Goal: Task Accomplishment & Management: Manage account settings

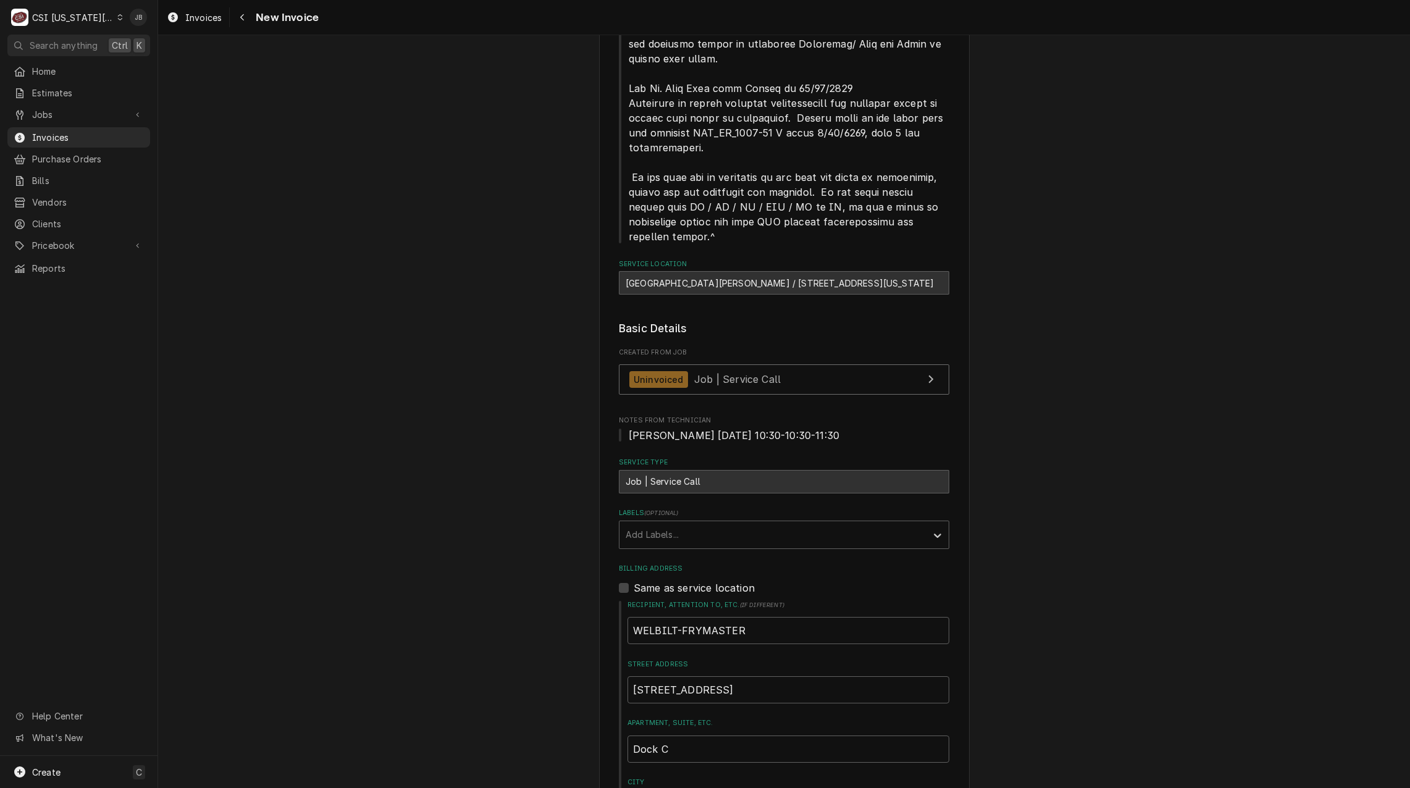
scroll to position [556, 0]
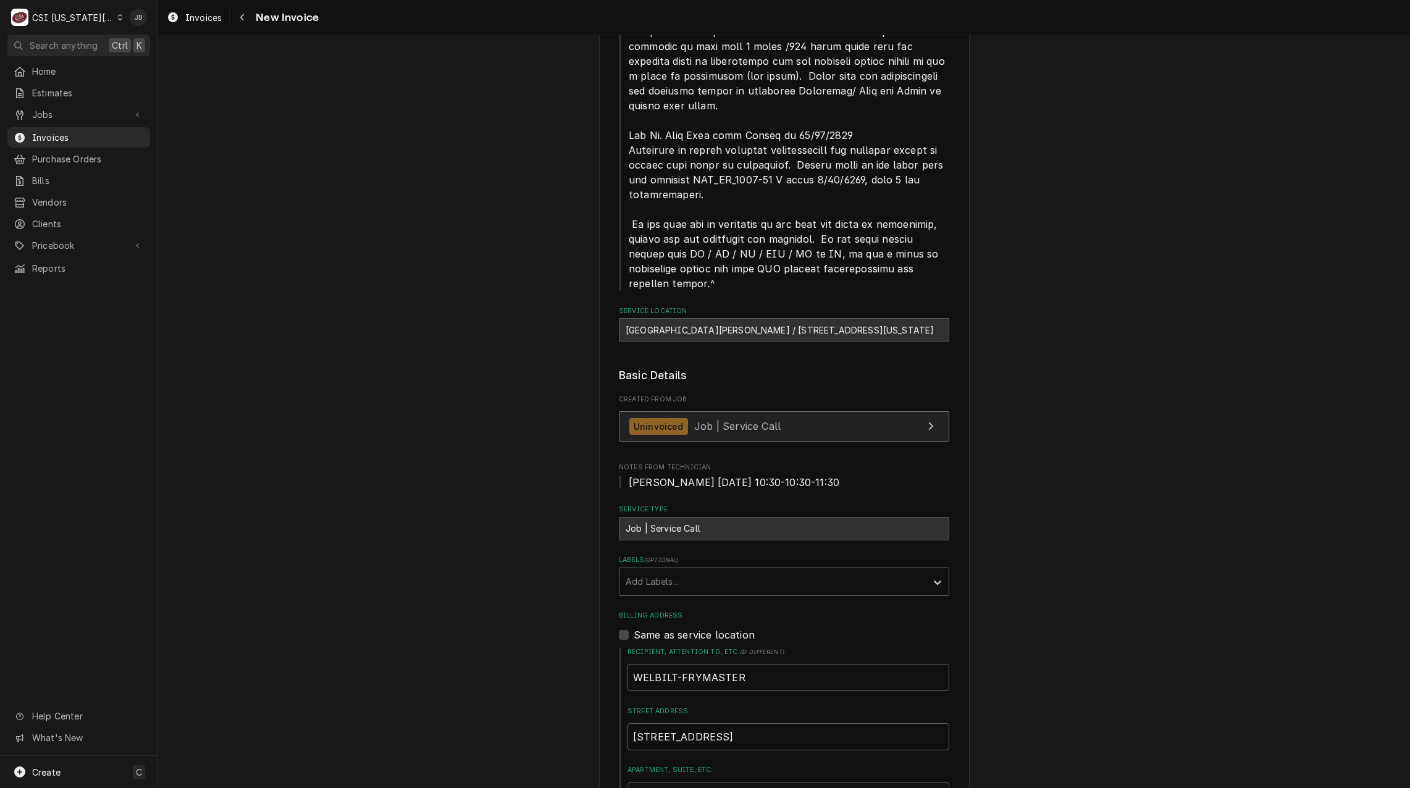
click at [730, 420] on span "Job | Service Call" at bounding box center [737, 426] width 86 height 12
click at [104, 131] on span "Invoices" at bounding box center [88, 137] width 112 height 13
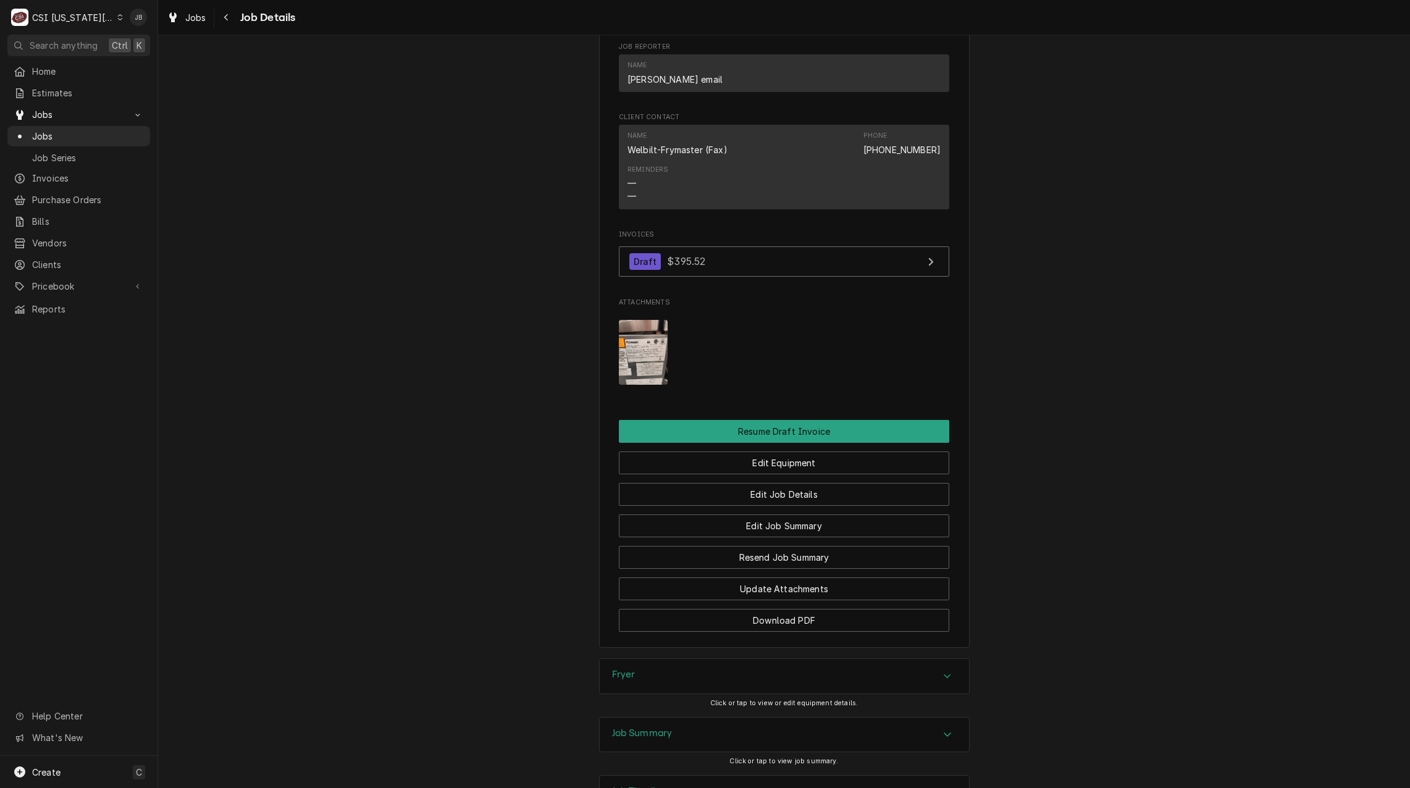
scroll to position [1510, 0]
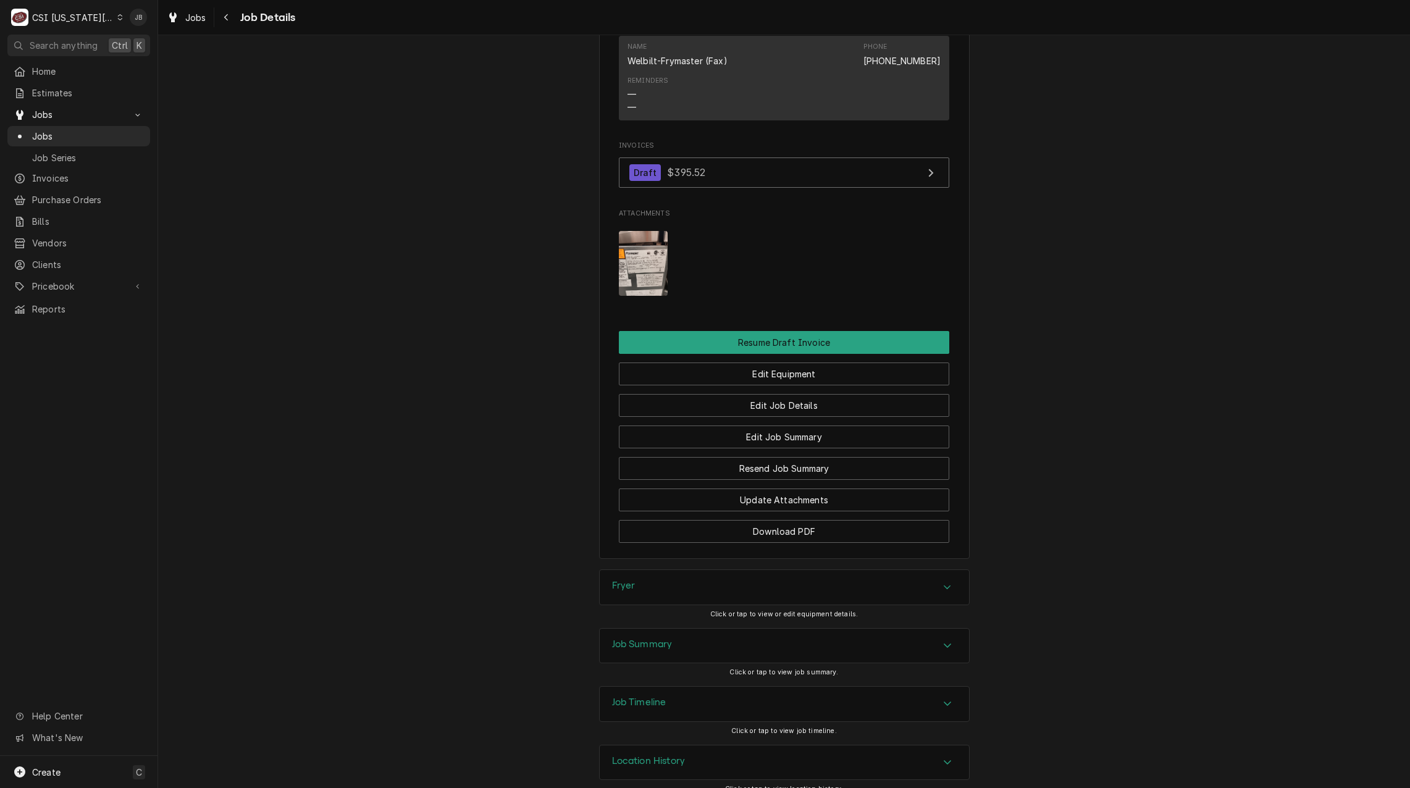
click at [647, 639] on h3 "Job Summary" at bounding box center [642, 645] width 61 height 12
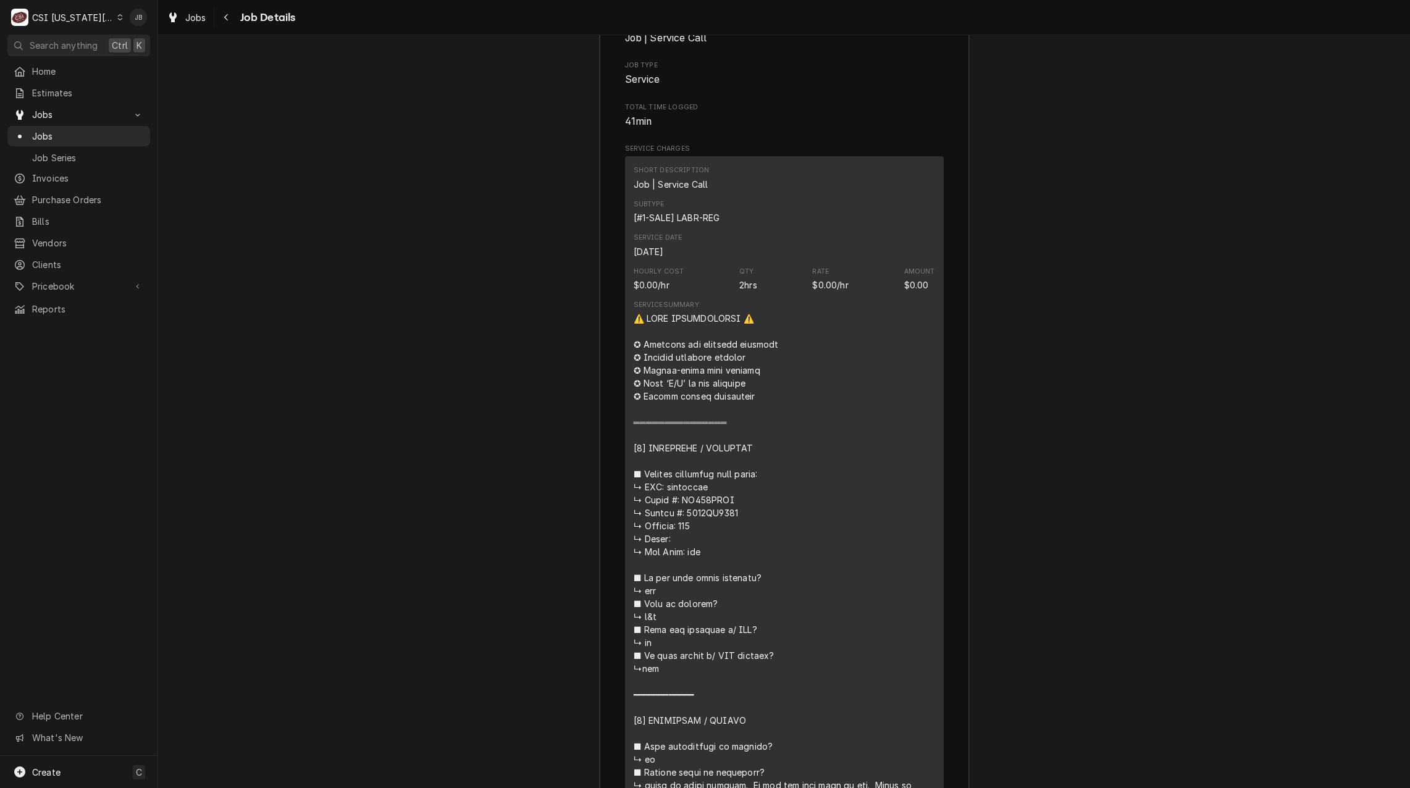
scroll to position [2683, 0]
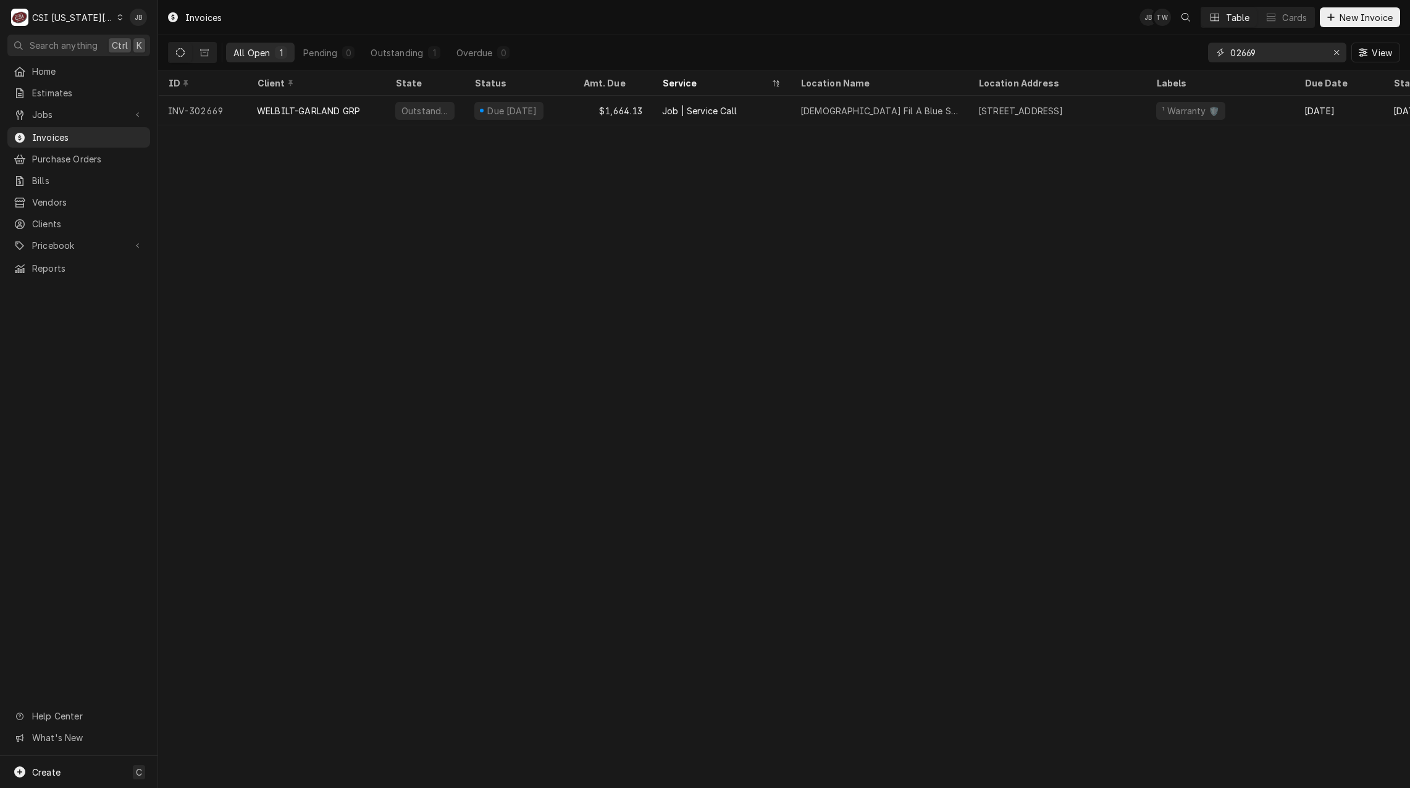
drag, startPoint x: 1272, startPoint y: 56, endPoint x: 1208, endPoint y: 56, distance: 64.2
click at [1212, 56] on div "02669" at bounding box center [1277, 53] width 138 height 20
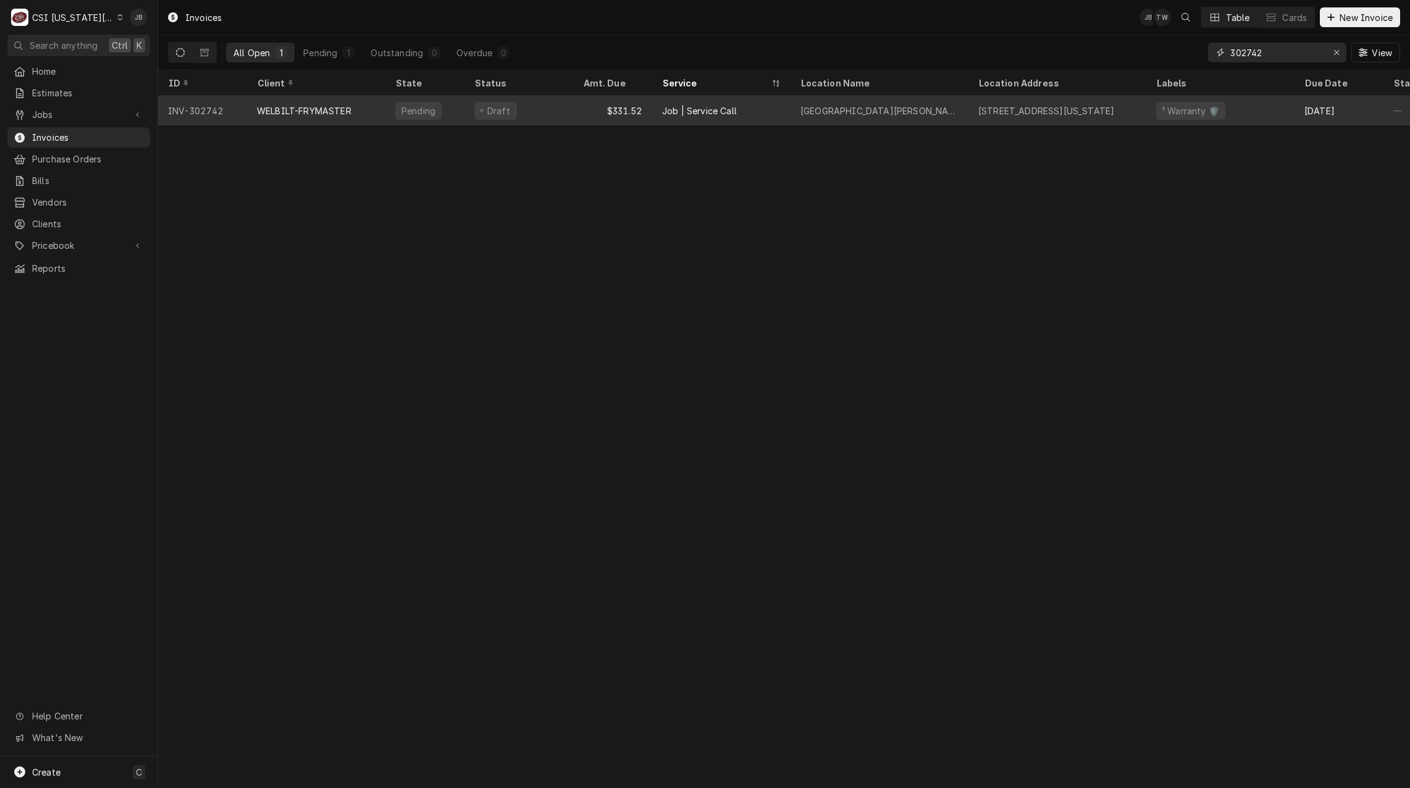
type input "302742"
click at [762, 112] on div "Job | Service Call" at bounding box center [721, 111] width 138 height 30
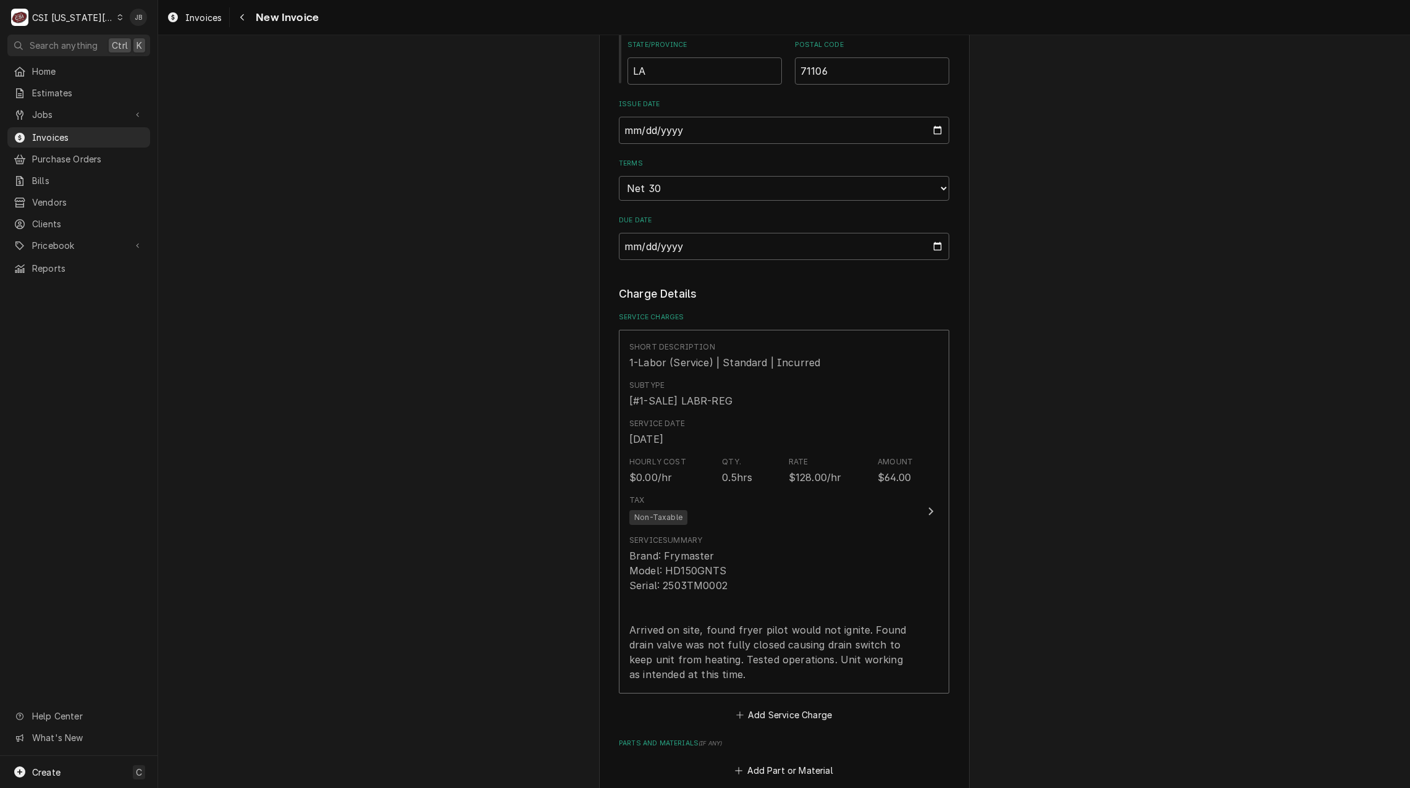
scroll to position [1668, 0]
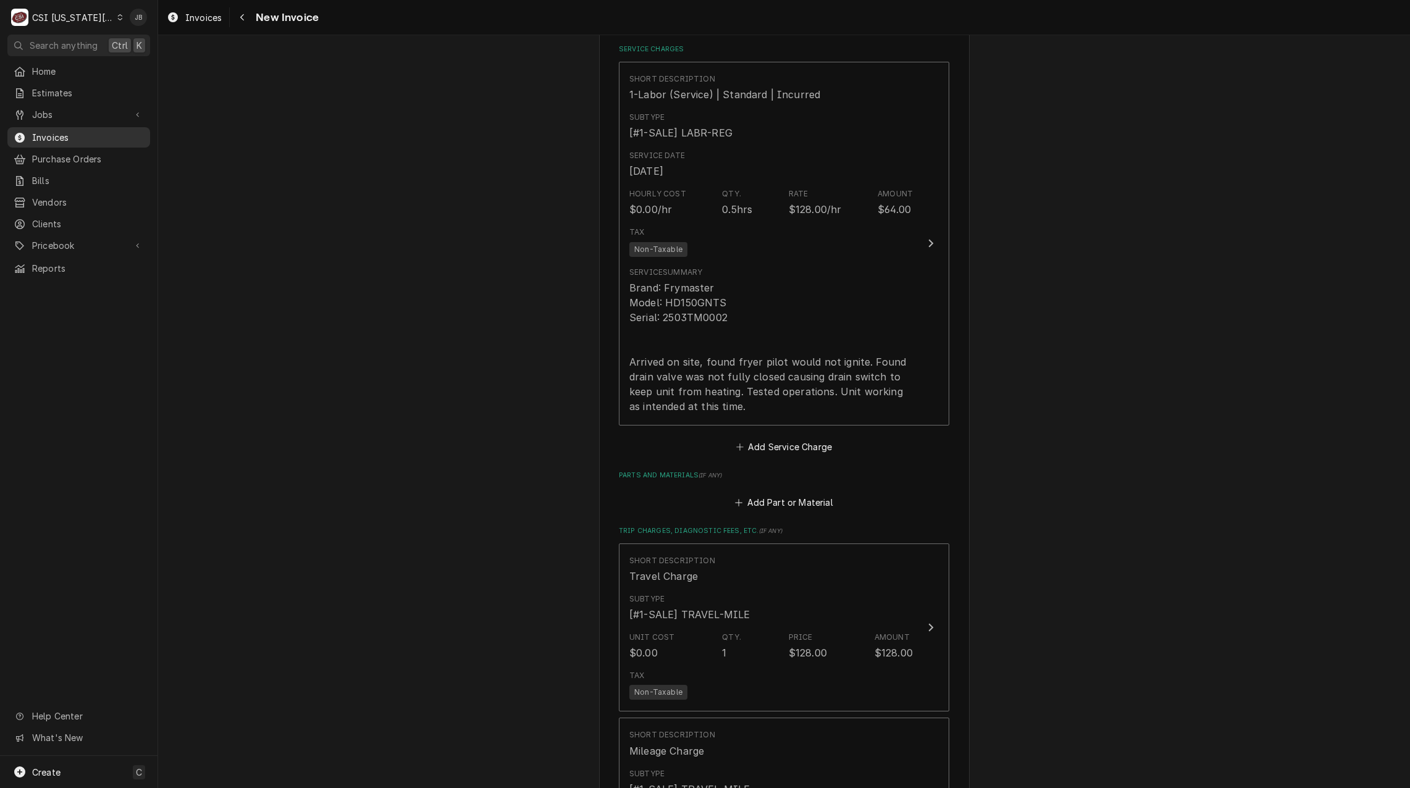
click at [99, 132] on span "Invoices" at bounding box center [88, 137] width 112 height 13
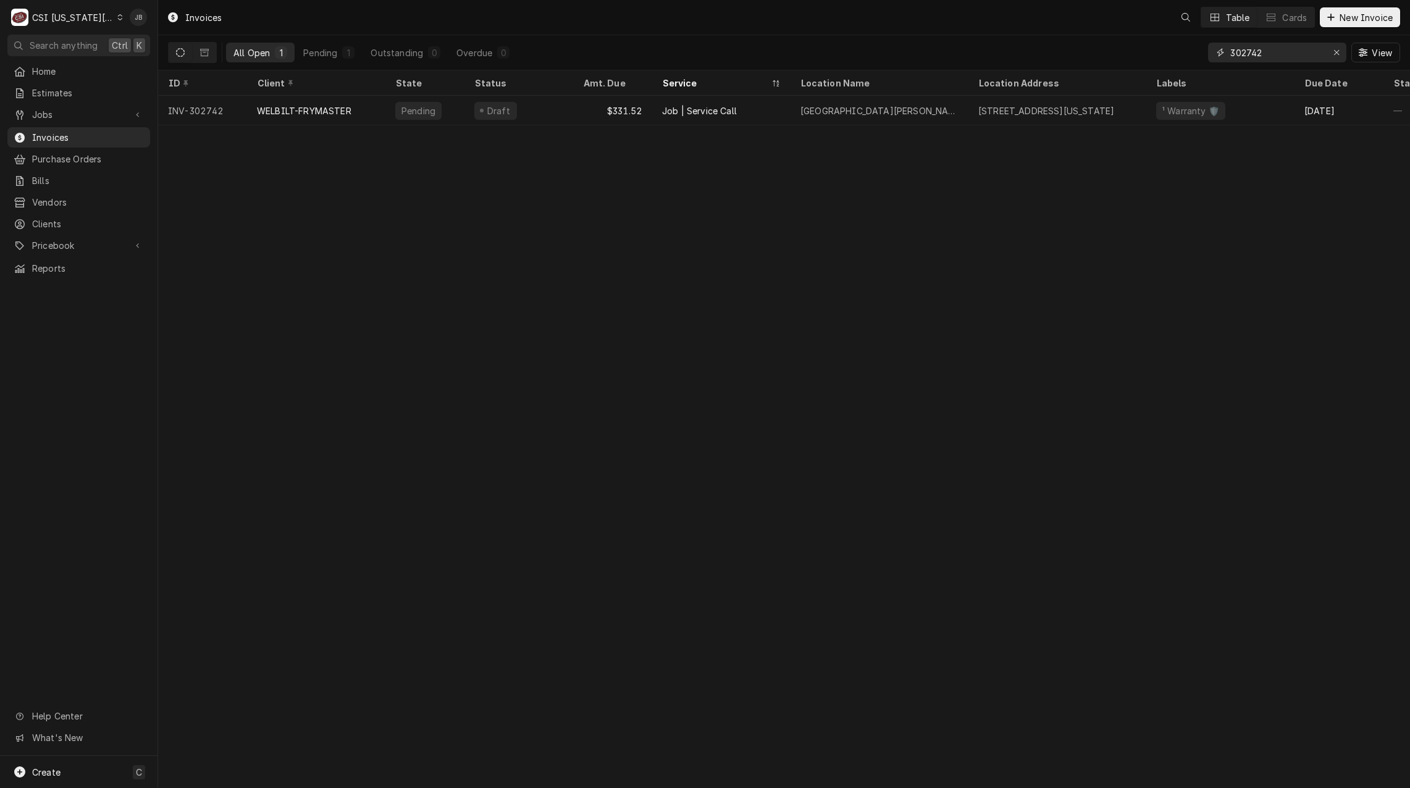
click at [1280, 45] on input "302742" at bounding box center [1276, 53] width 93 height 20
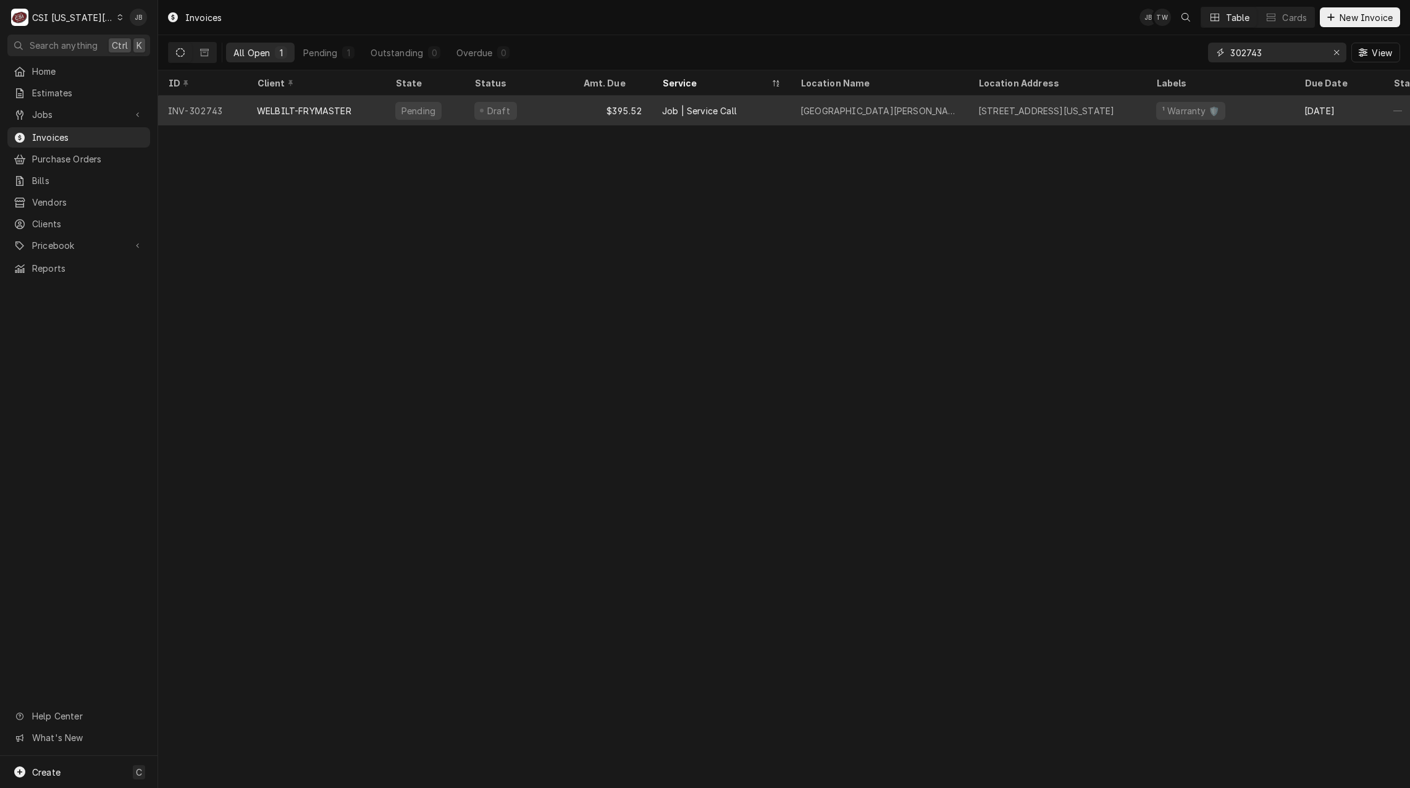
type input "302743"
click at [609, 111] on div "$395.52" at bounding box center [612, 111] width 79 height 30
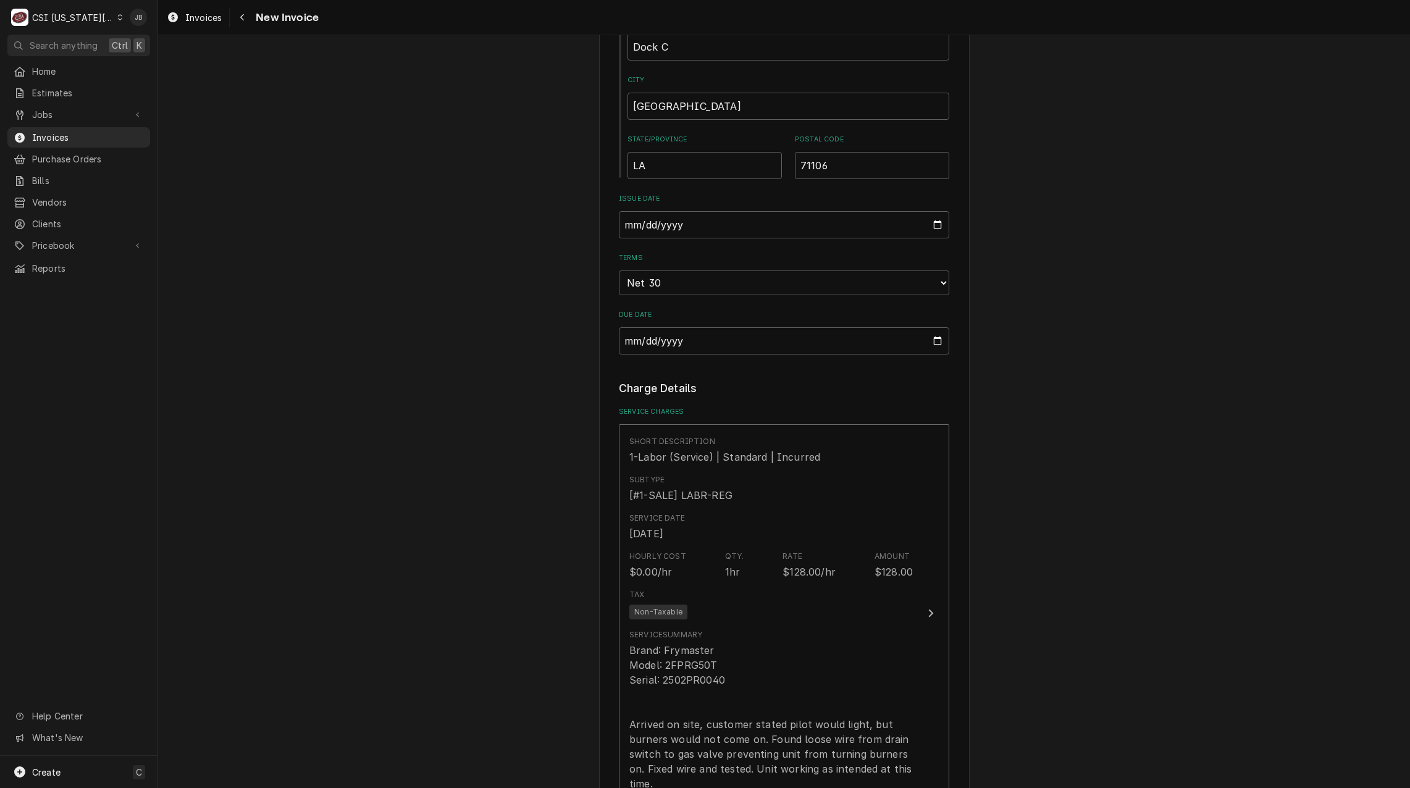
scroll to position [1359, 0]
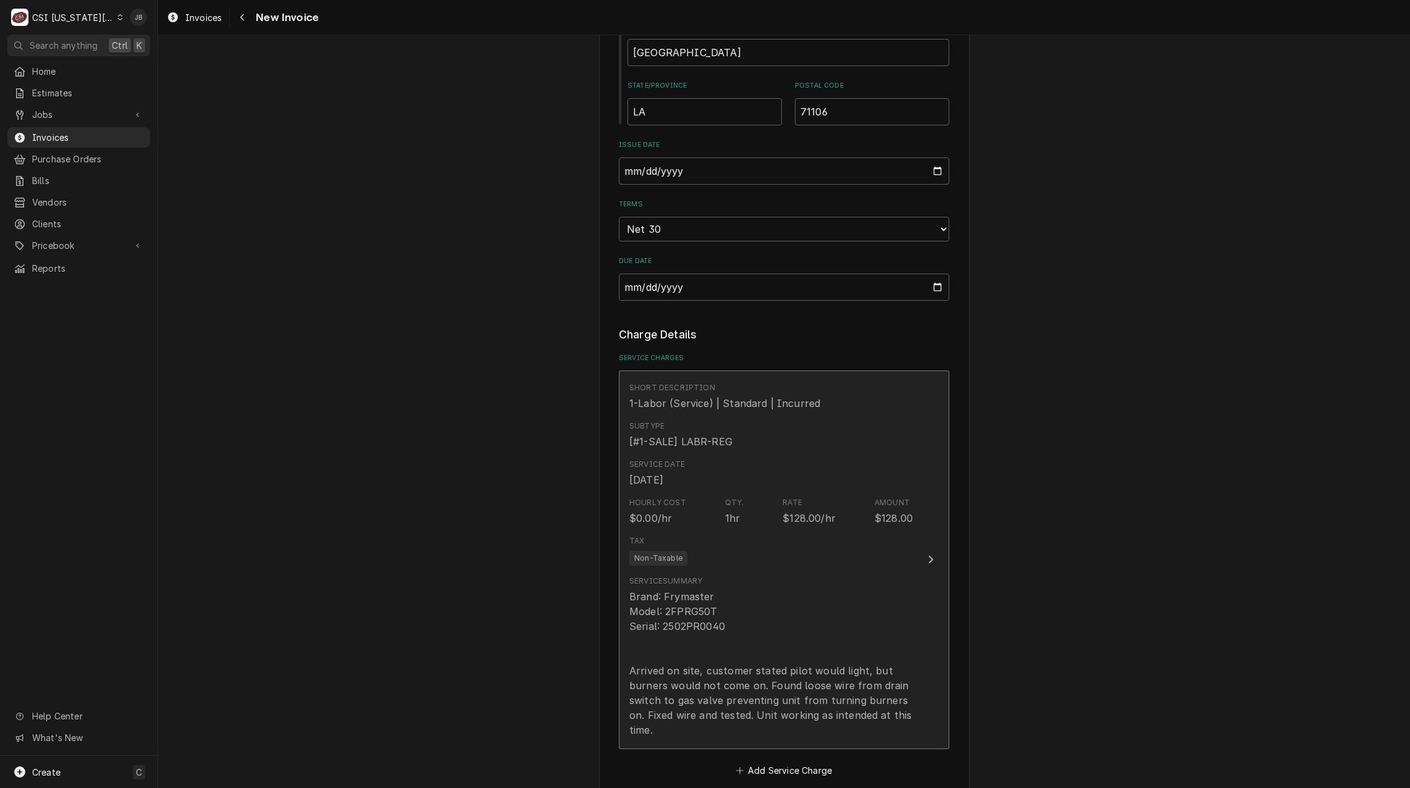
click at [746, 589] on div "Brand: Frymaster Model: 2FPRG50T Serial: 2502PR0040 Arrived on site, customer s…" at bounding box center [771, 663] width 284 height 148
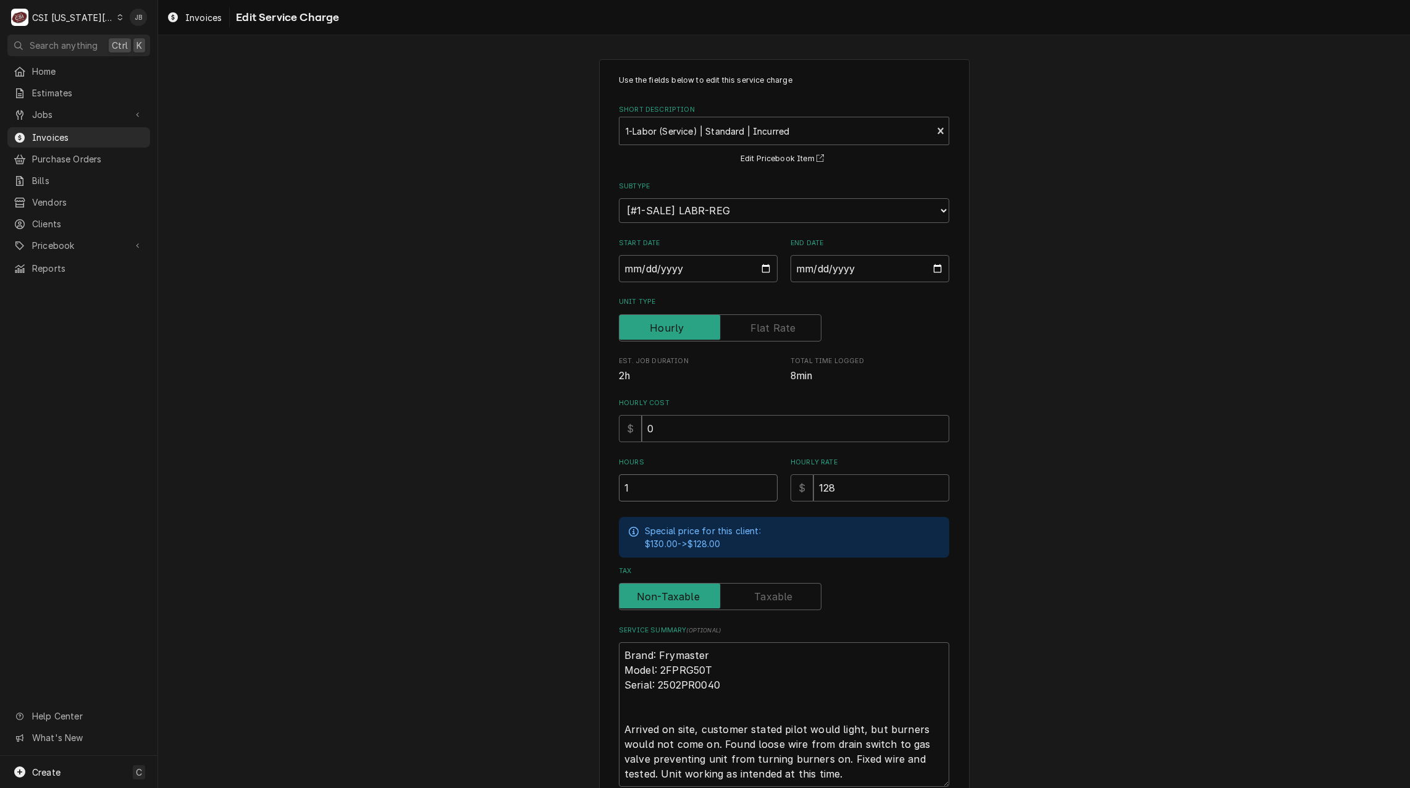
drag, startPoint x: 669, startPoint y: 492, endPoint x: 565, endPoint y: 491, distance: 104.4
click at [565, 491] on div "Use the fields below to edit this service charge Short Description 1-Labor (Ser…" at bounding box center [784, 471] width 1252 height 846
type textarea "x"
type input "2"
click at [575, 498] on div "Use the fields below to edit this service charge Short Description 1-Labor (Ser…" at bounding box center [784, 471] width 1252 height 846
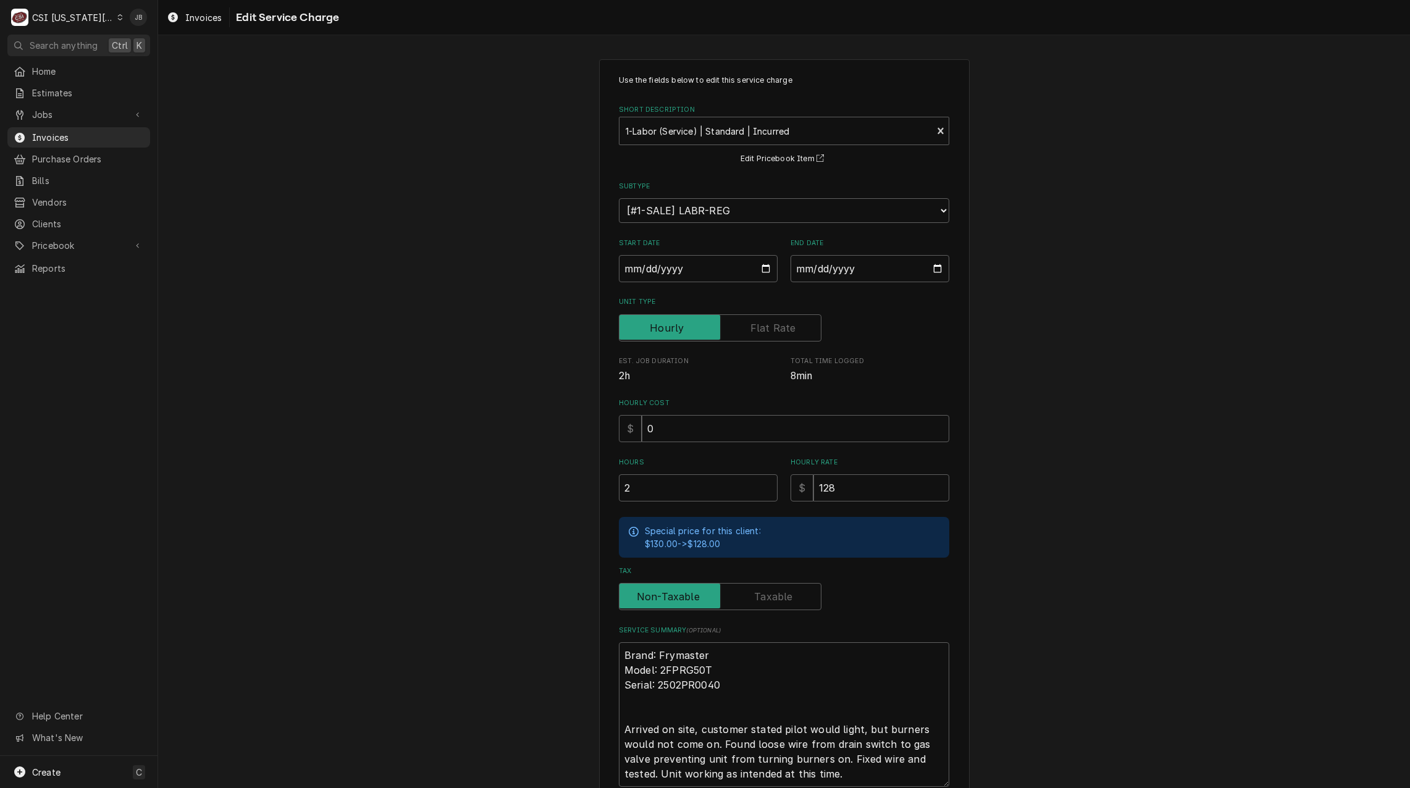
scroll to position [104, 0]
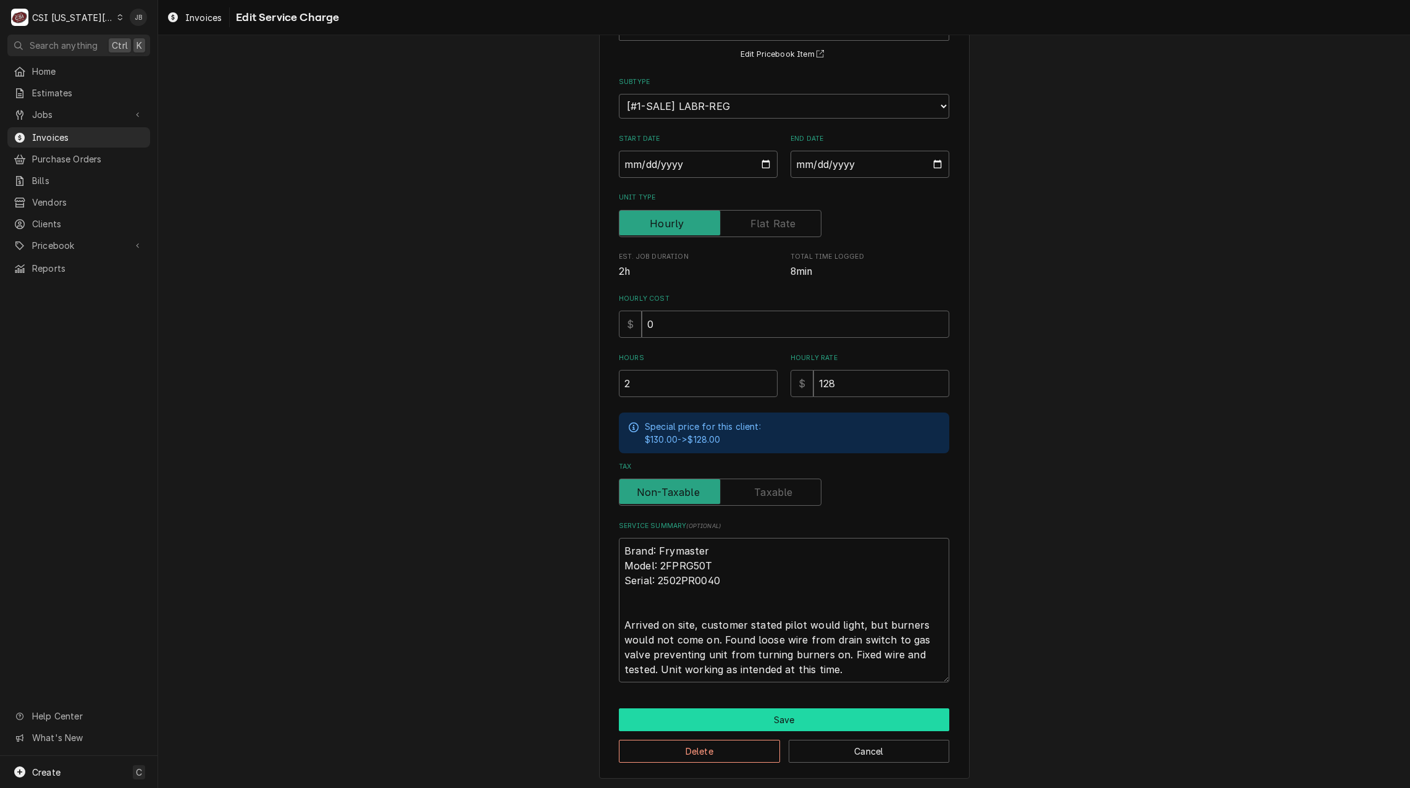
click at [768, 712] on button "Save" at bounding box center [784, 719] width 330 height 23
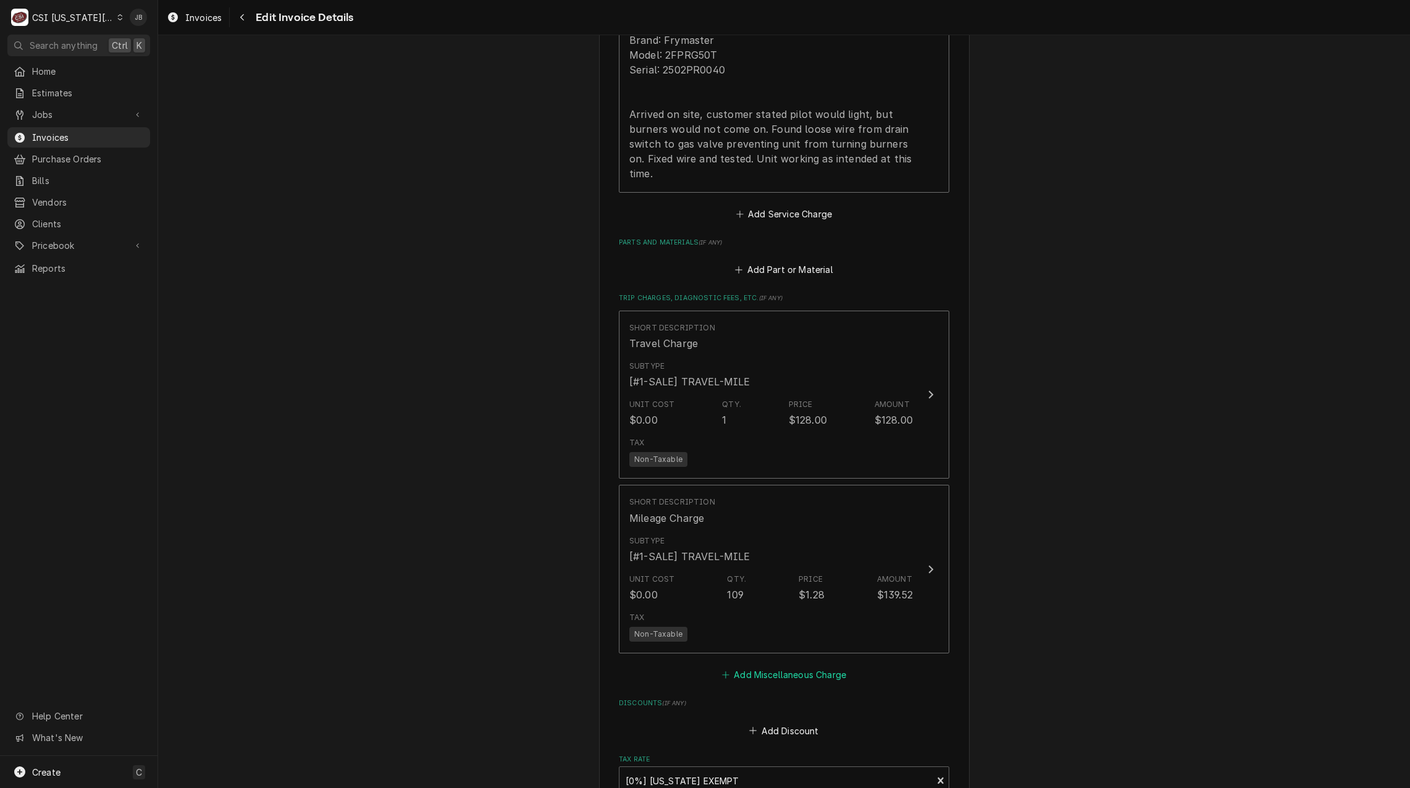
scroll to position [2023, 0]
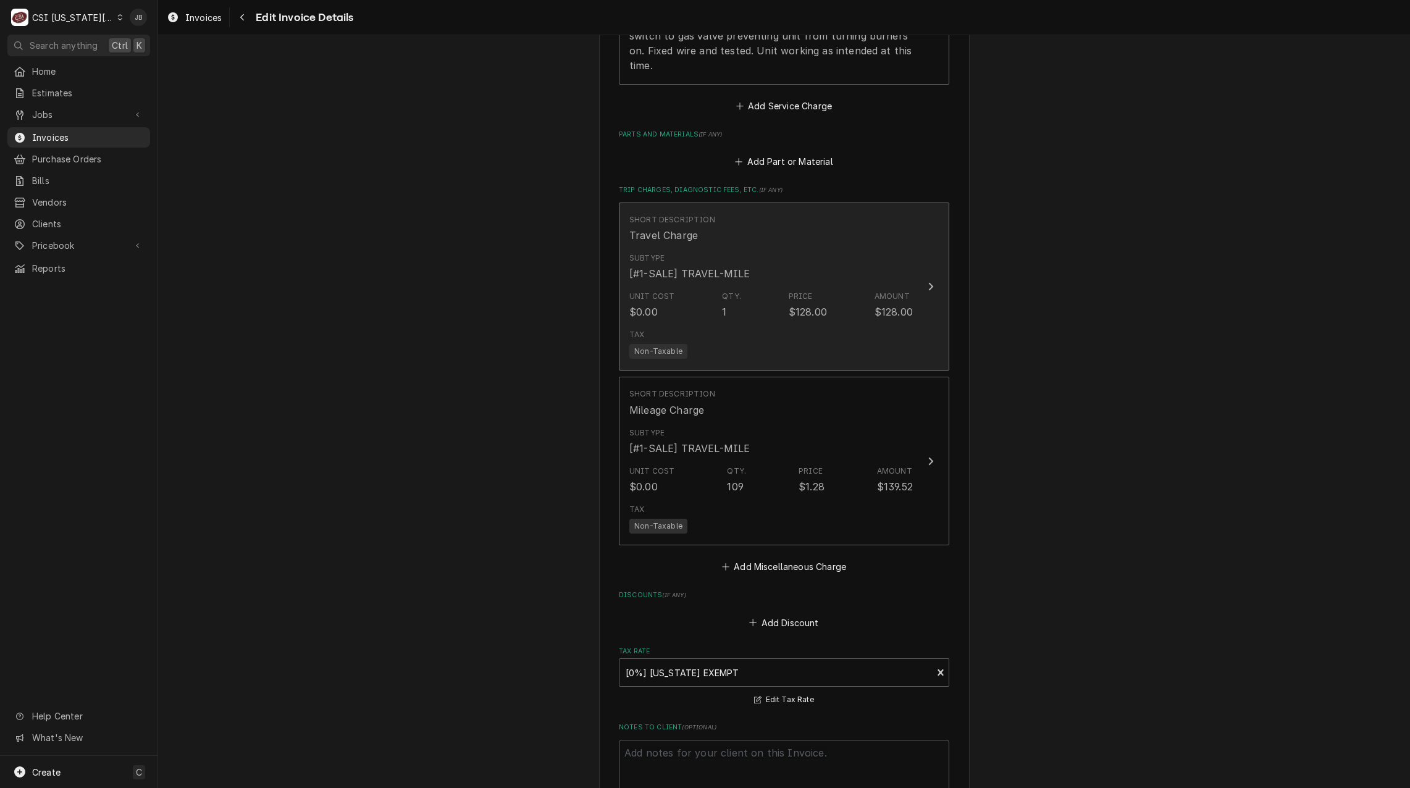
click at [758, 286] on div "Unit Cost $0.00 Qty. 1 Price $128.00 Amount $128.00" at bounding box center [771, 305] width 284 height 38
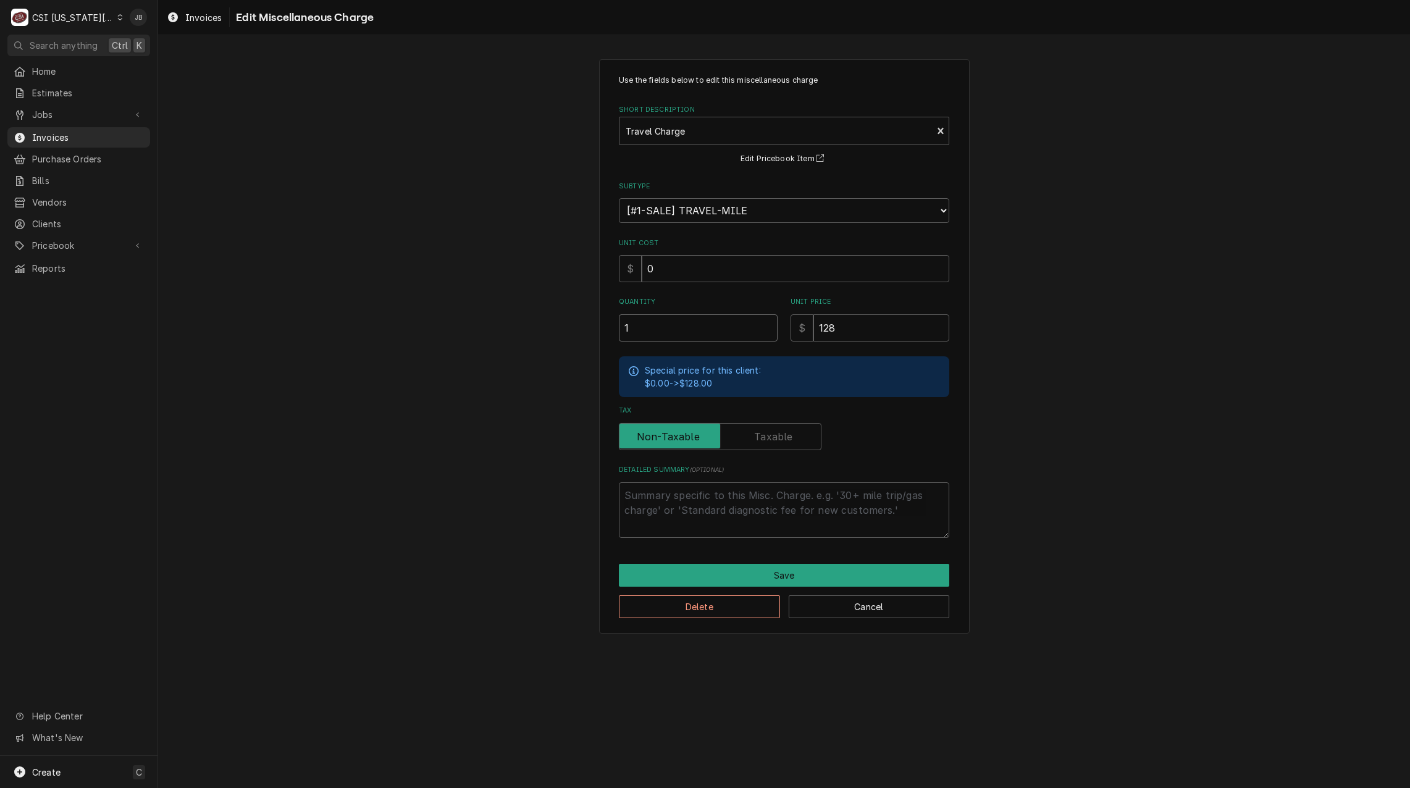
drag, startPoint x: 652, startPoint y: 331, endPoint x: 574, endPoint y: 331, distance: 77.8
click at [575, 331] on div "Use the fields below to edit this miscellaneous charge Short Description Travel…" at bounding box center [784, 346] width 1252 height 597
type textarea "x"
type input "2"
click at [742, 569] on button "Save" at bounding box center [784, 575] width 330 height 23
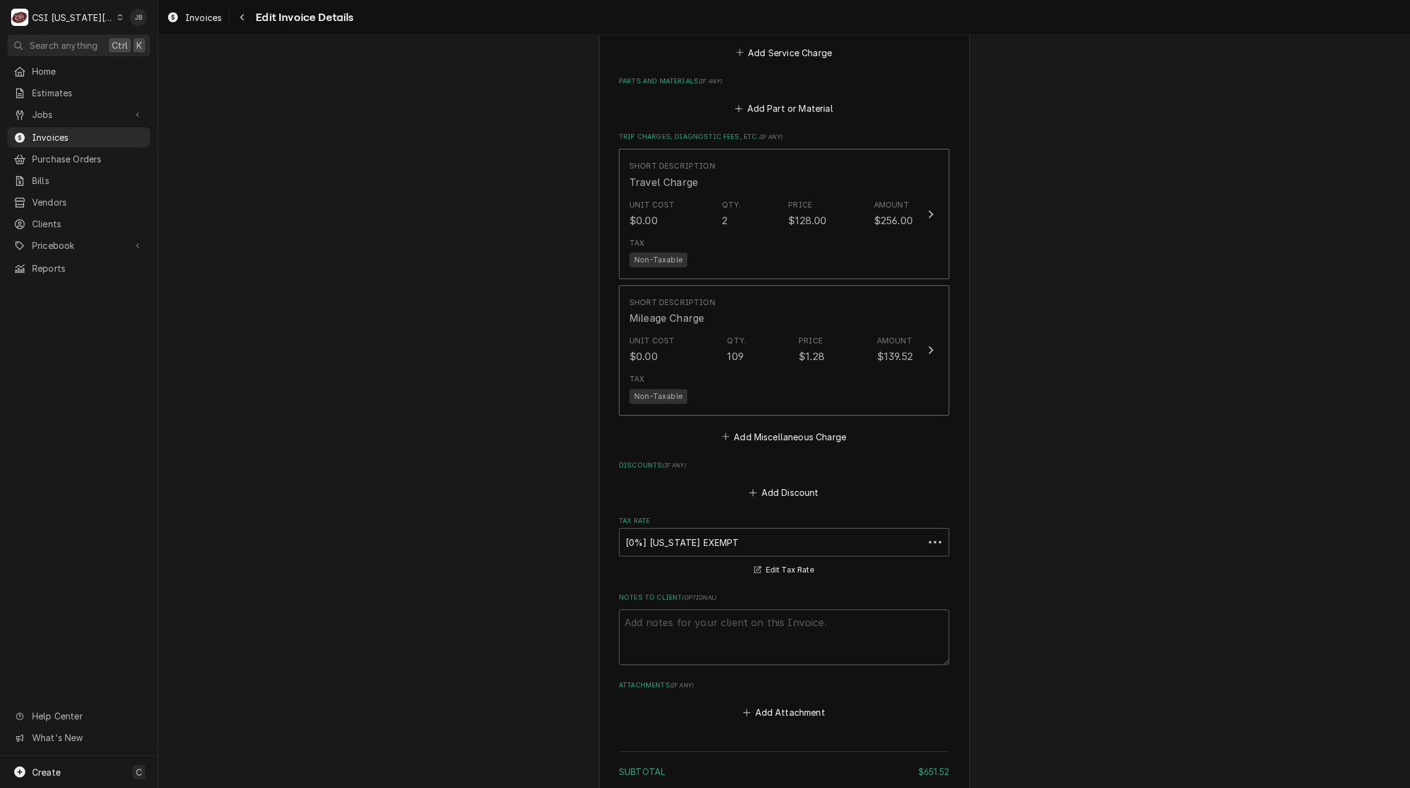
scroll to position [2062, 0]
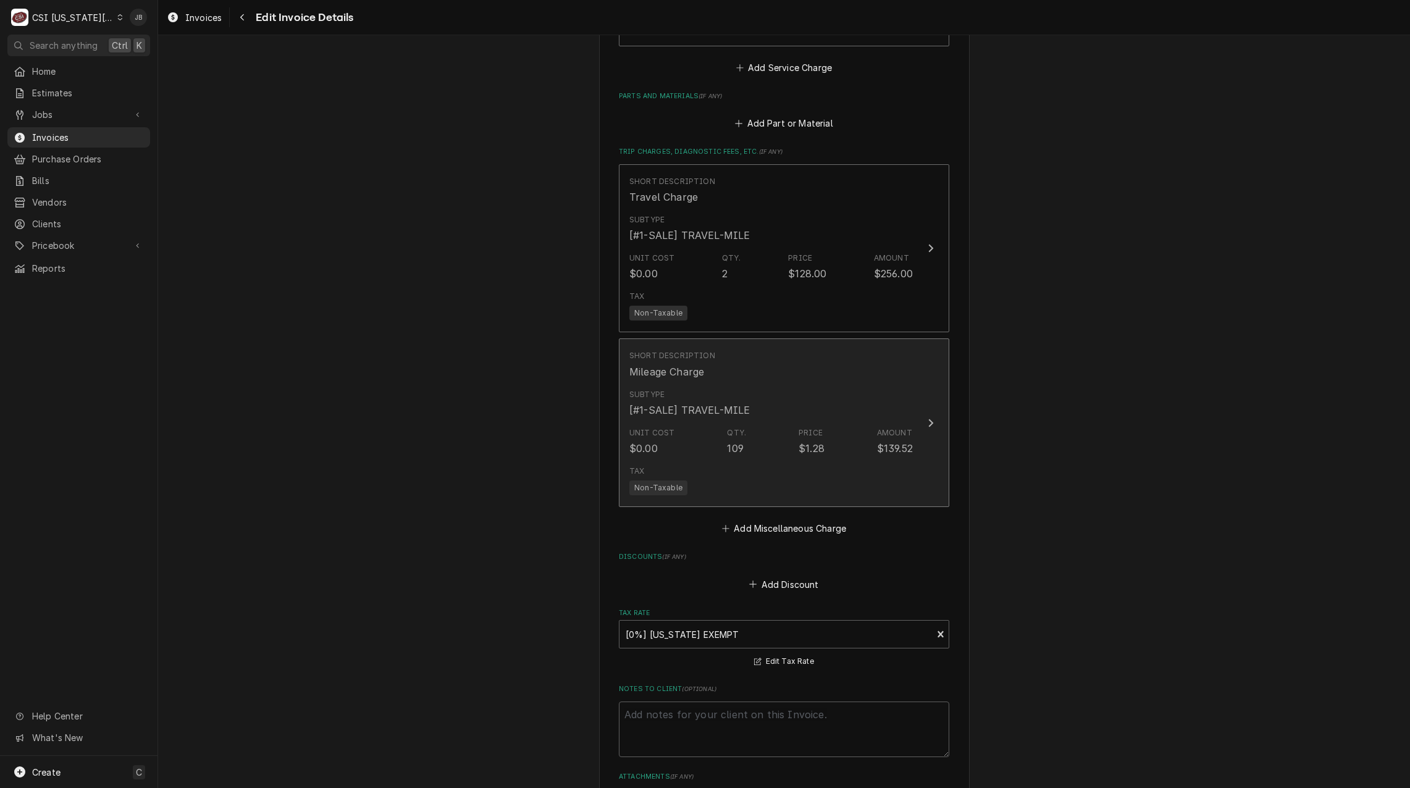
click at [710, 422] on div "Unit Cost $0.00 Qty. 109 Price $1.28 Amount $139.52" at bounding box center [771, 441] width 284 height 38
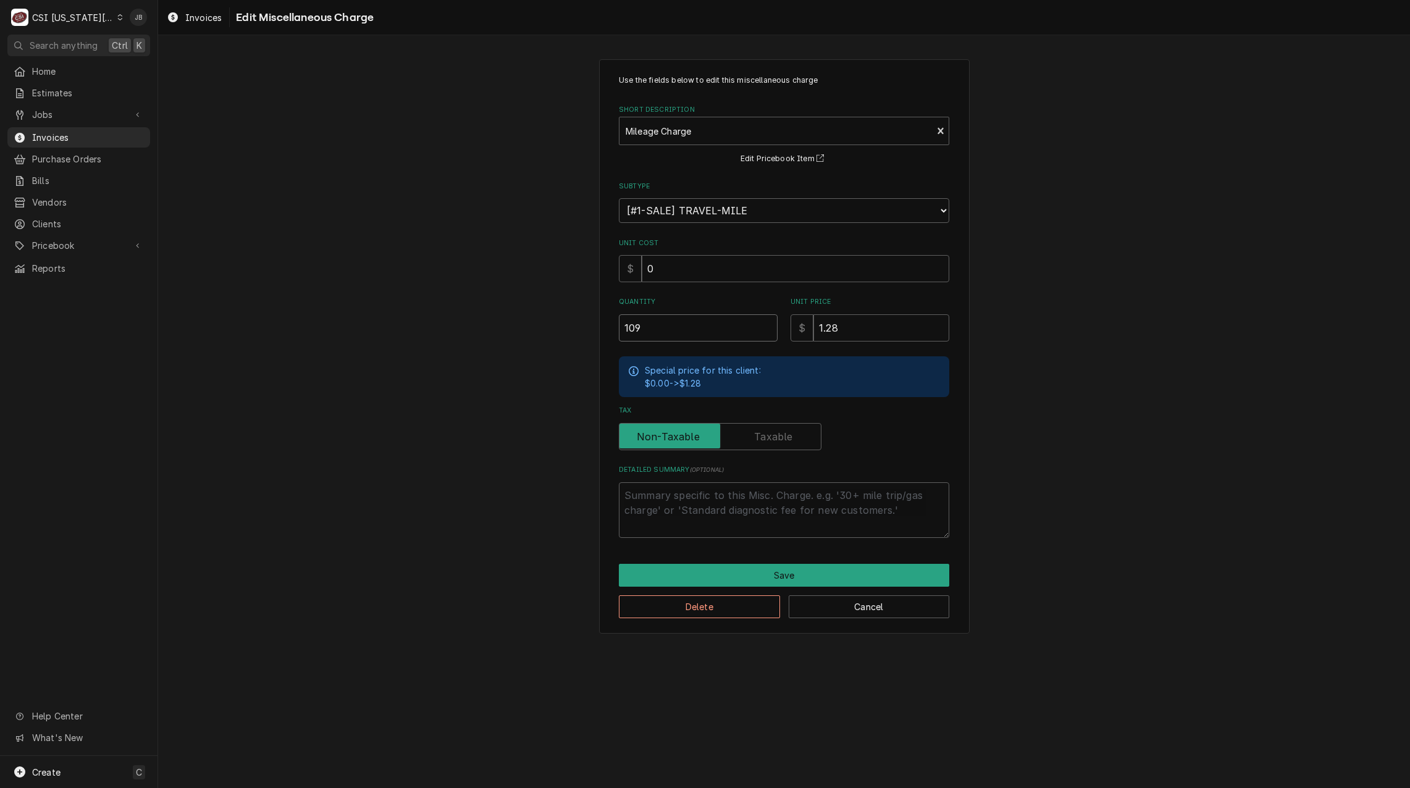
drag, startPoint x: 666, startPoint y: 330, endPoint x: 566, endPoint y: 330, distance: 99.4
click at [571, 330] on div "Use the fields below to edit this miscellaneous charge Short Description Mileag…" at bounding box center [784, 346] width 1252 height 597
type textarea "x"
type input "1"
type textarea "x"
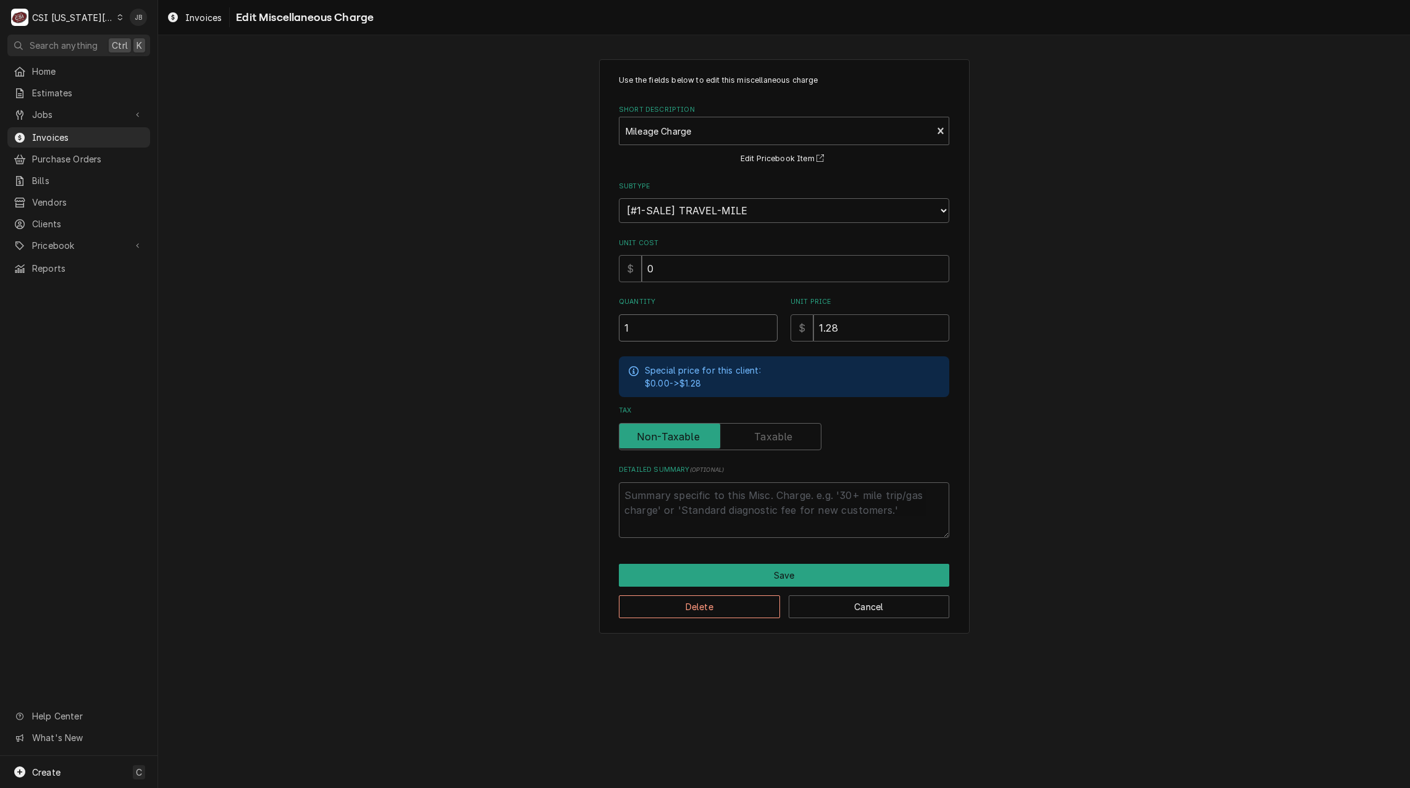
type input "10"
type textarea "x"
type input "100"
click at [734, 576] on button "Save" at bounding box center [784, 575] width 330 height 23
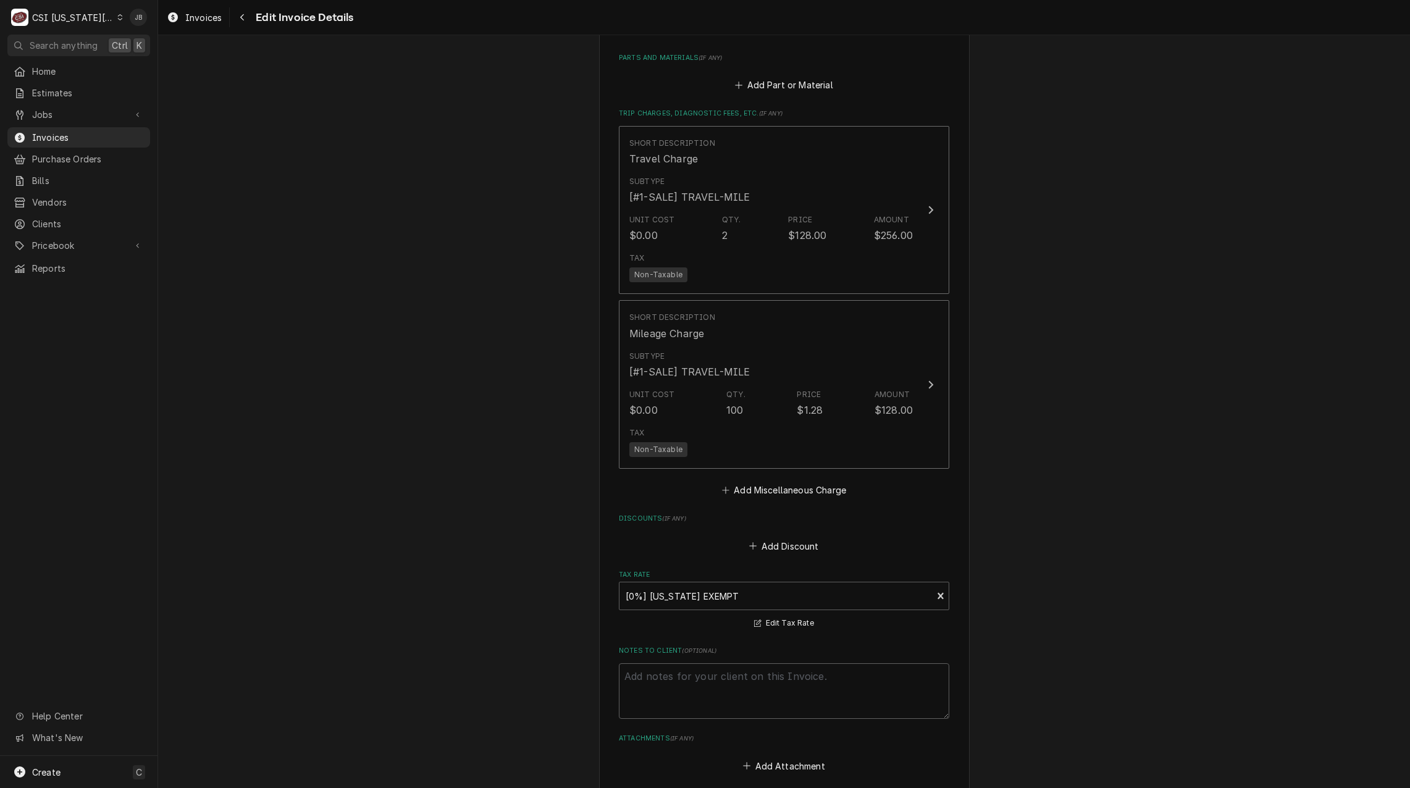
scroll to position [2363, 0]
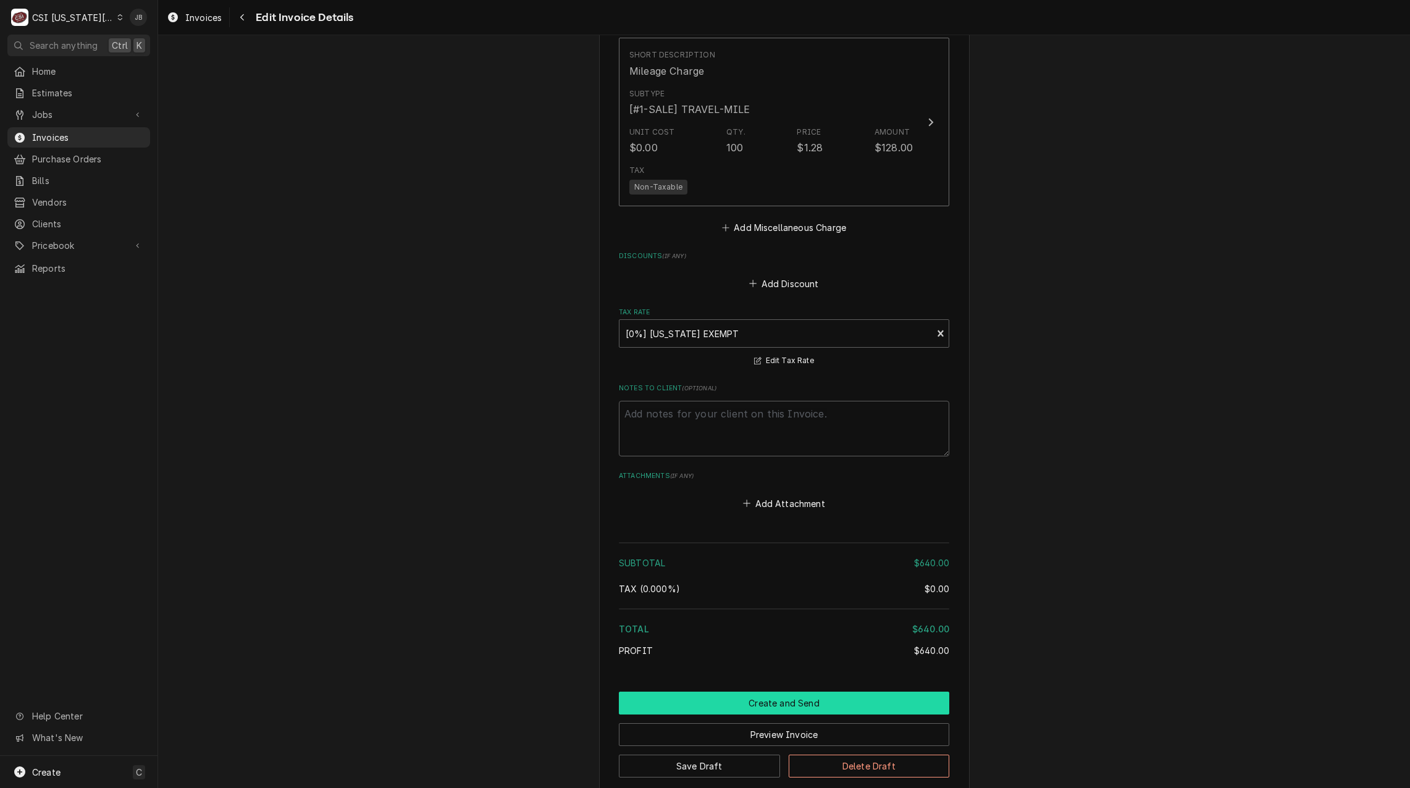
click at [734, 692] on button "Create and Send" at bounding box center [784, 703] width 330 height 23
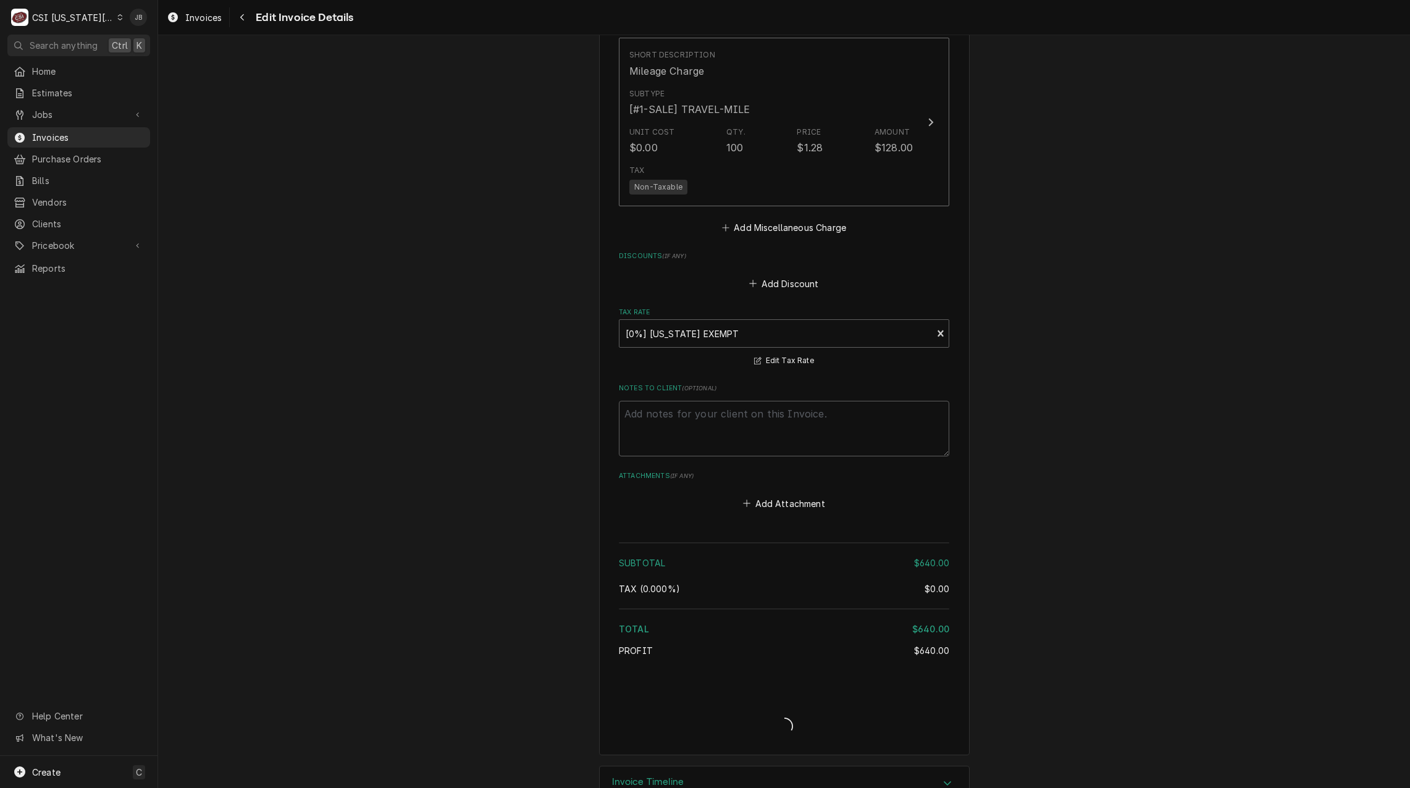
scroll to position [2324, 0]
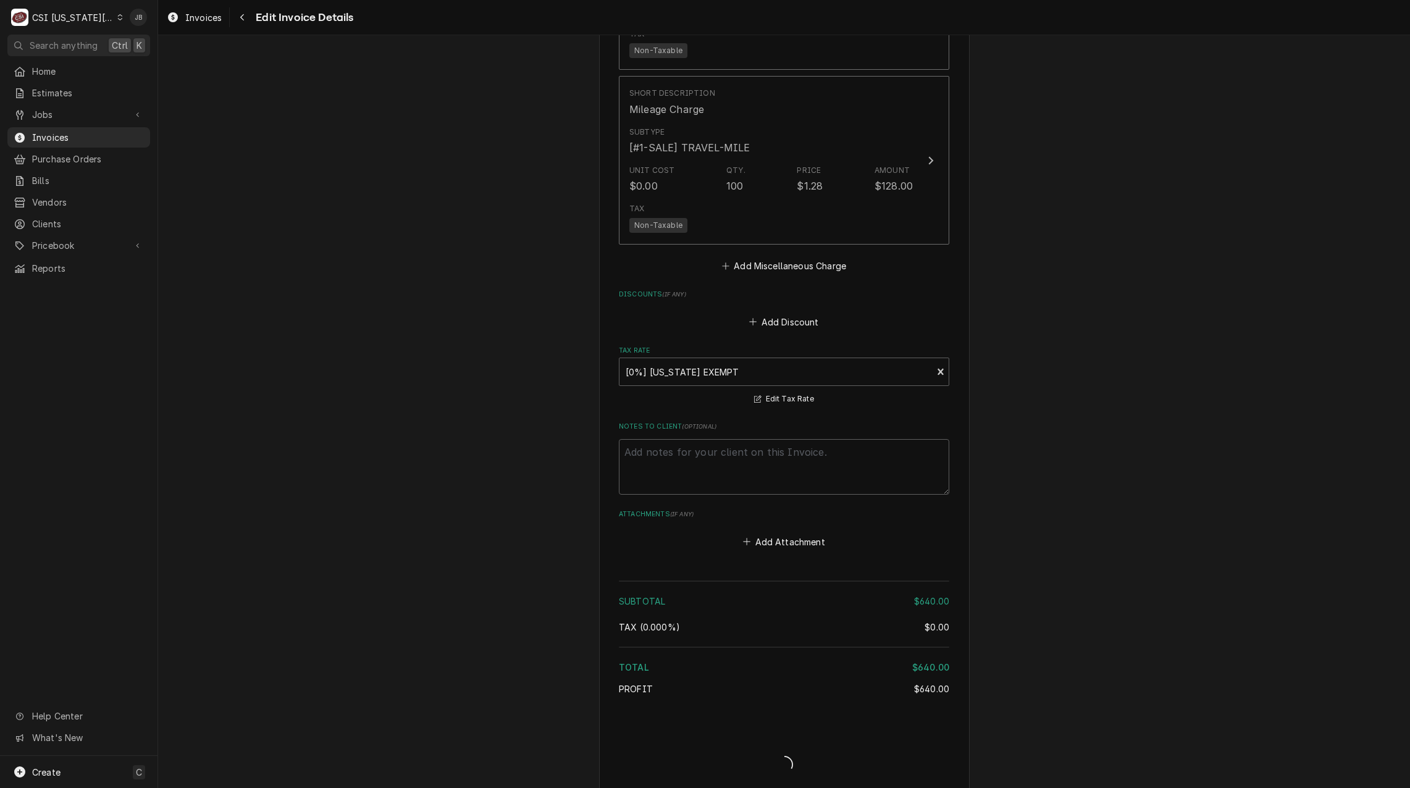
type textarea "x"
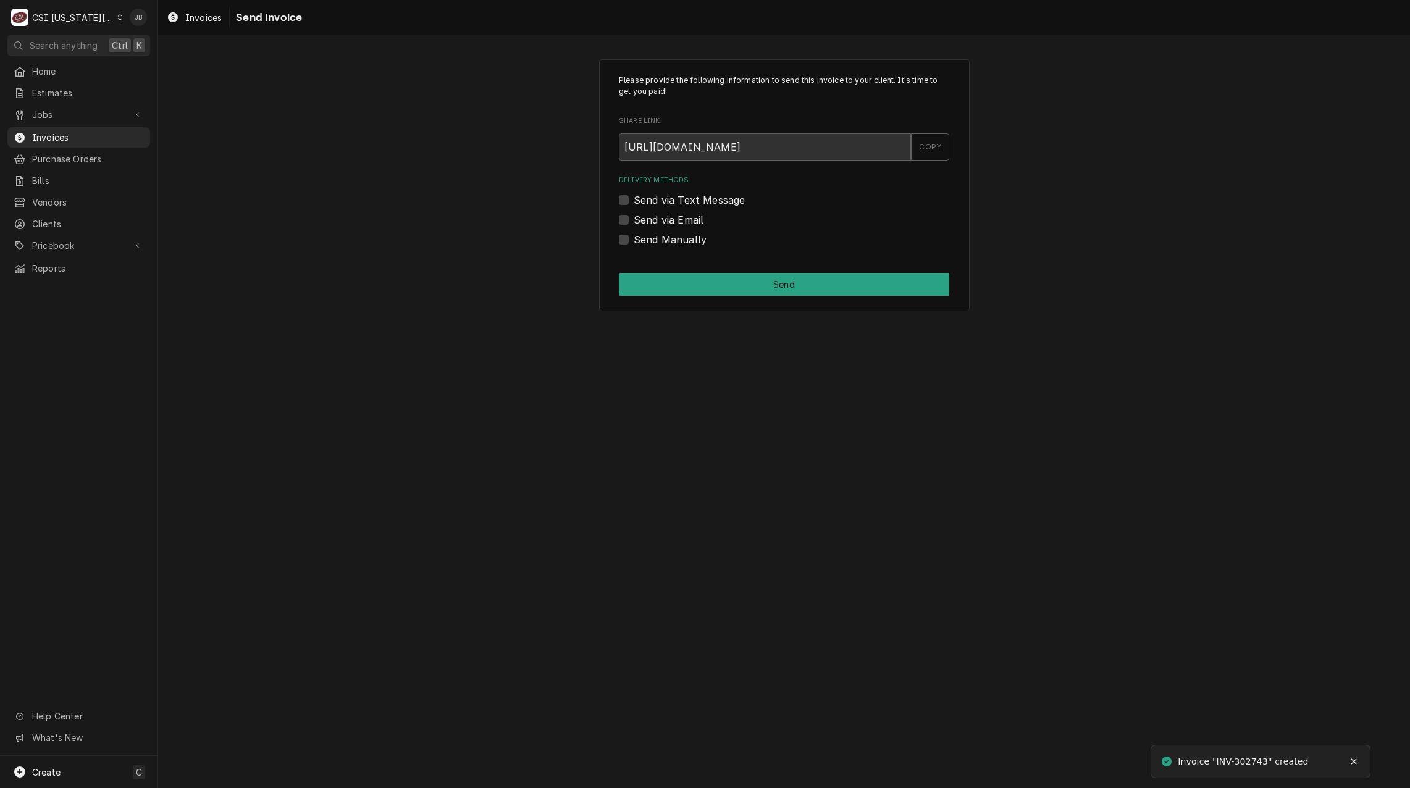
drag, startPoint x: 671, startPoint y: 213, endPoint x: 687, endPoint y: 216, distance: 15.7
click at [671, 213] on label "Send via Email" at bounding box center [669, 219] width 70 height 15
click at [671, 213] on input "Send via Email" at bounding box center [799, 225] width 330 height 27
checkbox input "true"
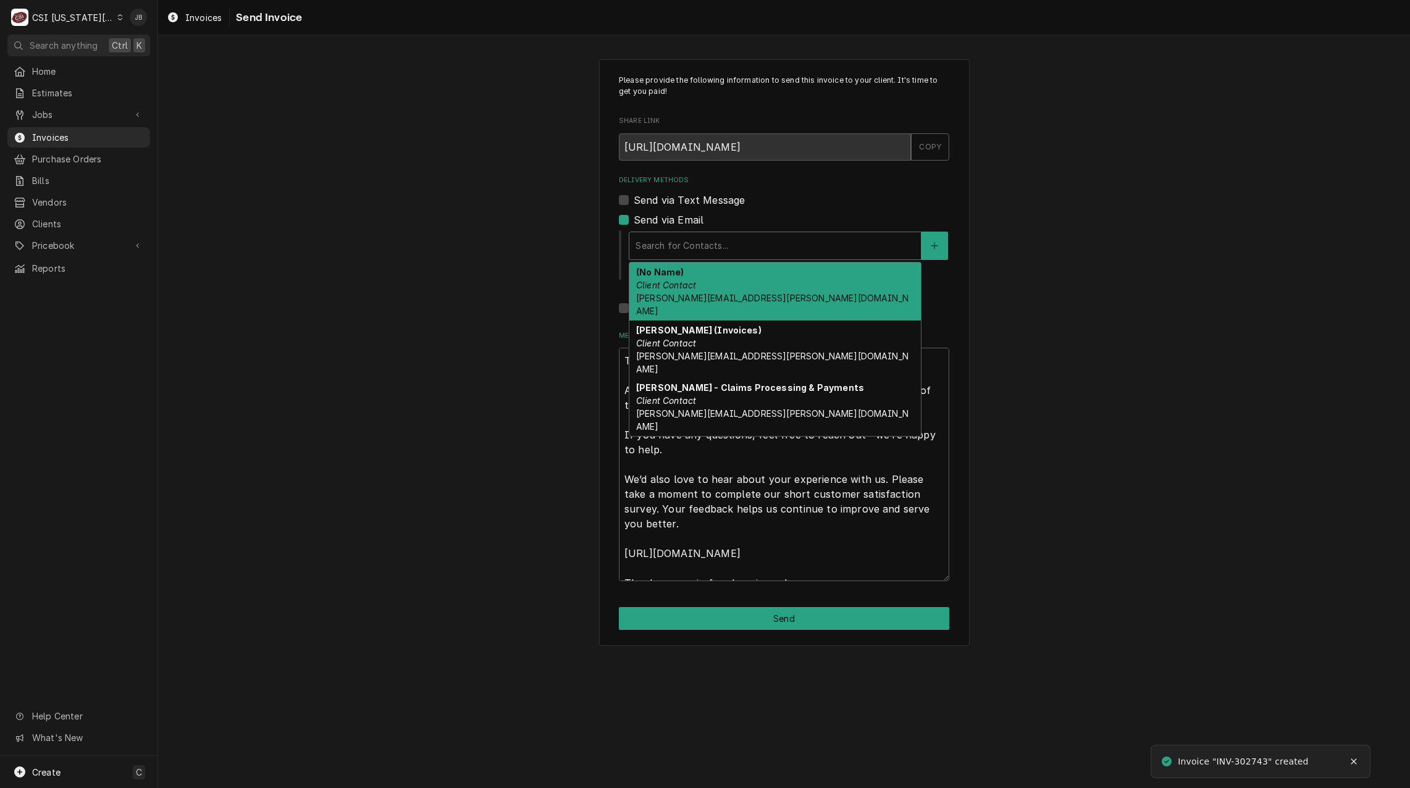
drag, startPoint x: 715, startPoint y: 245, endPoint x: 743, endPoint y: 279, distance: 43.8
click at [715, 246] on div "Delivery Methods" at bounding box center [775, 246] width 279 height 22
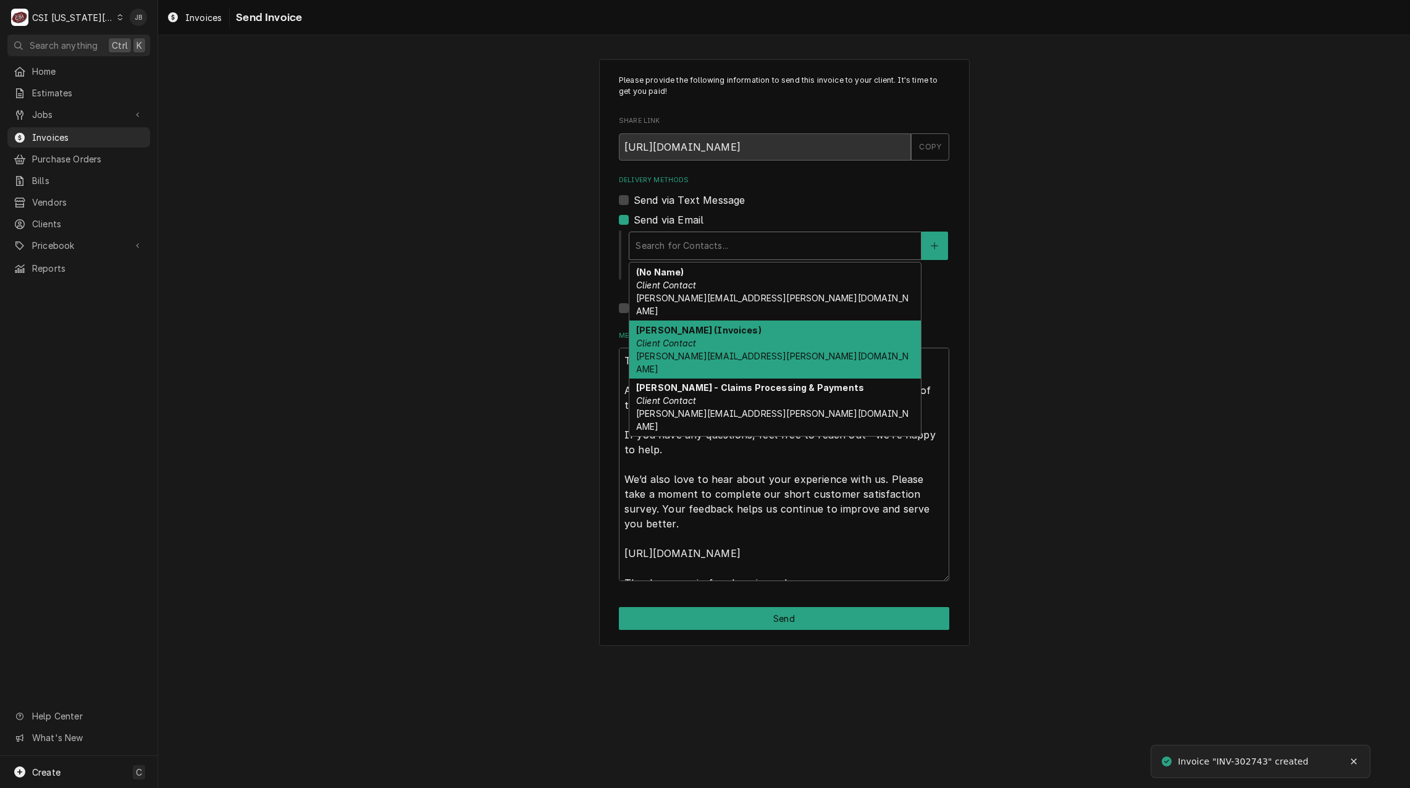
click at [773, 325] on div "Jessica Rentfro (Invoices) Client Contact jessica.rentfro@csi1.com" at bounding box center [775, 350] width 292 height 58
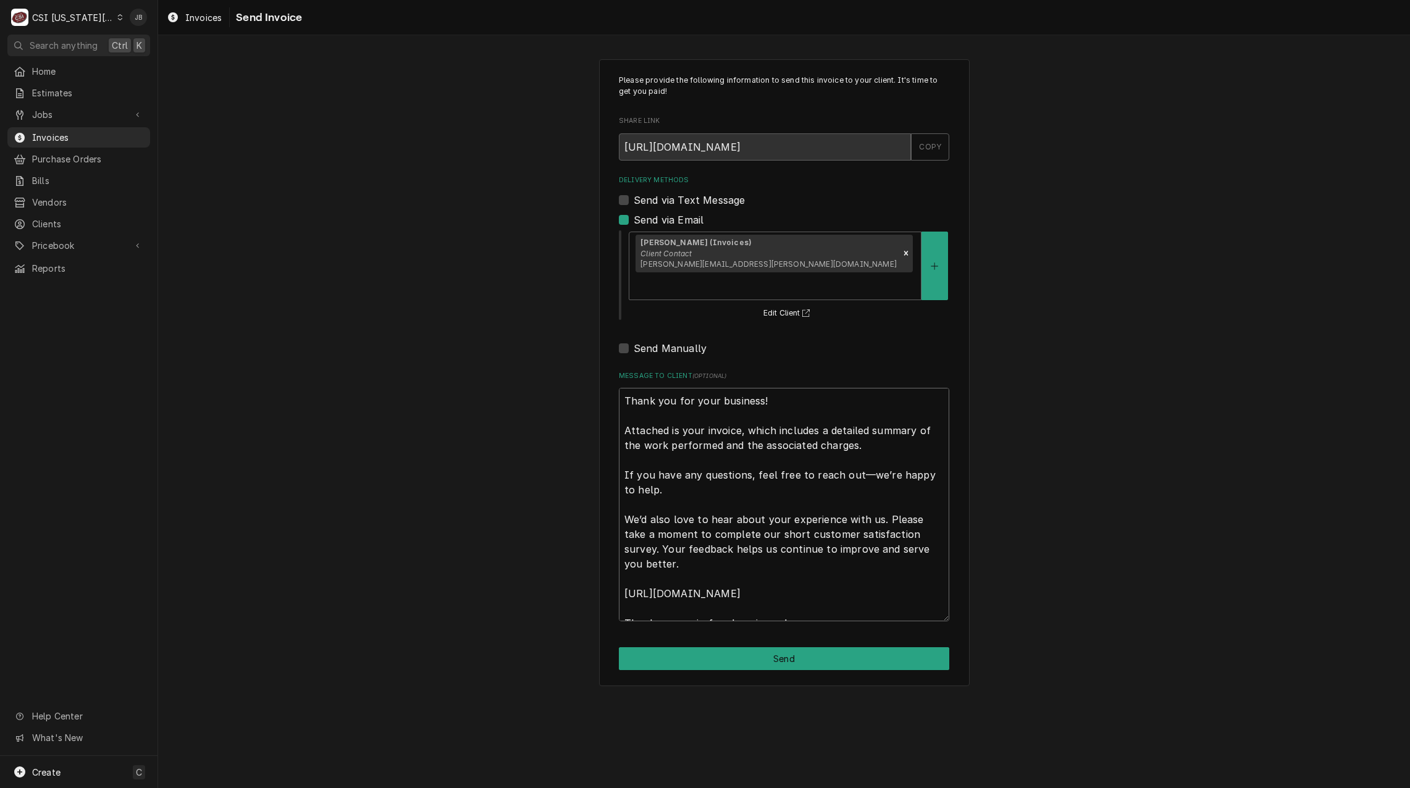
scroll to position [15, 0]
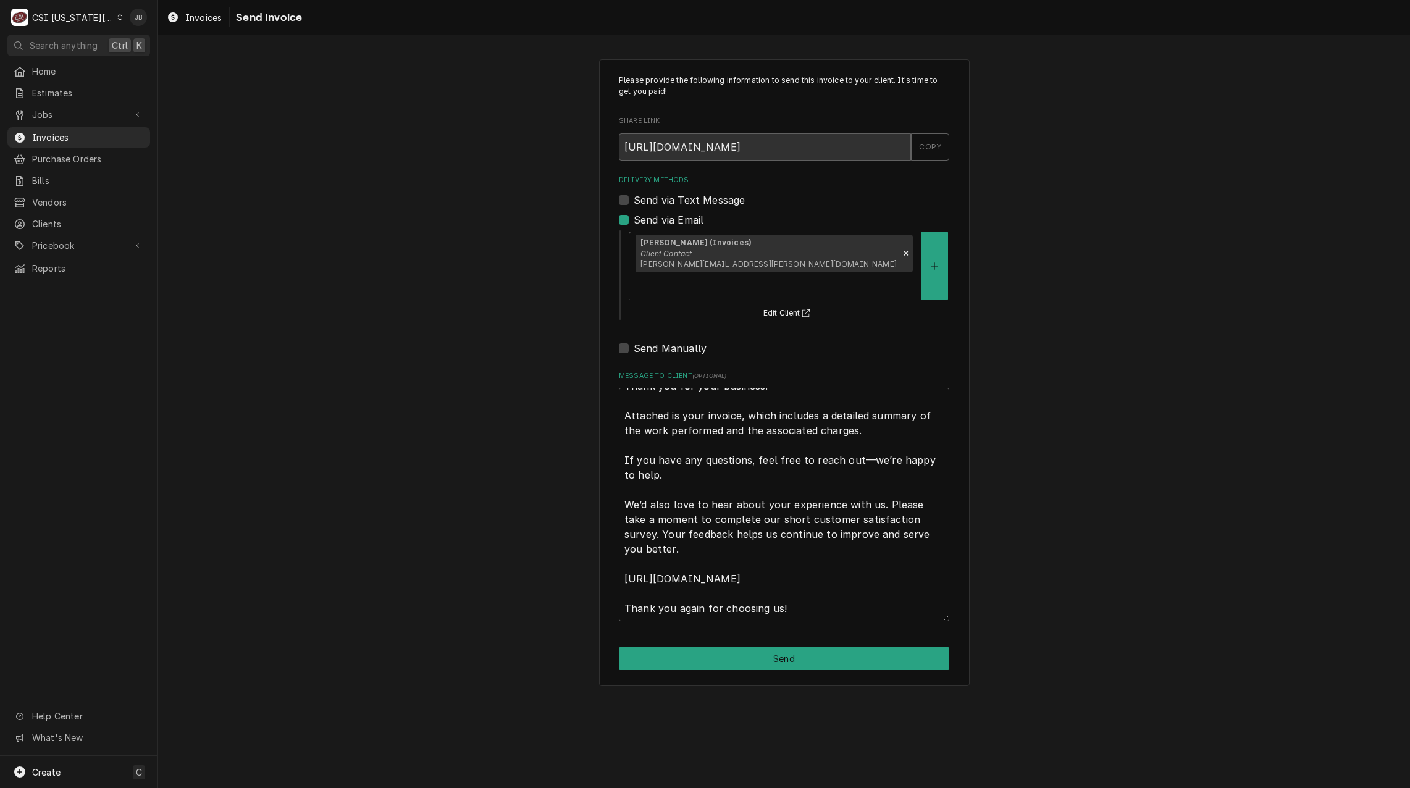
drag, startPoint x: 621, startPoint y: 373, endPoint x: 1637, endPoint y: 820, distance: 1110.7
click at [1409, 788] on html "C CSI Kansas City JB Search anything Ctrl K Home Estimates Jobs Jobs Job Series…" at bounding box center [705, 394] width 1410 height 788
type textarea "x"
type textarea "a"
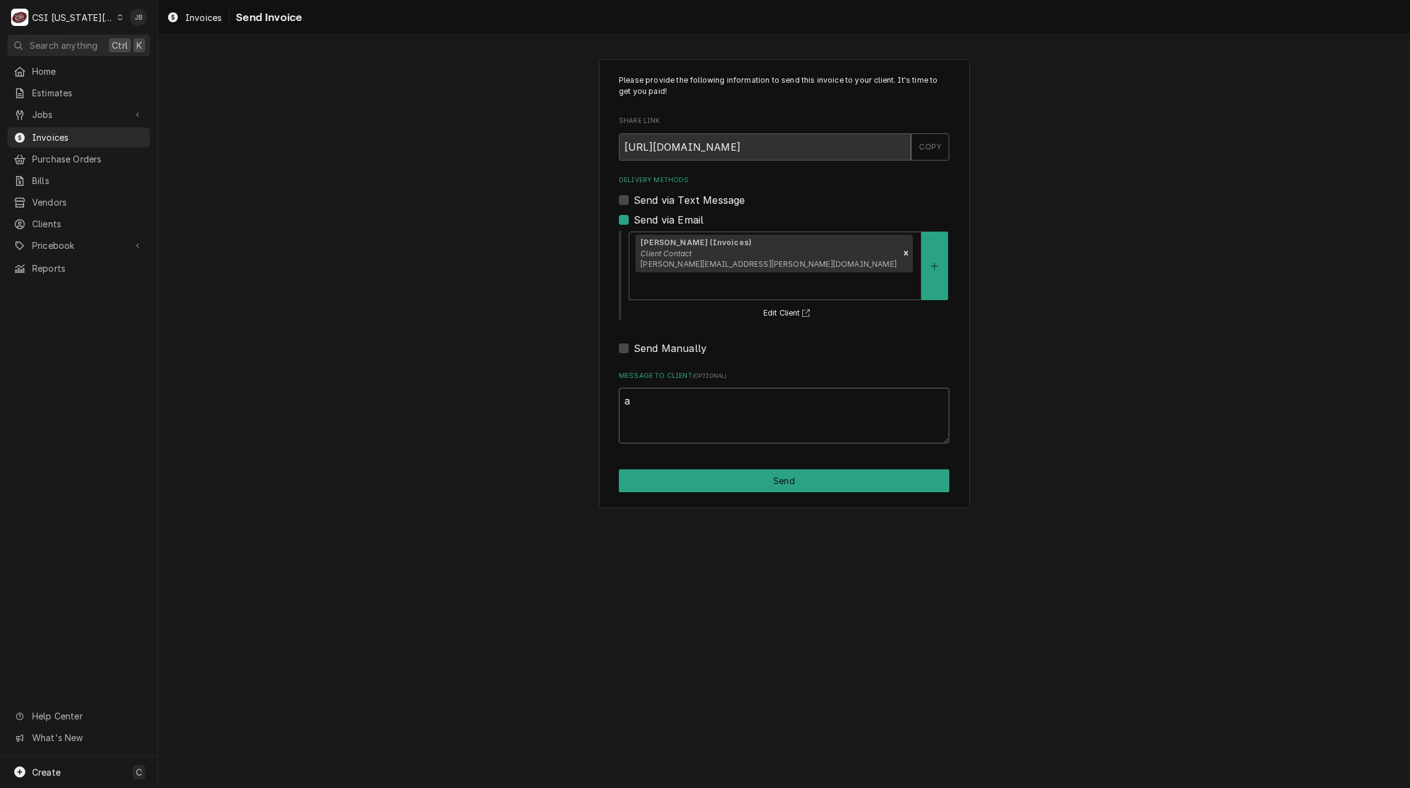
scroll to position [0, 0]
type textarea "x"
type textarea "ap"
type textarea "x"
type textarea "app"
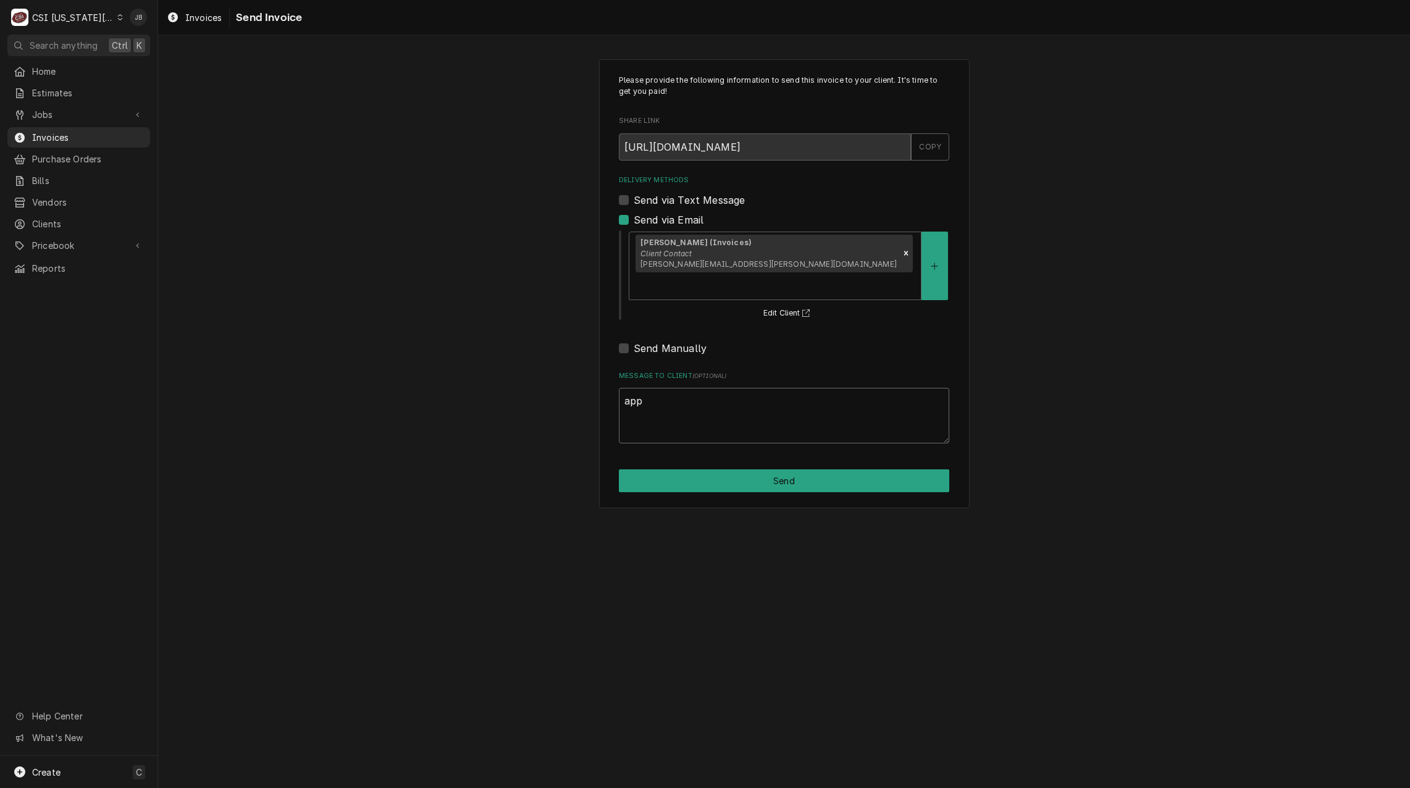
type textarea "x"
type textarea "appr"
type textarea "x"
type textarea "appro"
type textarea "x"
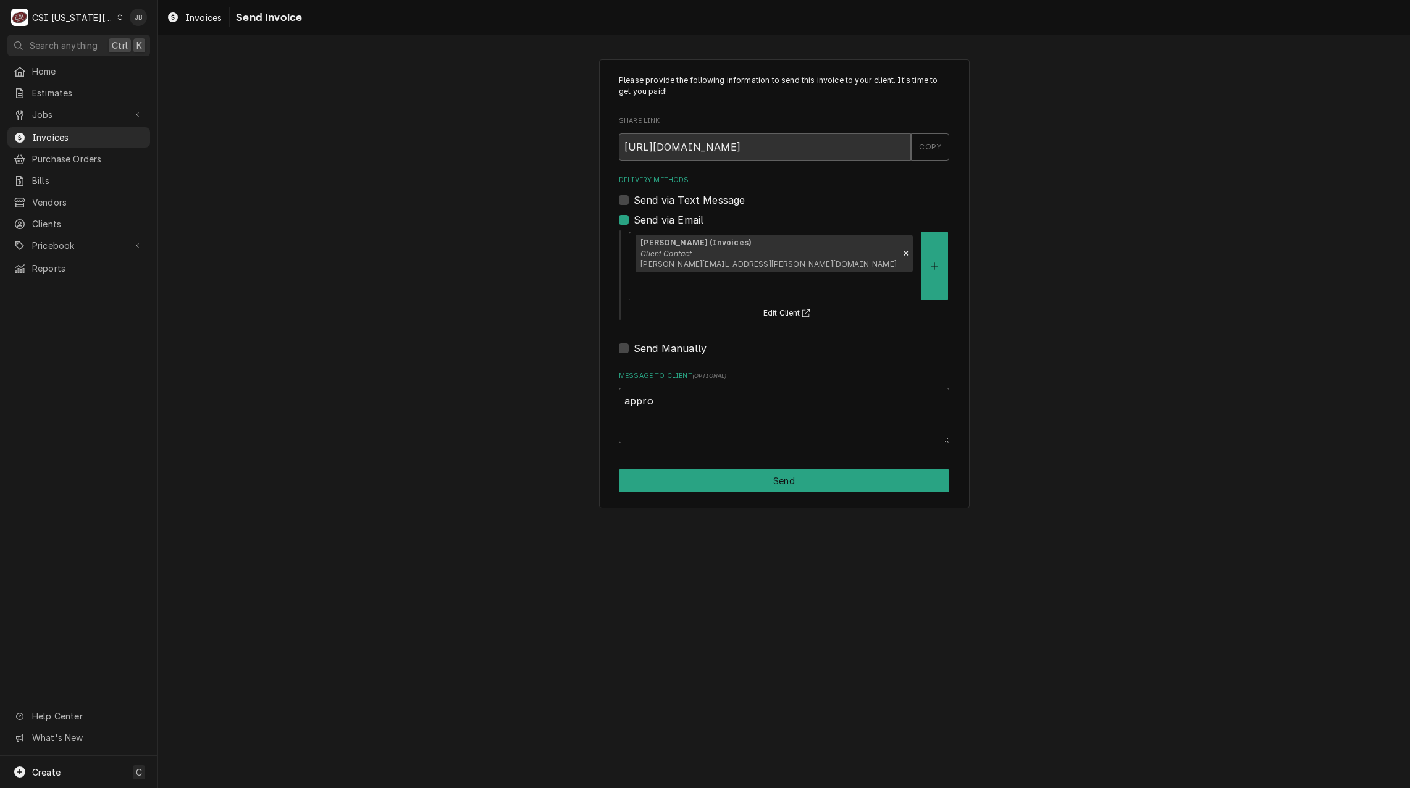
type textarea "approv"
type textarea "x"
type textarea "approve"
type textarea "x"
type textarea "approve"
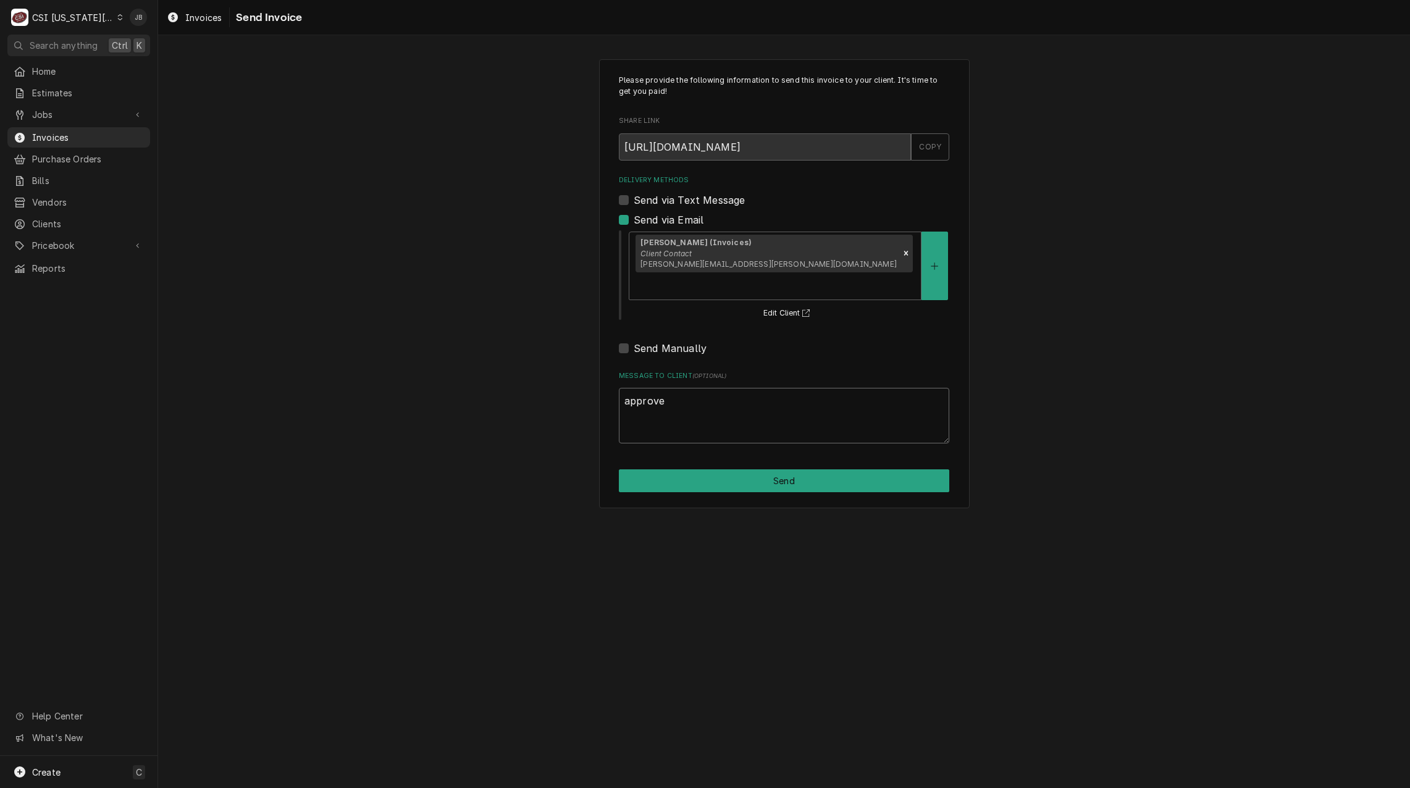
type textarea "x"
type textarea "approve d"
type textarea "x"
type textarea "approve"
type textarea "x"
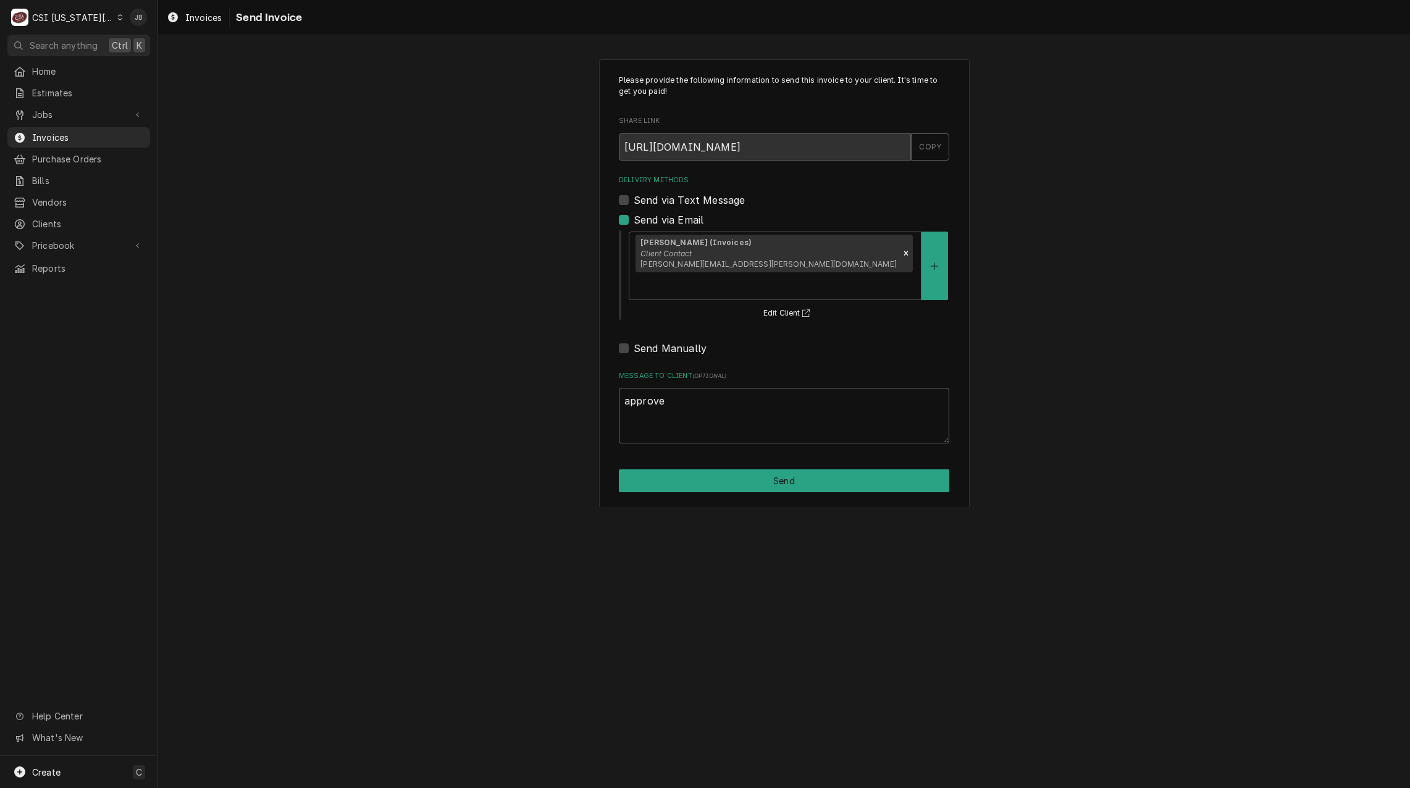
type textarea "approve"
type textarea "x"
type textarea "approved"
type textarea "x"
type textarea "approved"
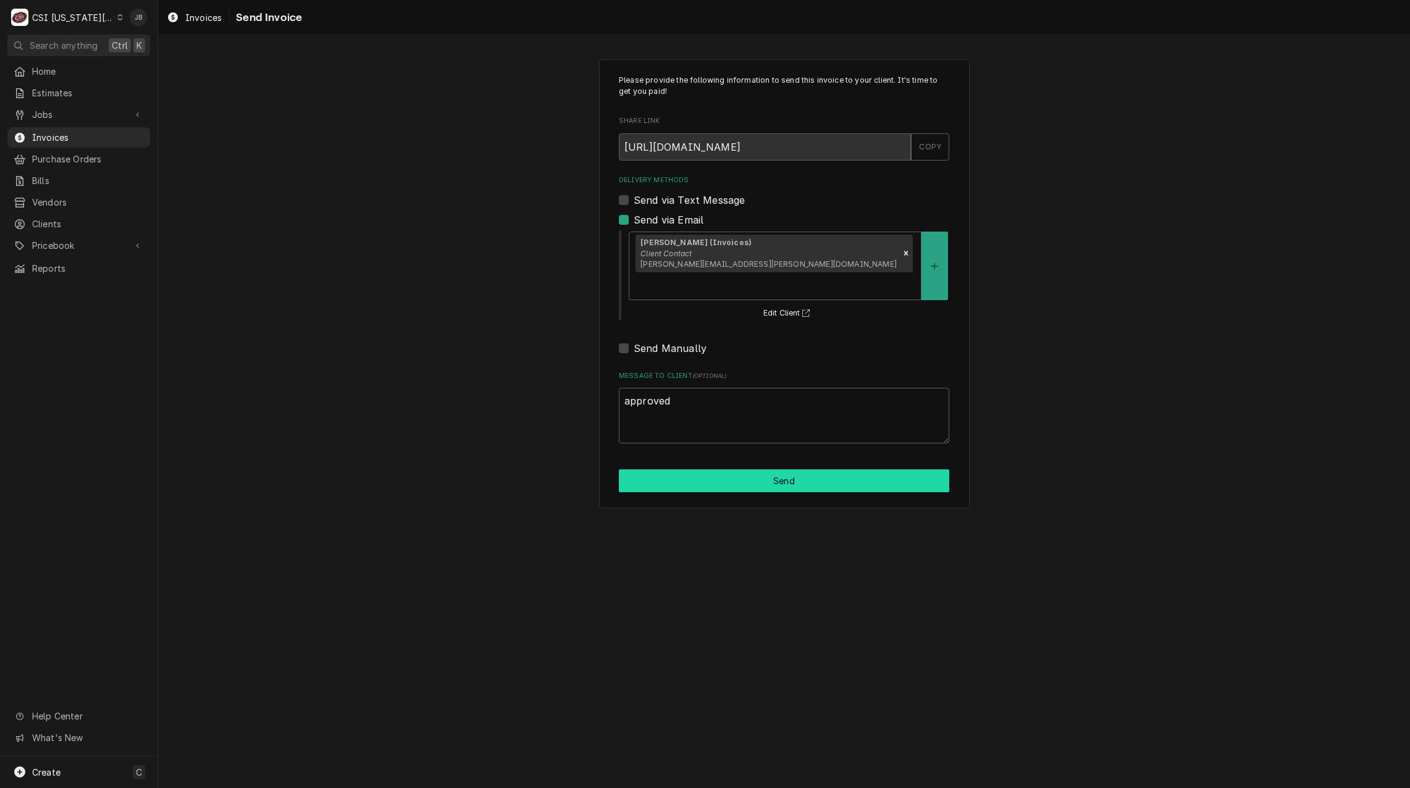
click at [813, 469] on button "Send" at bounding box center [784, 480] width 330 height 23
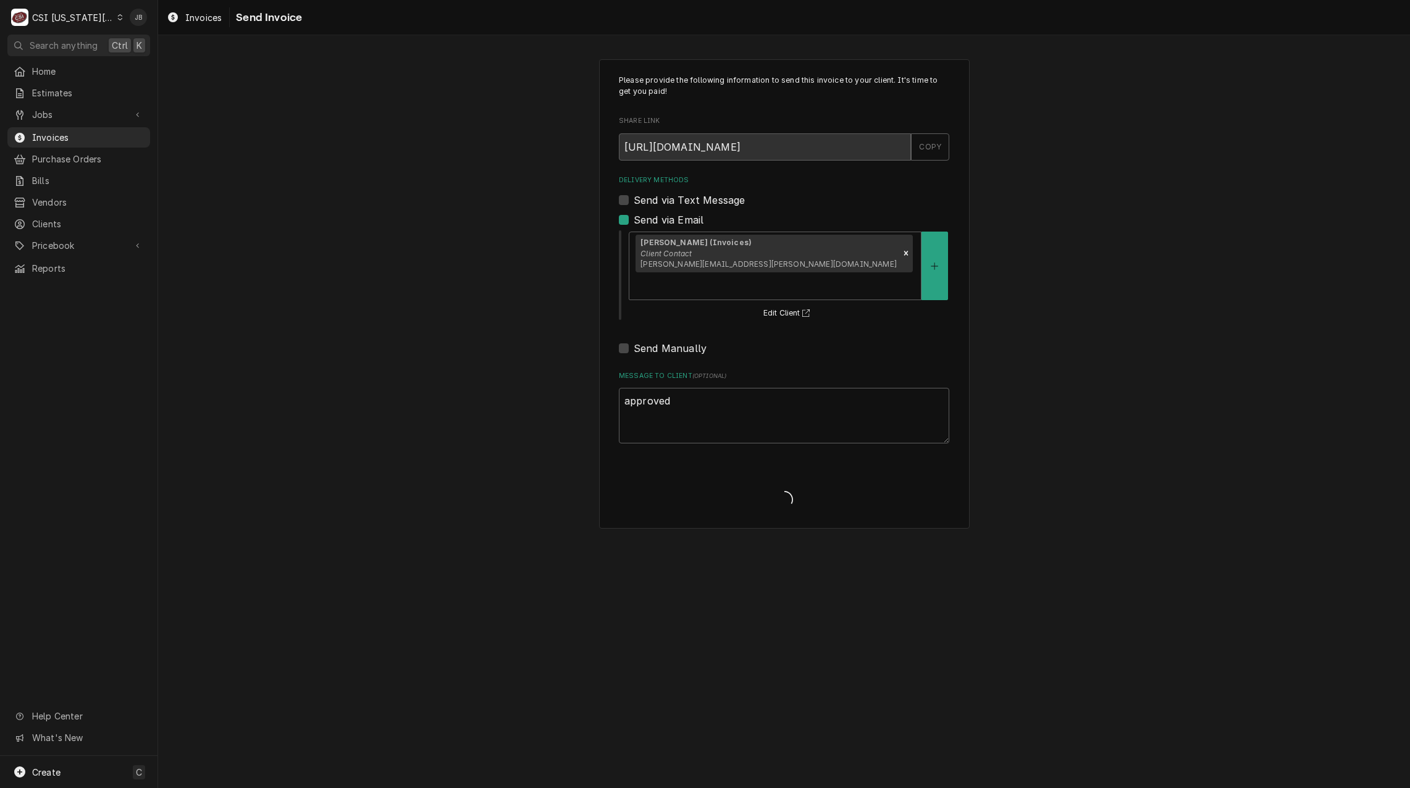
type textarea "x"
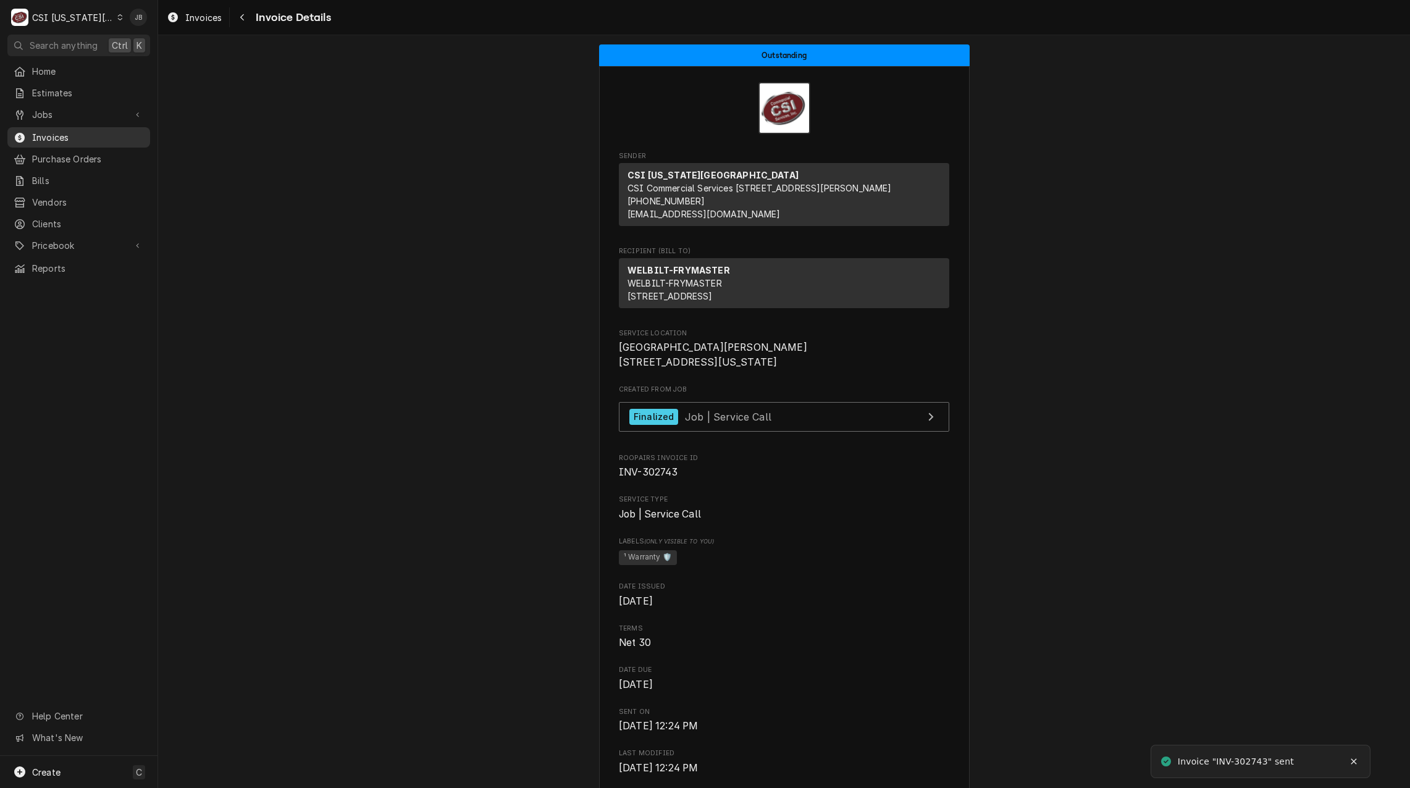
click at [61, 130] on div "Invoices" at bounding box center [79, 137] width 138 height 15
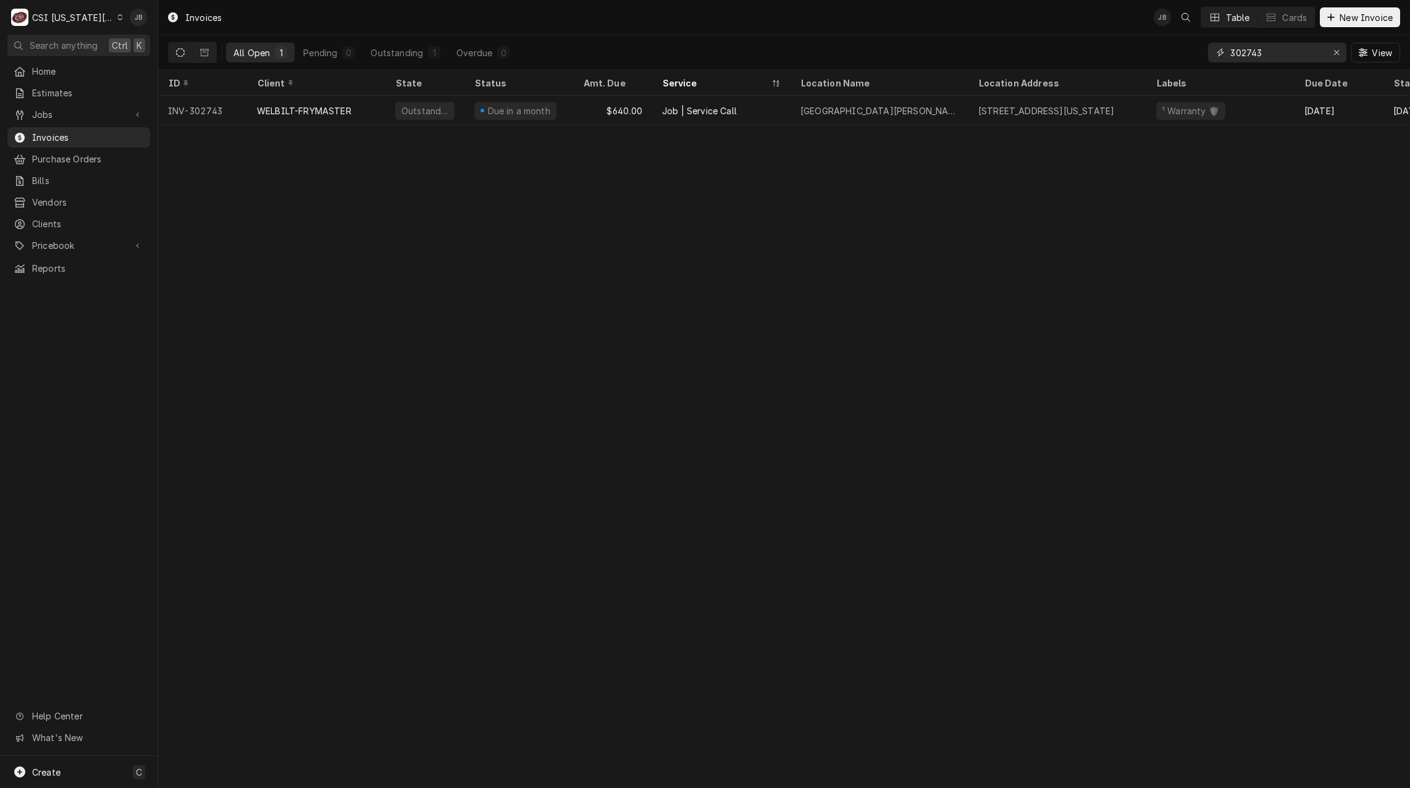
click at [1272, 54] on input "302743" at bounding box center [1276, 53] width 93 height 20
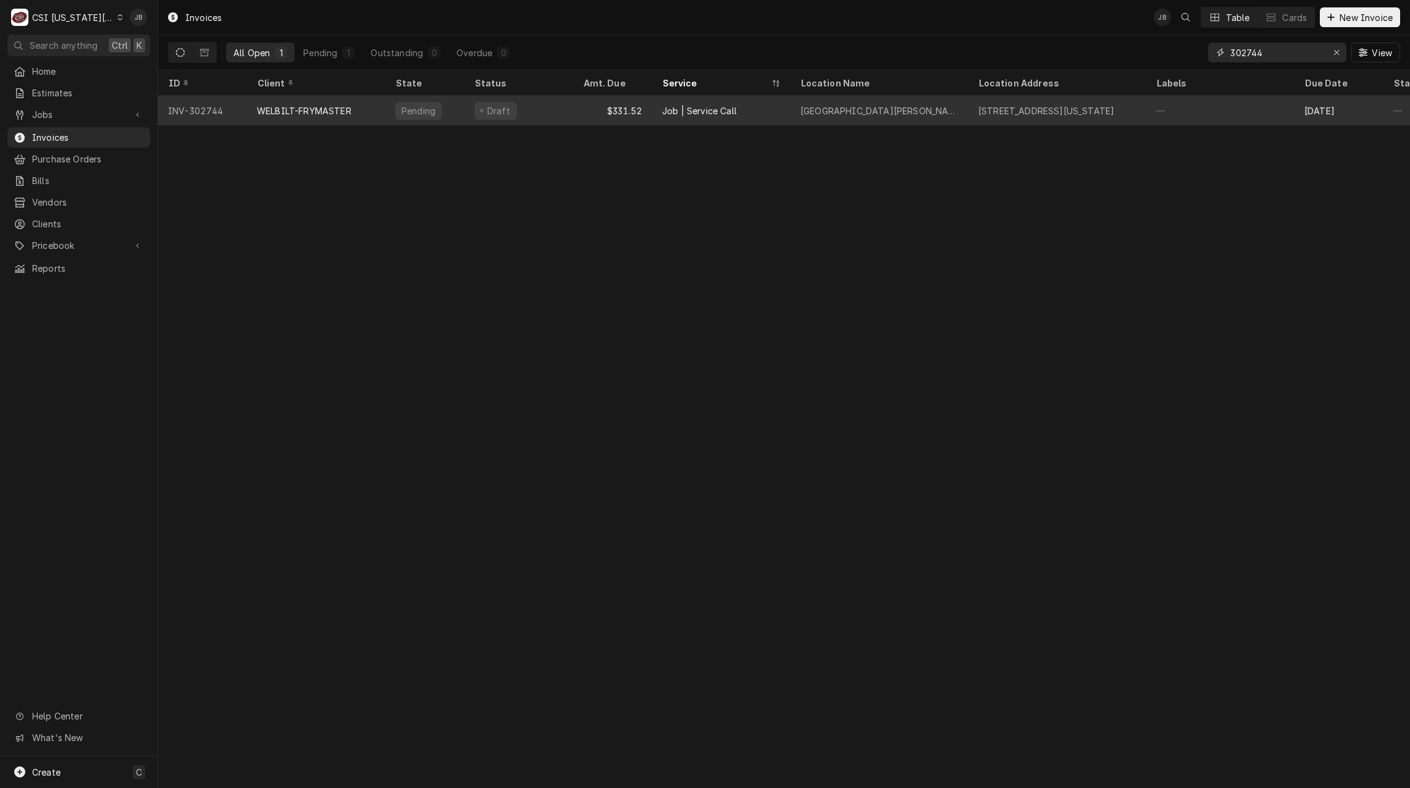
type input "302744"
click at [831, 108] on div "KU David Booth Memorial Stadium" at bounding box center [879, 110] width 158 height 13
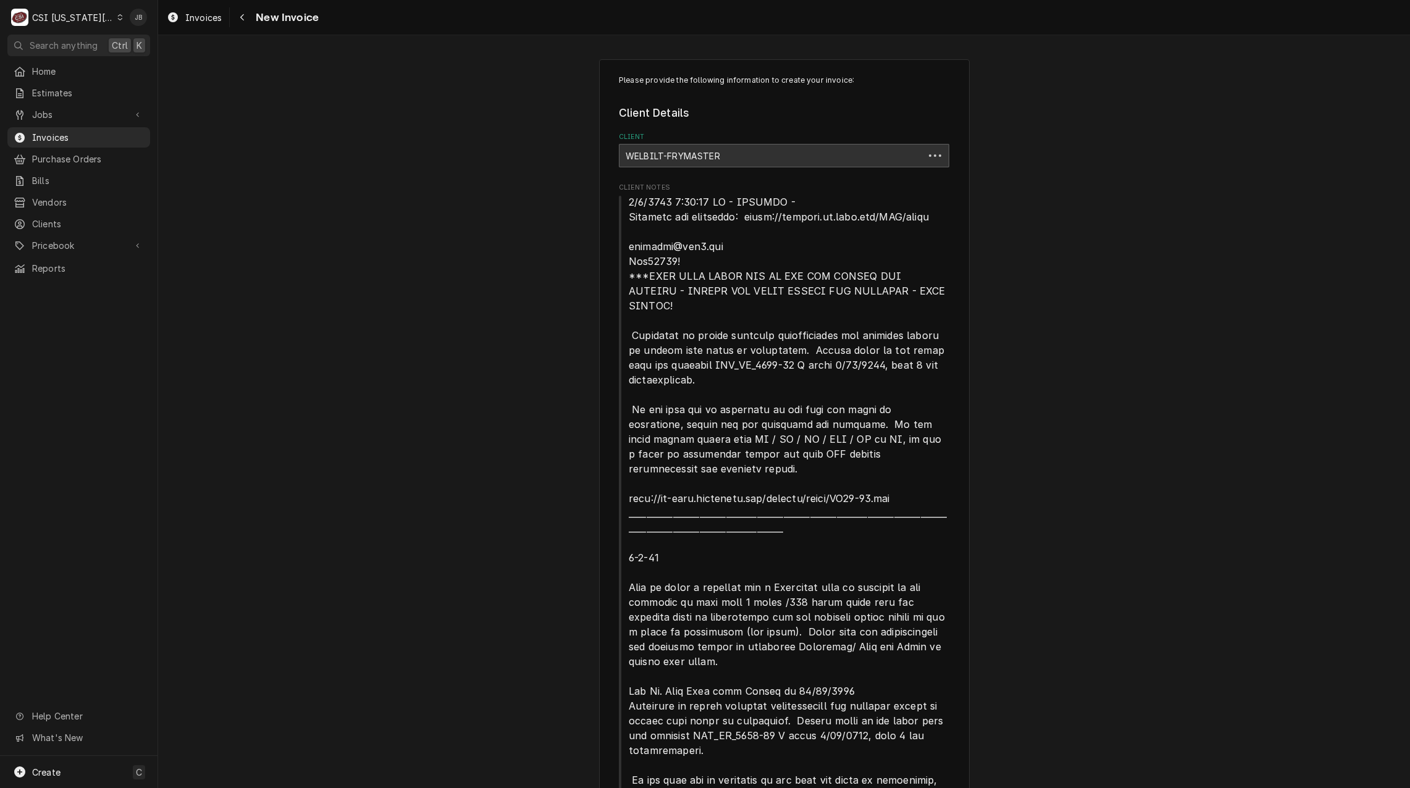
type textarea "x"
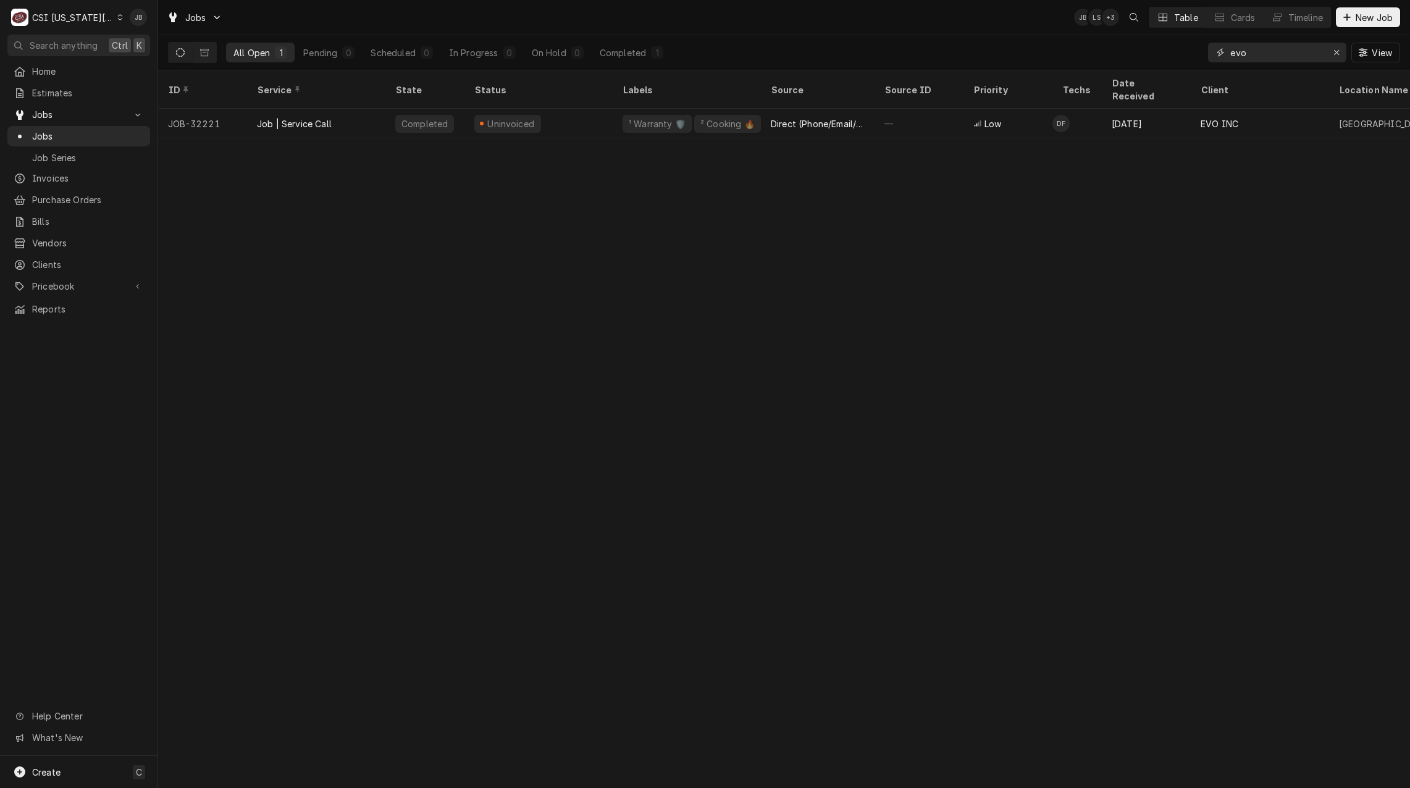
drag, startPoint x: 1206, startPoint y: 57, endPoint x: 1140, endPoint y: 57, distance: 65.5
click at [1166, 57] on div "All Open 1 Pending 0 Scheduled 0 In Progress 0 On Hold 0 Completed 1 evo View" at bounding box center [784, 52] width 1232 height 35
drag, startPoint x: 1274, startPoint y: 54, endPoint x: 1165, endPoint y: 54, distance: 108.7
click at [1167, 54] on div "All Open 1 Pending 0 Scheduled 0 In Progress 0 On Hold 0 Completed 1 evo View" at bounding box center [784, 52] width 1232 height 35
paste input "00913936-1"
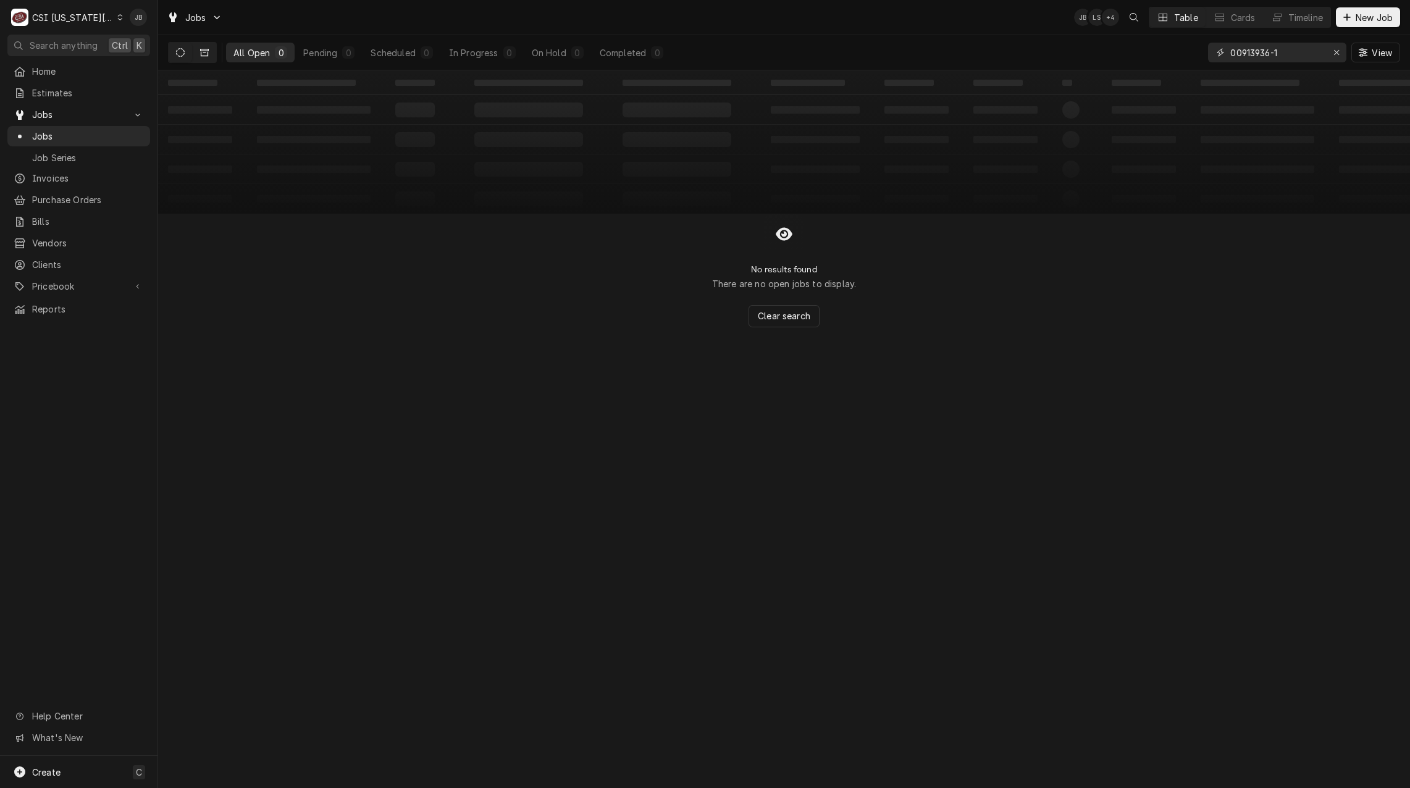
type input "00913936-1"
click at [212, 49] on button "Dynamic Content Wrapper" at bounding box center [204, 53] width 23 height 20
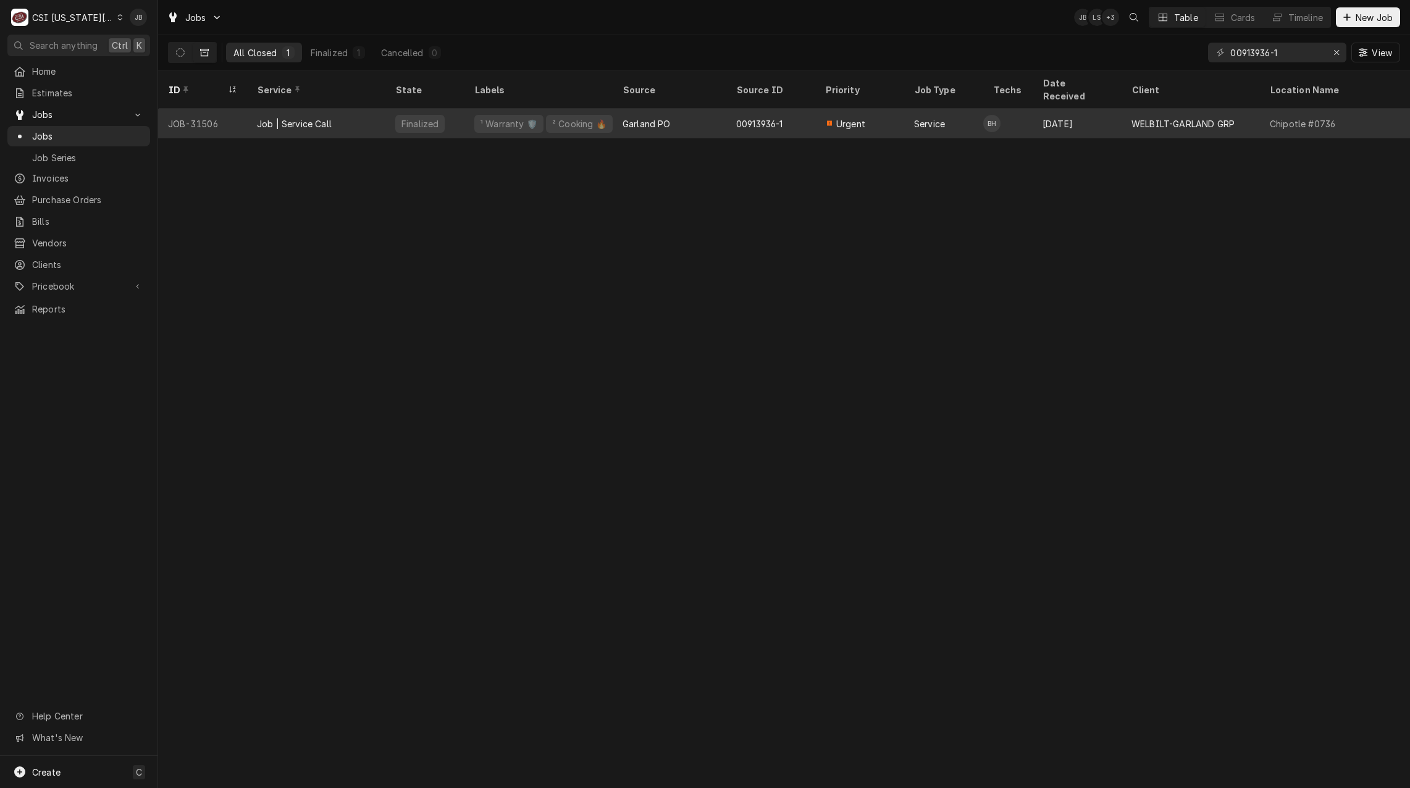
click at [706, 116] on div "Garland PO" at bounding box center [670, 124] width 114 height 30
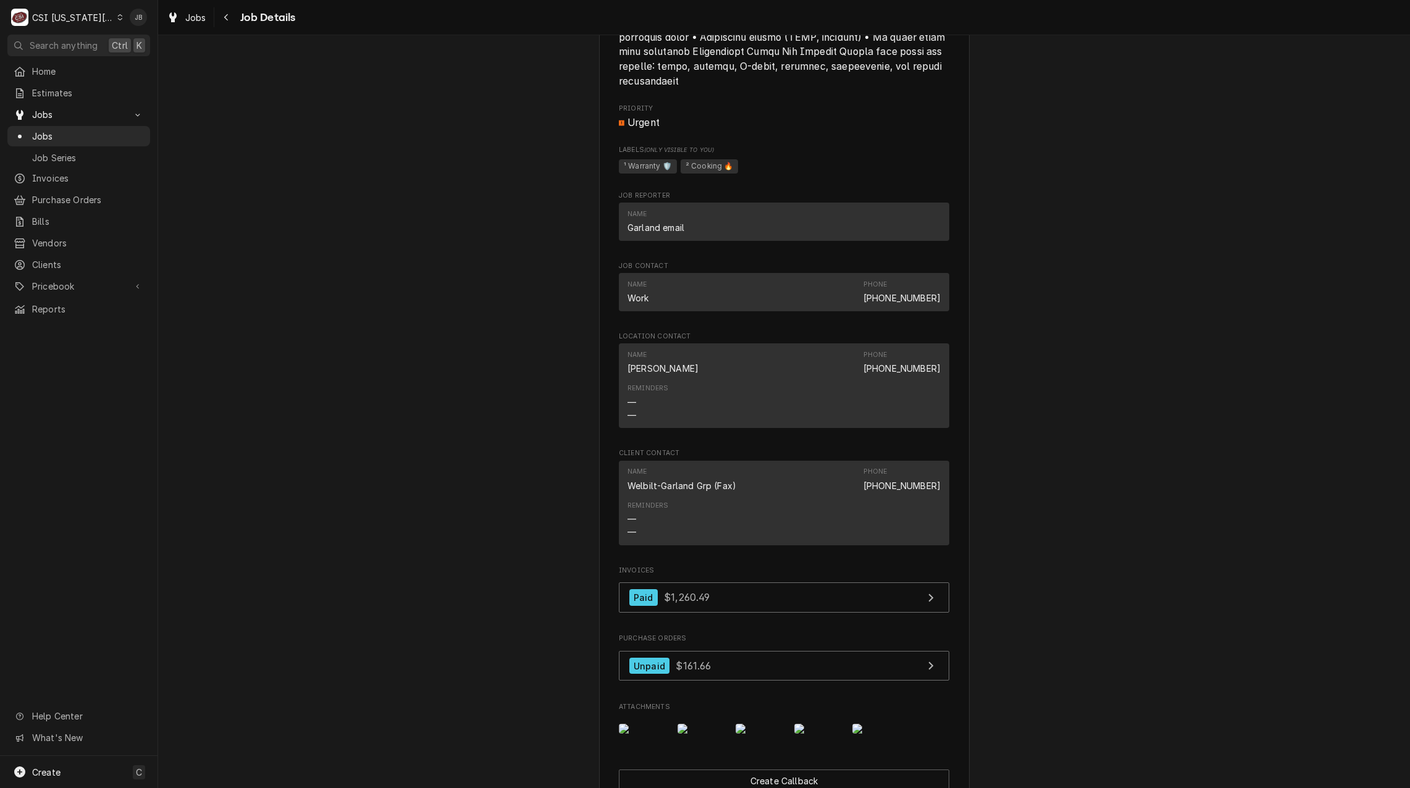
scroll to position [2224, 0]
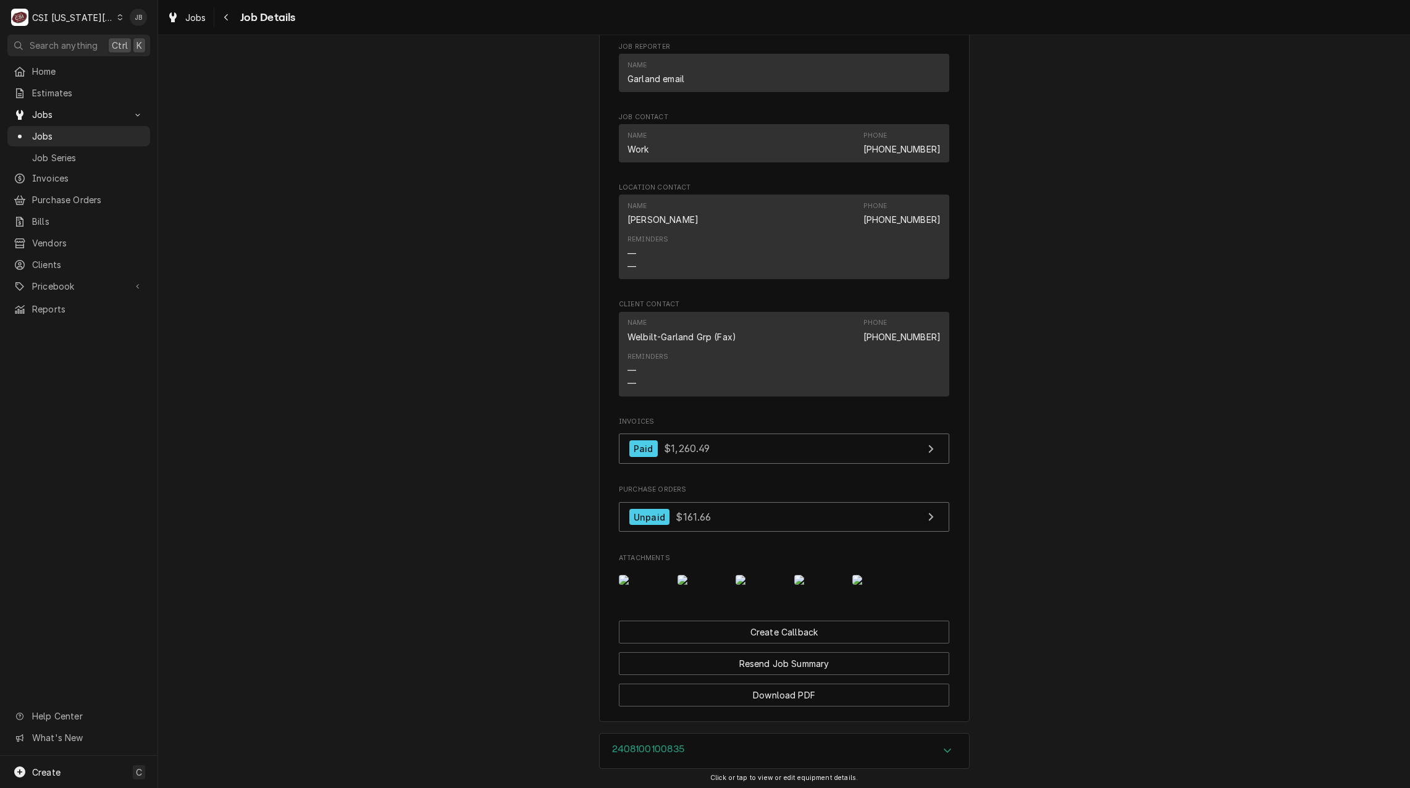
click at [638, 585] on img "Attachments" at bounding box center [643, 580] width 49 height 10
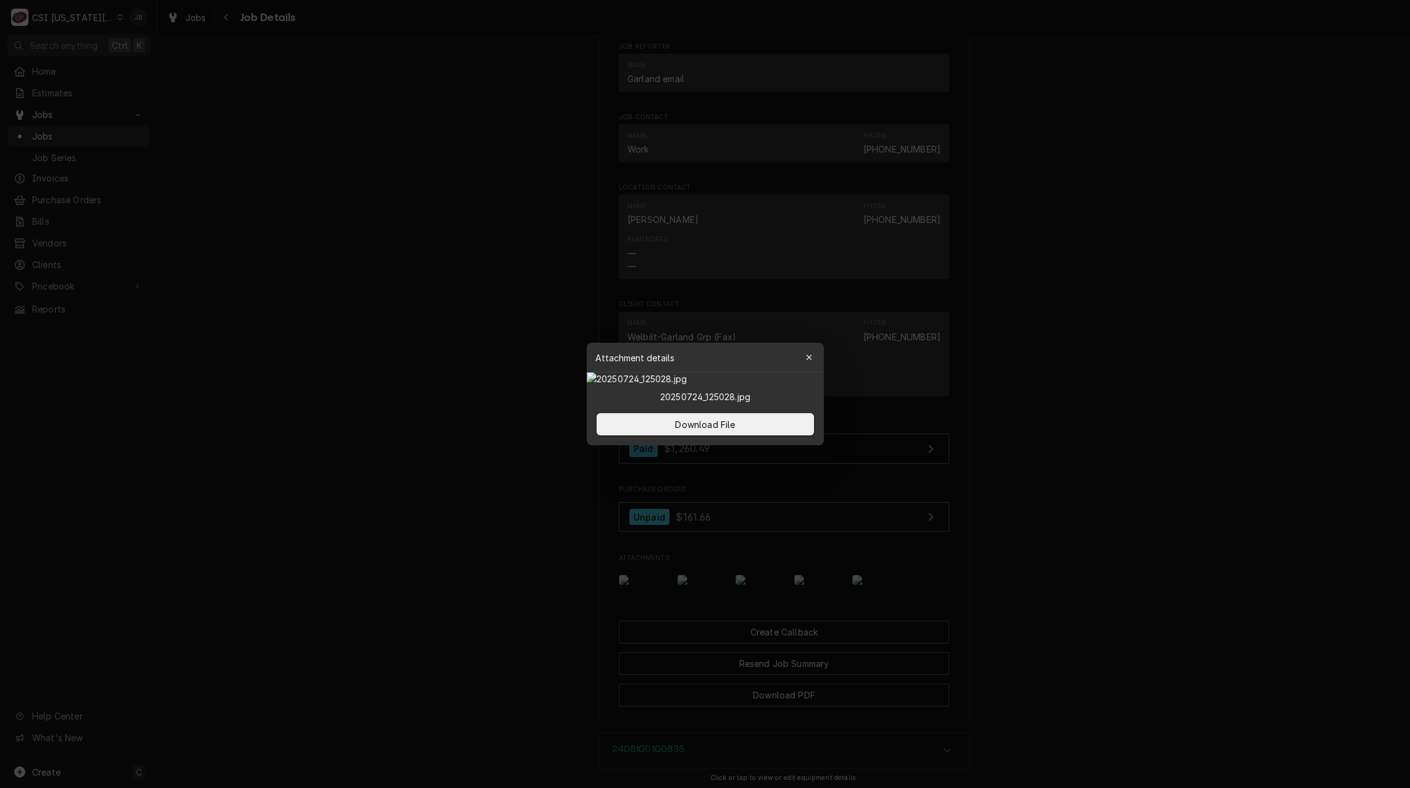
click at [702, 635] on div at bounding box center [705, 394] width 1410 height 788
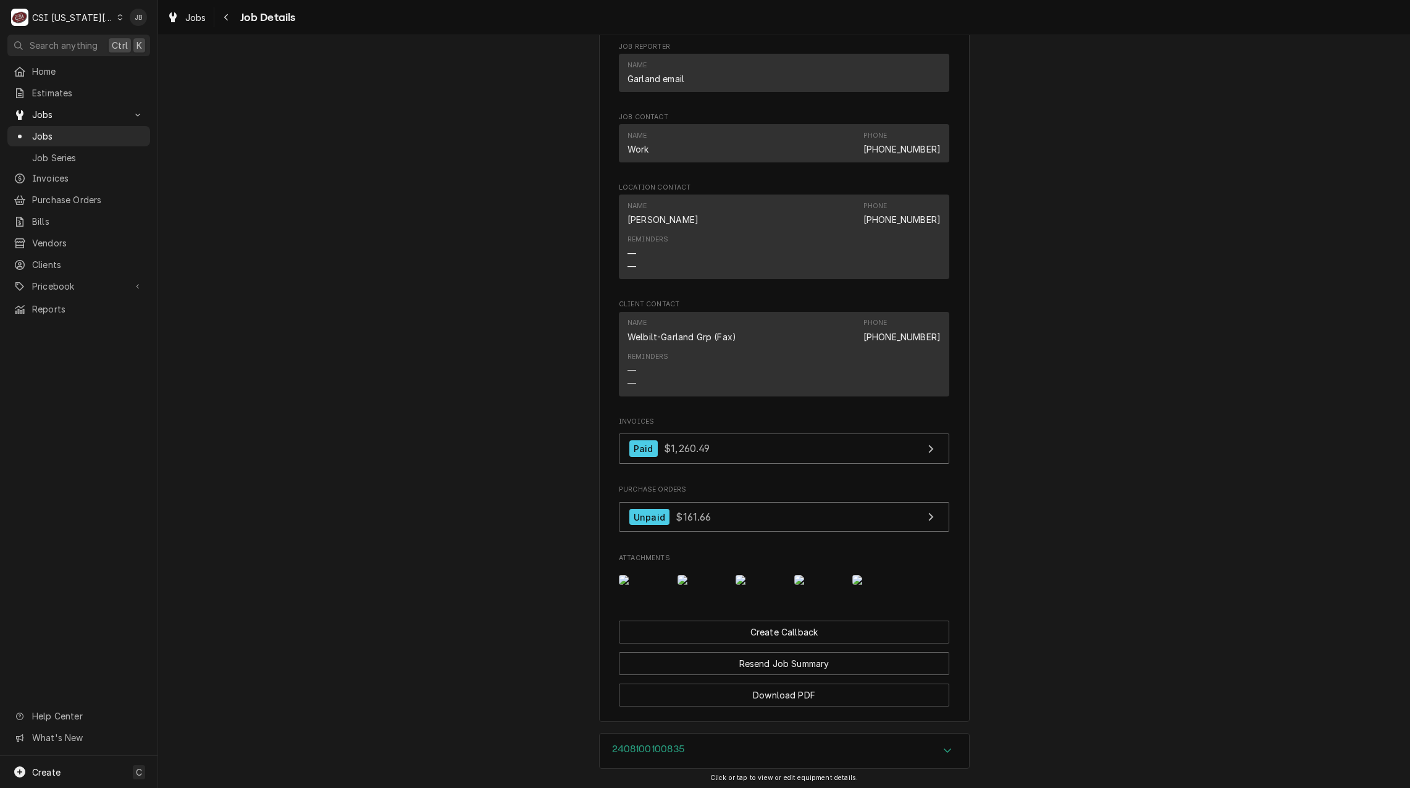
click at [694, 585] on img "Attachments" at bounding box center [702, 580] width 49 height 10
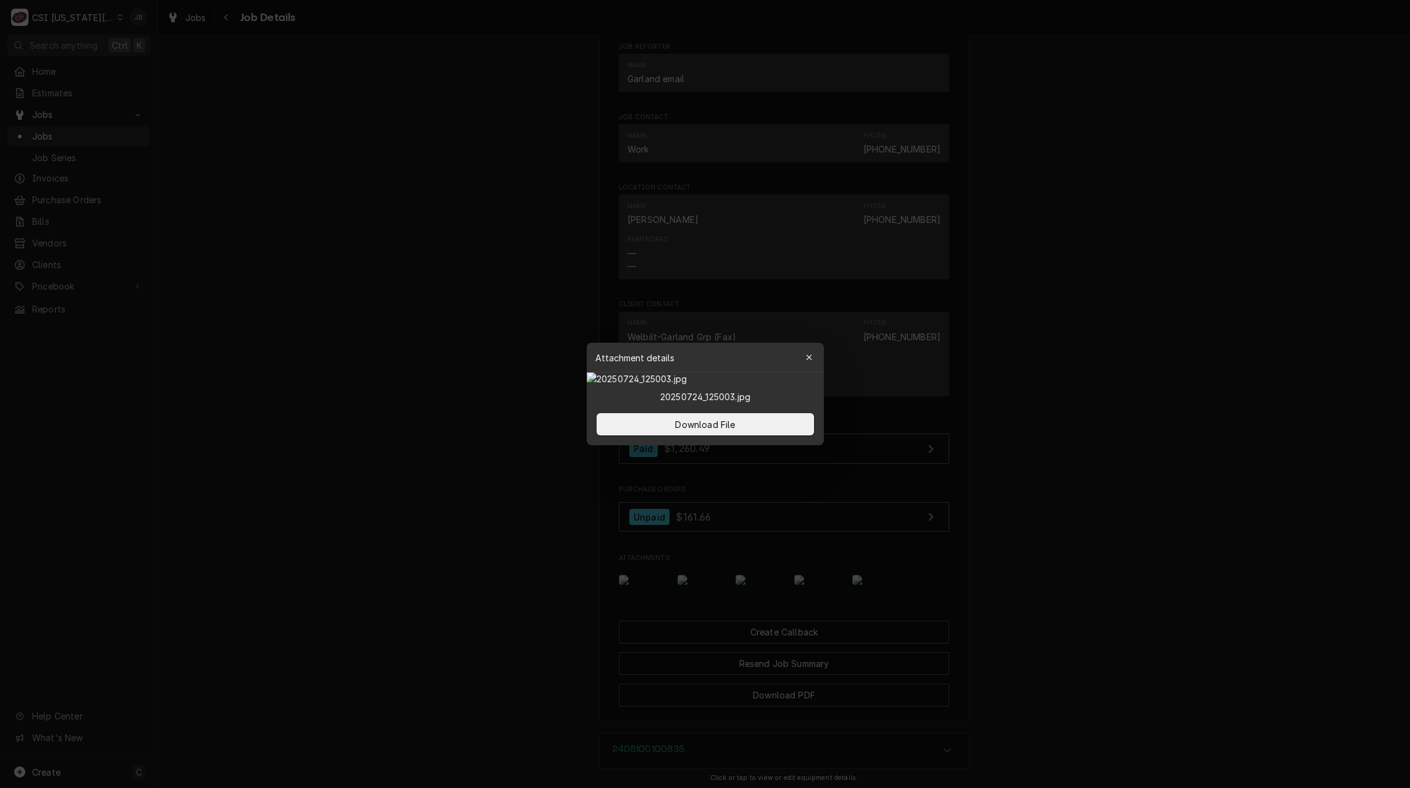
click at [751, 617] on div at bounding box center [705, 394] width 1410 height 788
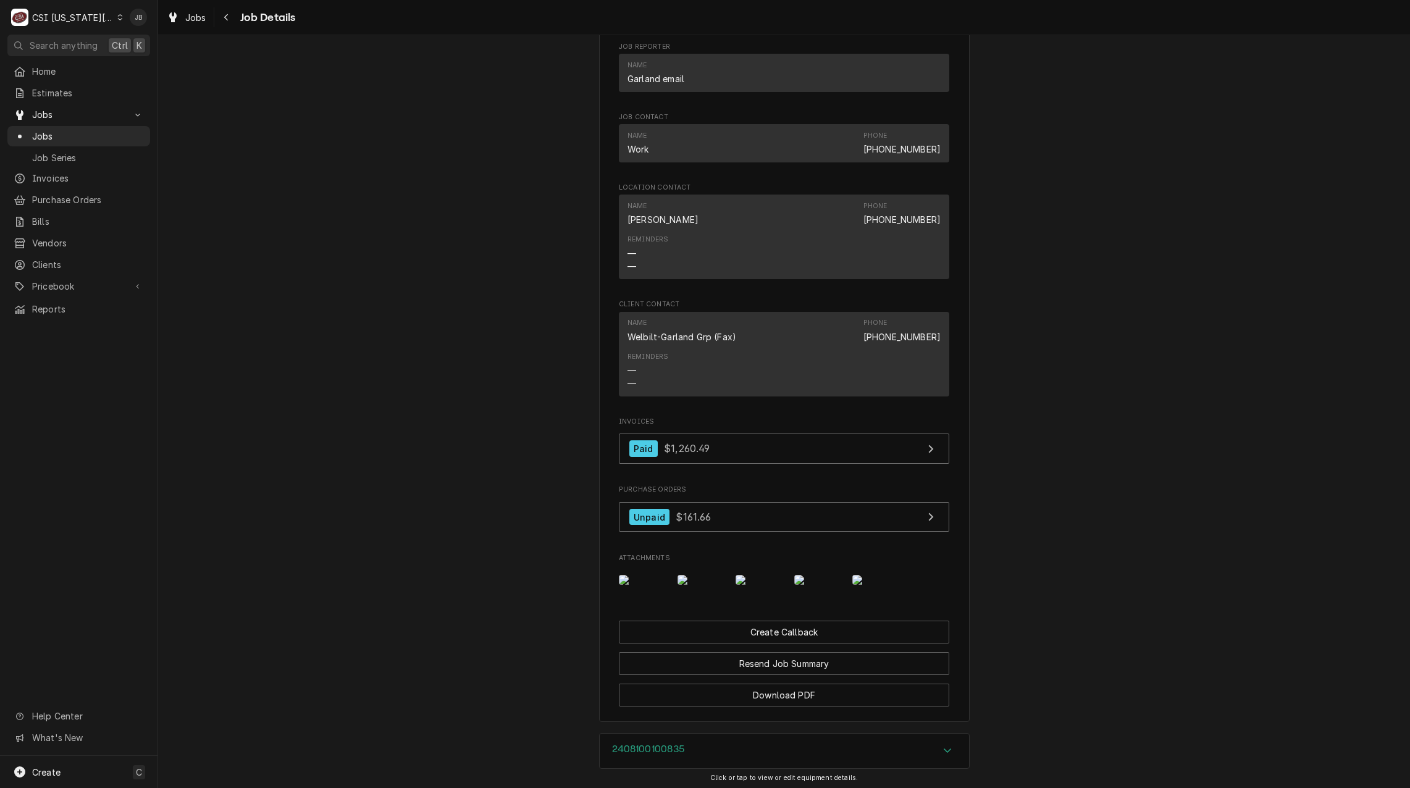
click at [768, 585] on img "Attachments" at bounding box center [760, 580] width 49 height 10
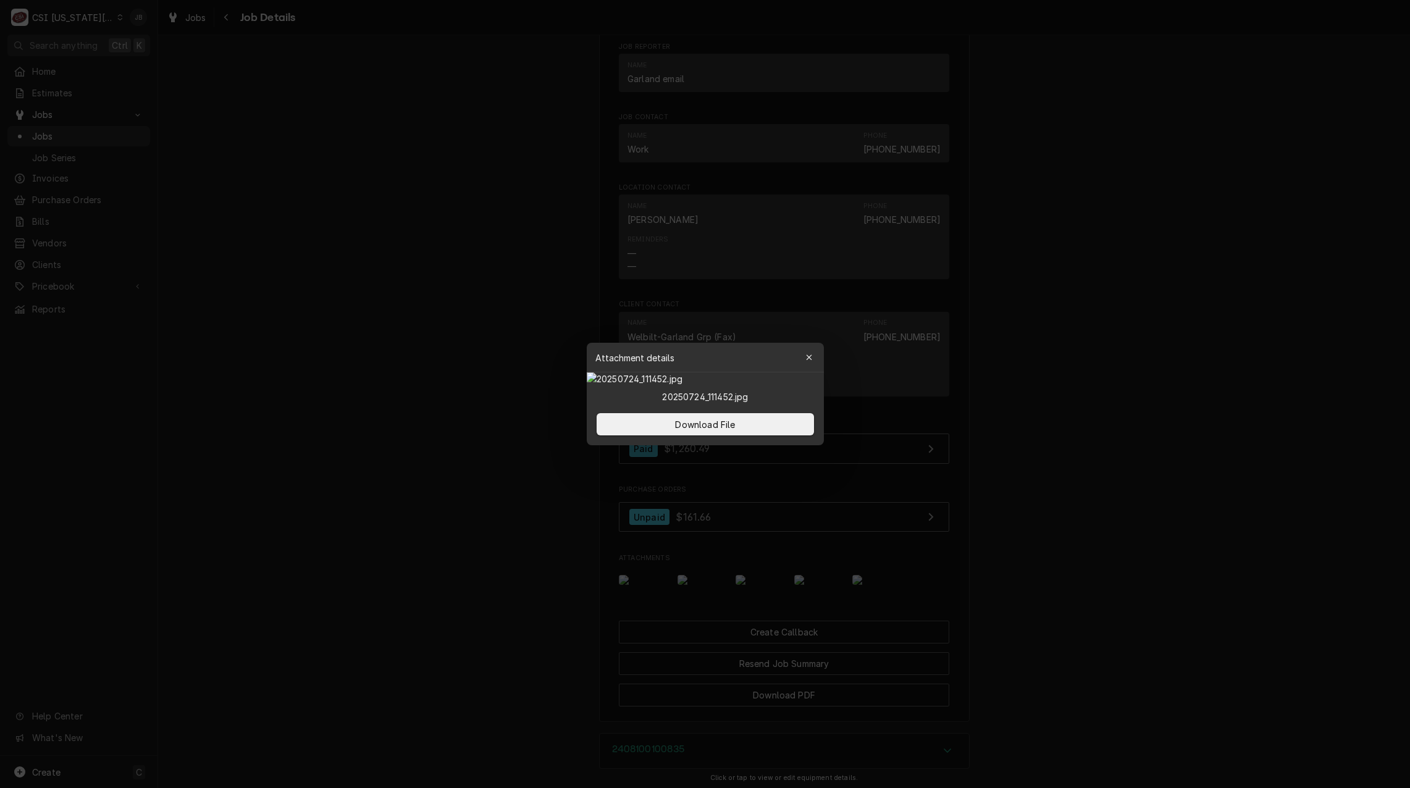
click at [808, 626] on div at bounding box center [705, 394] width 1410 height 788
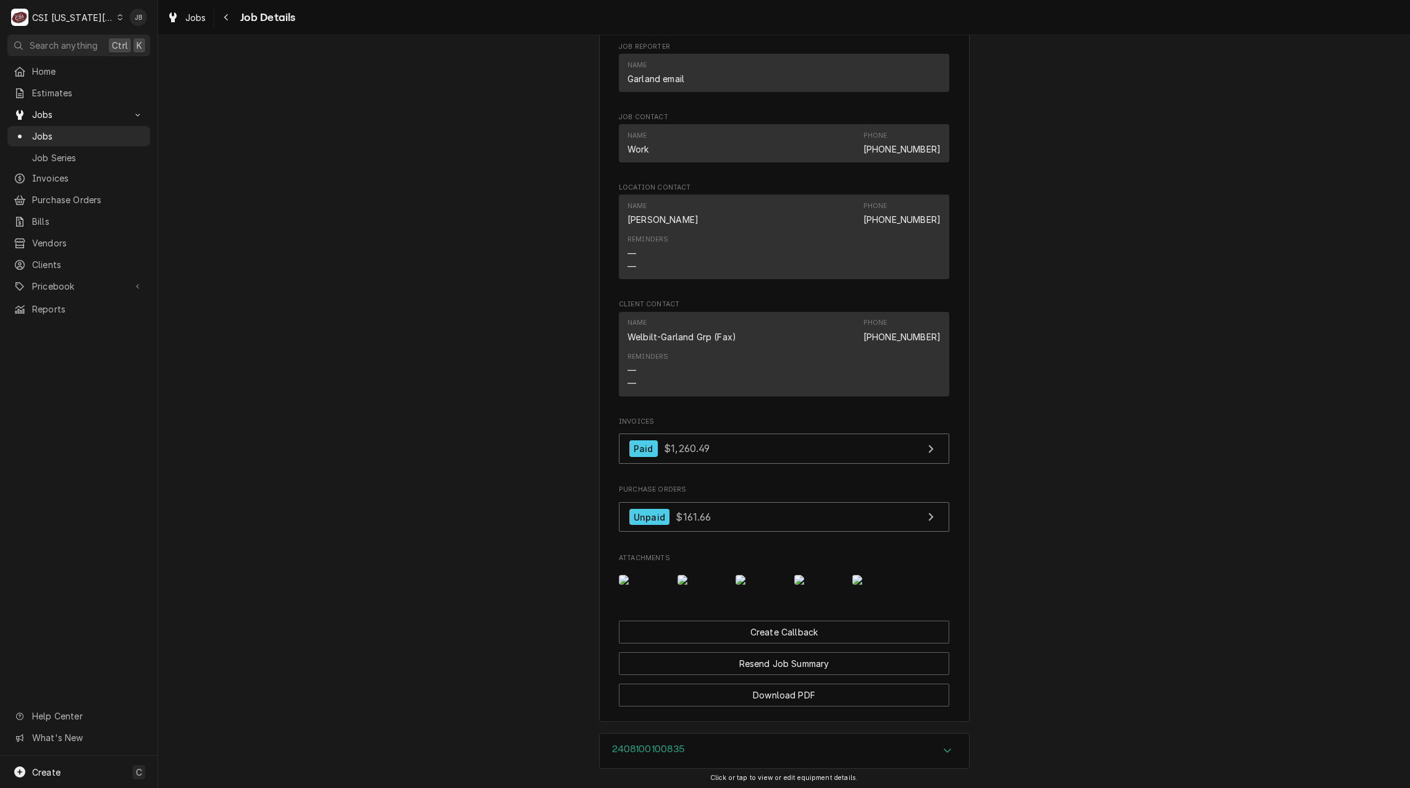
click at [796, 585] on img "Attachments" at bounding box center [818, 580] width 49 height 10
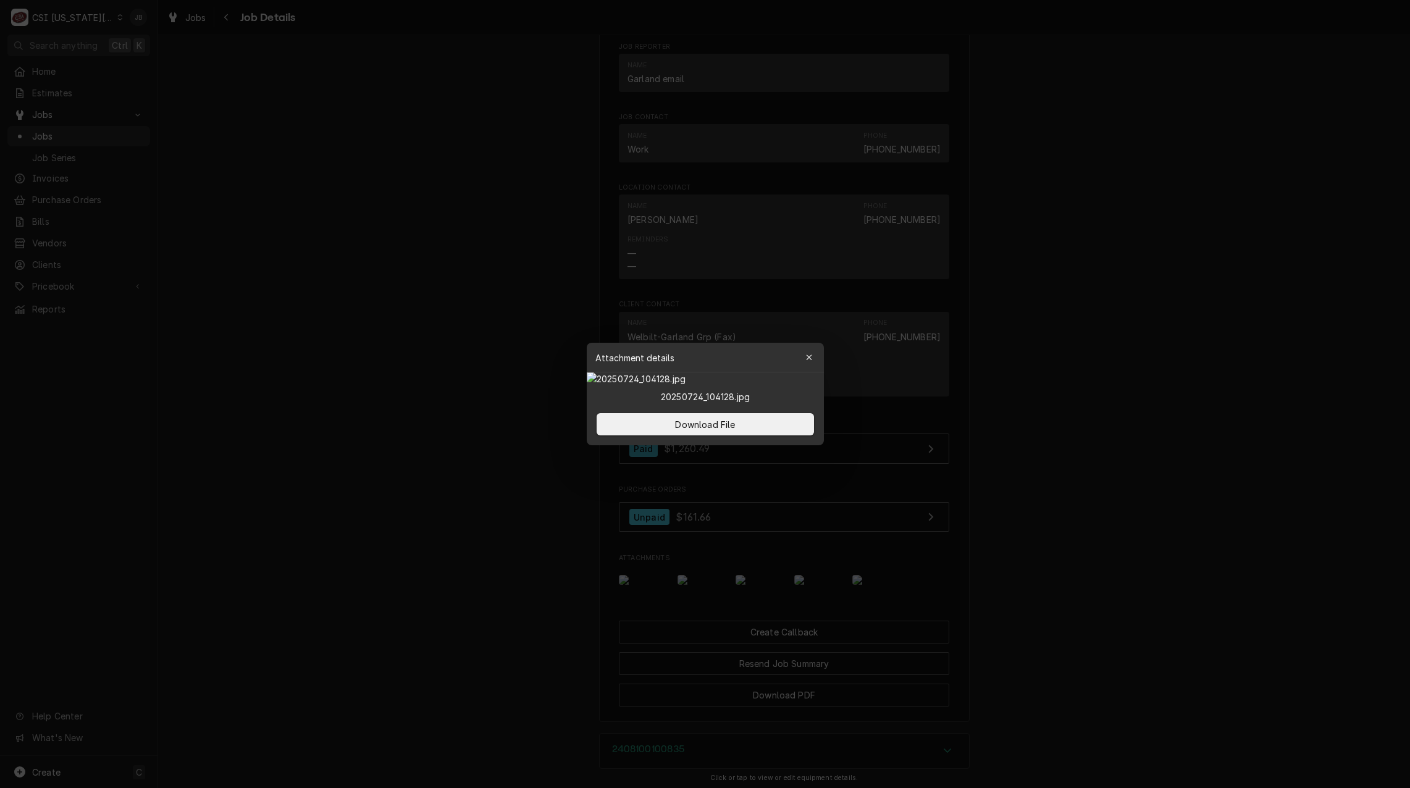
click at [904, 618] on div at bounding box center [705, 394] width 1410 height 788
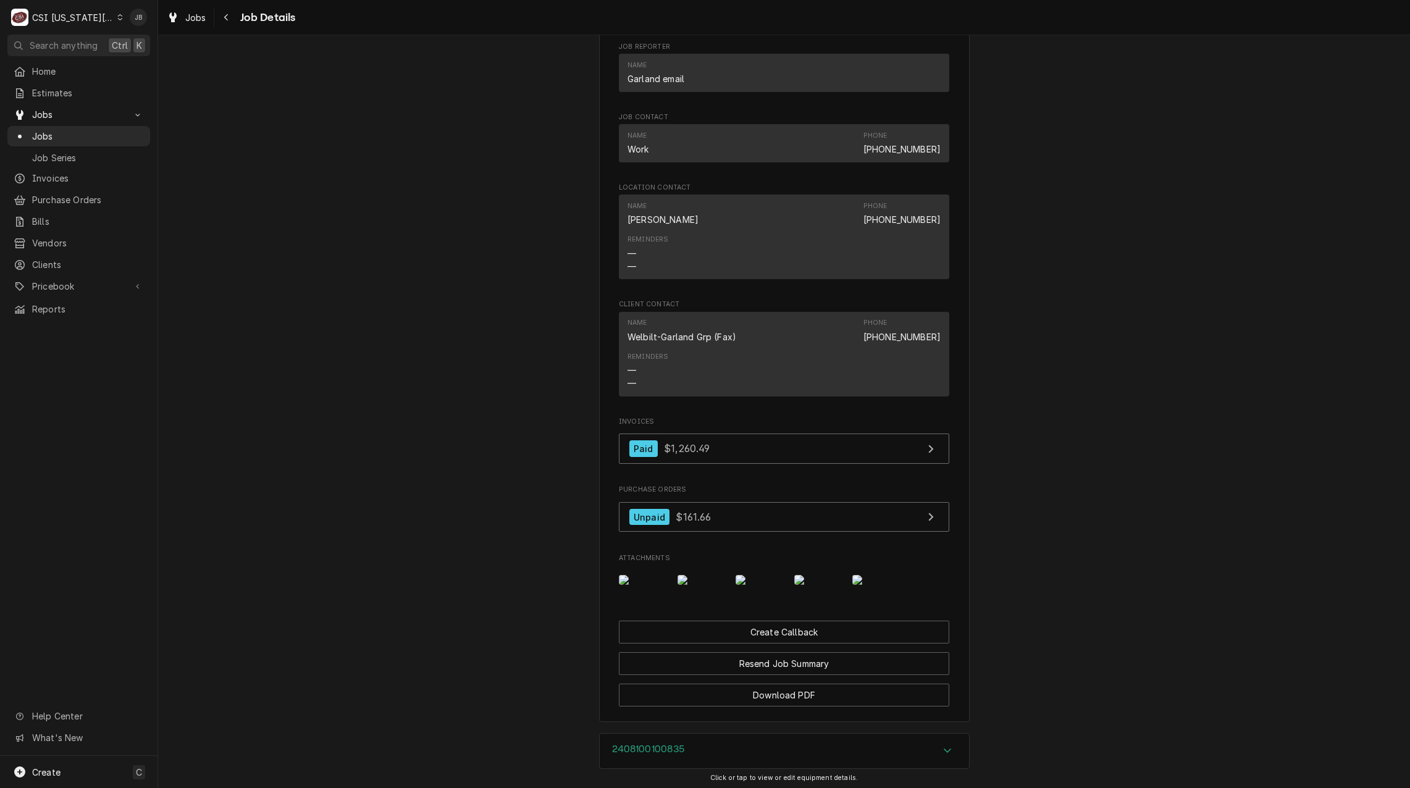
click at [873, 585] on img "Attachments" at bounding box center [876, 580] width 49 height 10
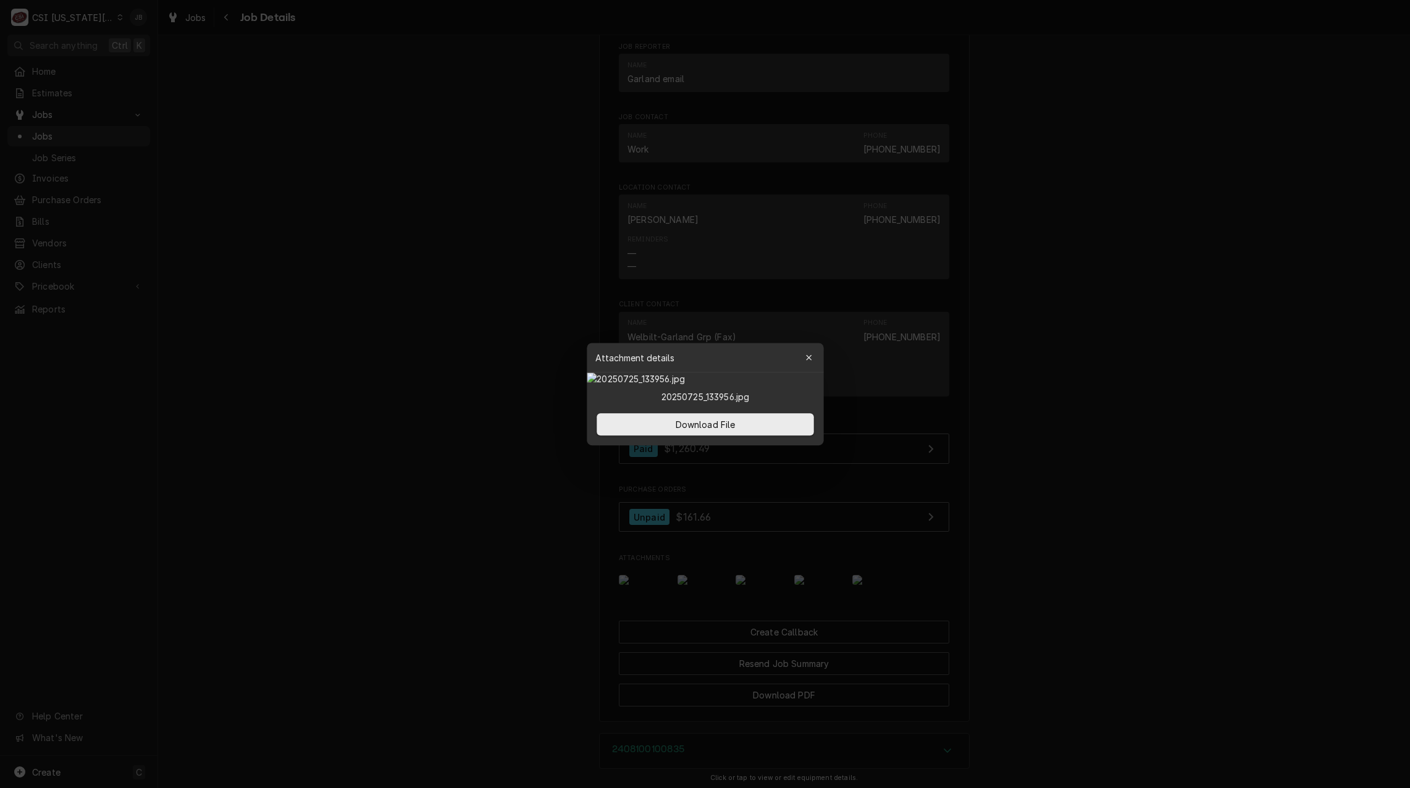
click at [968, 602] on div at bounding box center [705, 394] width 1410 height 788
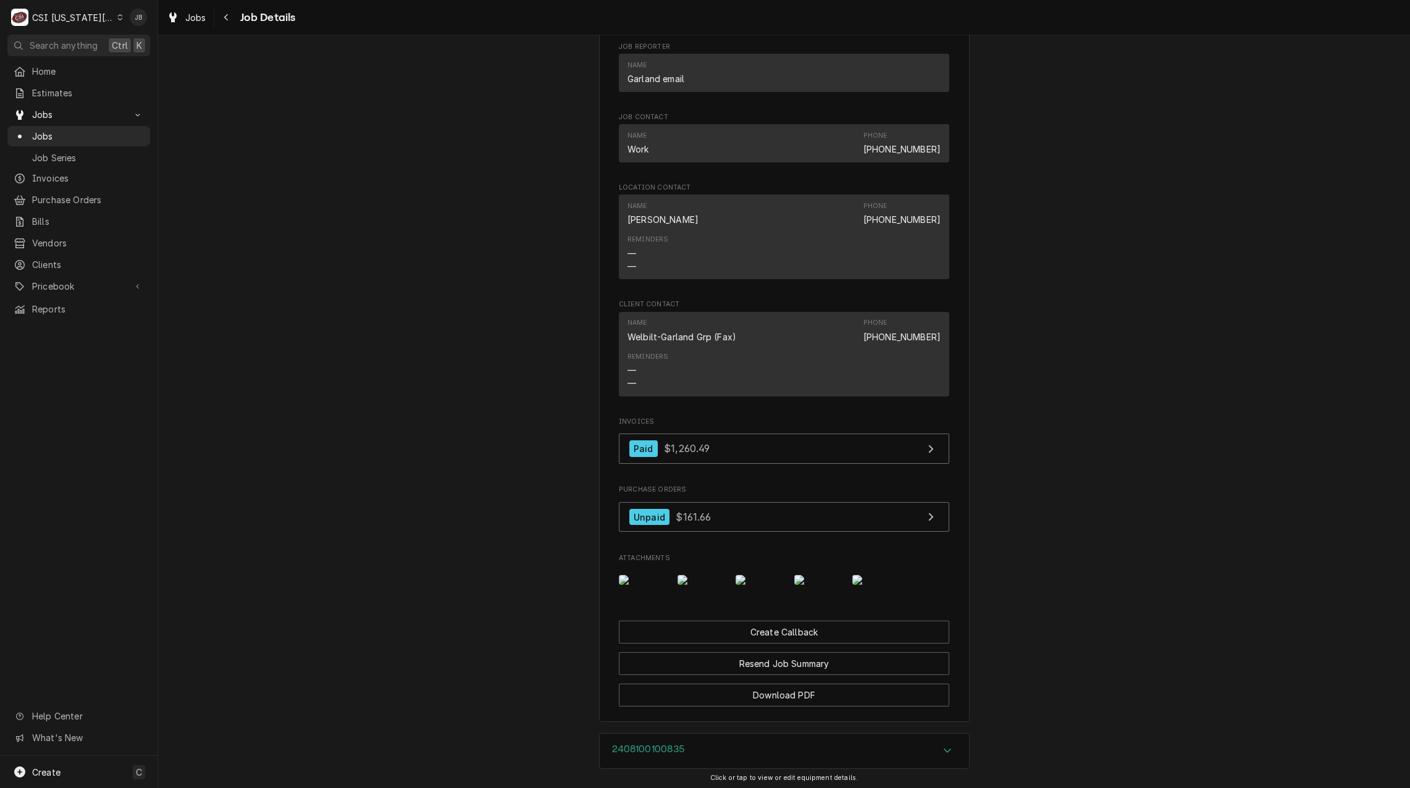
click at [758, 585] on img "Attachments" at bounding box center [760, 580] width 49 height 10
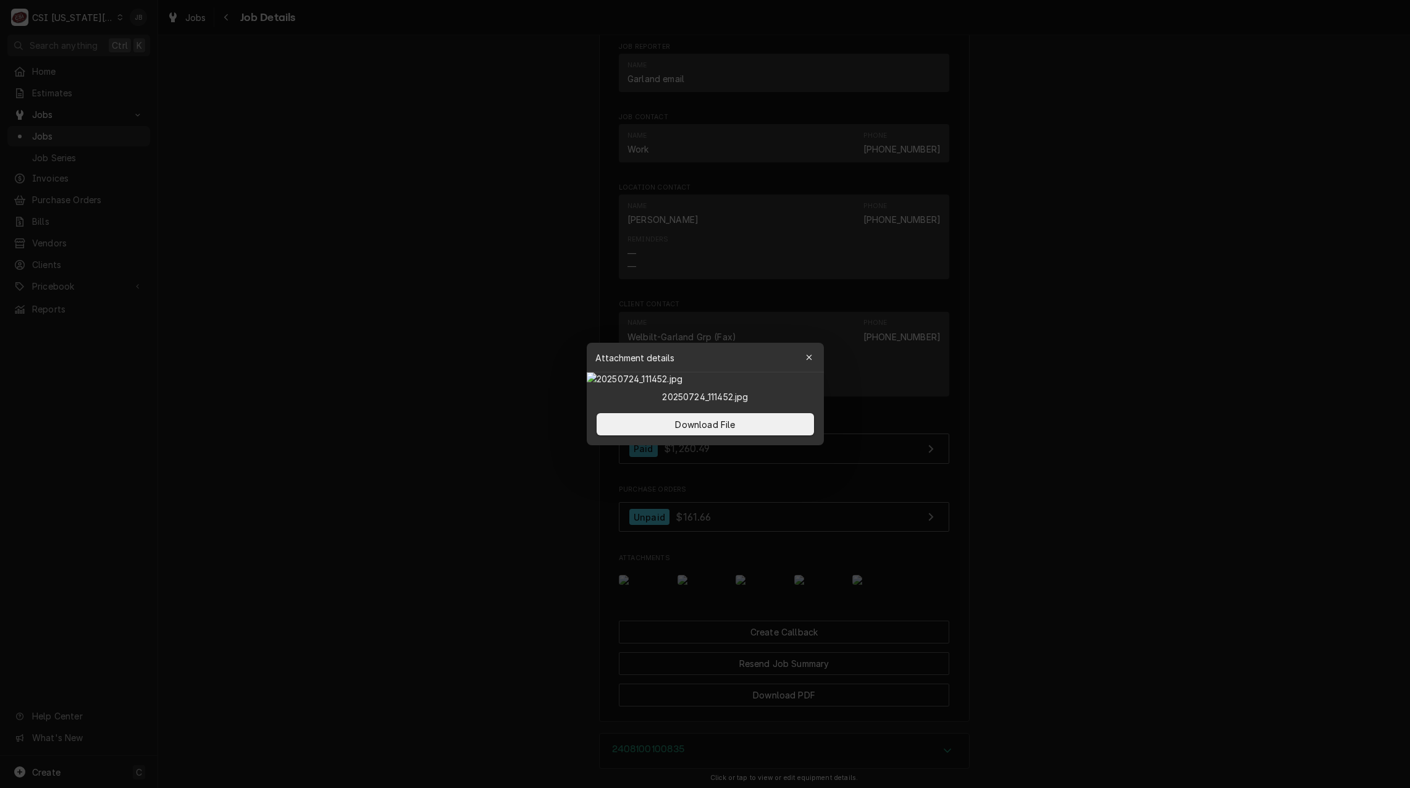
click at [956, 438] on div at bounding box center [705, 394] width 1410 height 788
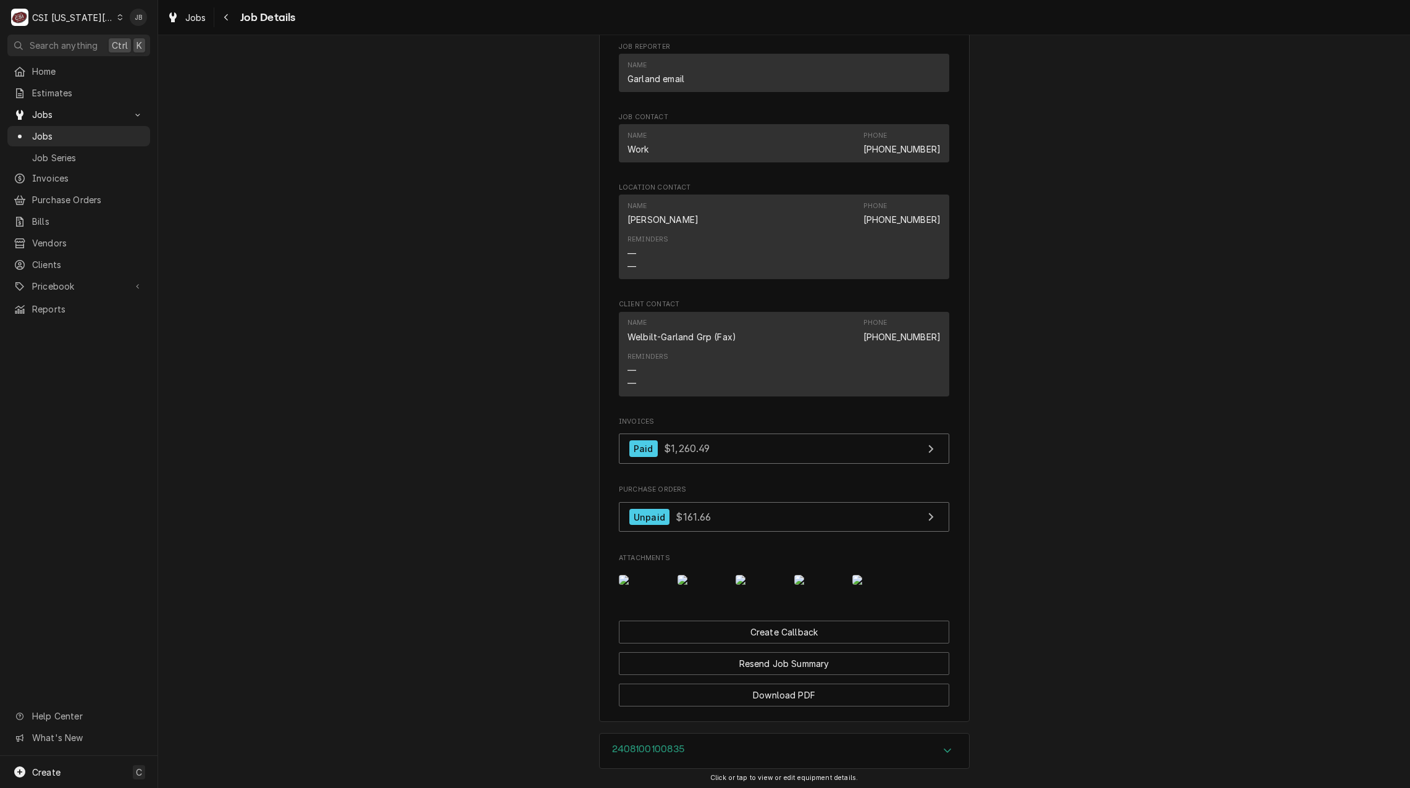
click at [691, 585] on img "Attachments" at bounding box center [702, 580] width 49 height 10
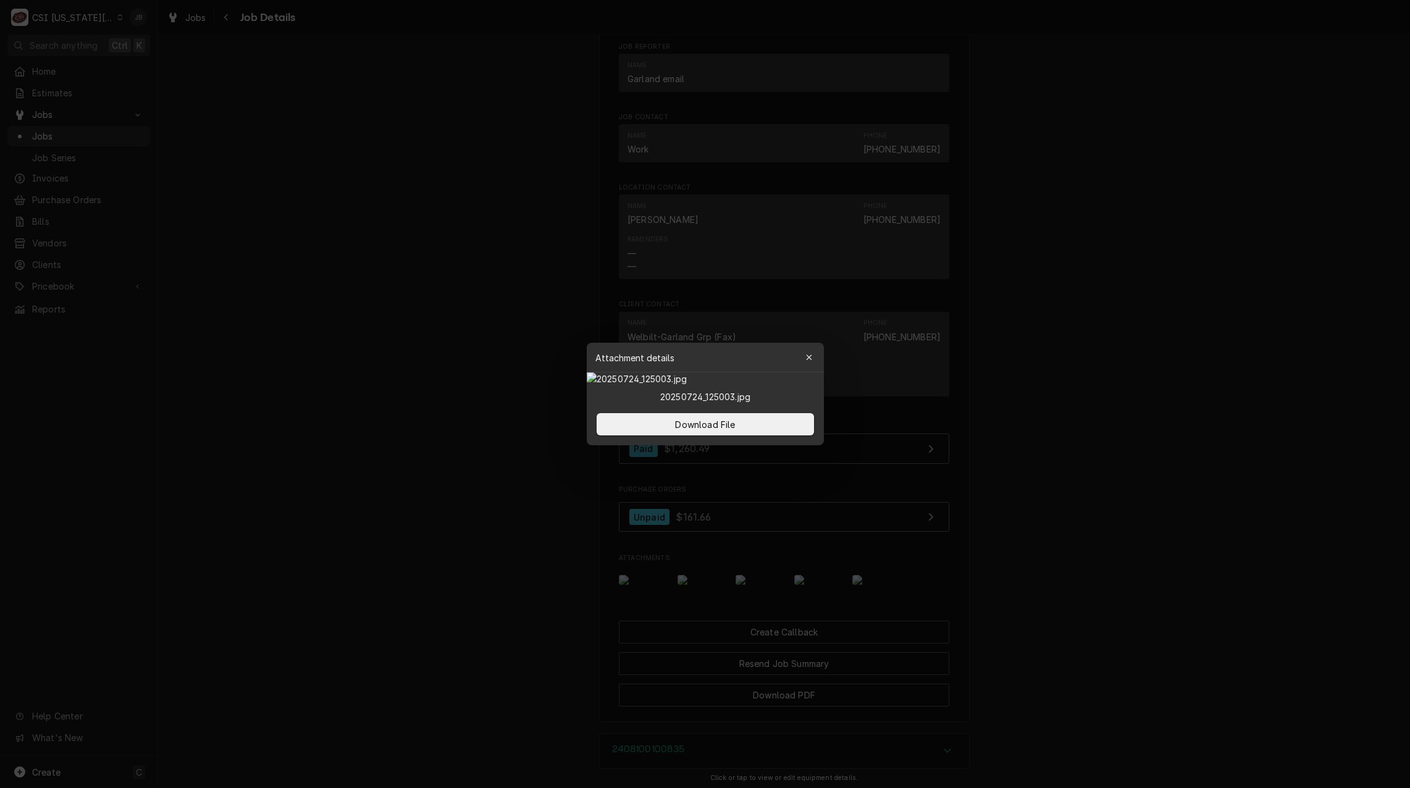
click at [521, 603] on div at bounding box center [705, 394] width 1410 height 788
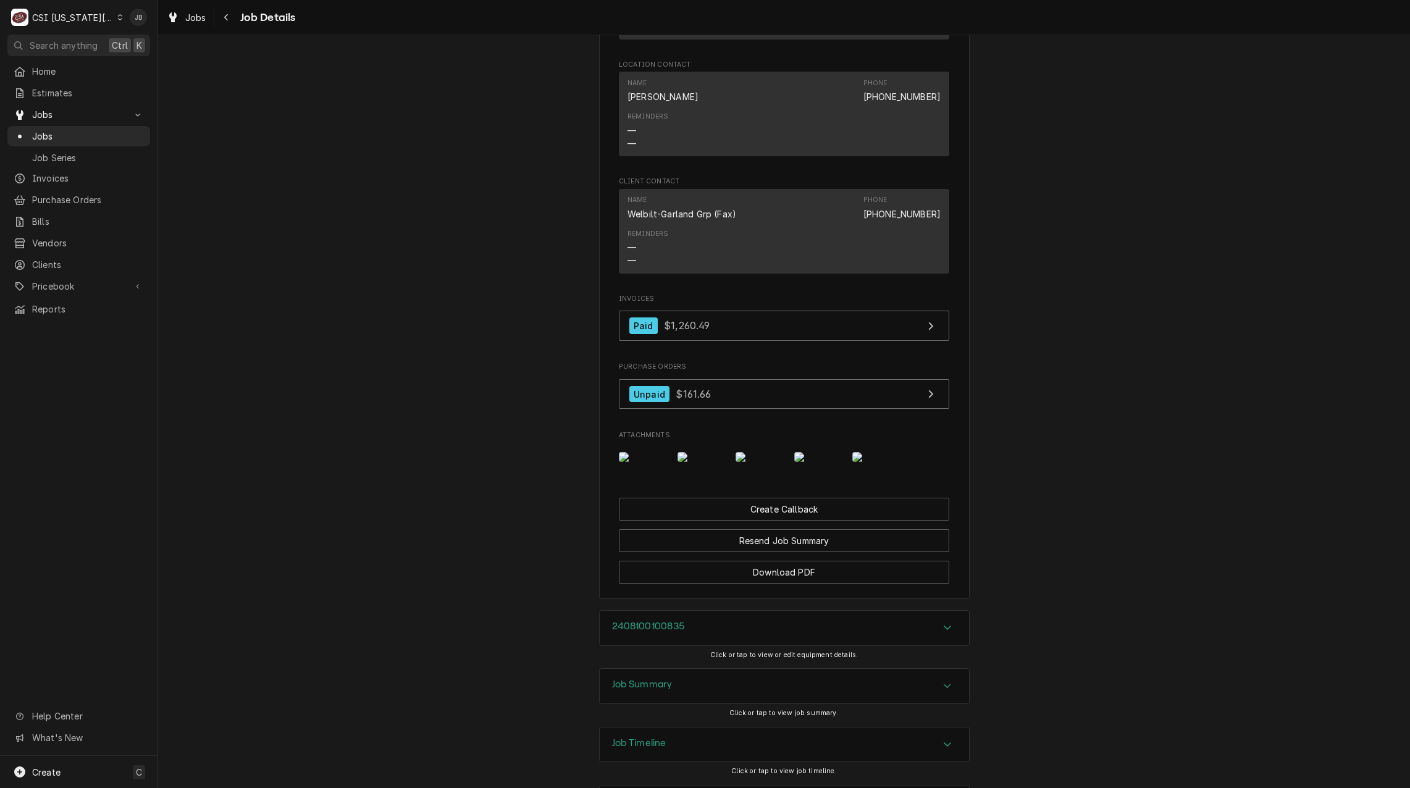
scroll to position [2471, 0]
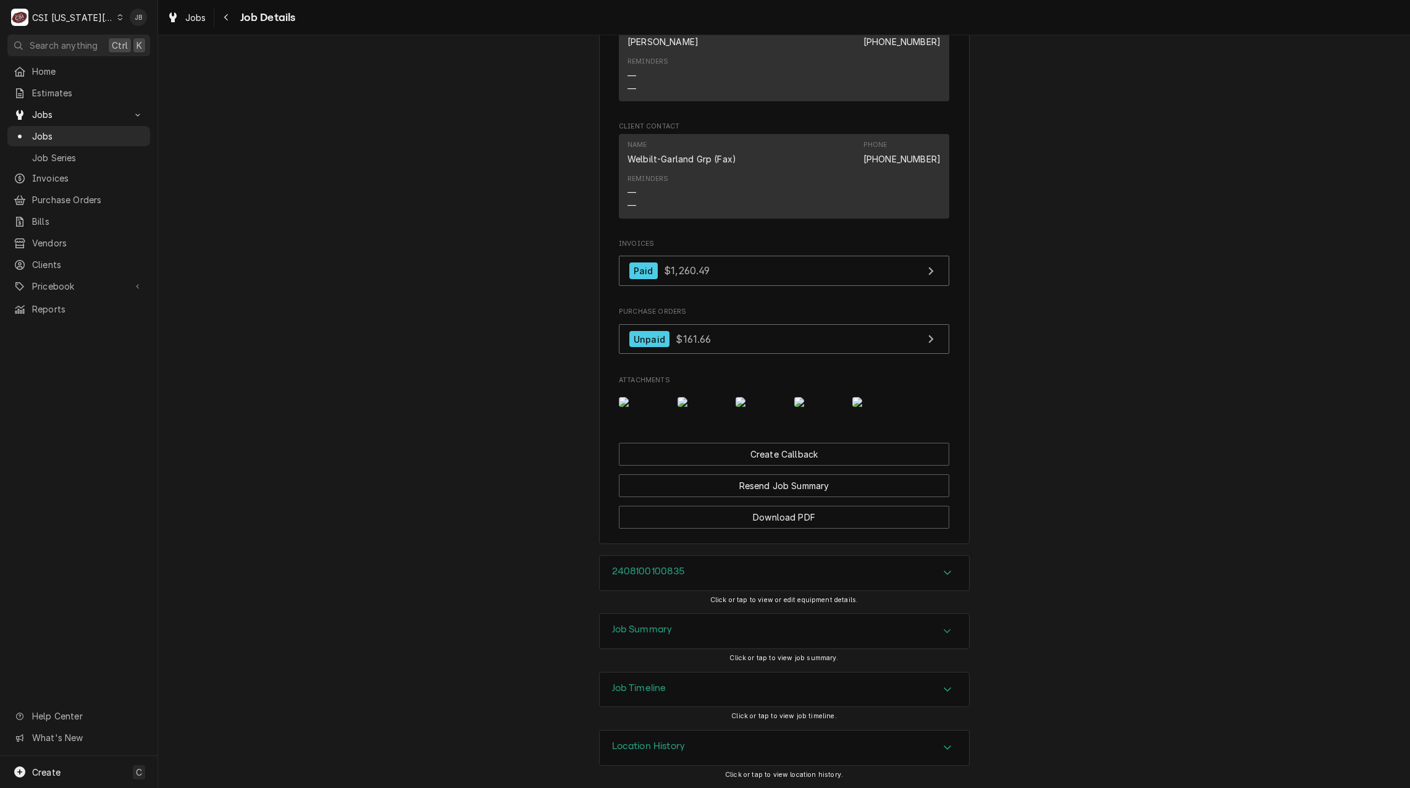
click at [704, 630] on div "Job Summary" at bounding box center [784, 631] width 369 height 35
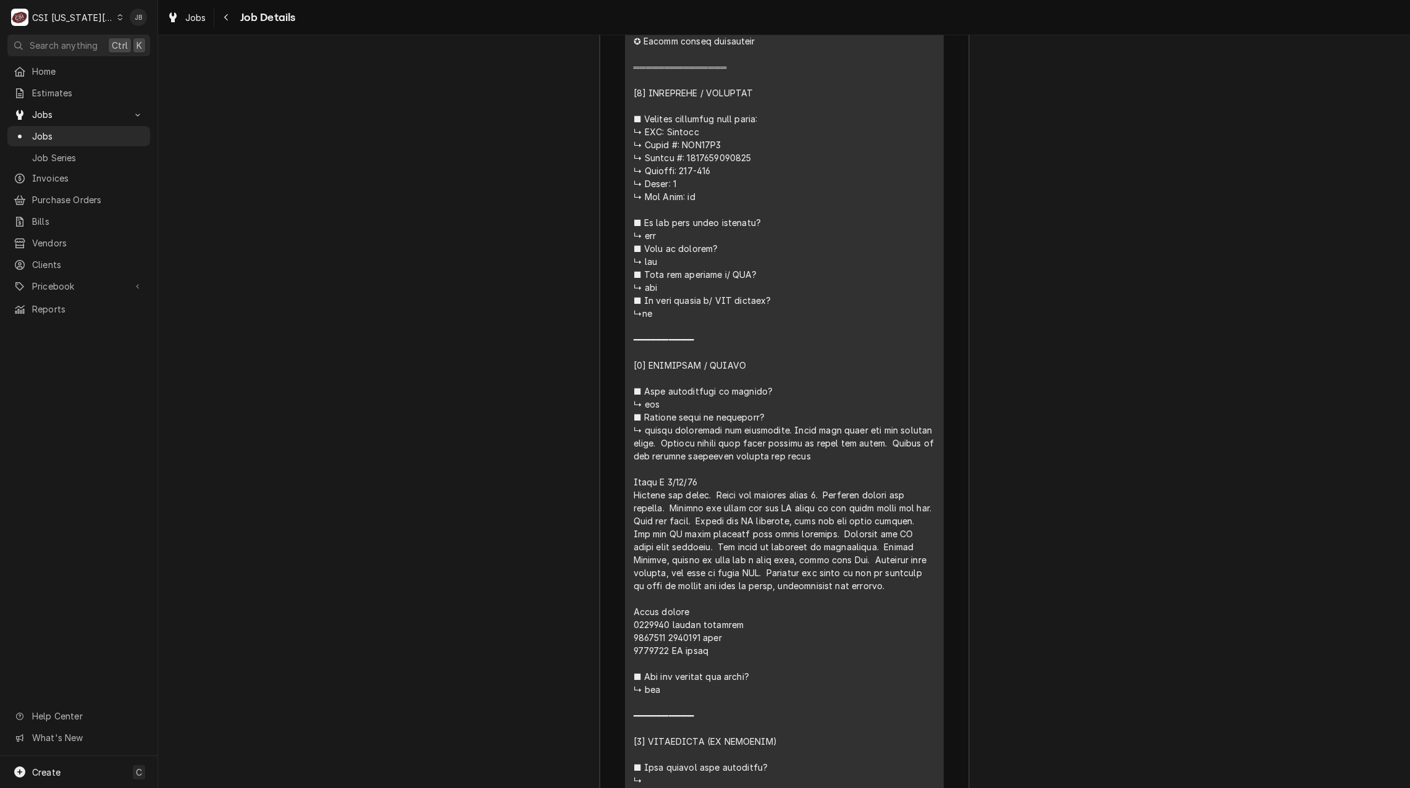
scroll to position [3830, 0]
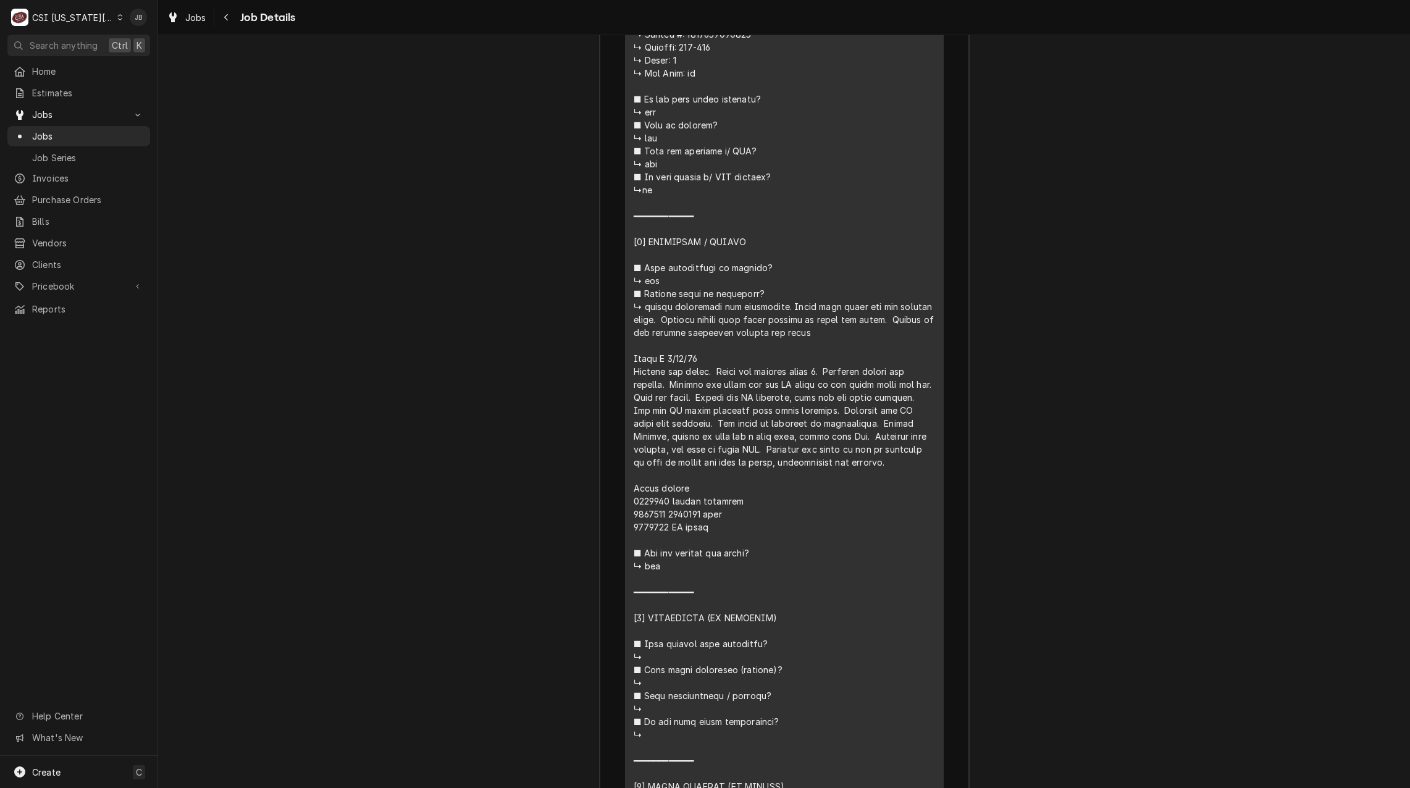
click at [662, 596] on div "Line Item" at bounding box center [784, 481] width 301 height 1297
drag, startPoint x: 663, startPoint y: 597, endPoint x: 614, endPoint y: 595, distance: 49.4
copy div "𝗱? ↳ ■"
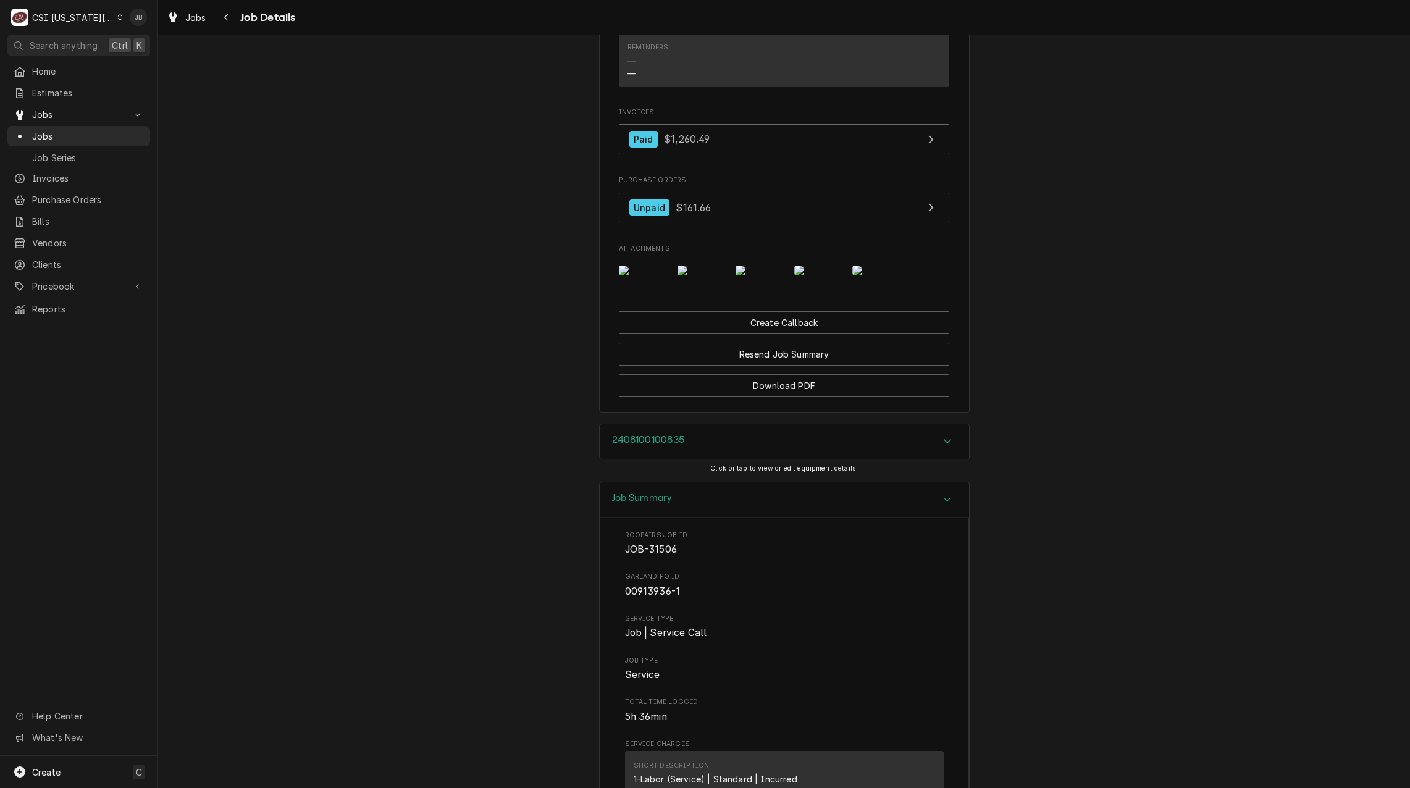
scroll to position [2224, 0]
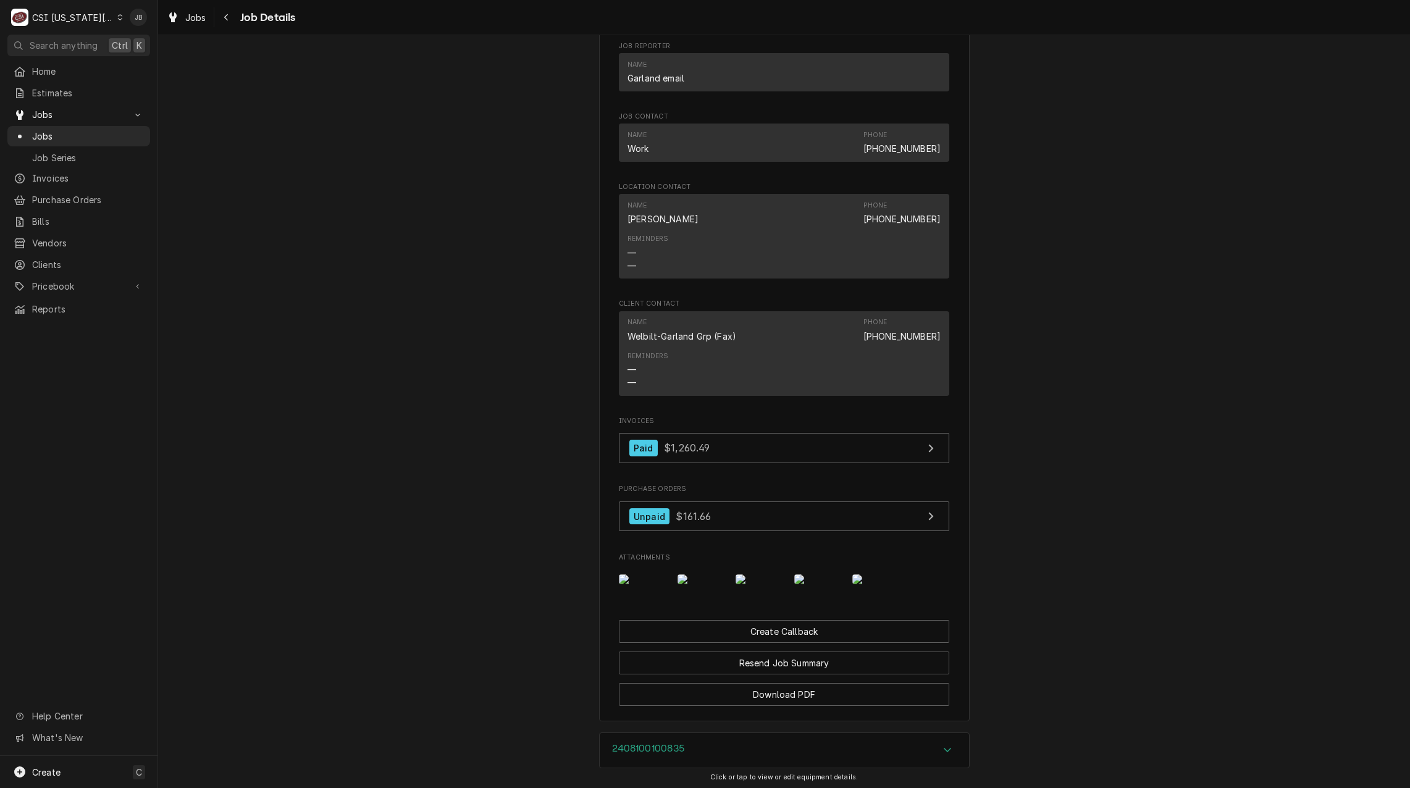
click at [762, 584] on img "Attachments" at bounding box center [760, 579] width 49 height 10
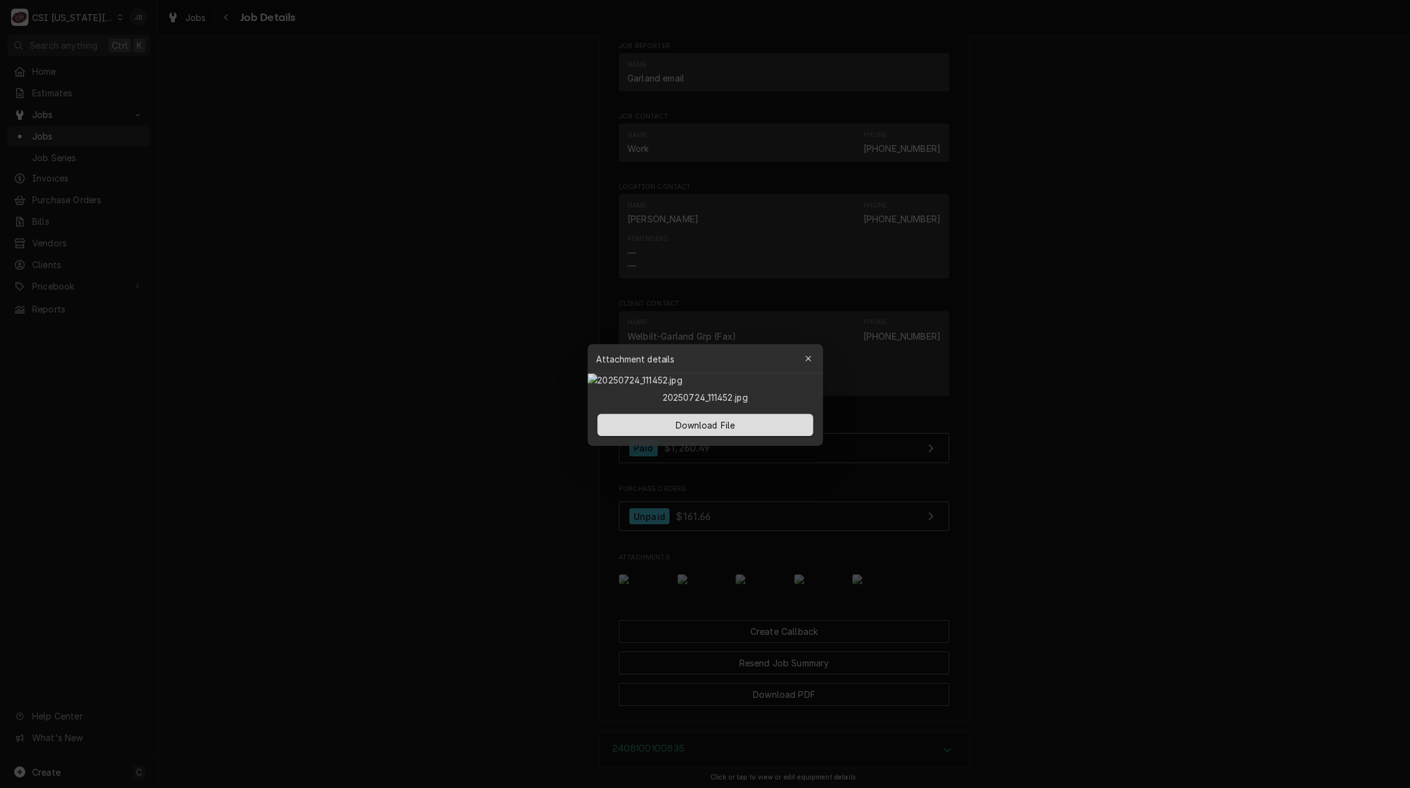
click at [1033, 403] on div at bounding box center [705, 394] width 1410 height 788
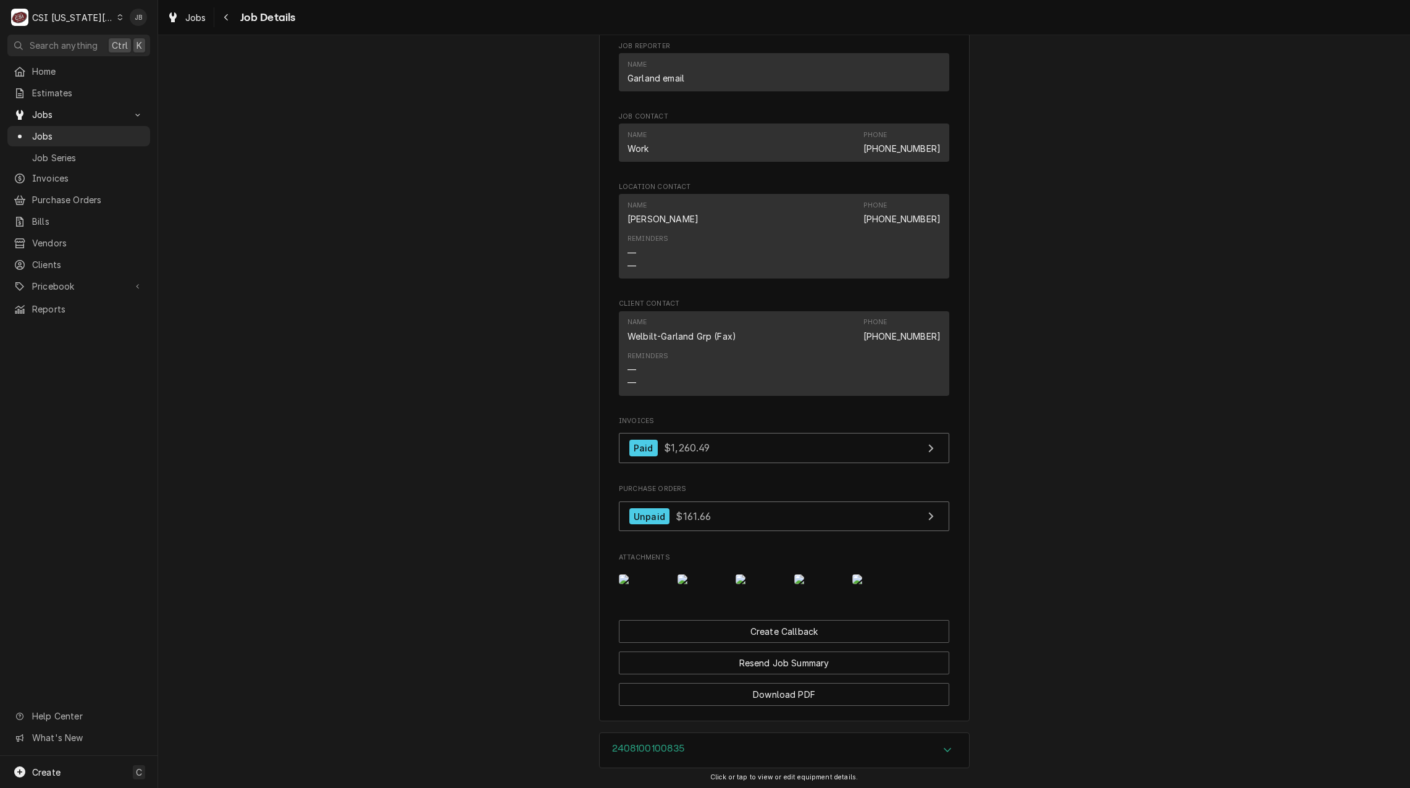
click at [822, 584] on img "Attachments" at bounding box center [818, 579] width 49 height 10
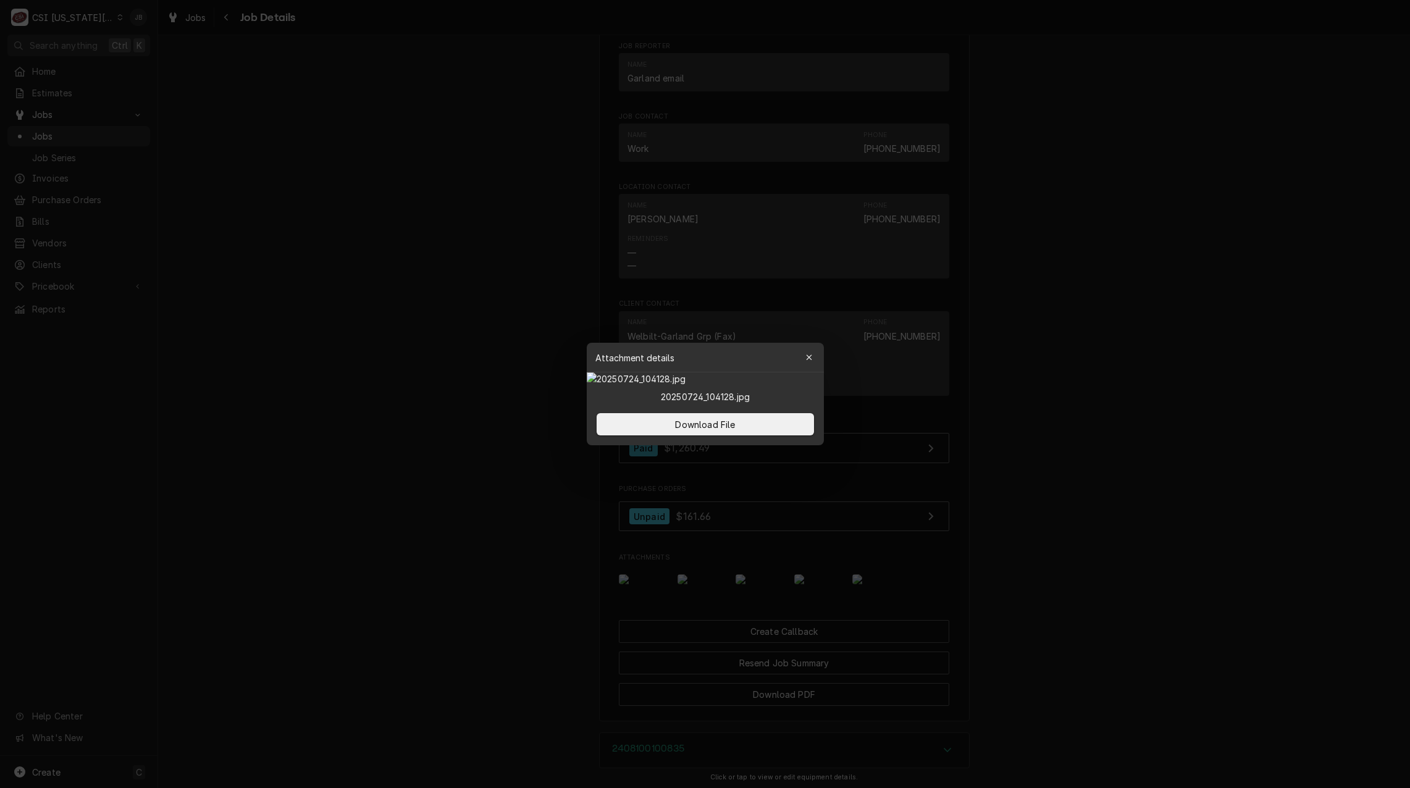
click at [512, 524] on div at bounding box center [705, 394] width 1410 height 788
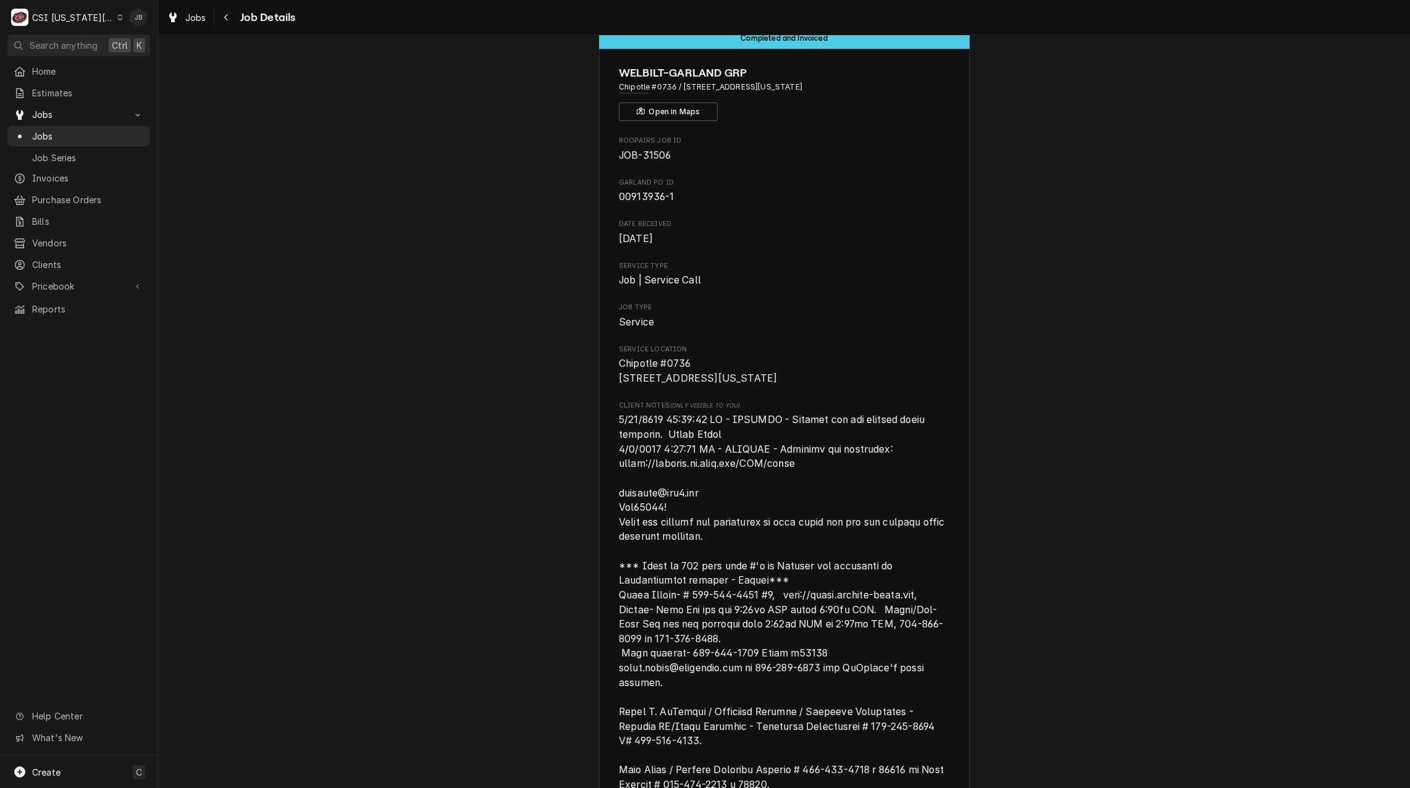
scroll to position [0, 0]
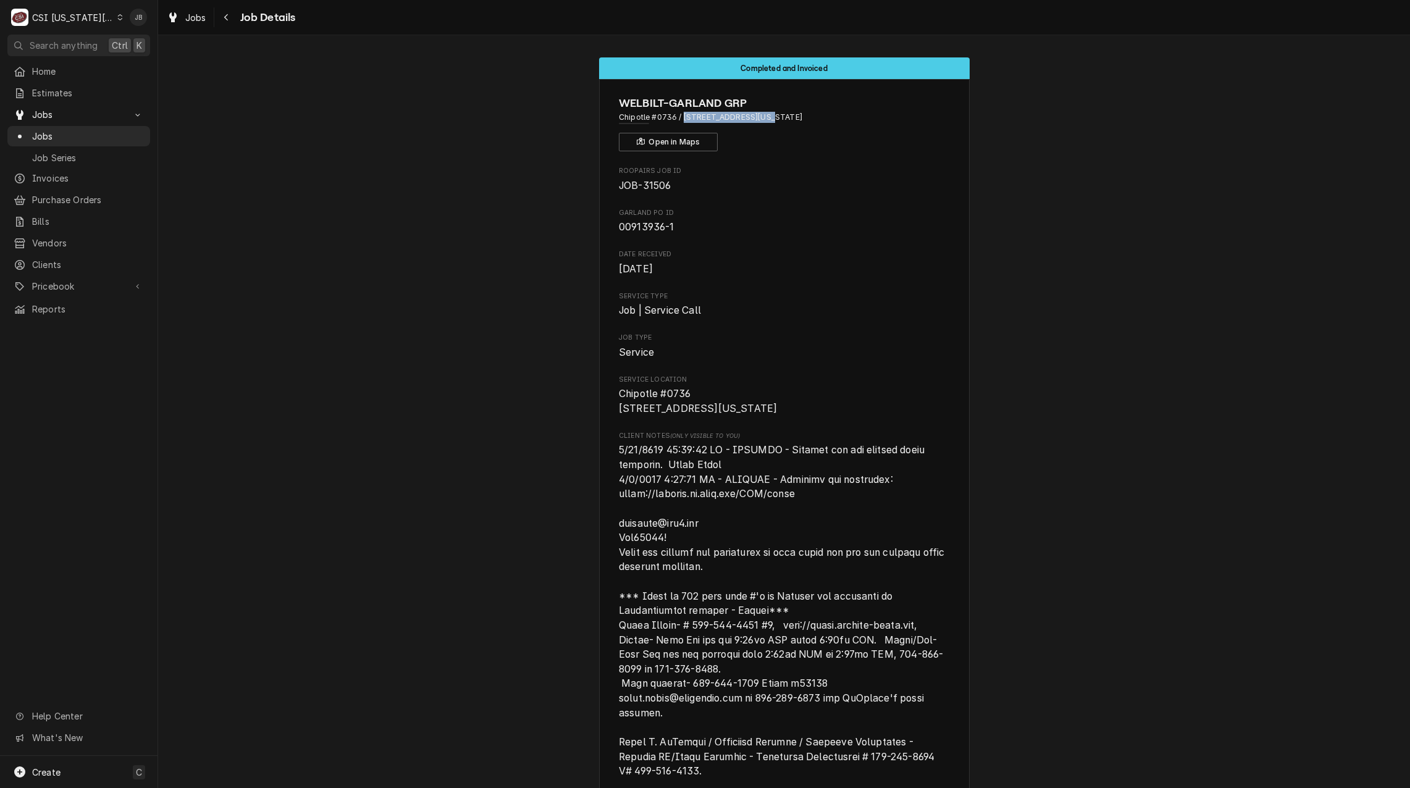
drag, startPoint x: 679, startPoint y: 117, endPoint x: 754, endPoint y: 116, distance: 74.7
click at [754, 116] on span "Chipotle #0736 / 8700 Ne Flintlock Rd, Kansas City, MO 64158" at bounding box center [784, 117] width 330 height 11
copy span "8700 Ne Flintlock Rd"
click at [901, 188] on span "JOB-31506" at bounding box center [784, 186] width 330 height 15
click at [83, 130] on span "Jobs" at bounding box center [88, 136] width 112 height 13
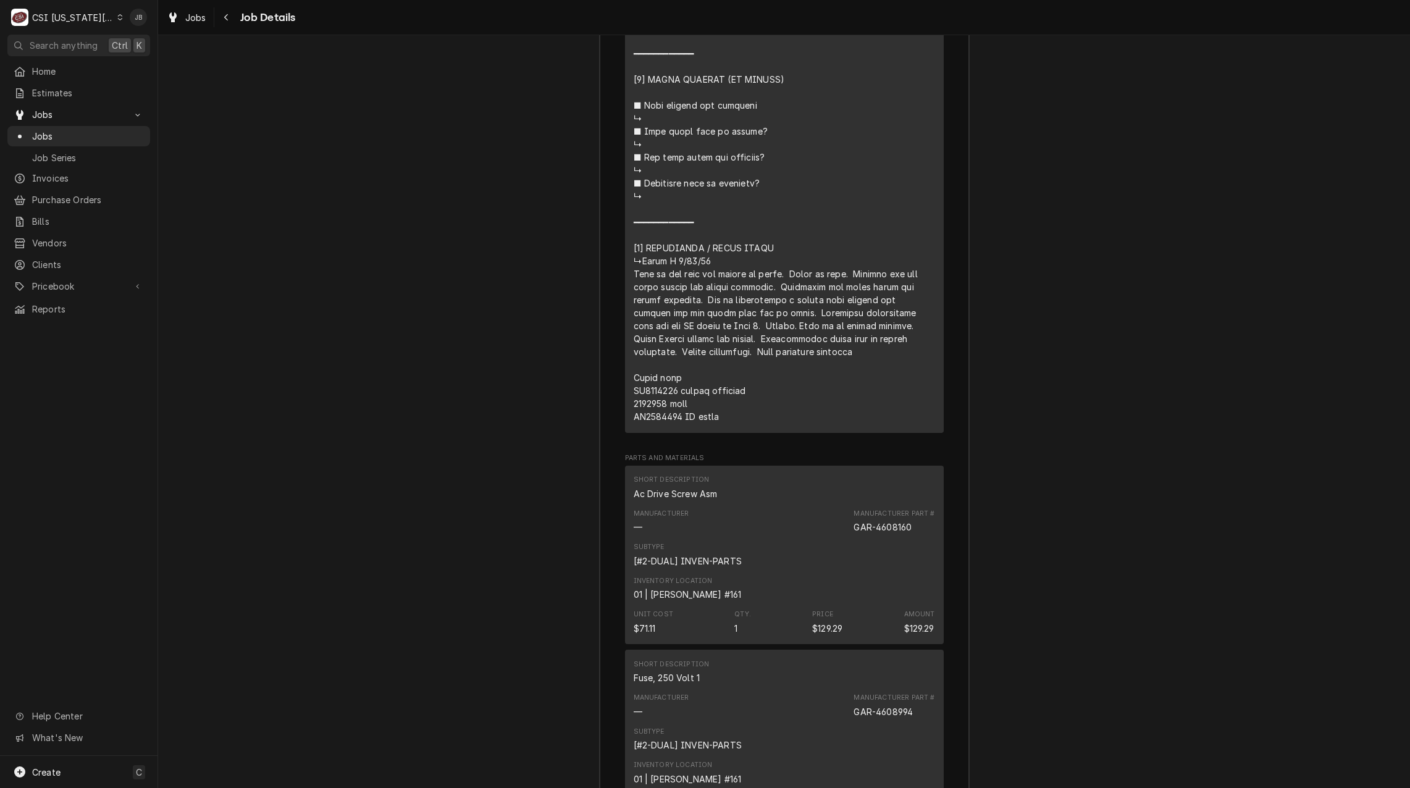
scroll to position [4694, 0]
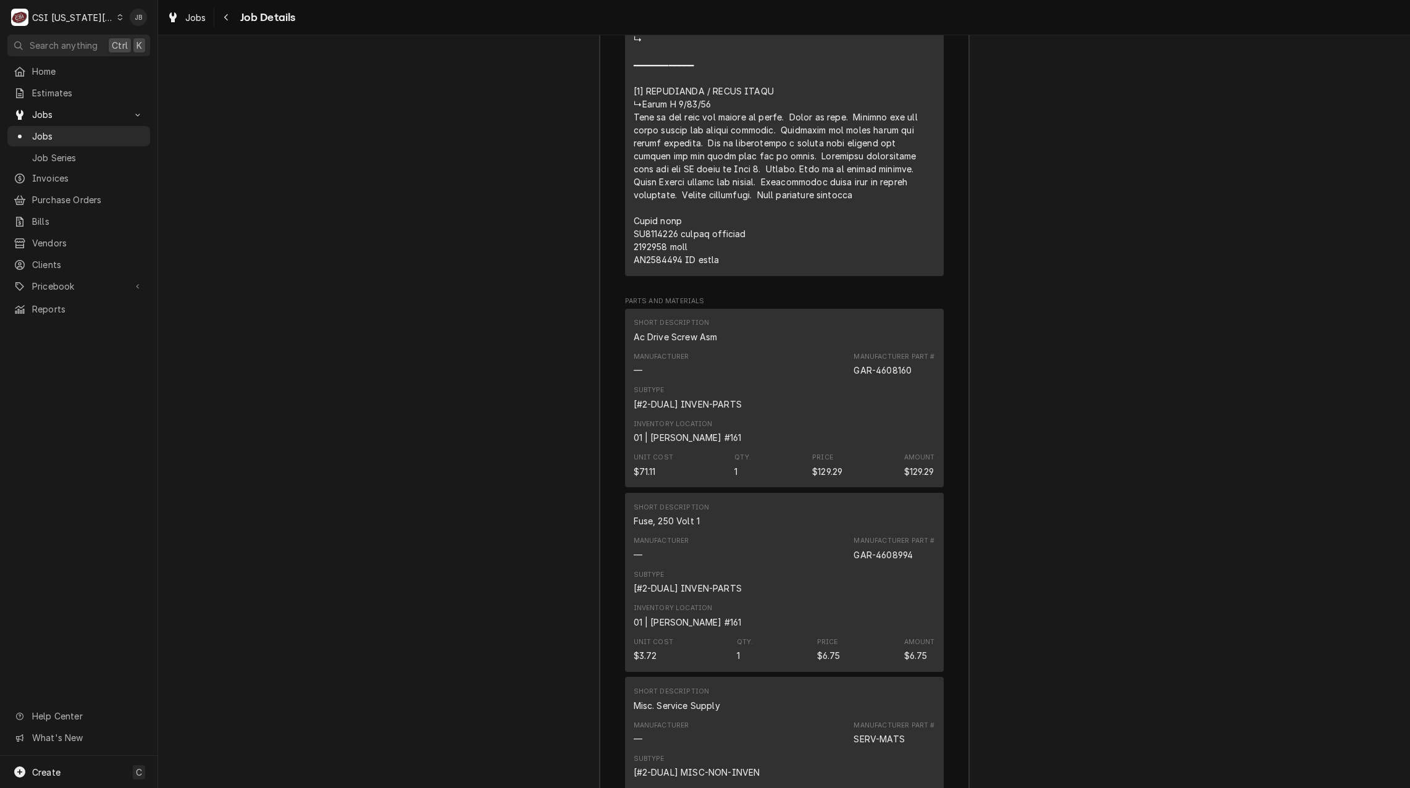
drag, startPoint x: 674, startPoint y: 303, endPoint x: 616, endPoint y: 303, distance: 57.4
drag, startPoint x: 676, startPoint y: 302, endPoint x: 581, endPoint y: 300, distance: 95.8
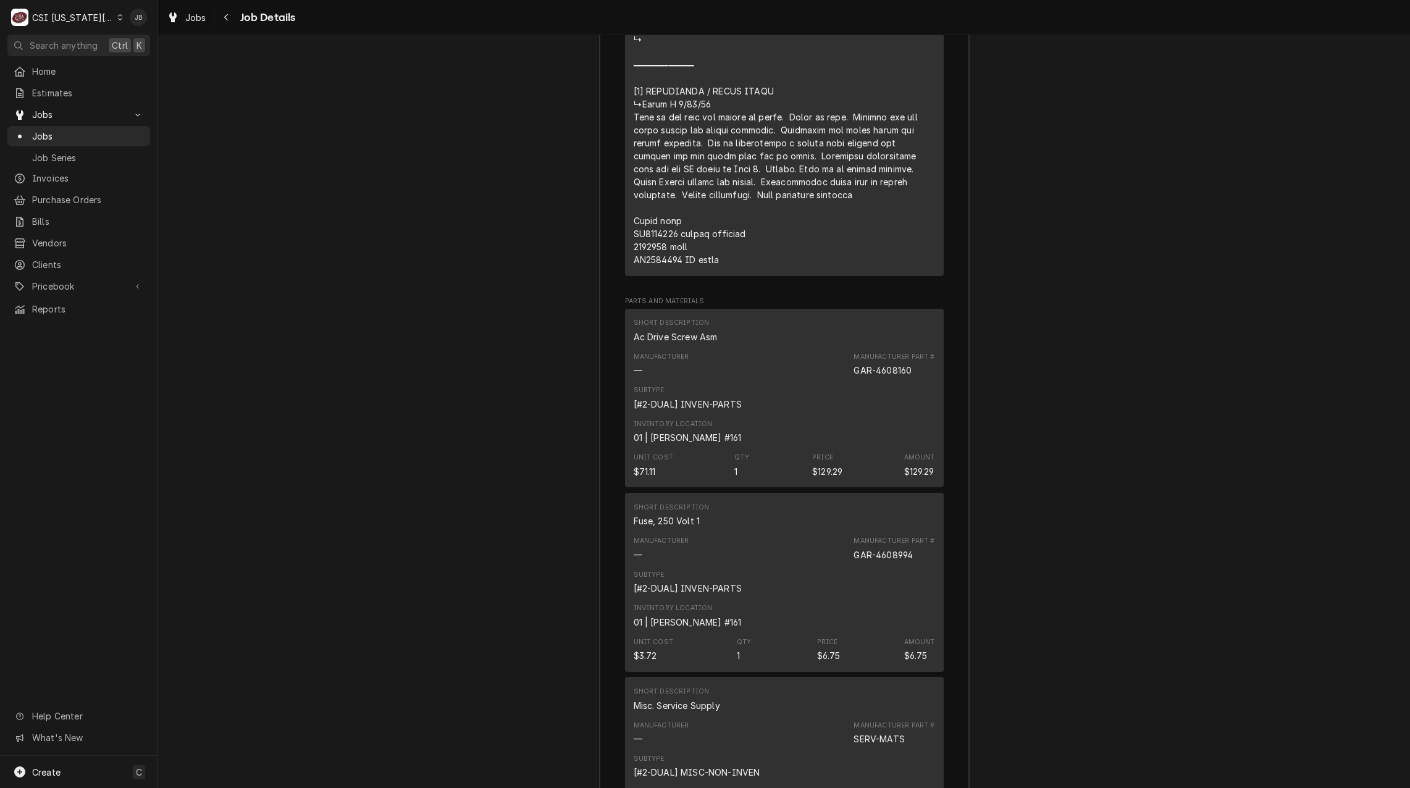
copy div "⚠️ 𝗙𝗢𝗥𝗠 𝗜𝗡𝗦𝗧𝗥𝗨𝗖𝗧𝗜𝗢𝗡𝗦 ⚠️ ✪ 𝗖𝗼𝗺𝗽𝗹𝗲𝘁𝗲 𝗮𝗹𝗹 𝗿𝗲𝗹𝗲𝘃𝗮𝗻𝘁 𝘀𝗲𝗰𝘁𝗶𝗼𝗻𝘀 ✪ 𝗣𝗿𝗼𝘃𝗶𝗱𝗲 𝗱𝗲𝘁𝗮𝗶𝗹𝗲𝗱 𝗮𝗻𝘀…"
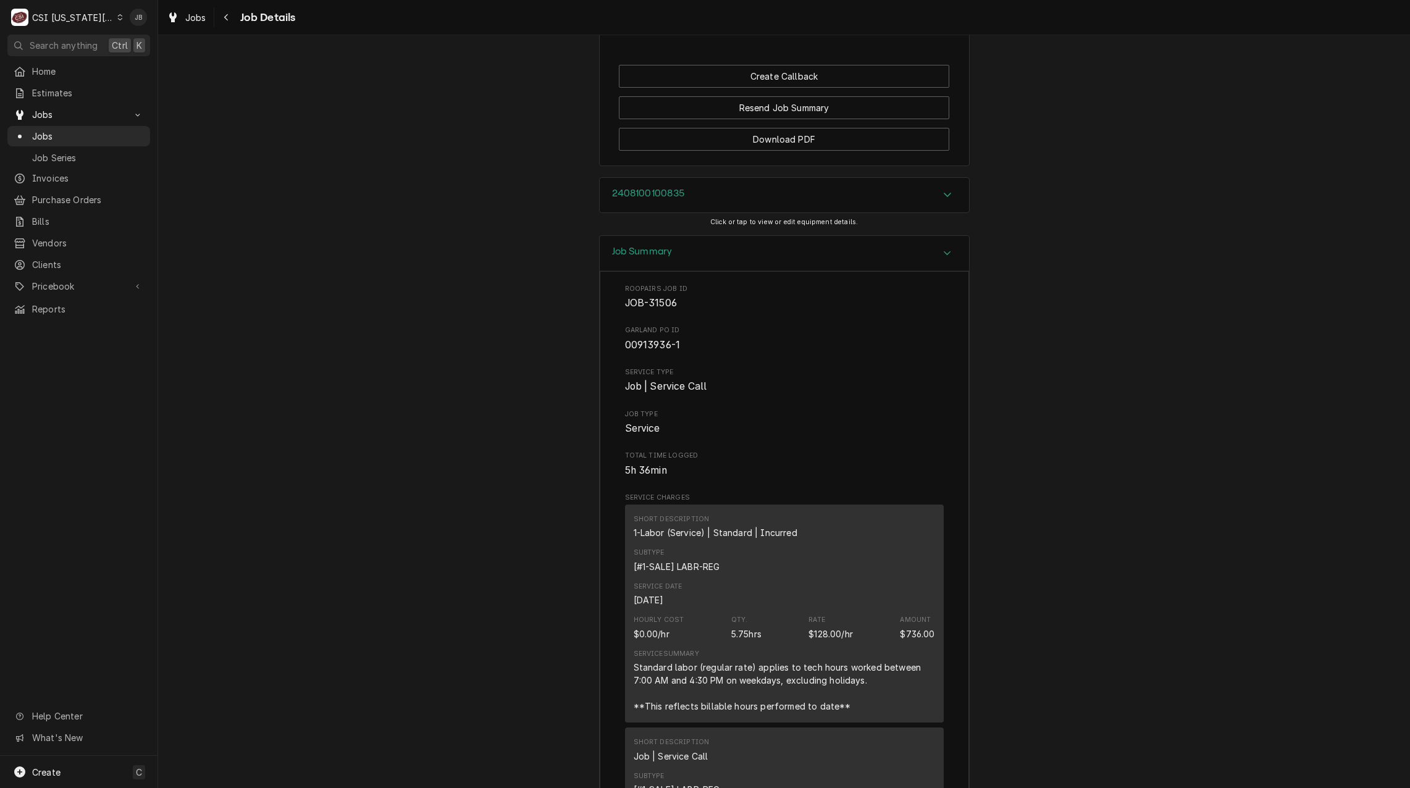
click at [644, 261] on div "Job Summary" at bounding box center [642, 253] width 61 height 15
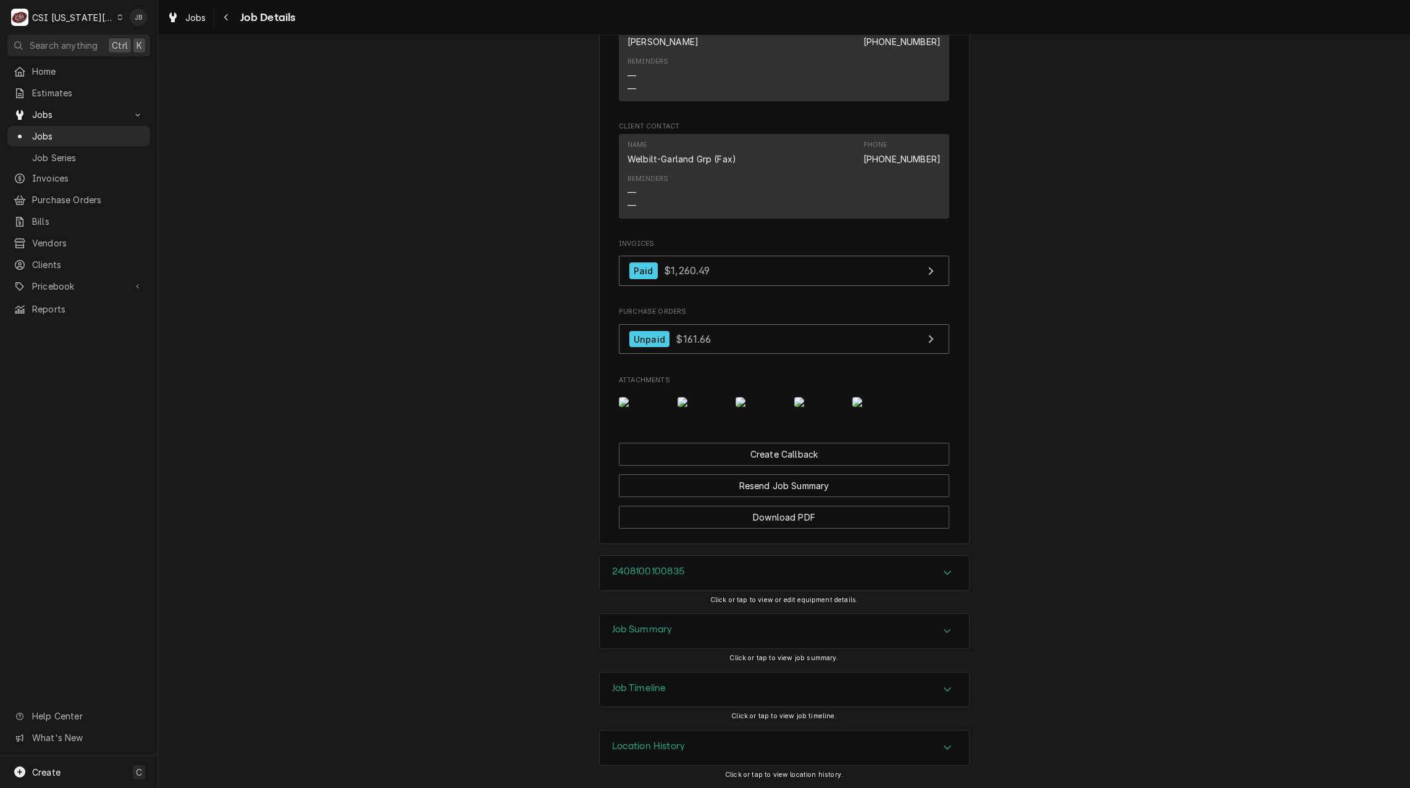
click at [765, 397] on img "Attachments" at bounding box center [760, 402] width 49 height 10
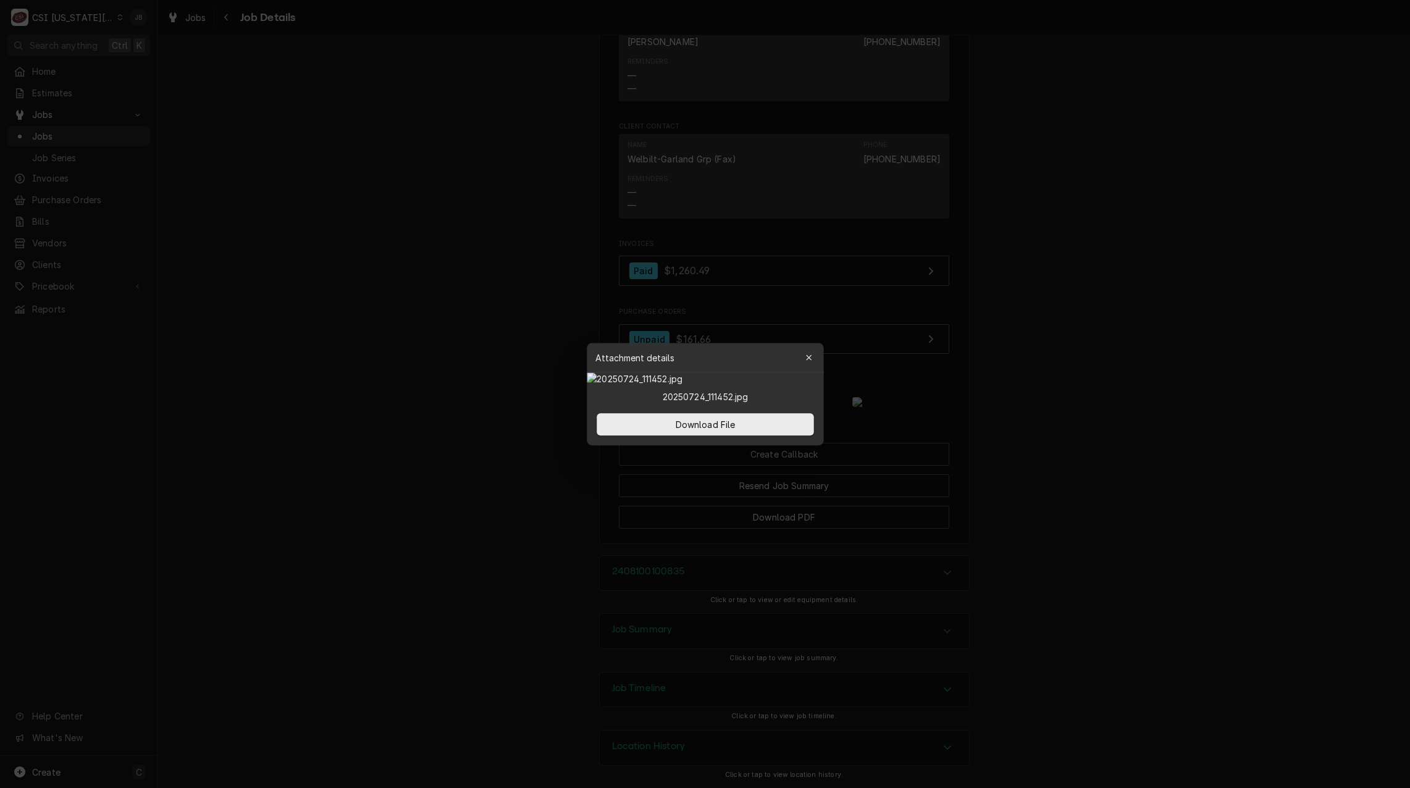
click at [1071, 382] on div at bounding box center [705, 394] width 1410 height 788
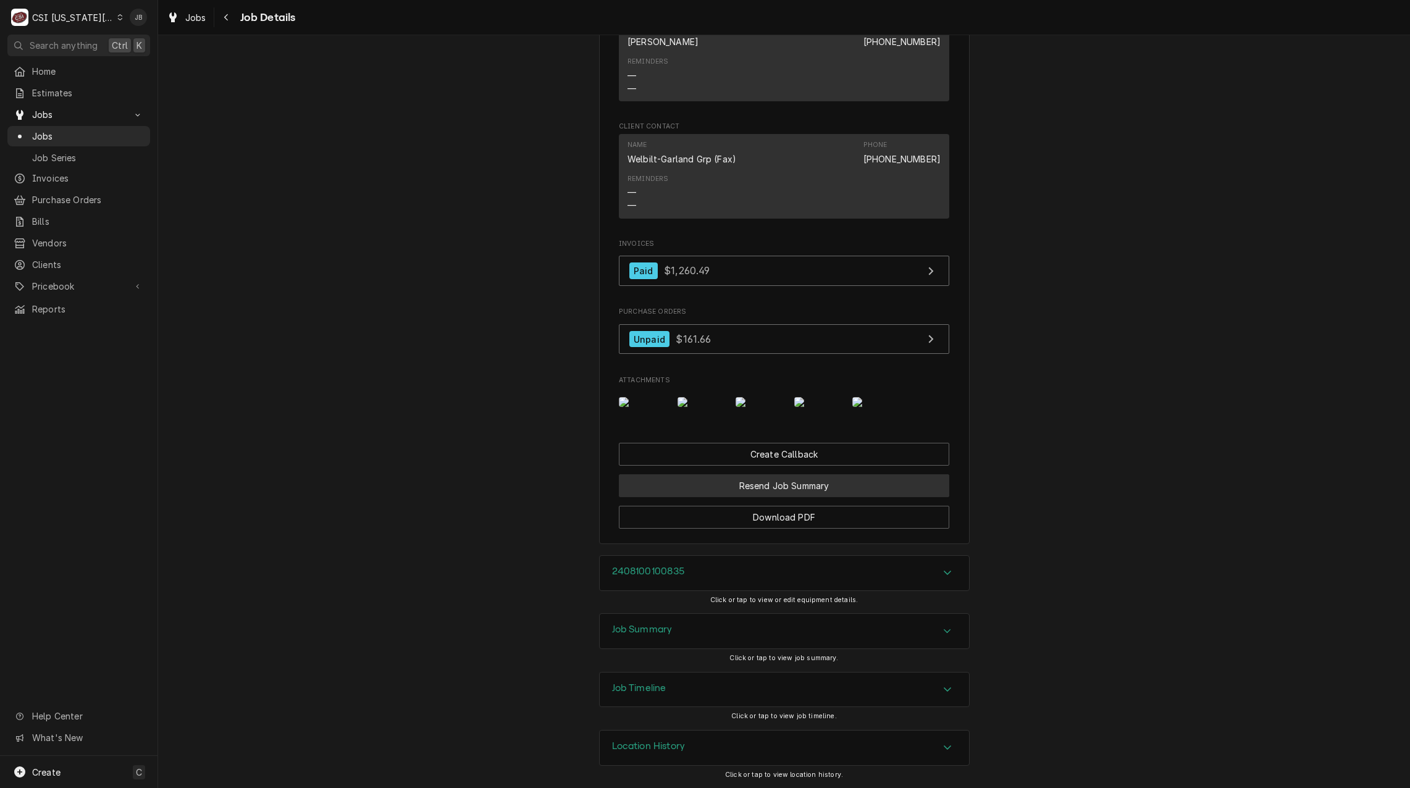
click at [733, 488] on button "Resend Job Summary" at bounding box center [784, 485] width 330 height 23
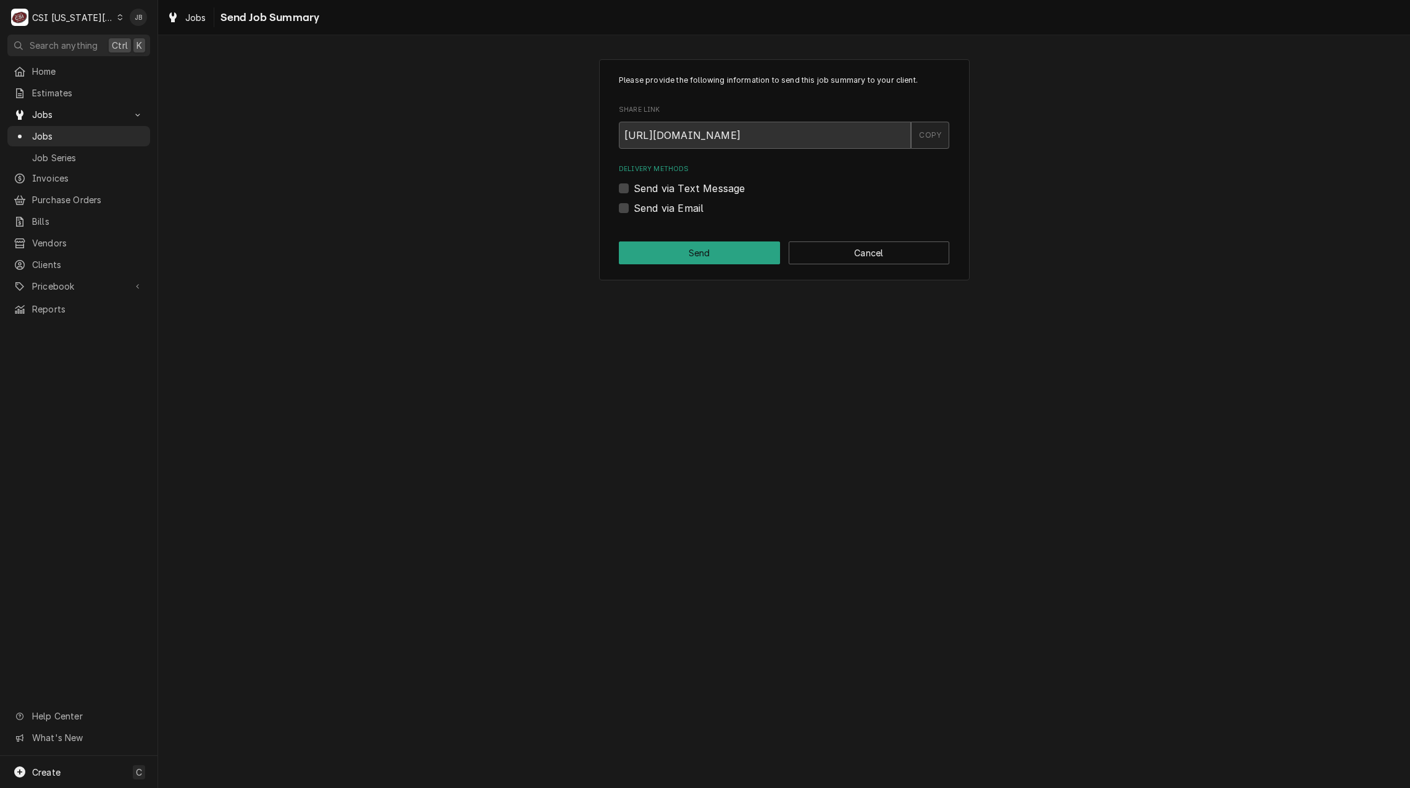
click at [928, 133] on div "COPY" at bounding box center [930, 135] width 38 height 27
click at [886, 252] on button "Cancel" at bounding box center [869, 253] width 161 height 23
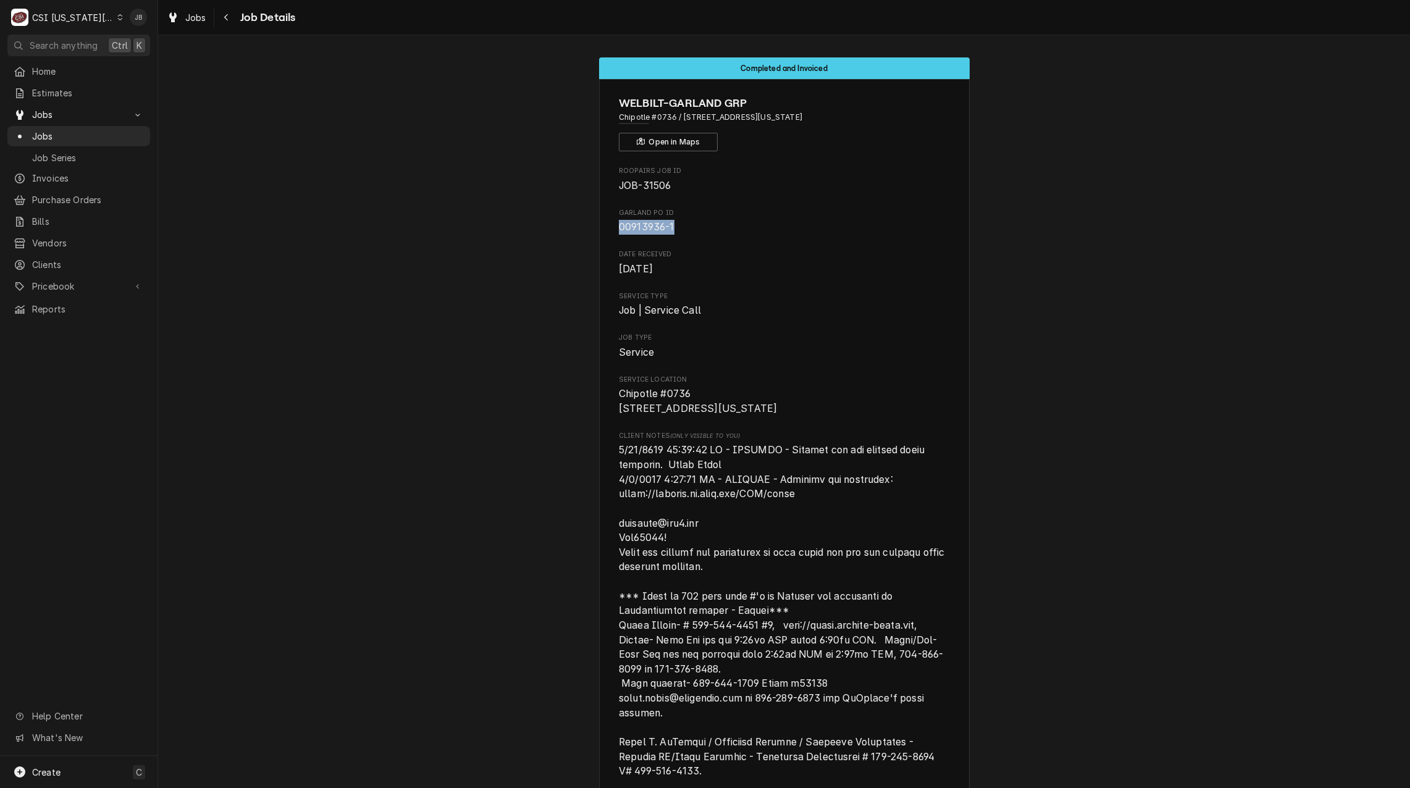
drag, startPoint x: 681, startPoint y: 222, endPoint x: 581, endPoint y: 222, distance: 100.1
copy span "00913936-1"
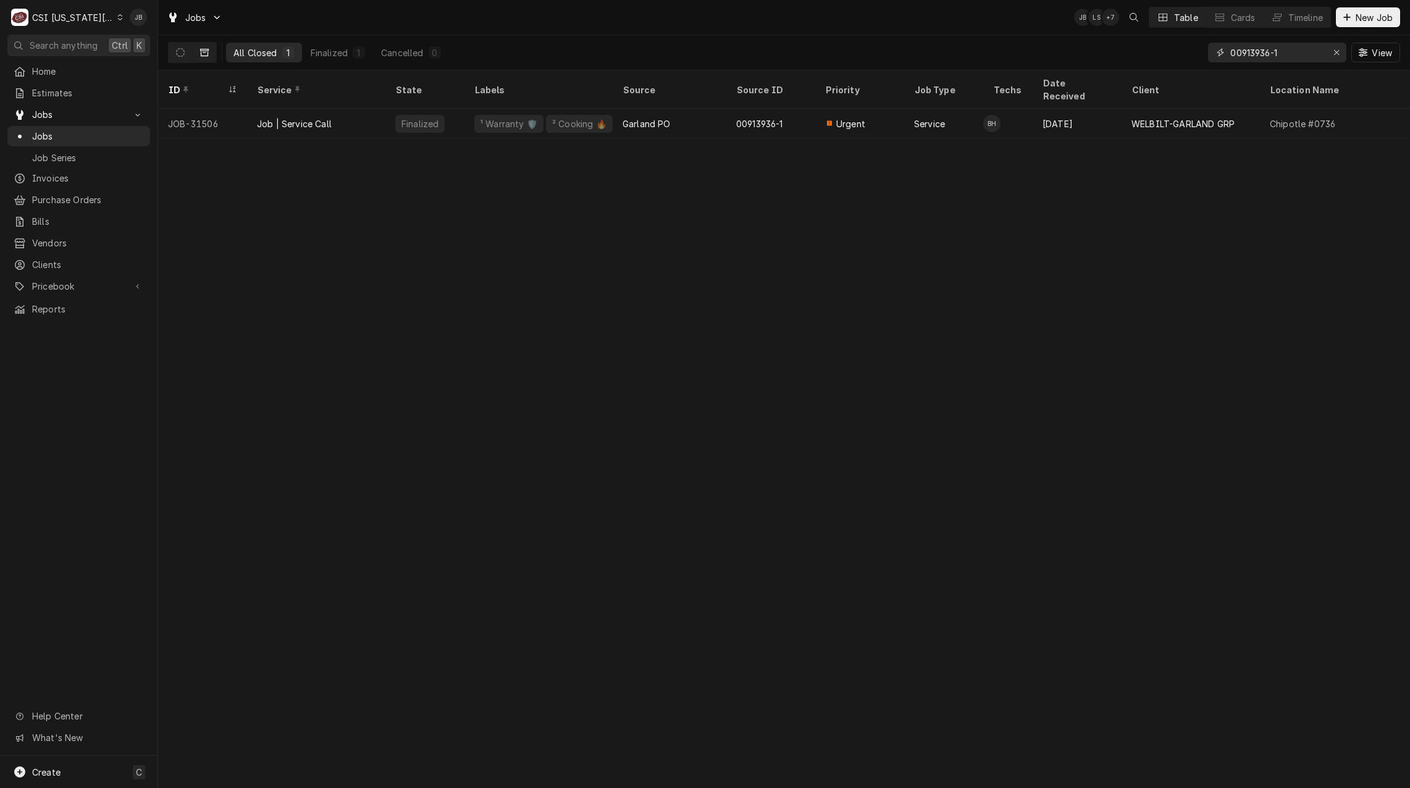
drag, startPoint x: 1315, startPoint y: 54, endPoint x: 1094, endPoint y: 52, distance: 221.1
click at [1096, 52] on div "All Closed 1 Finalized 1 Cancelled 0 00913936-1 View" at bounding box center [784, 52] width 1232 height 35
paste input "[STREET_ADDRESS]"
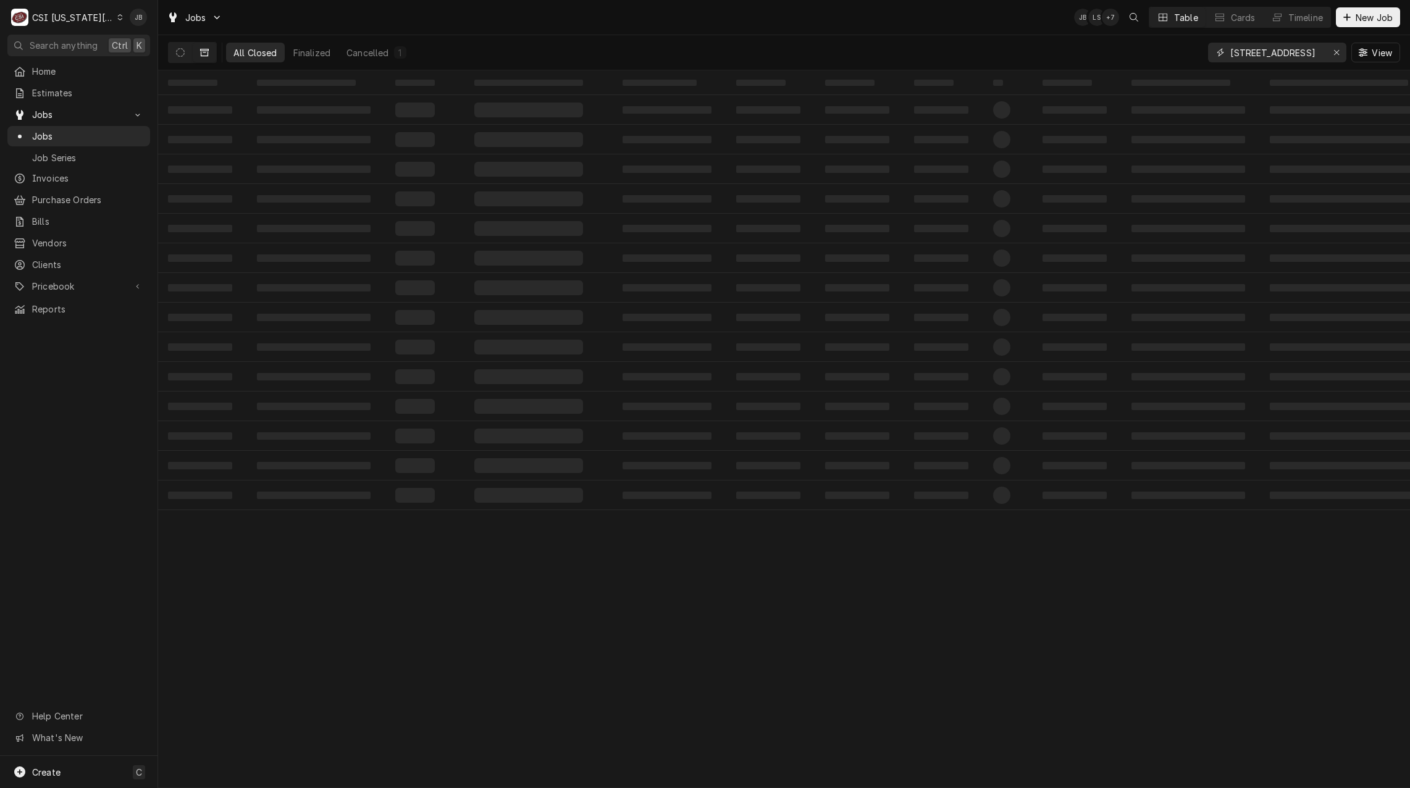
type input "[STREET_ADDRESS]"
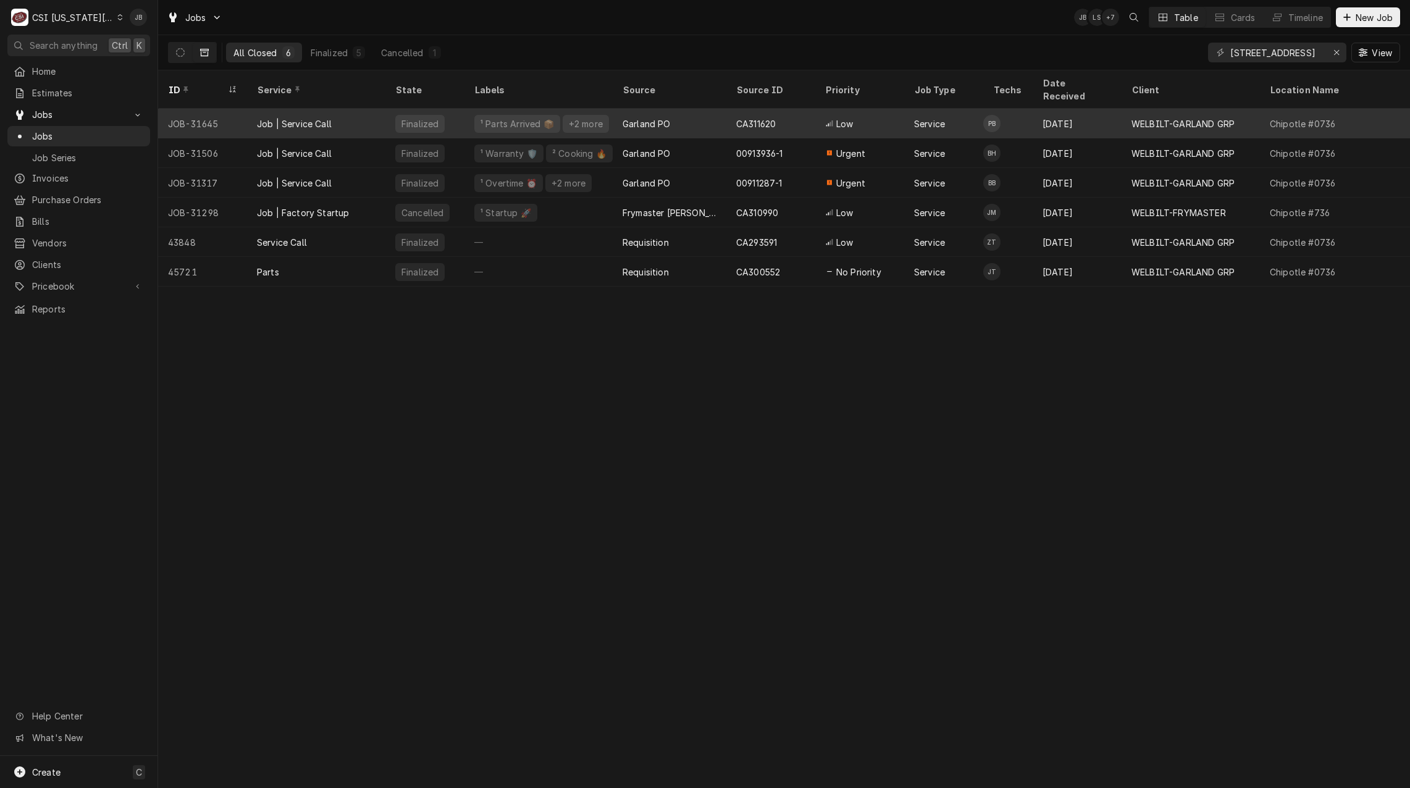
click at [687, 112] on div "Garland PO" at bounding box center [670, 124] width 114 height 30
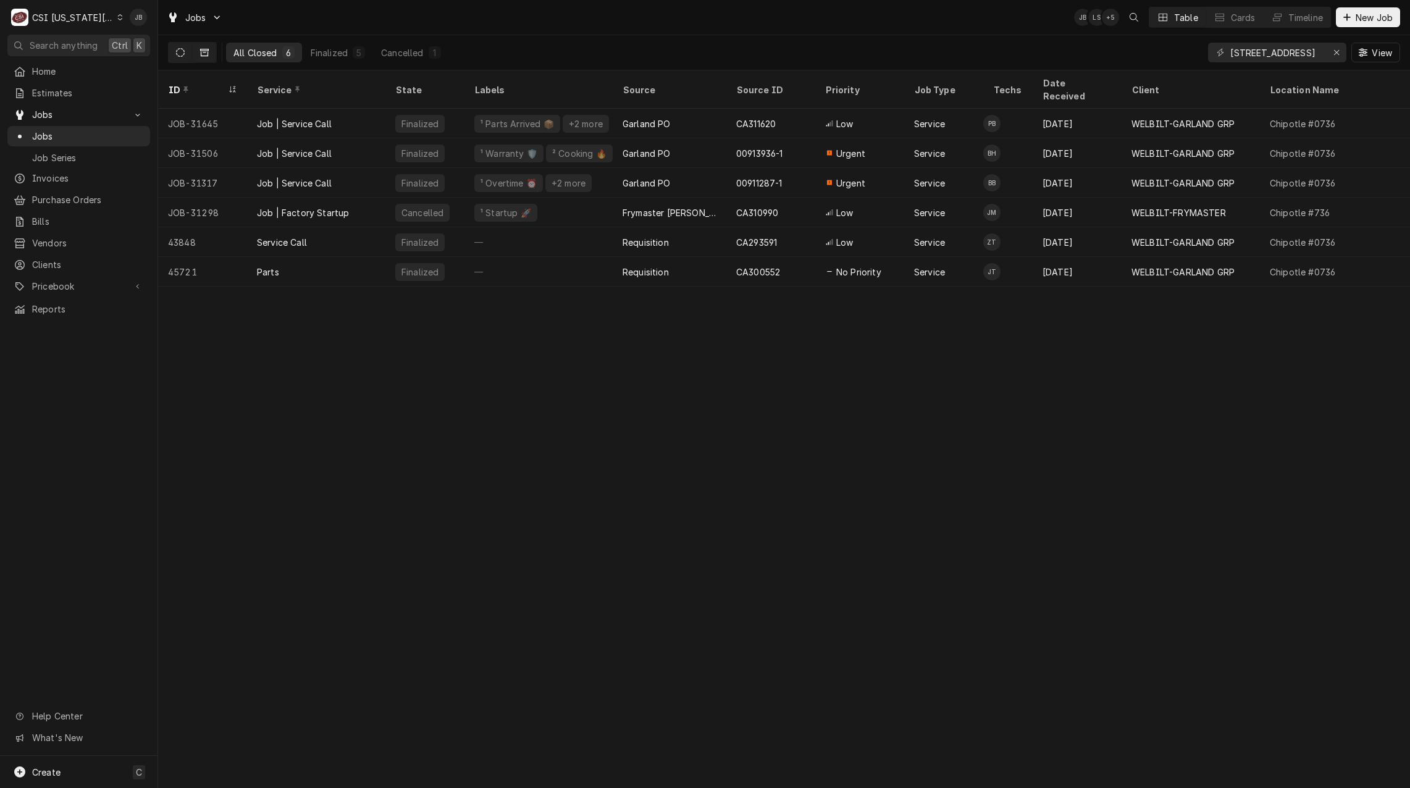
click at [183, 49] on icon "Dynamic Content Wrapper" at bounding box center [180, 52] width 9 height 9
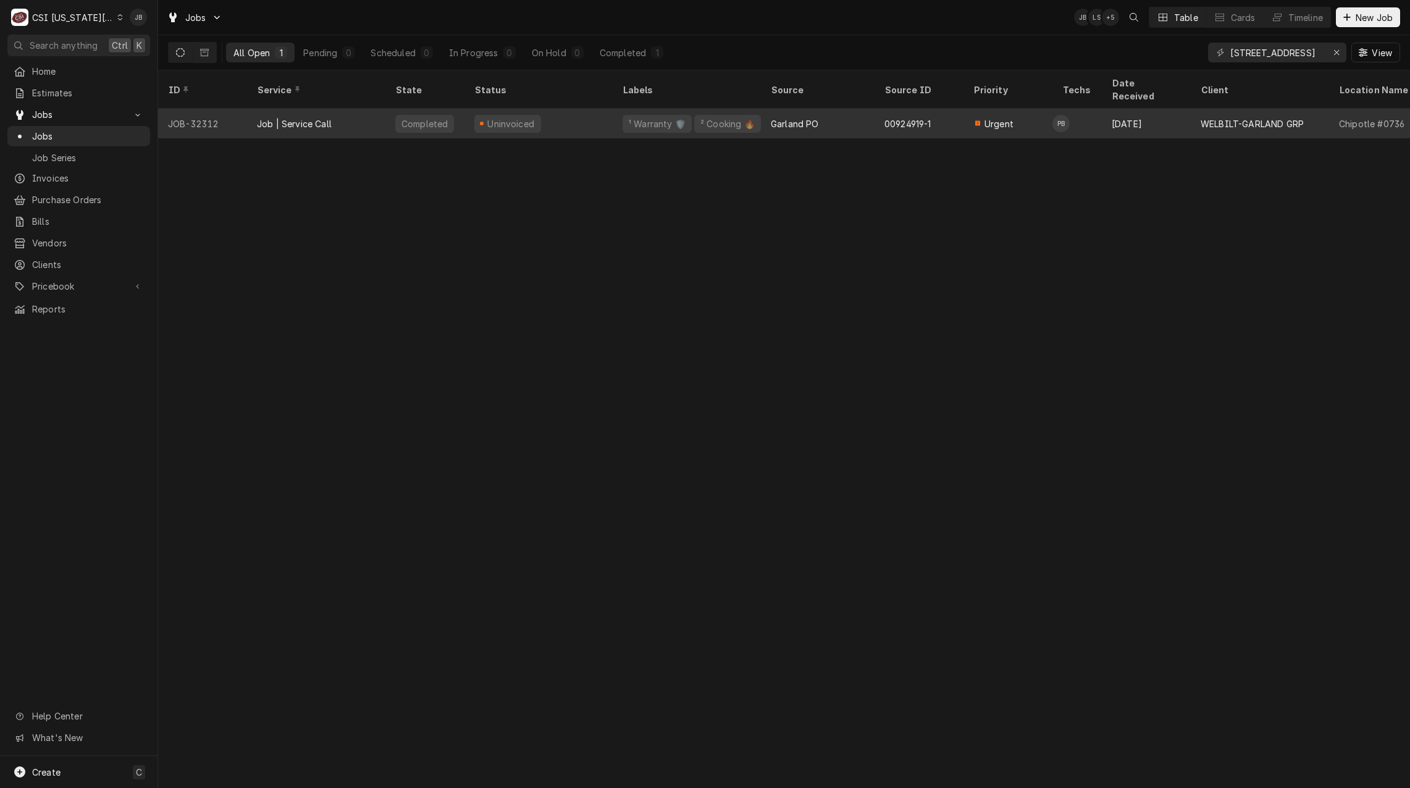
click at [752, 109] on div "¹ Warranty 🛡️ ² Cooking 🔥" at bounding box center [687, 124] width 148 height 30
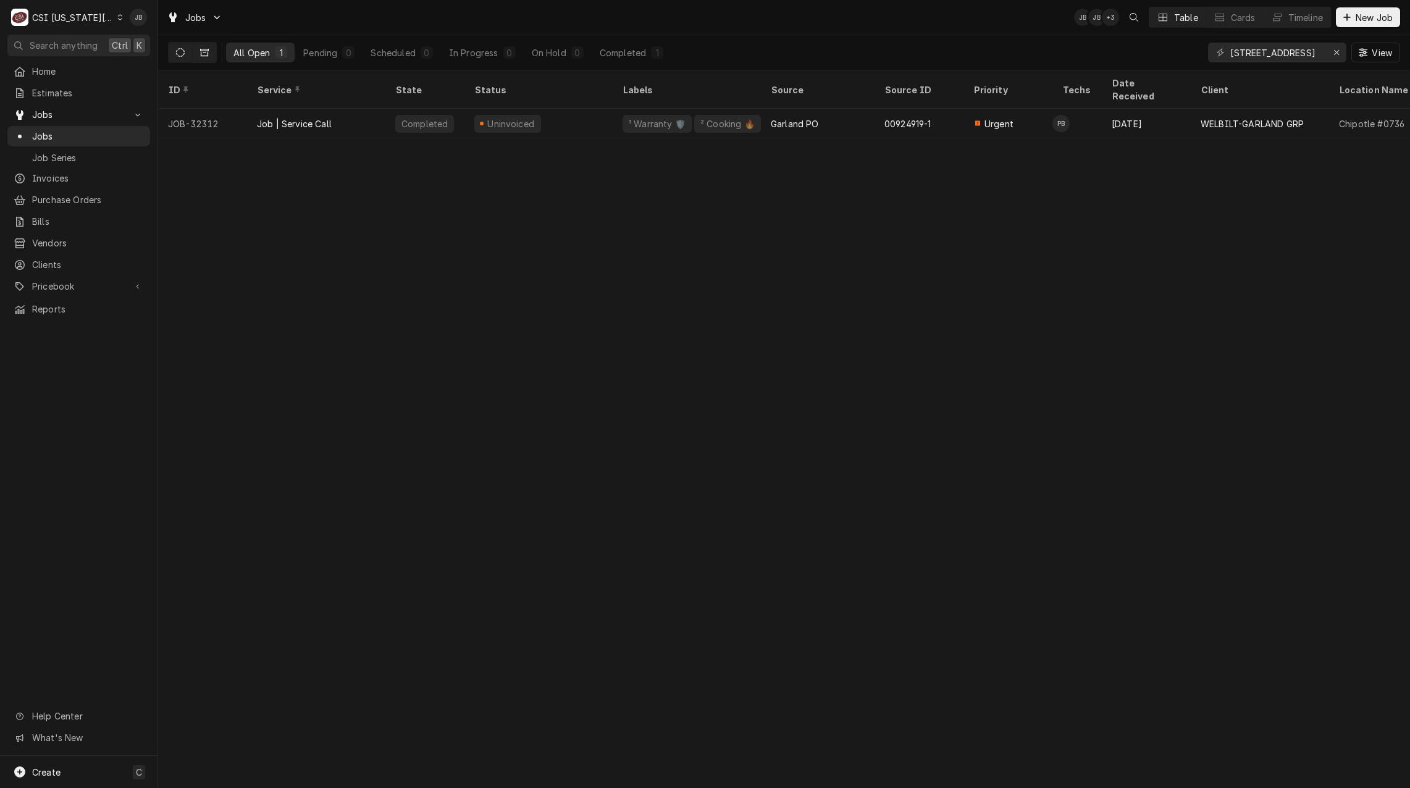
click at [204, 57] on button "Dynamic Content Wrapper" at bounding box center [204, 53] width 23 height 20
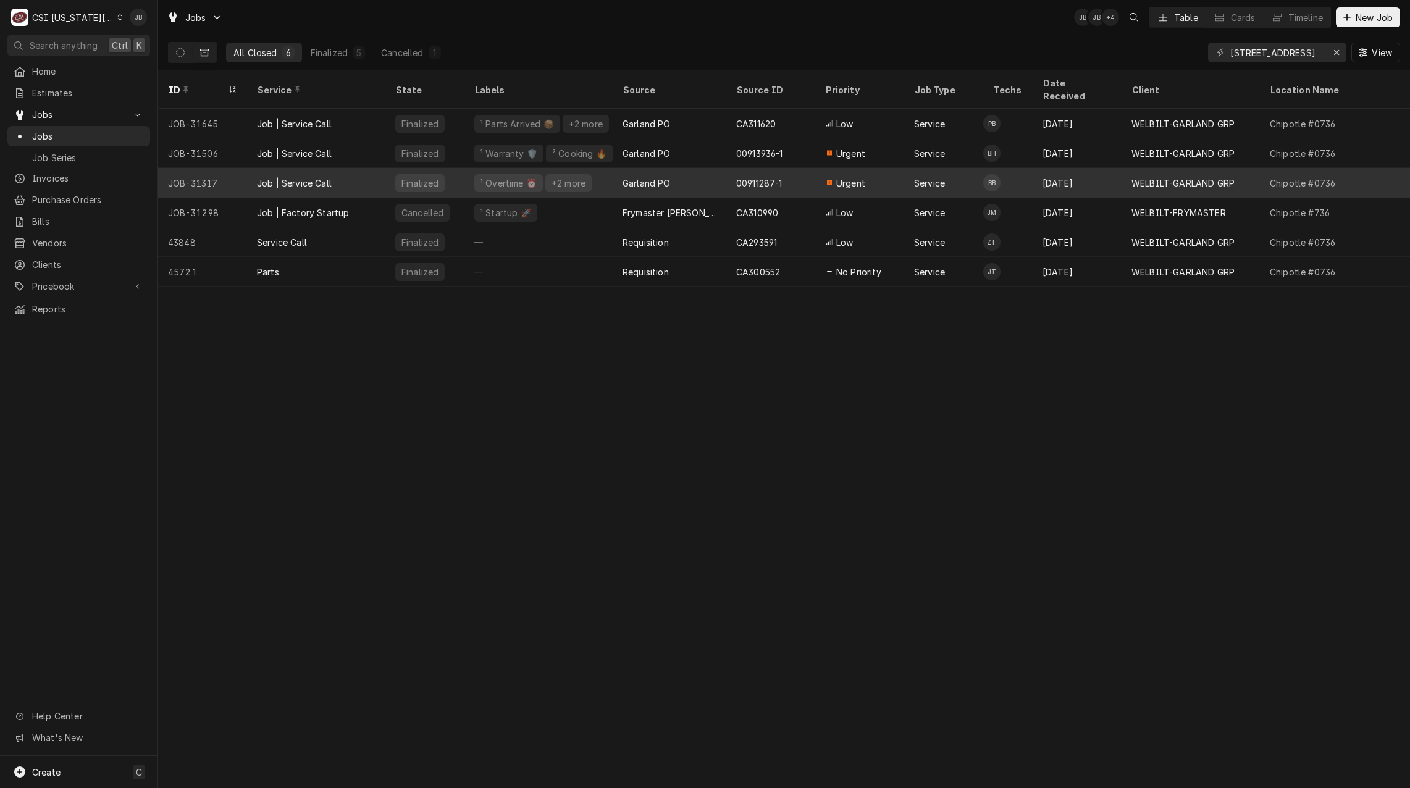
click at [358, 174] on div "Job | Service Call" at bounding box center [316, 183] width 138 height 30
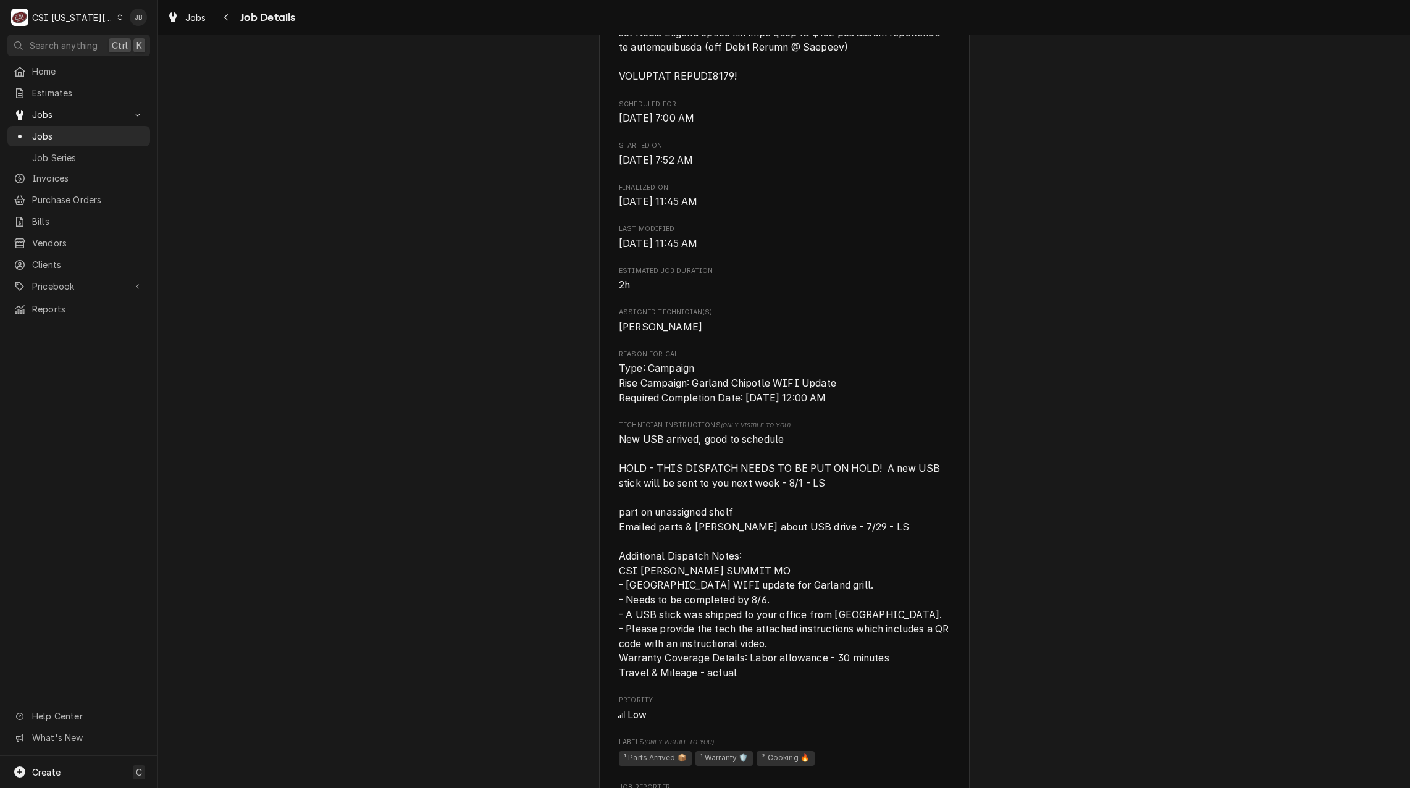
scroll to position [1297, 0]
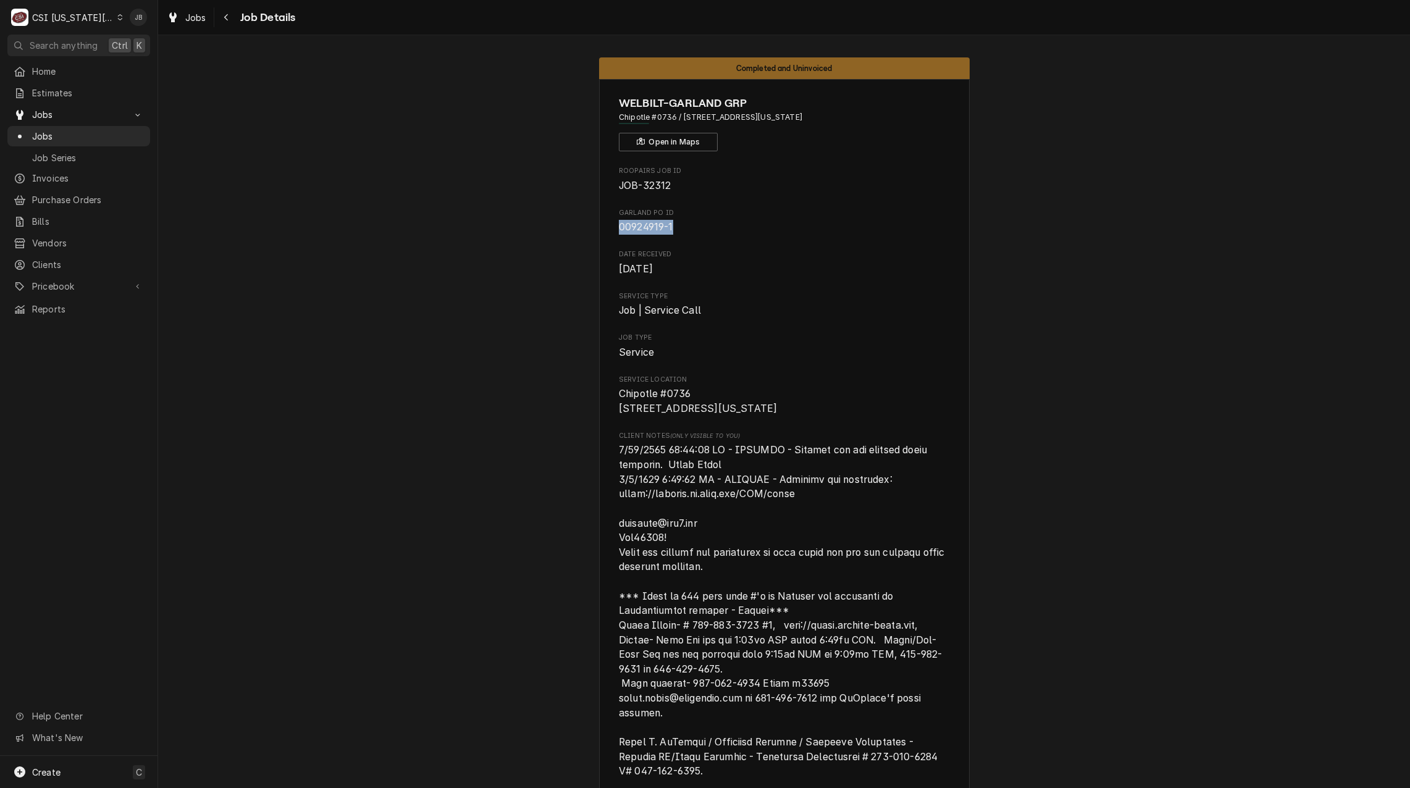
drag, startPoint x: 674, startPoint y: 227, endPoint x: 587, endPoint y: 227, distance: 87.7
copy span "00924919-1"
click at [799, 253] on span "Date Received" at bounding box center [784, 255] width 330 height 10
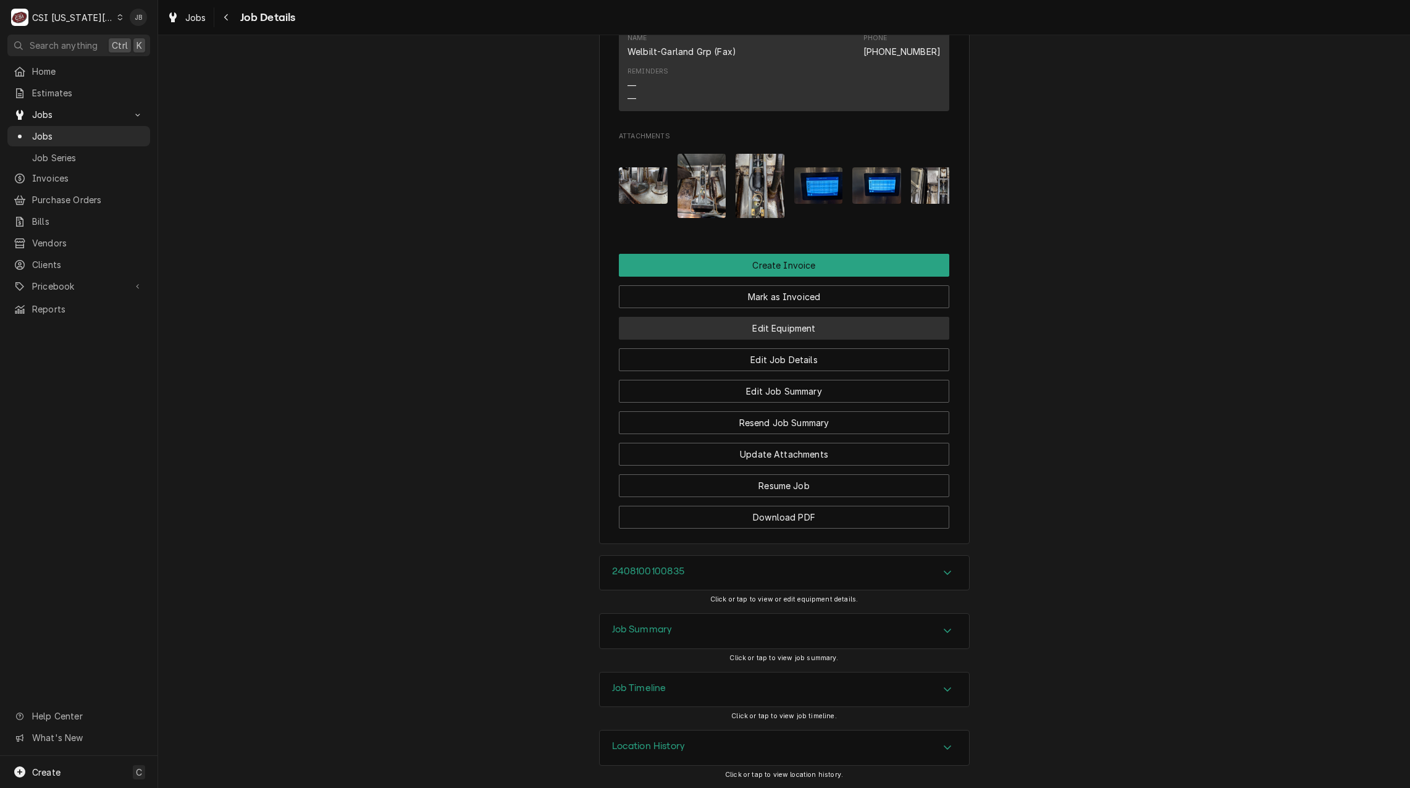
scroll to position [2285, 0]
drag, startPoint x: 685, startPoint y: 627, endPoint x: 691, endPoint y: 611, distance: 16.6
click at [684, 627] on div "Job Summary" at bounding box center [784, 631] width 369 height 35
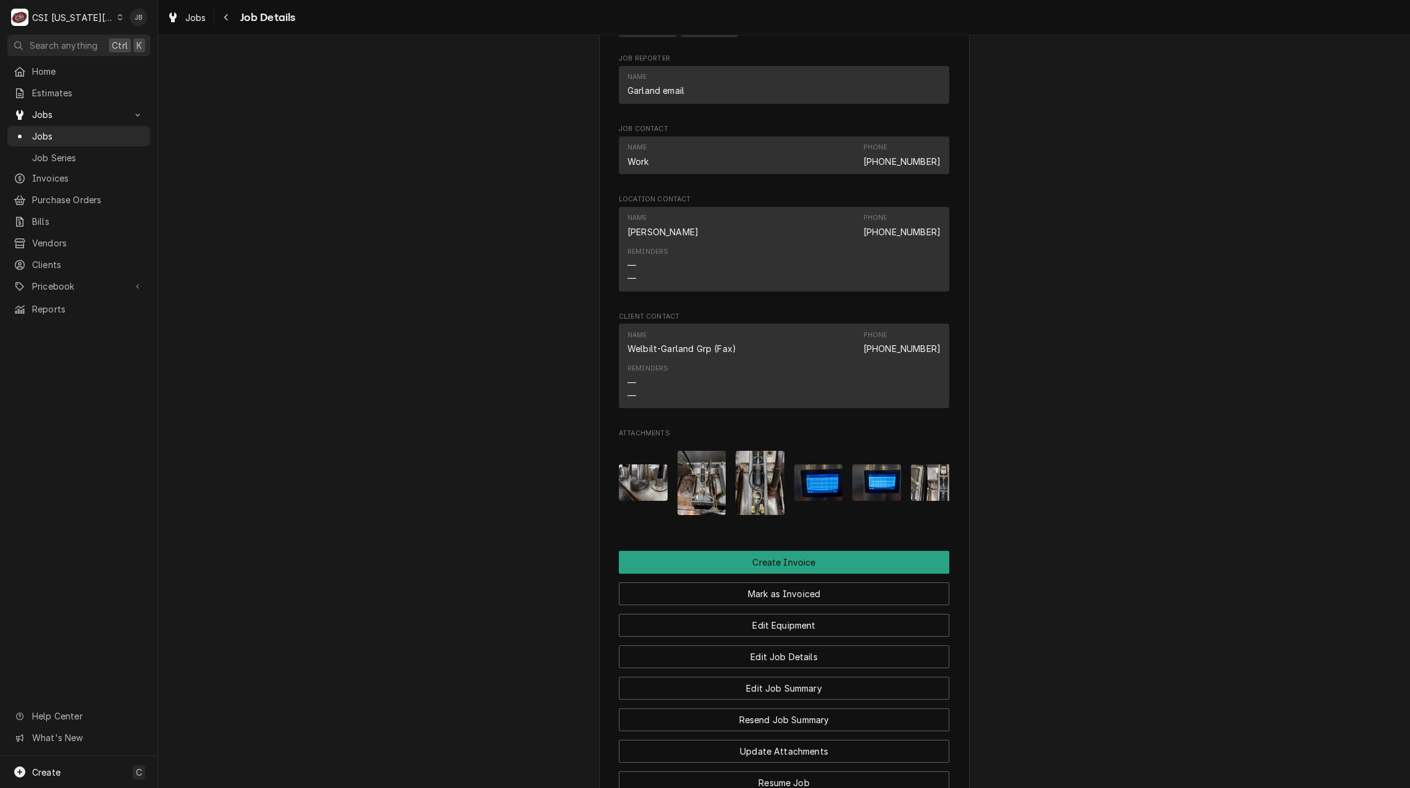
scroll to position [2038, 0]
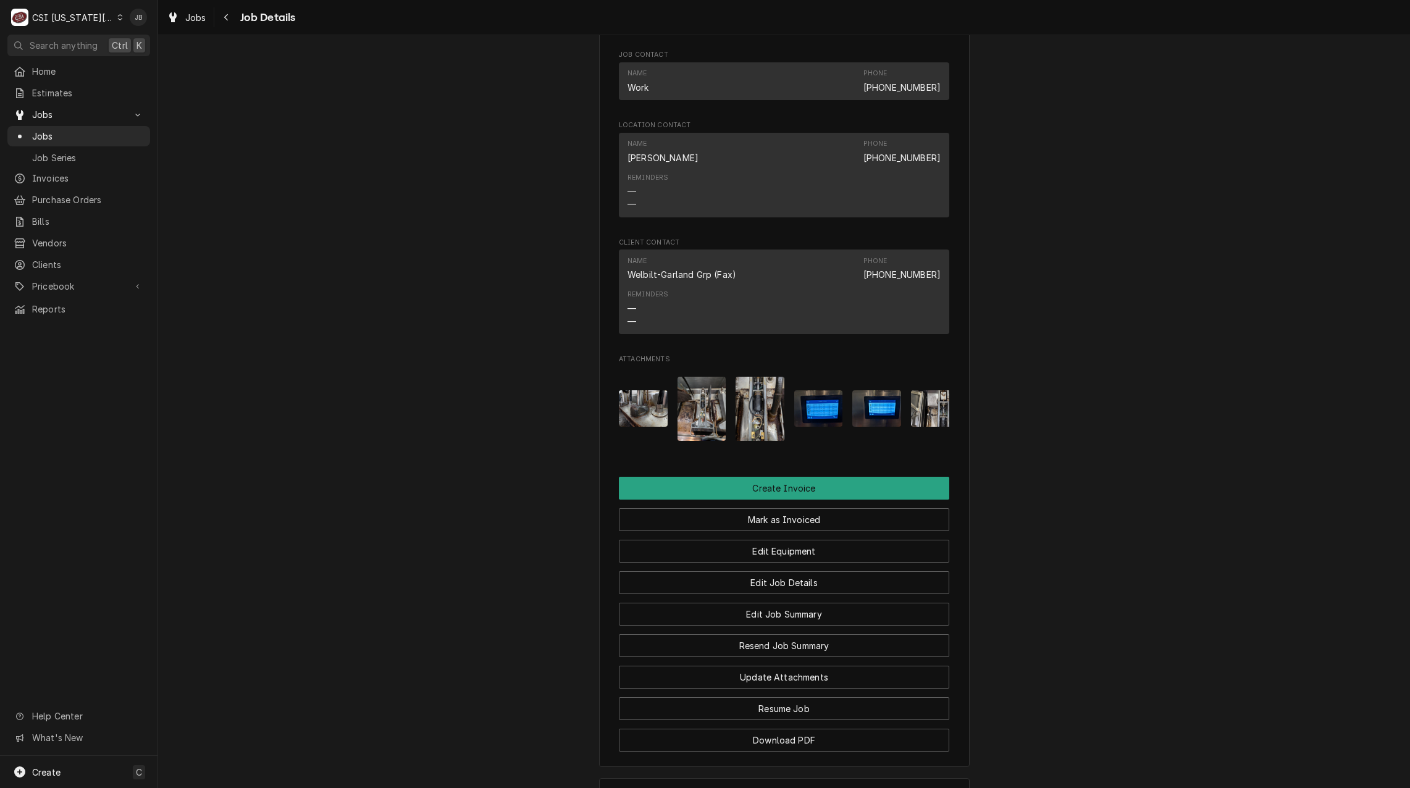
click at [632, 421] on img "Attachments" at bounding box center [643, 408] width 49 height 36
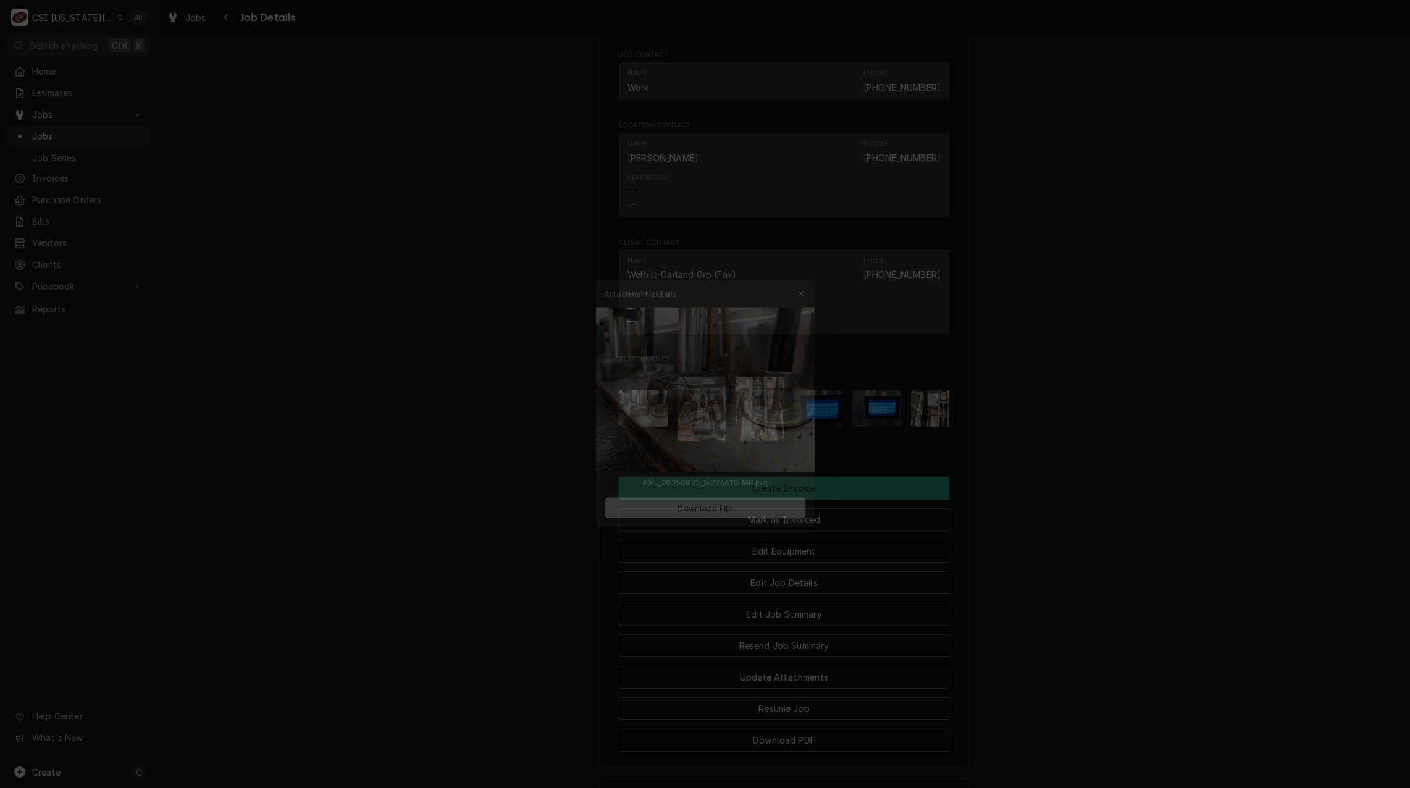
click at [482, 436] on div at bounding box center [705, 394] width 1410 height 788
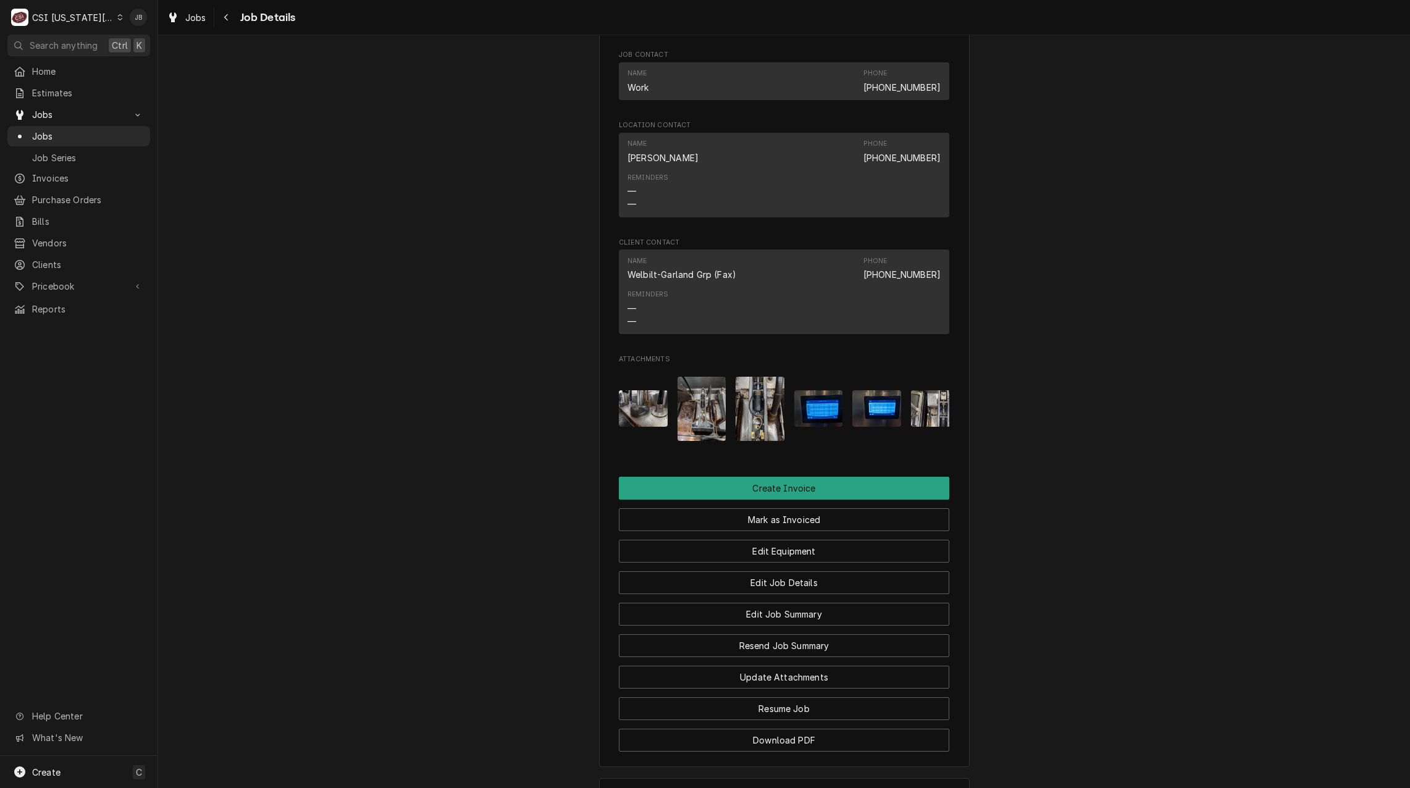
click at [695, 434] on img "Attachments" at bounding box center [702, 409] width 49 height 65
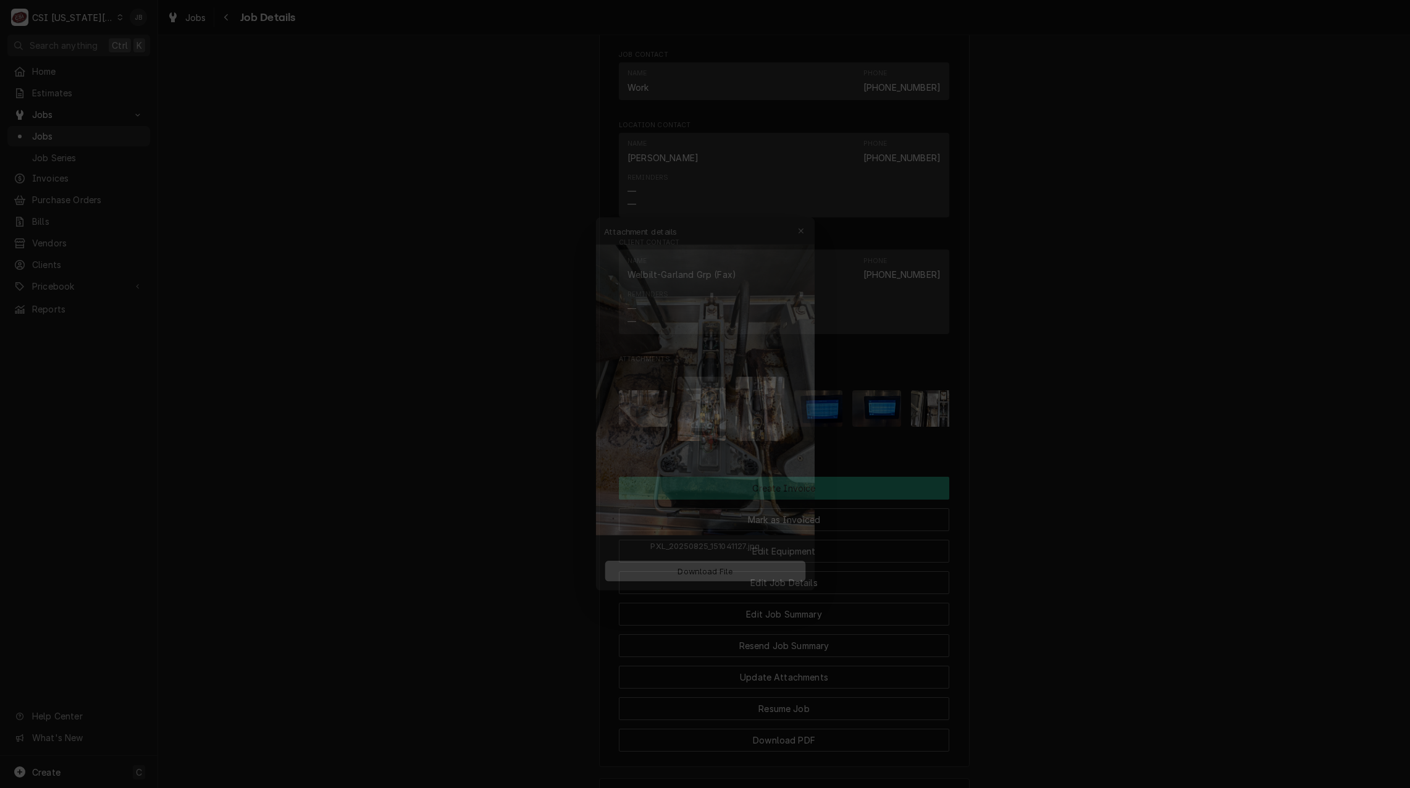
click at [1091, 421] on div at bounding box center [705, 394] width 1410 height 788
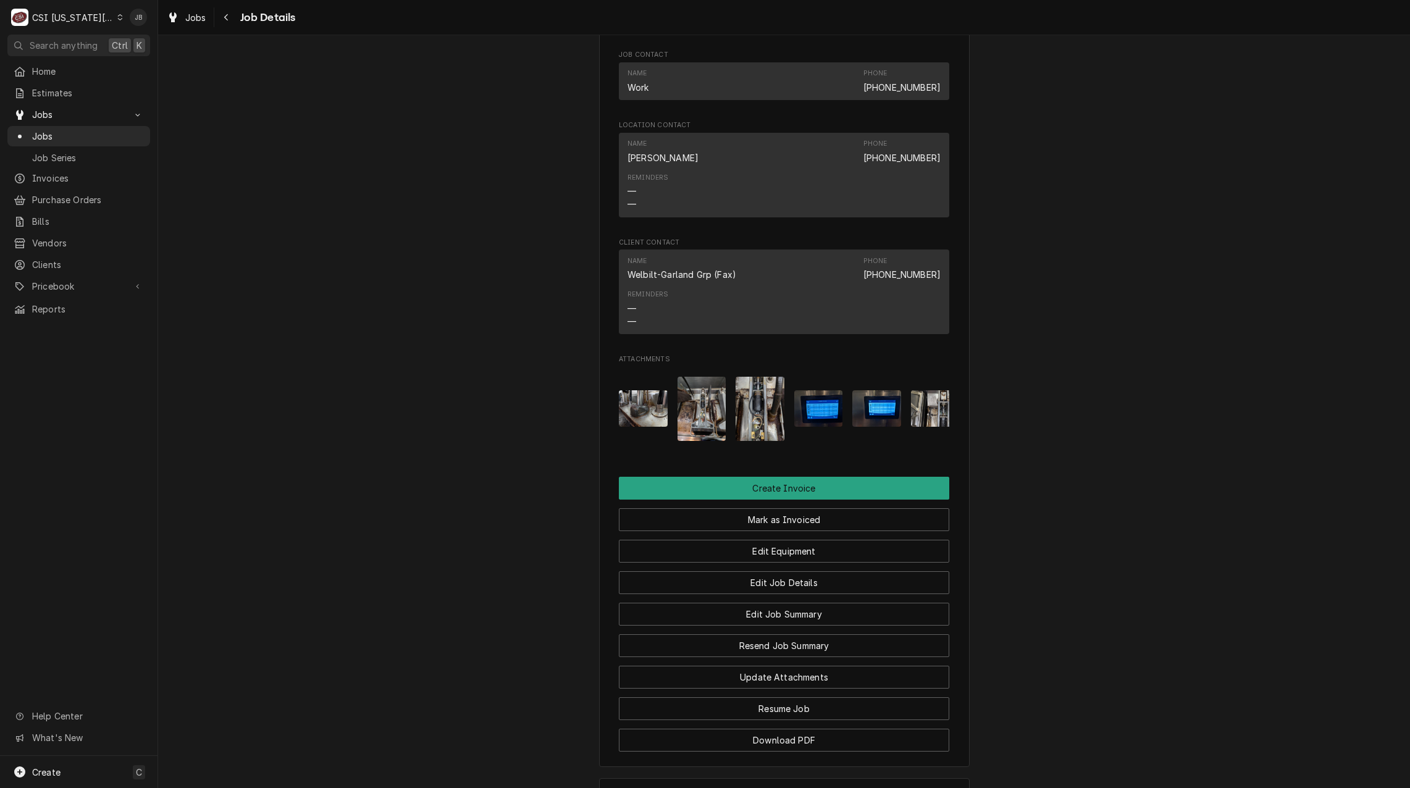
click at [747, 422] on img "Attachments" at bounding box center [760, 409] width 49 height 65
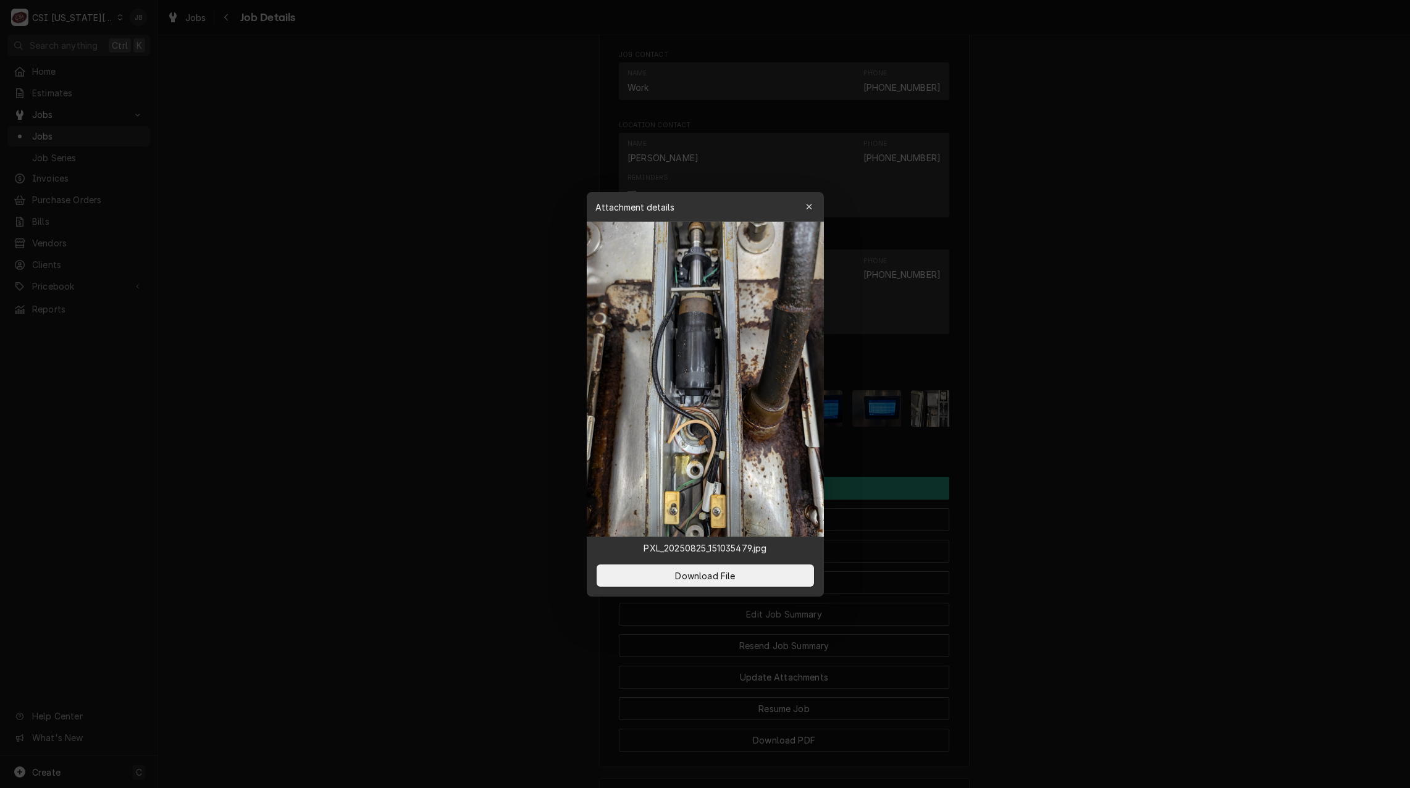
click at [1052, 460] on div at bounding box center [705, 394] width 1410 height 788
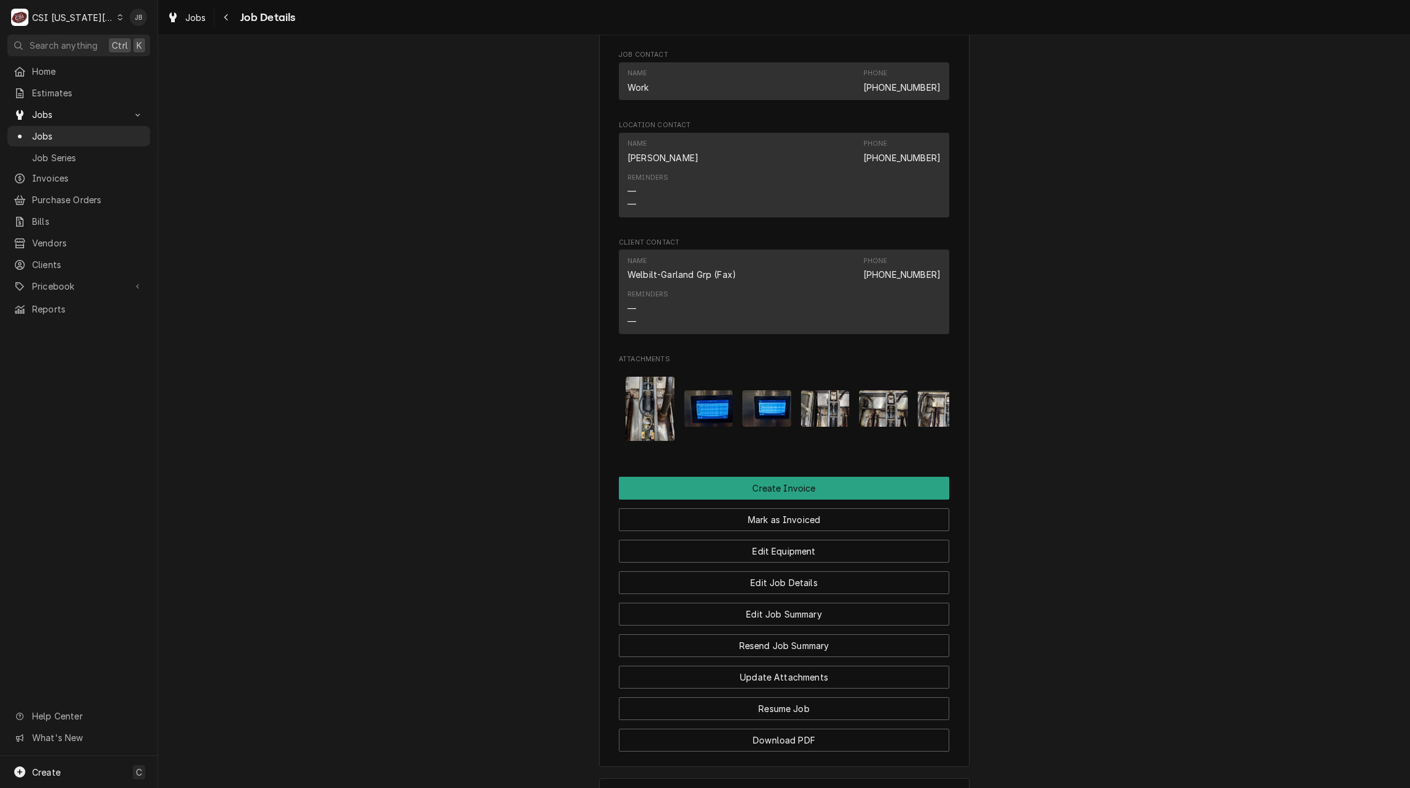
scroll to position [0, 137]
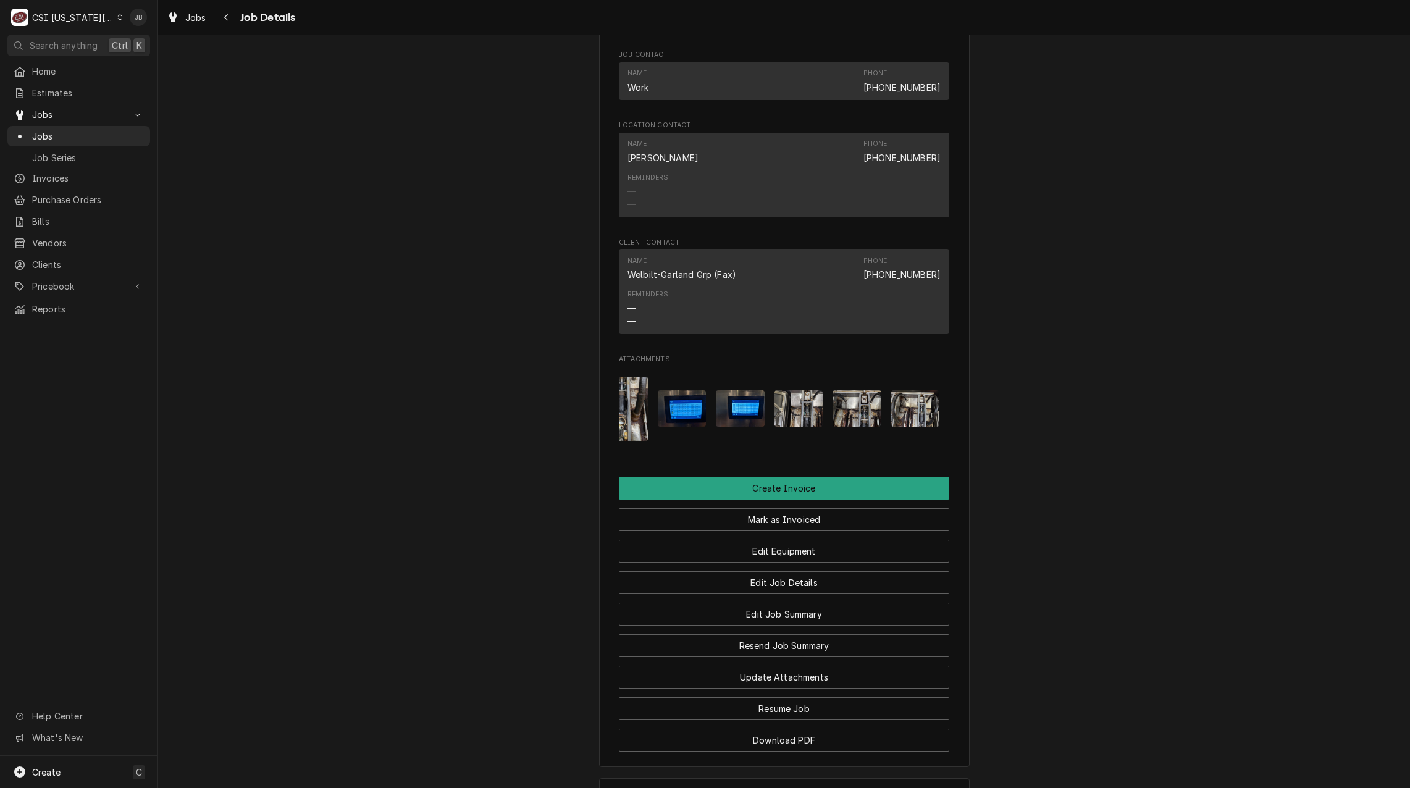
click at [807, 422] on img "Attachments" at bounding box center [799, 408] width 49 height 36
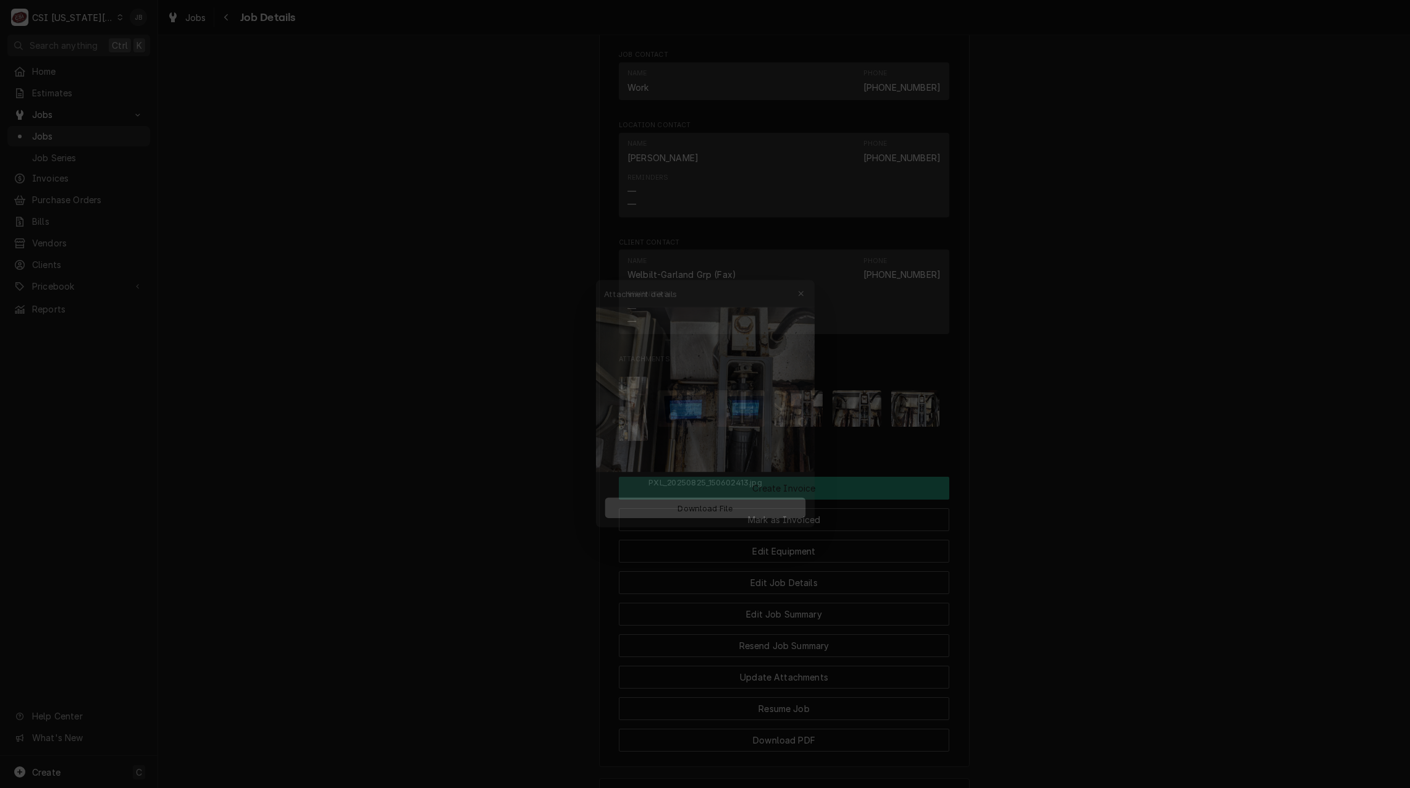
click at [997, 466] on div at bounding box center [705, 394] width 1410 height 788
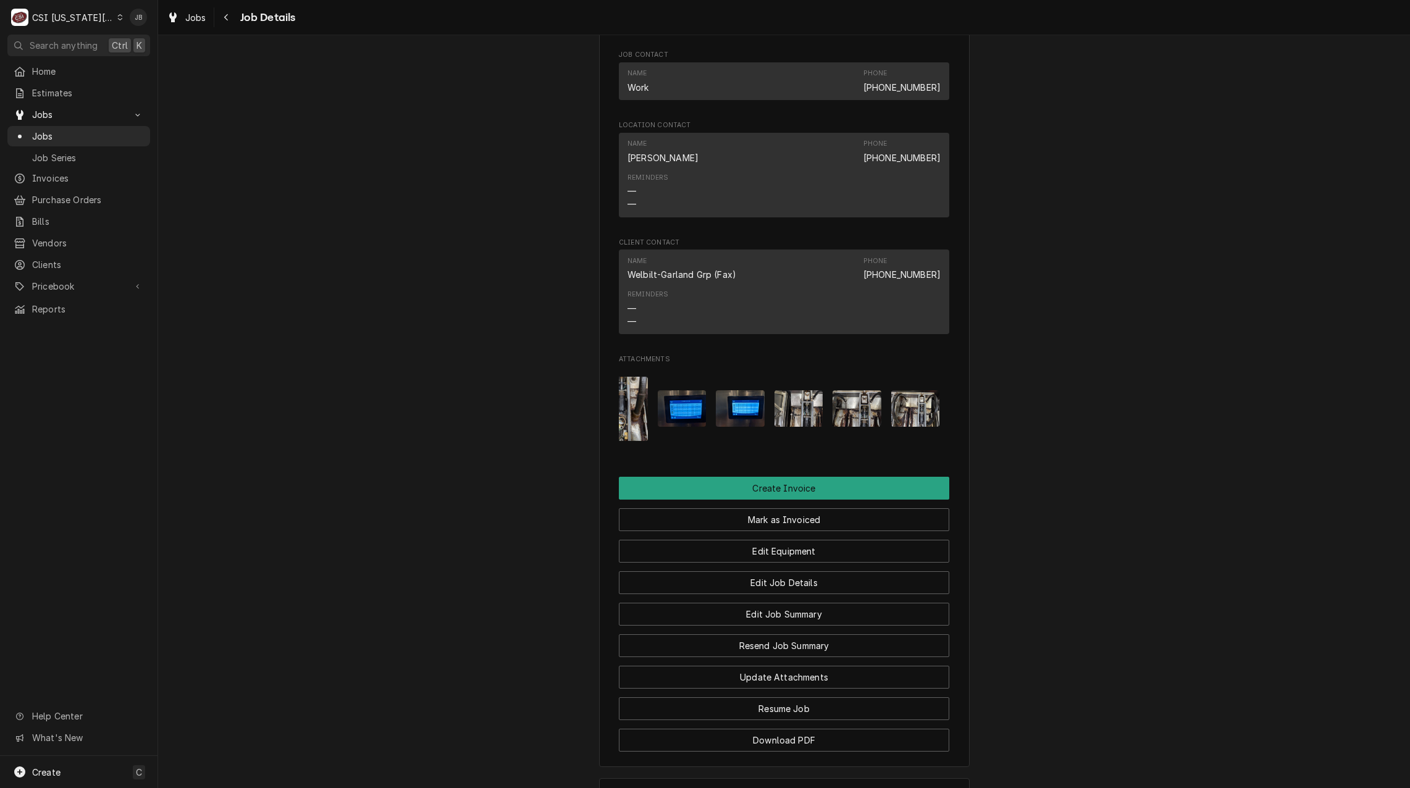
click at [909, 423] on img "Attachments" at bounding box center [915, 408] width 49 height 36
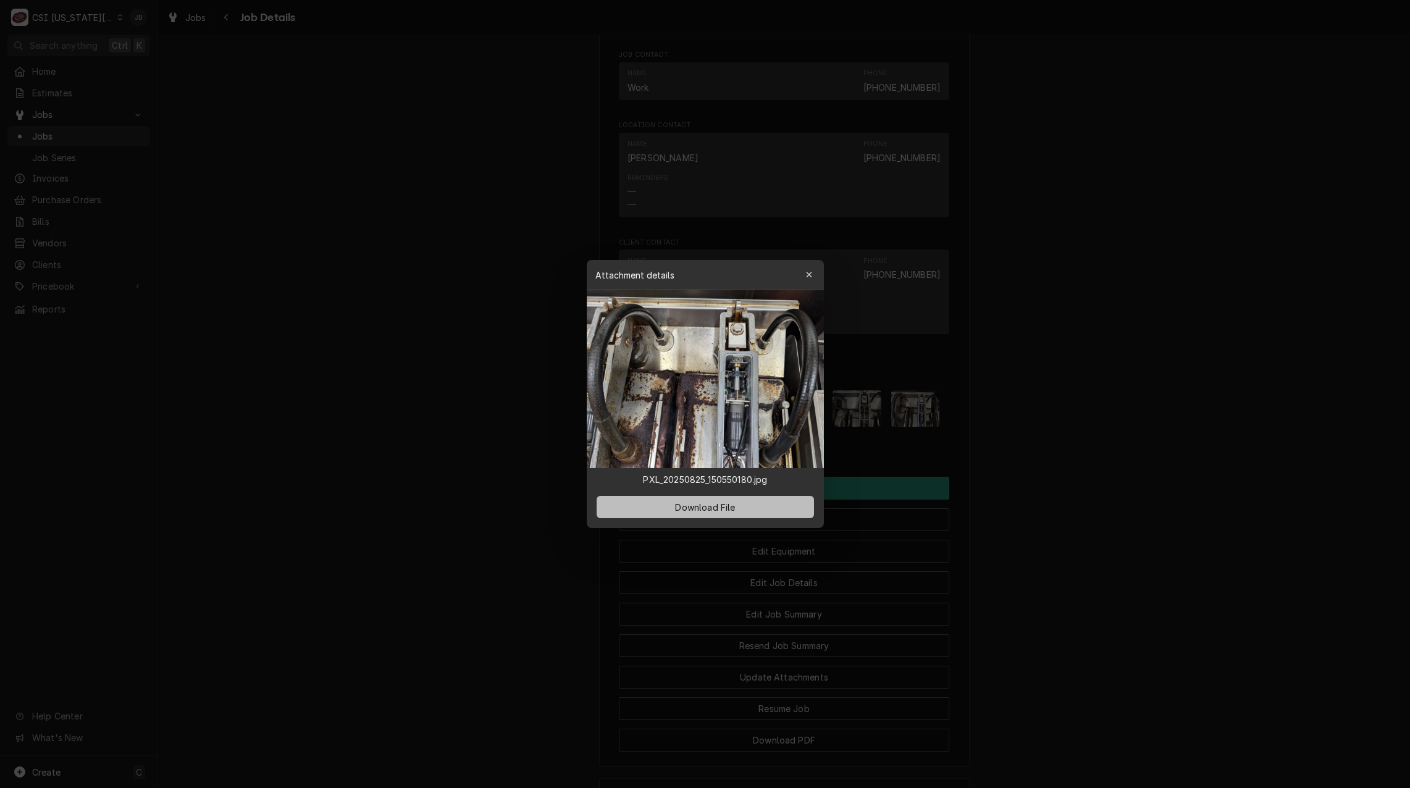
click at [700, 504] on span "Download File" at bounding box center [705, 507] width 65 height 13
click at [534, 424] on div at bounding box center [705, 394] width 1410 height 788
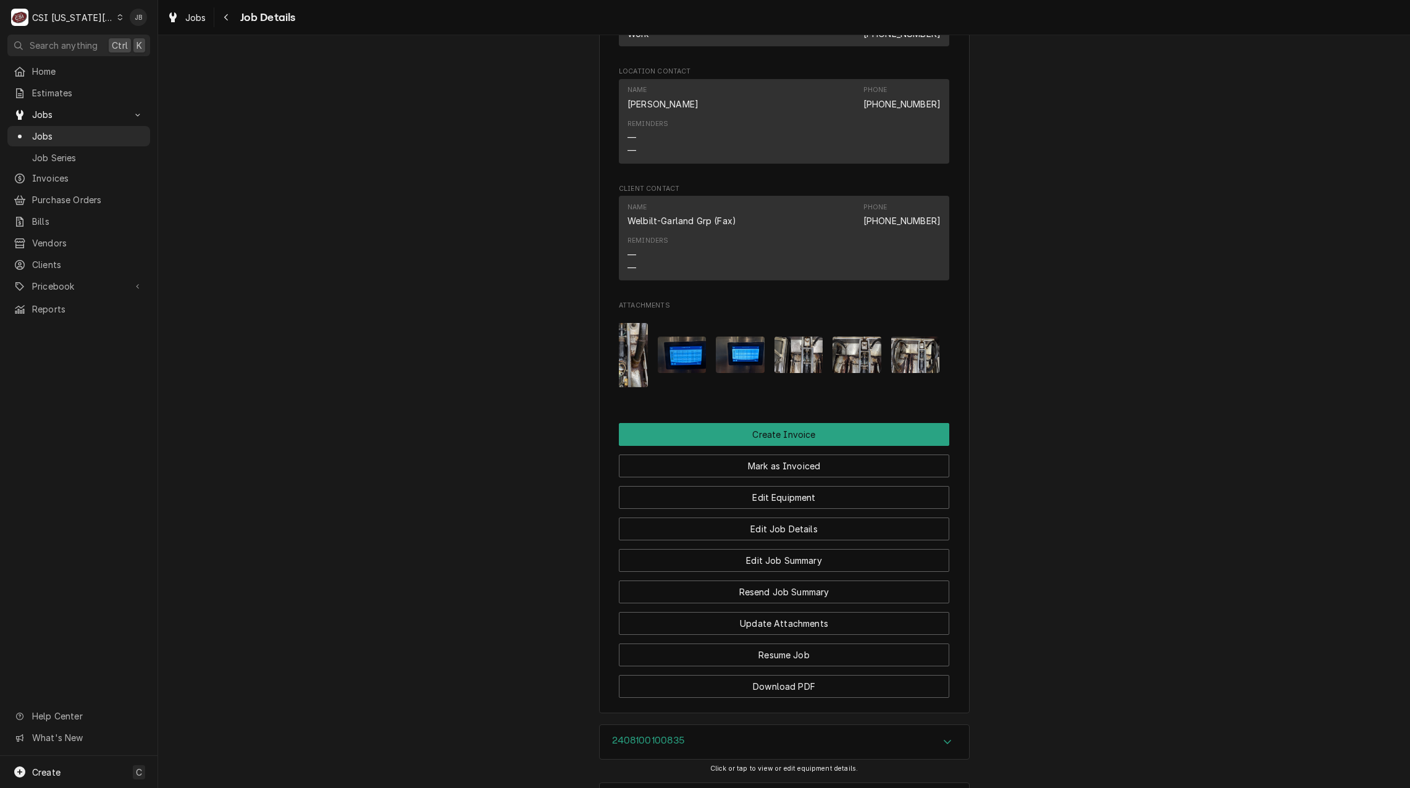
scroll to position [2161, 0]
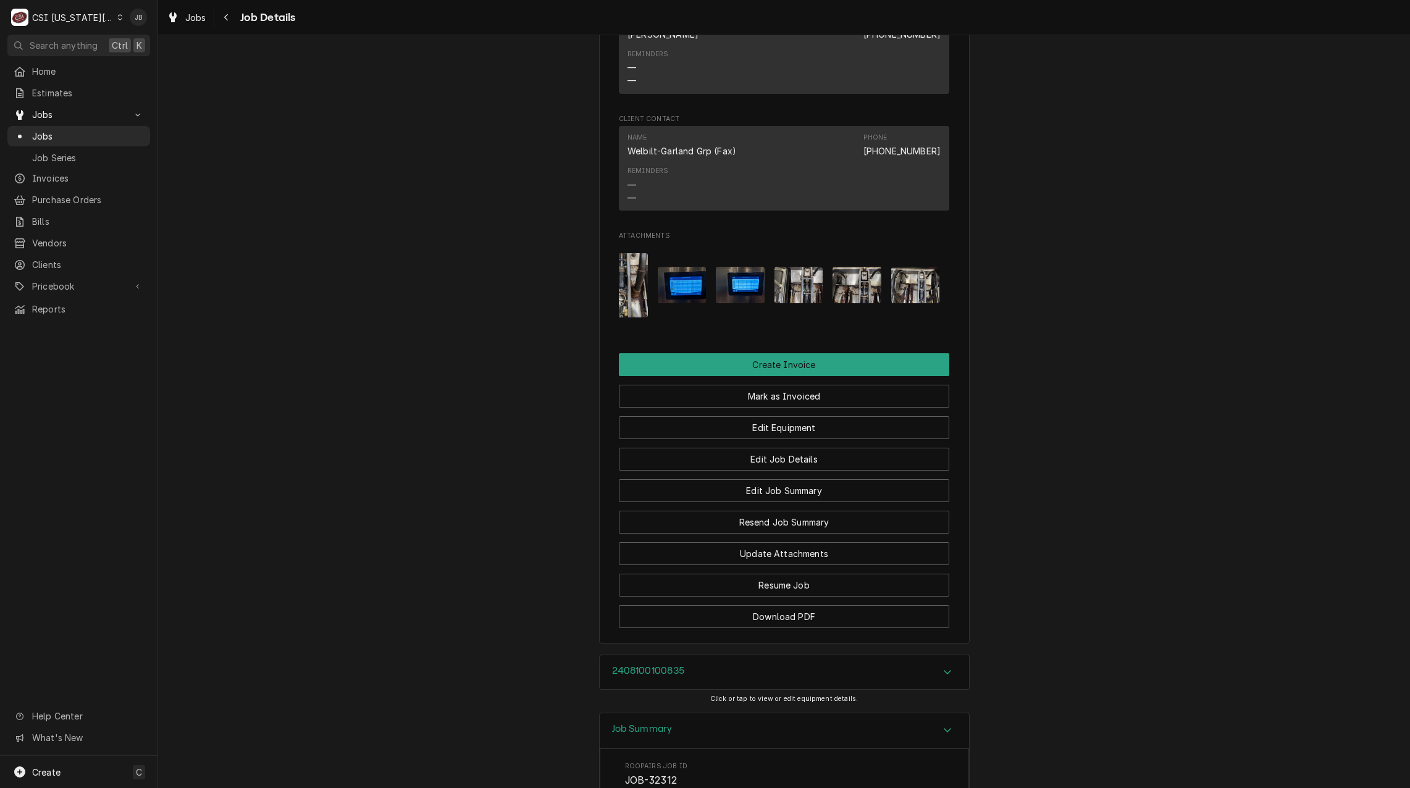
click at [863, 298] on img "Attachments" at bounding box center [857, 285] width 49 height 36
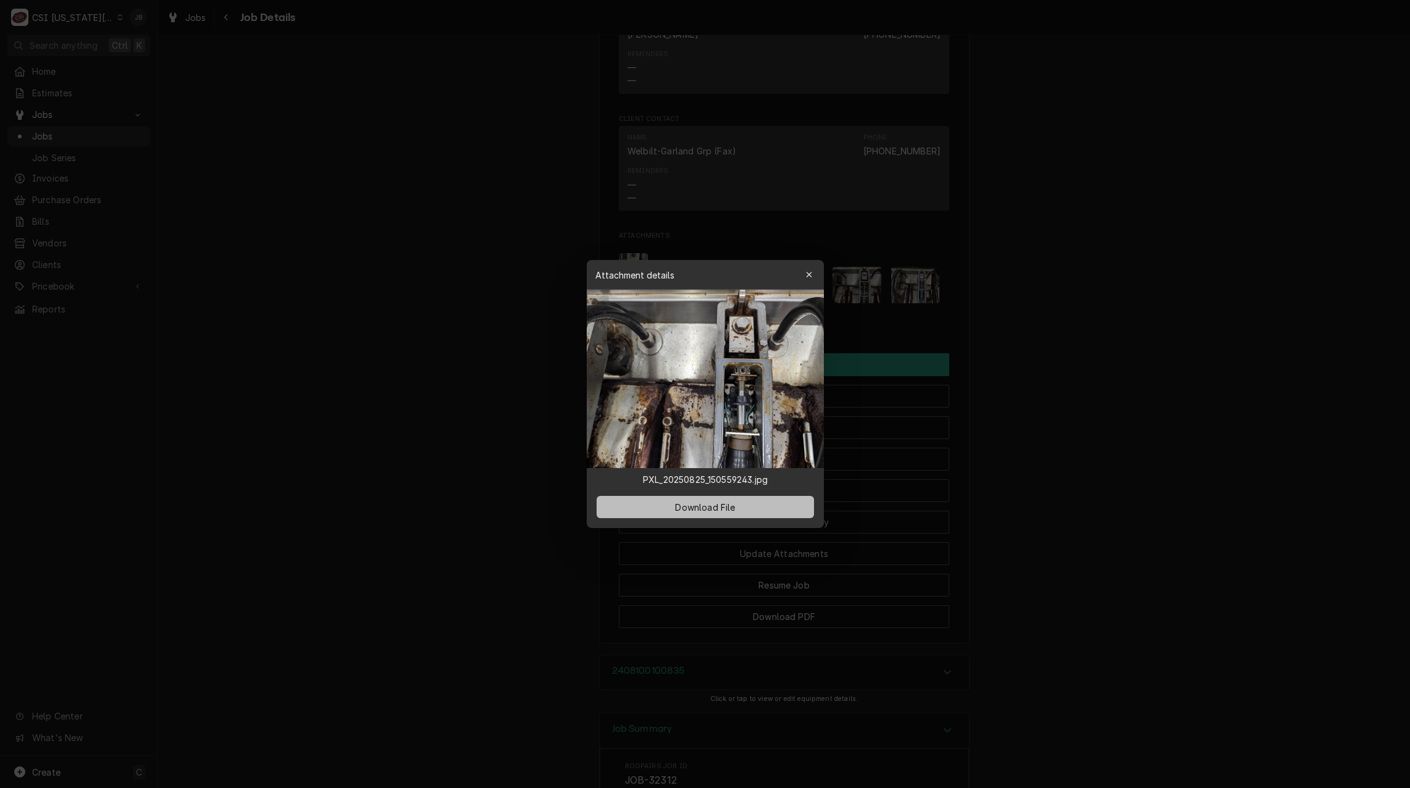
click at [697, 508] on span "Download File" at bounding box center [705, 507] width 65 height 13
click at [703, 500] on button "Download File" at bounding box center [705, 507] width 217 height 22
click at [432, 364] on div at bounding box center [705, 394] width 1410 height 788
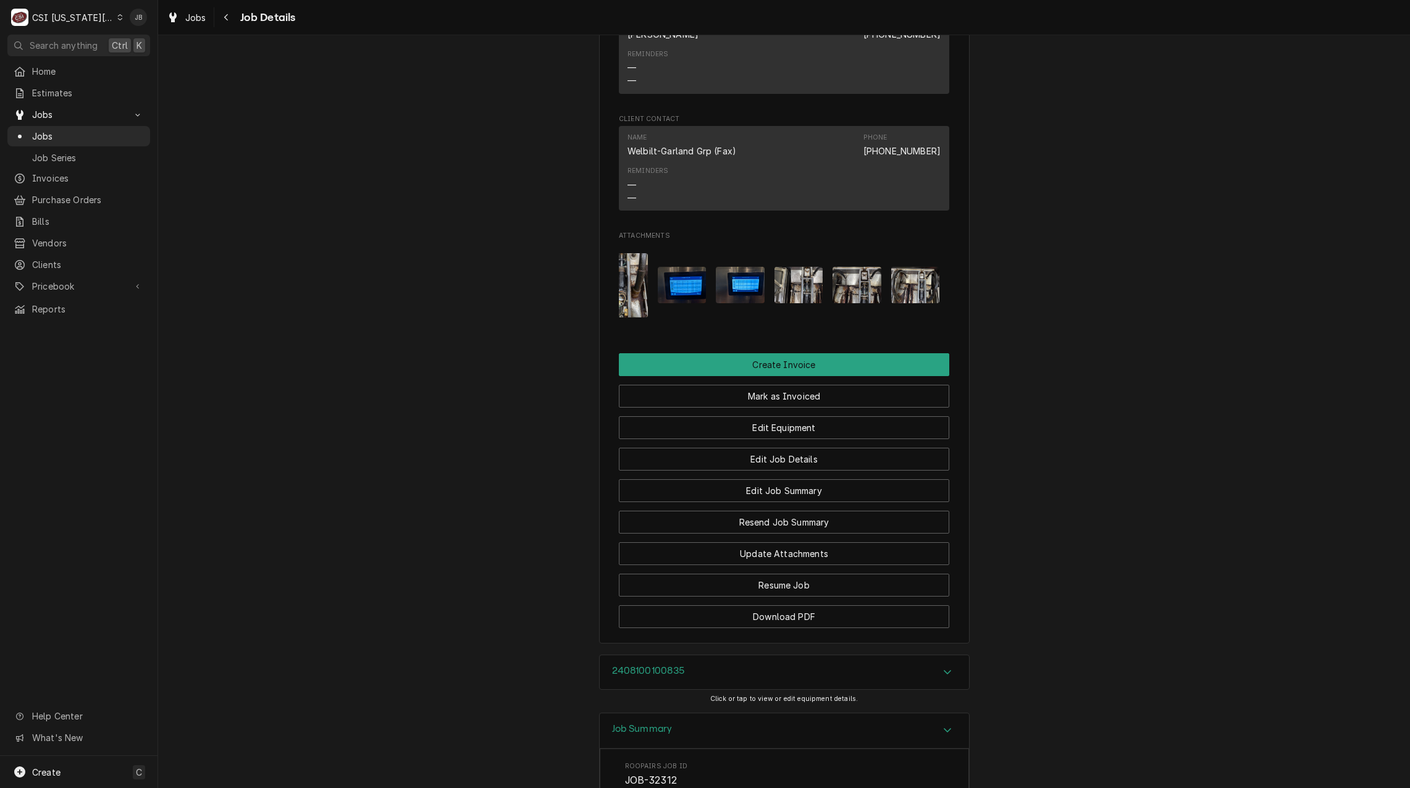
click at [804, 300] on img "Attachments" at bounding box center [799, 285] width 49 height 36
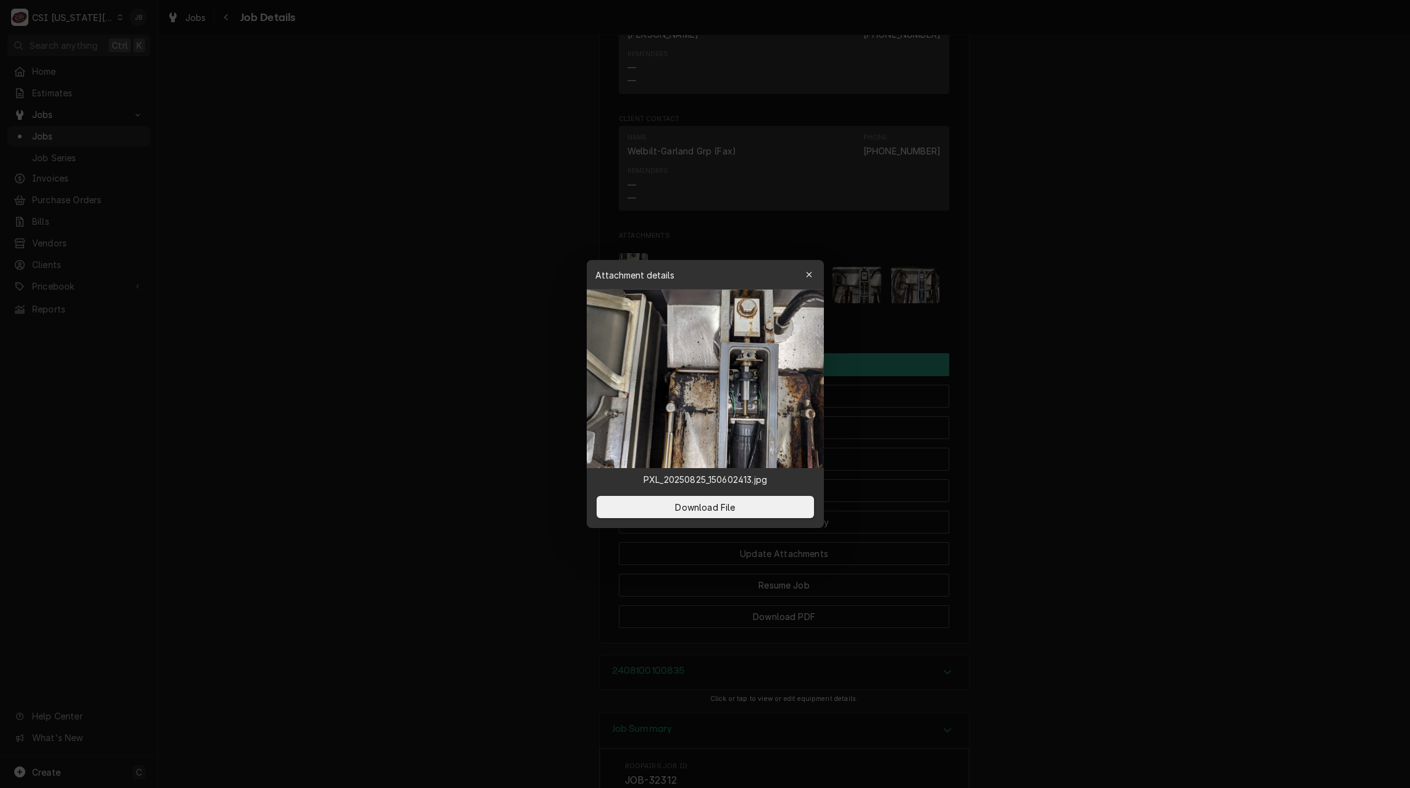
click at [962, 316] on div at bounding box center [705, 394] width 1410 height 788
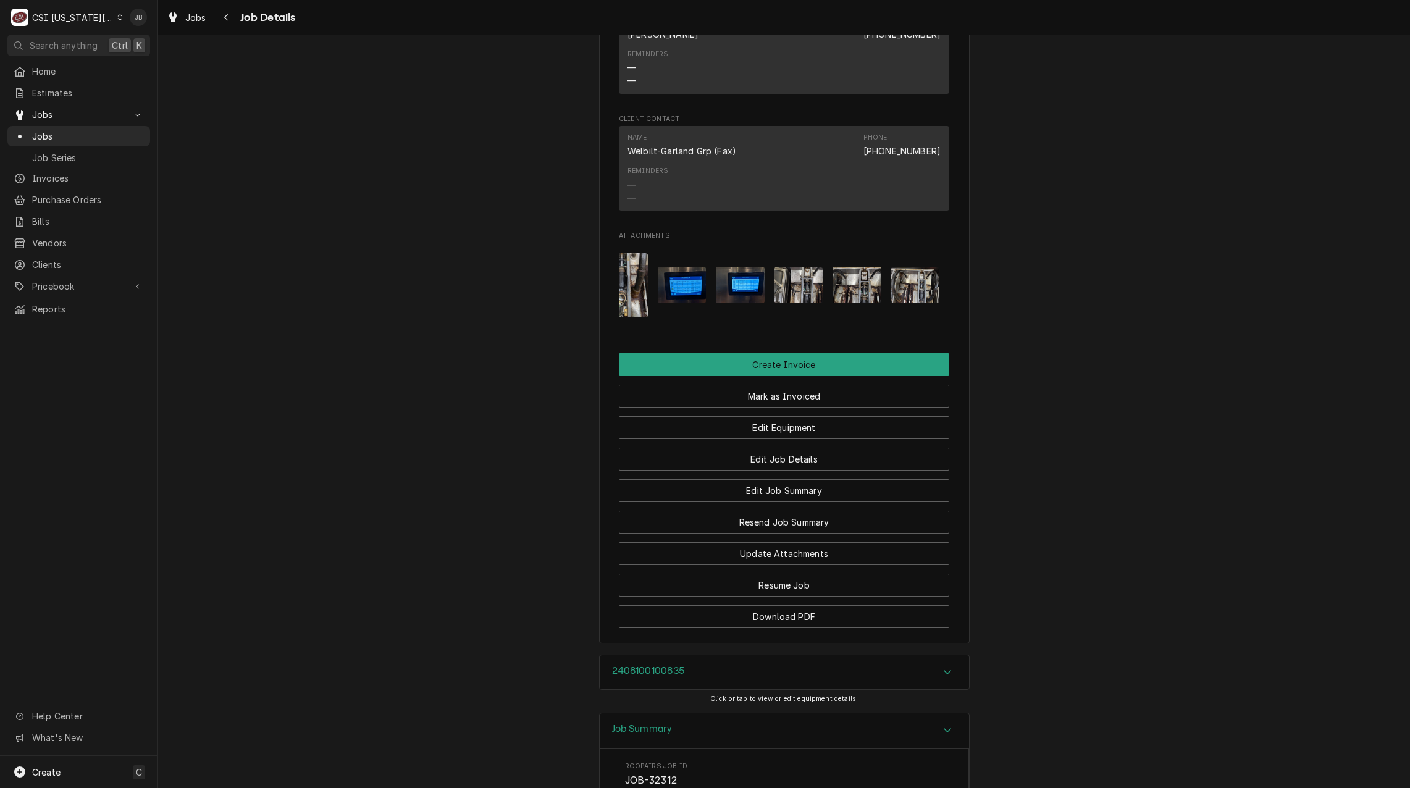
click at [836, 303] on img "Attachments" at bounding box center [857, 285] width 49 height 36
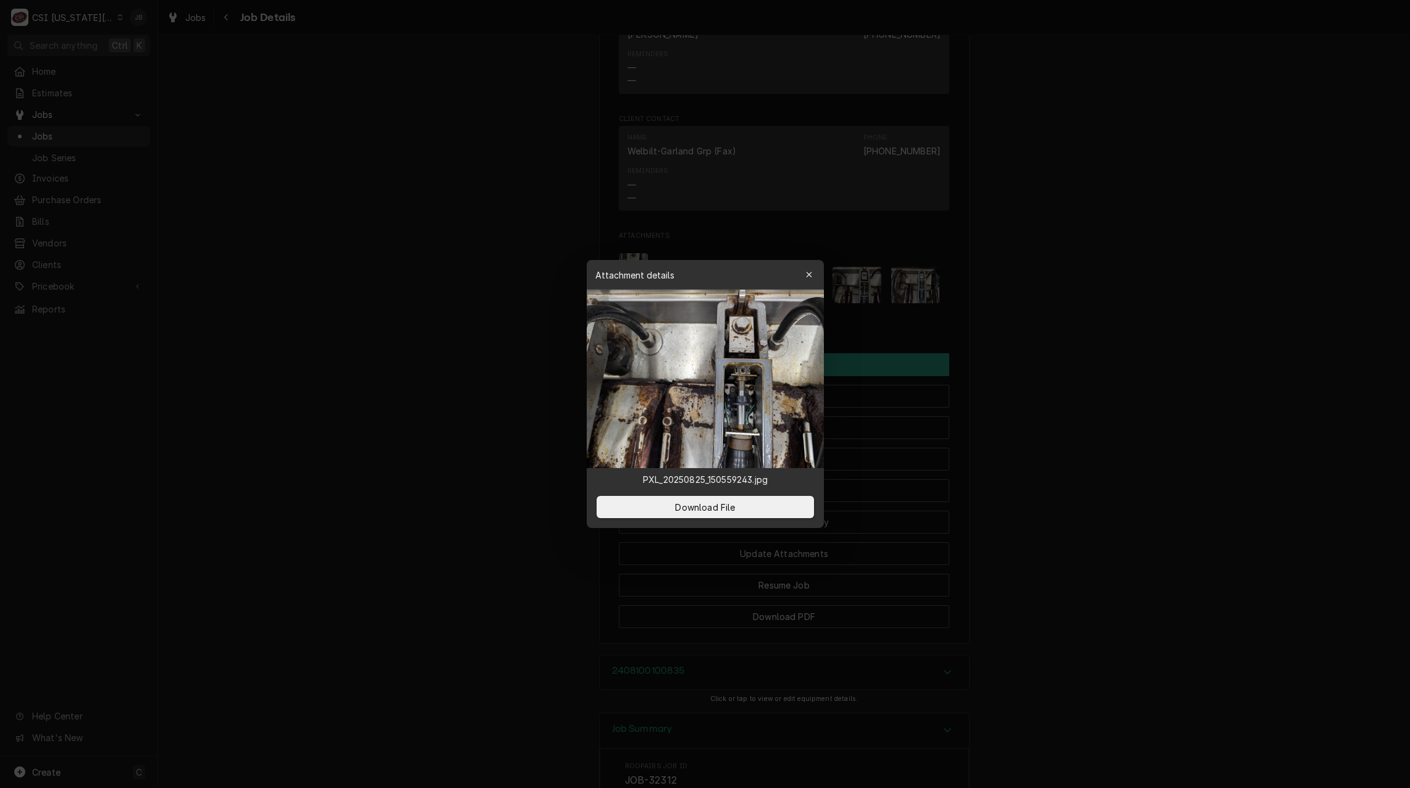
click at [1005, 311] on div at bounding box center [705, 394] width 1410 height 788
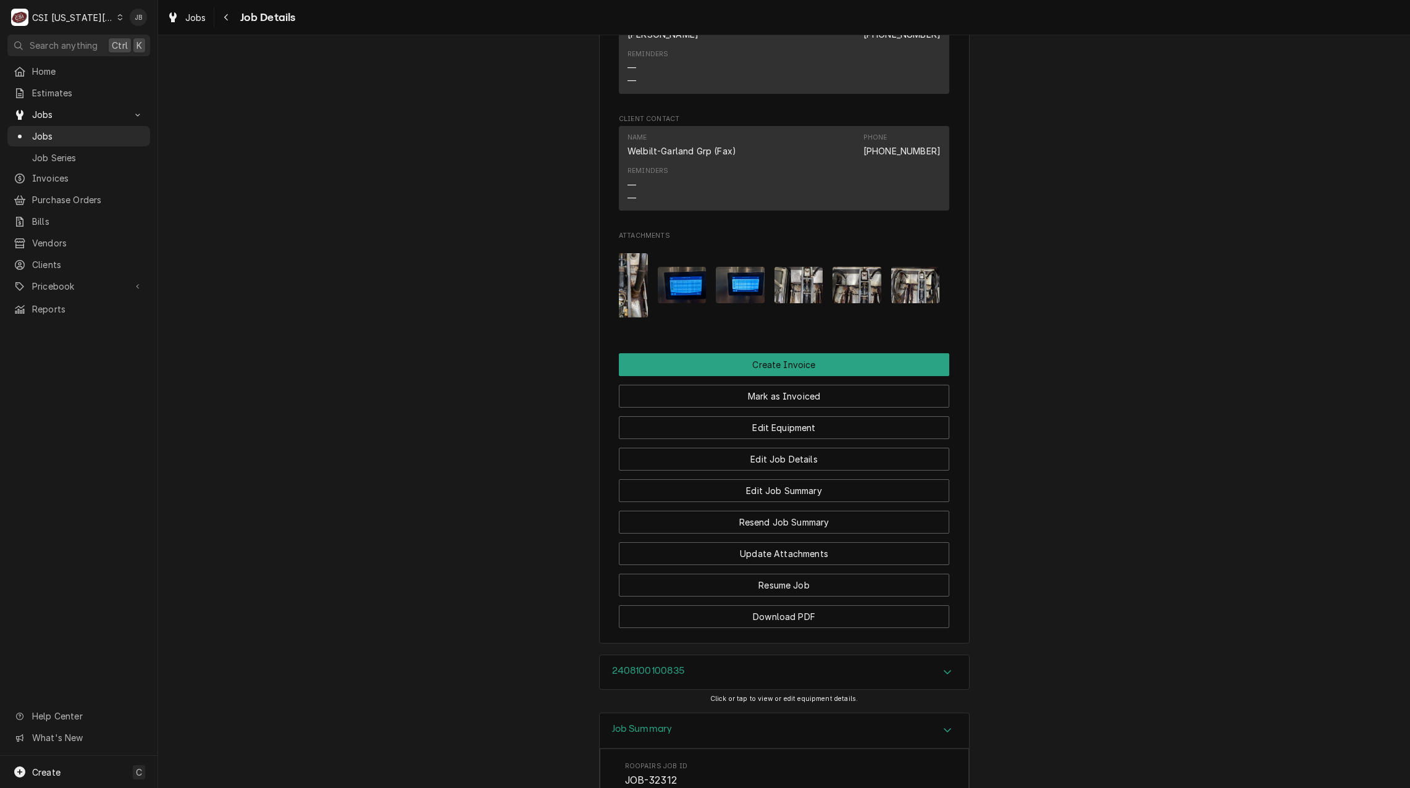
click at [793, 300] on img "Attachments" at bounding box center [799, 285] width 49 height 36
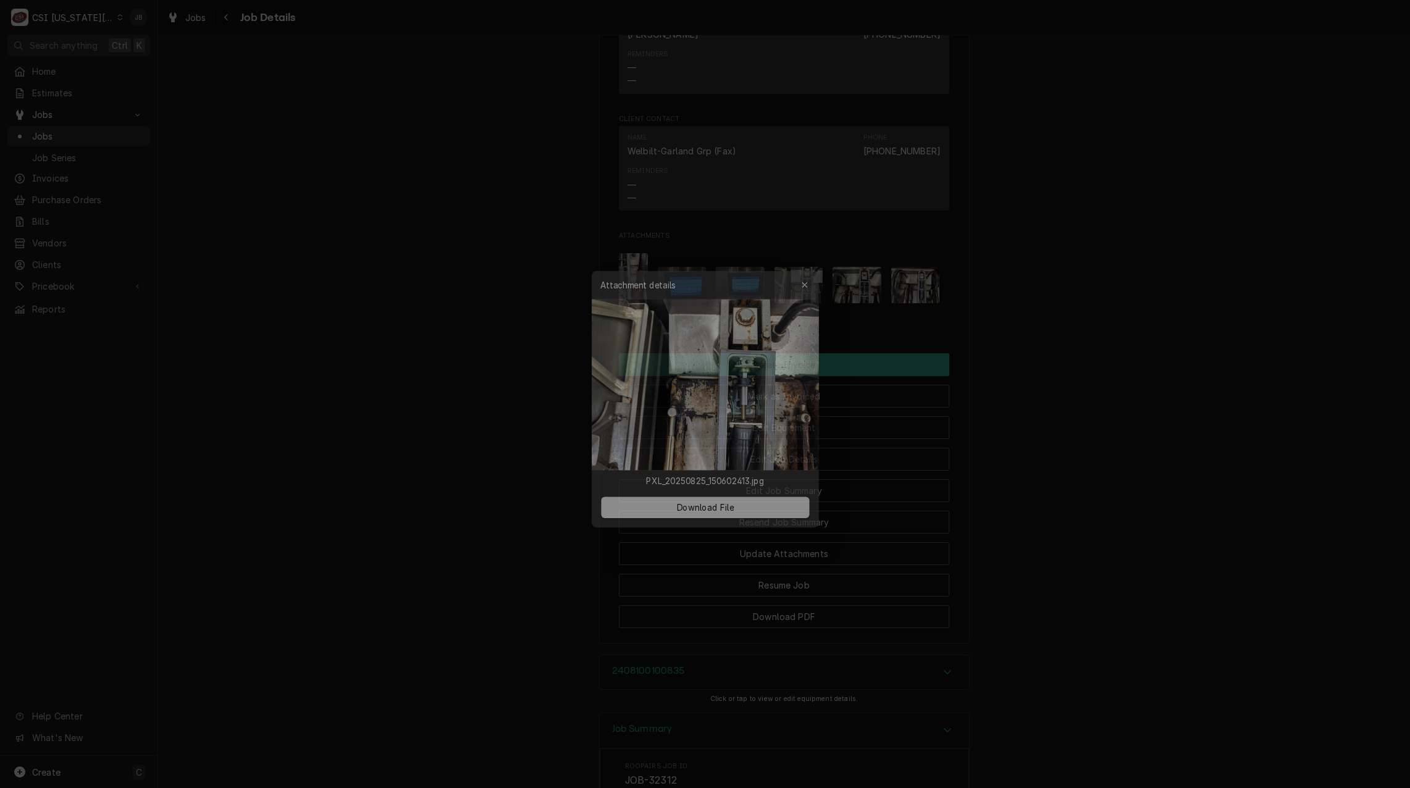
click at [1058, 316] on div at bounding box center [705, 394] width 1410 height 788
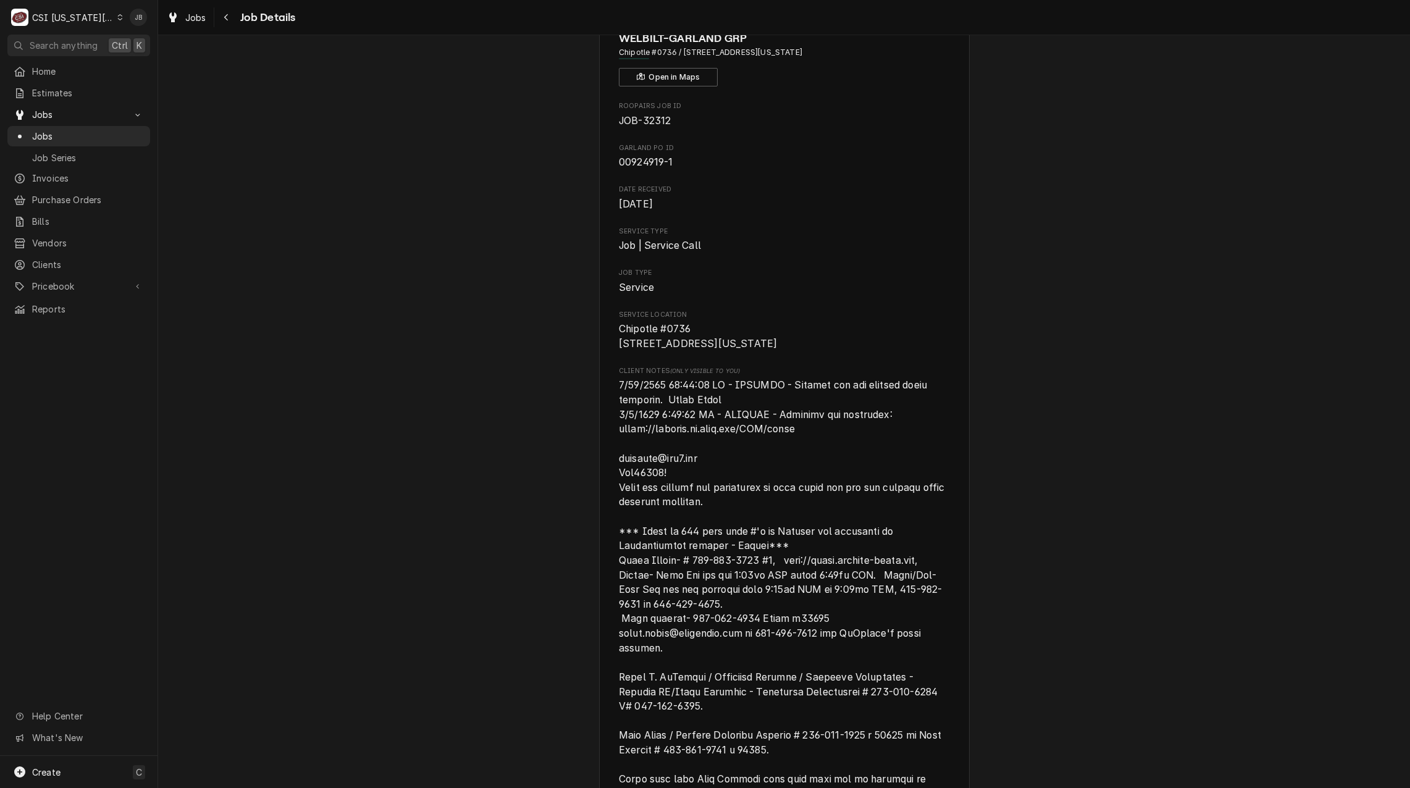
scroll to position [0, 0]
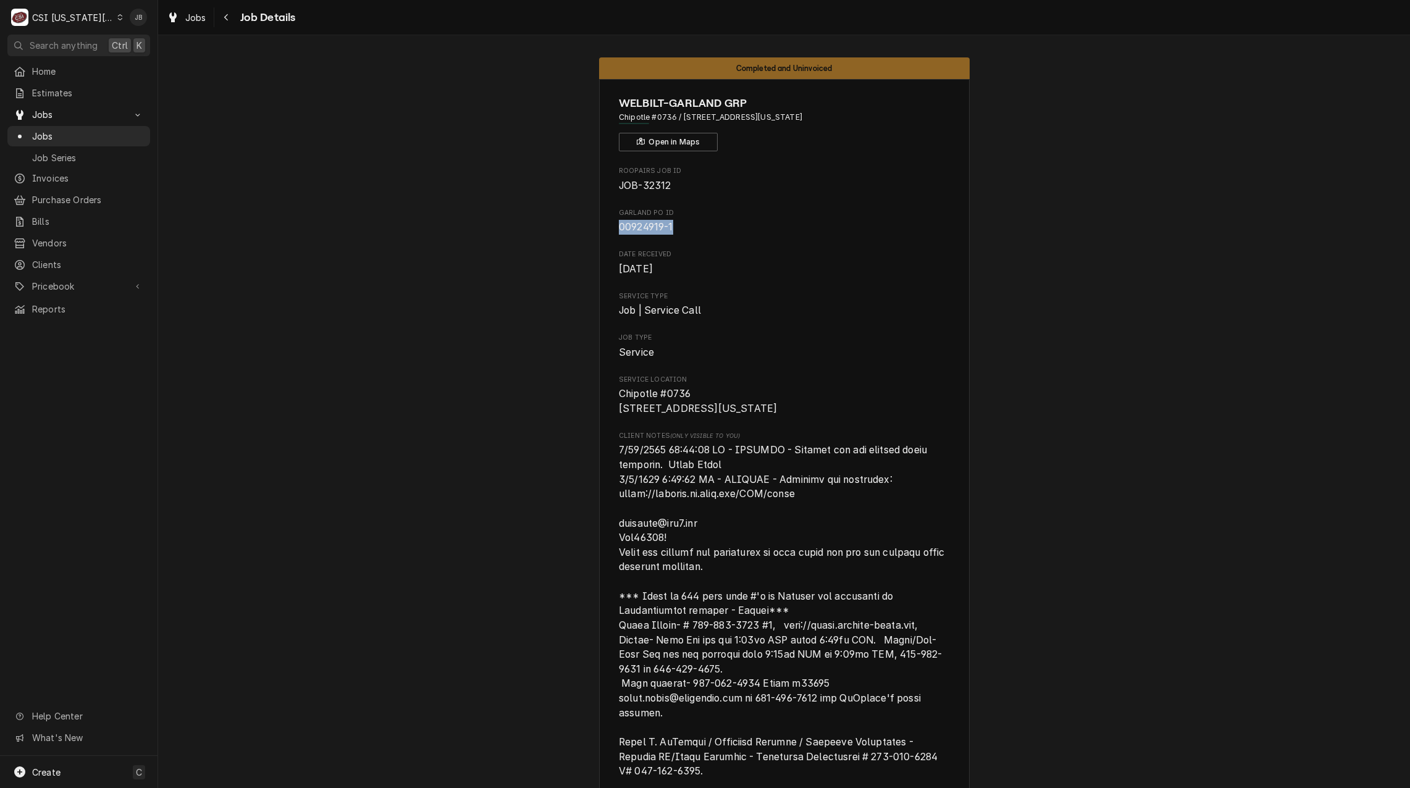
drag, startPoint x: 684, startPoint y: 227, endPoint x: 597, endPoint y: 227, distance: 87.1
copy span "00924919-1"
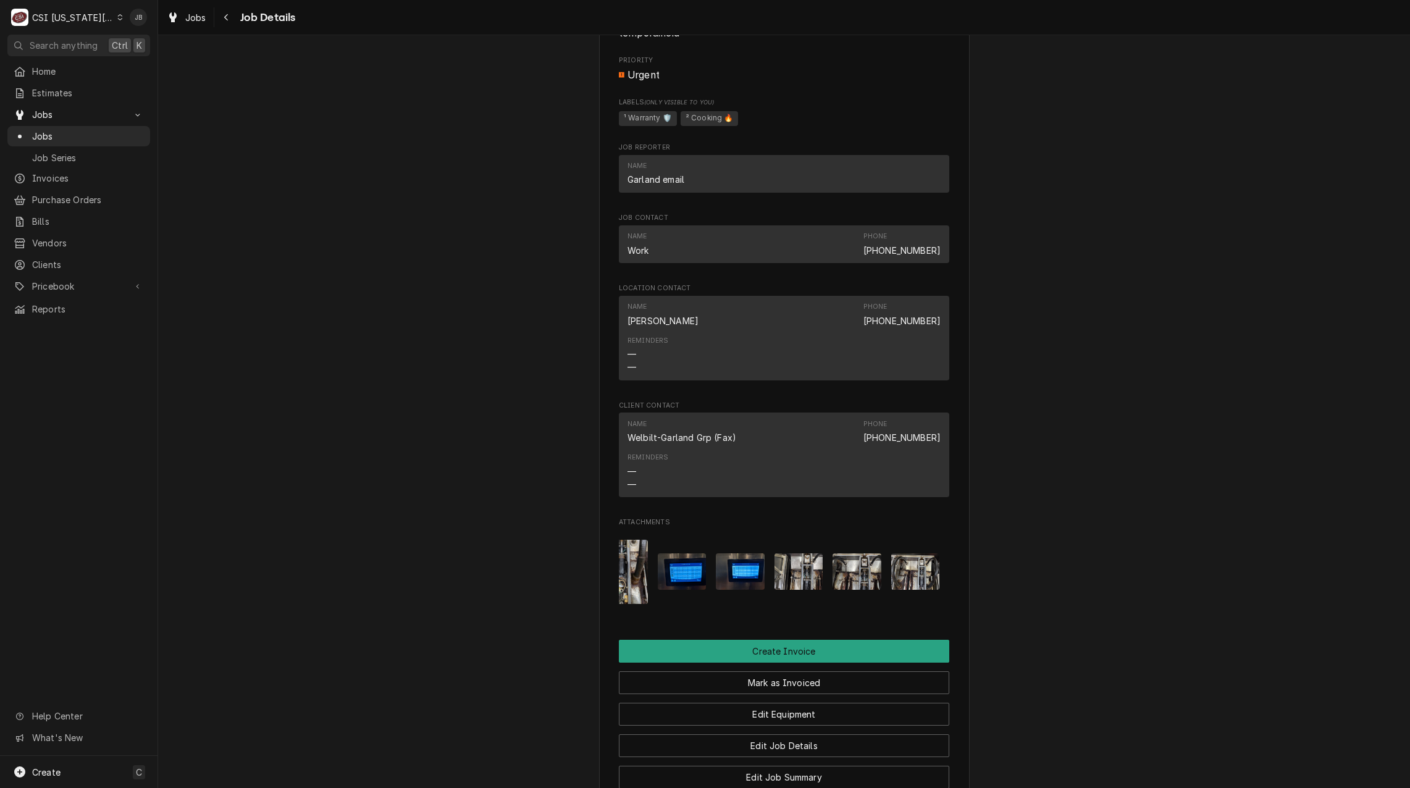
scroll to position [1853, 0]
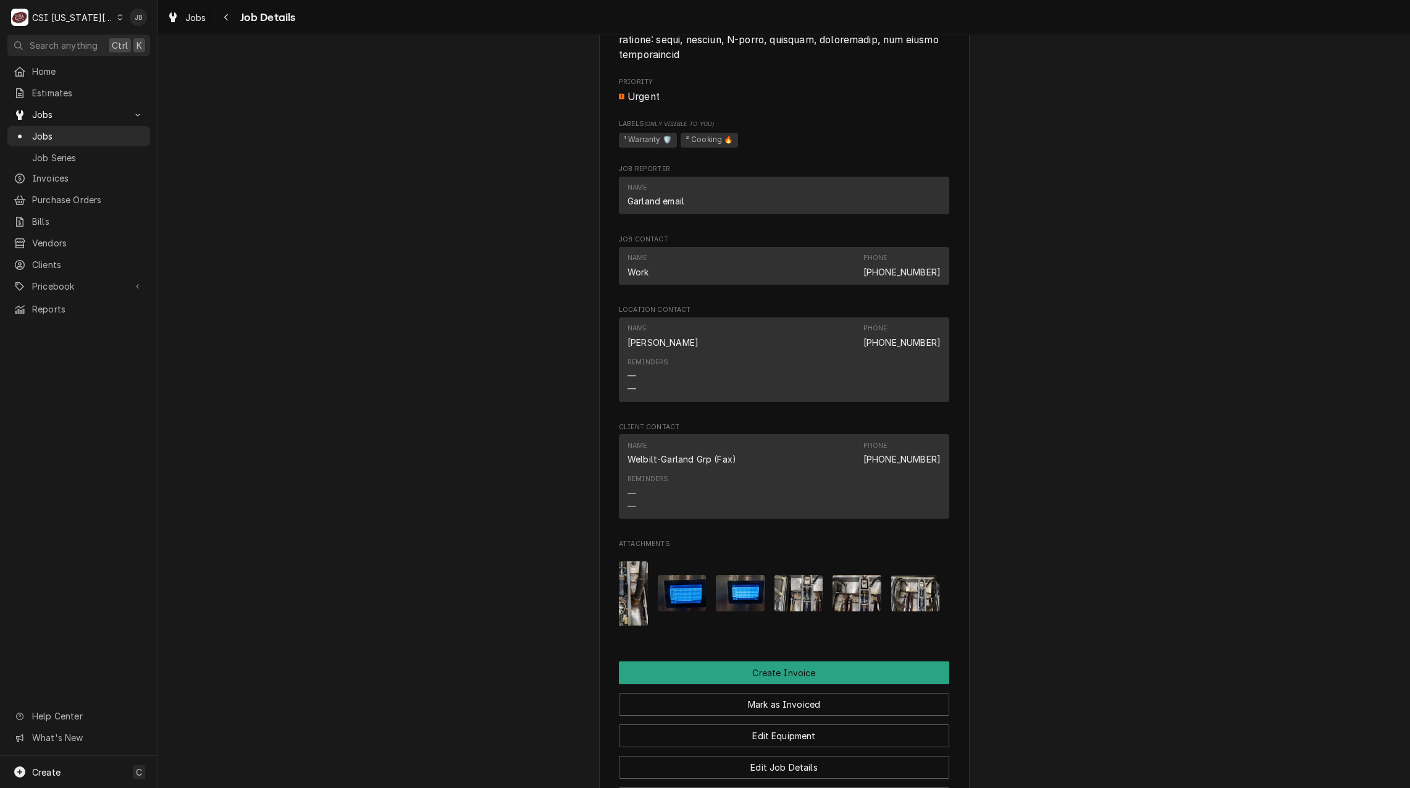
click at [865, 611] on img "Attachments" at bounding box center [857, 593] width 49 height 36
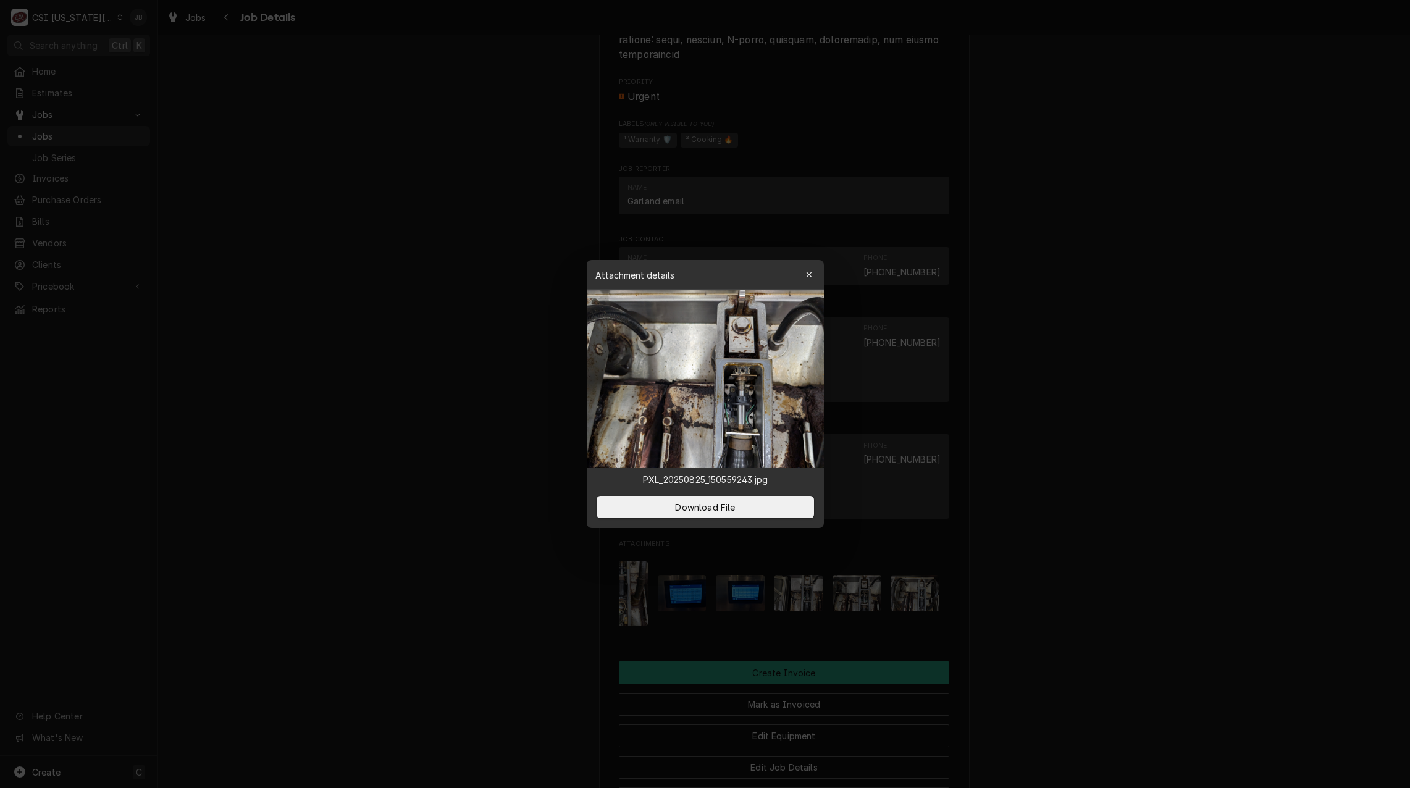
click at [528, 573] on div at bounding box center [705, 394] width 1410 height 788
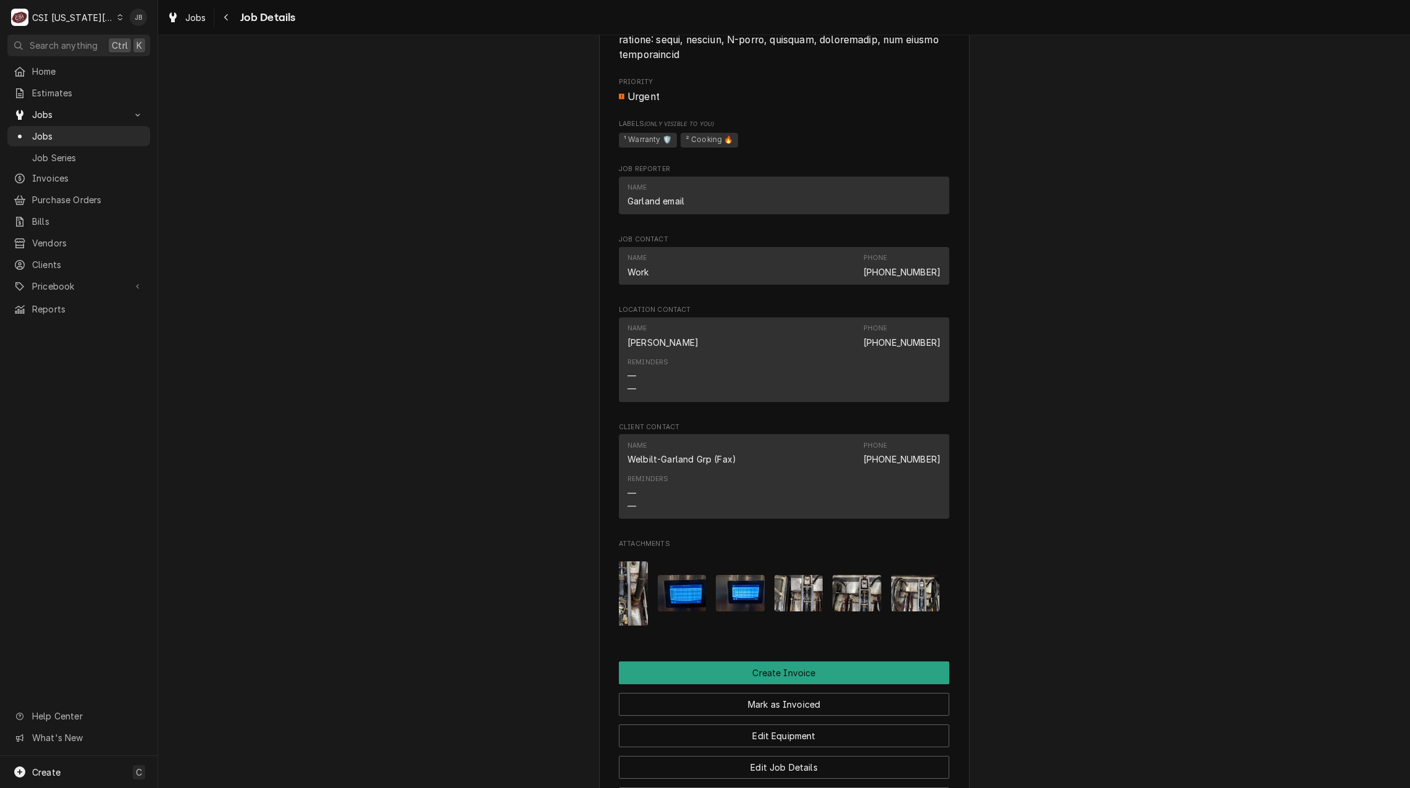
scroll to position [0, 93]
click at [839, 606] on img "Attachments" at bounding box center [842, 593] width 49 height 36
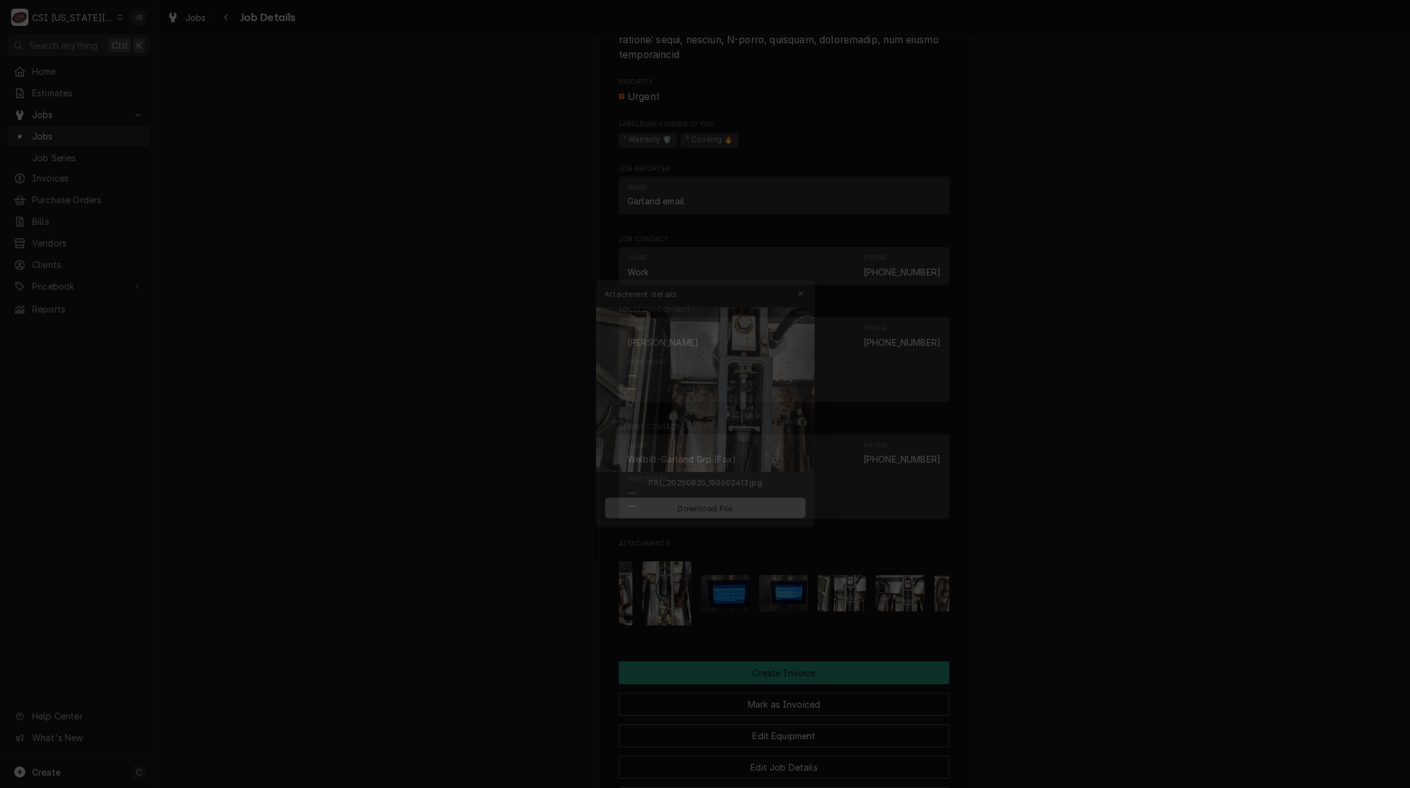
click at [686, 500] on button "Download File" at bounding box center [705, 507] width 217 height 22
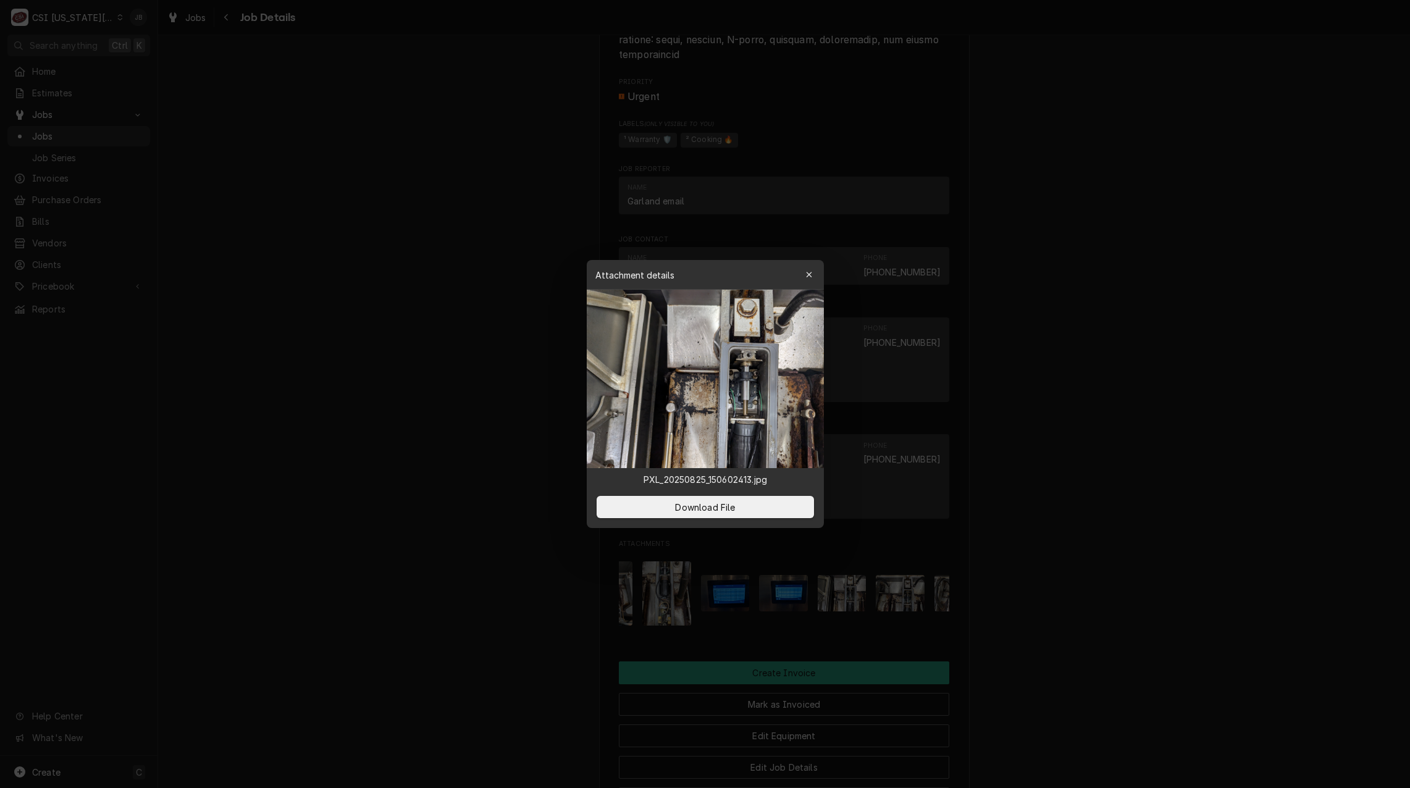
click at [497, 386] on div at bounding box center [705, 394] width 1410 height 788
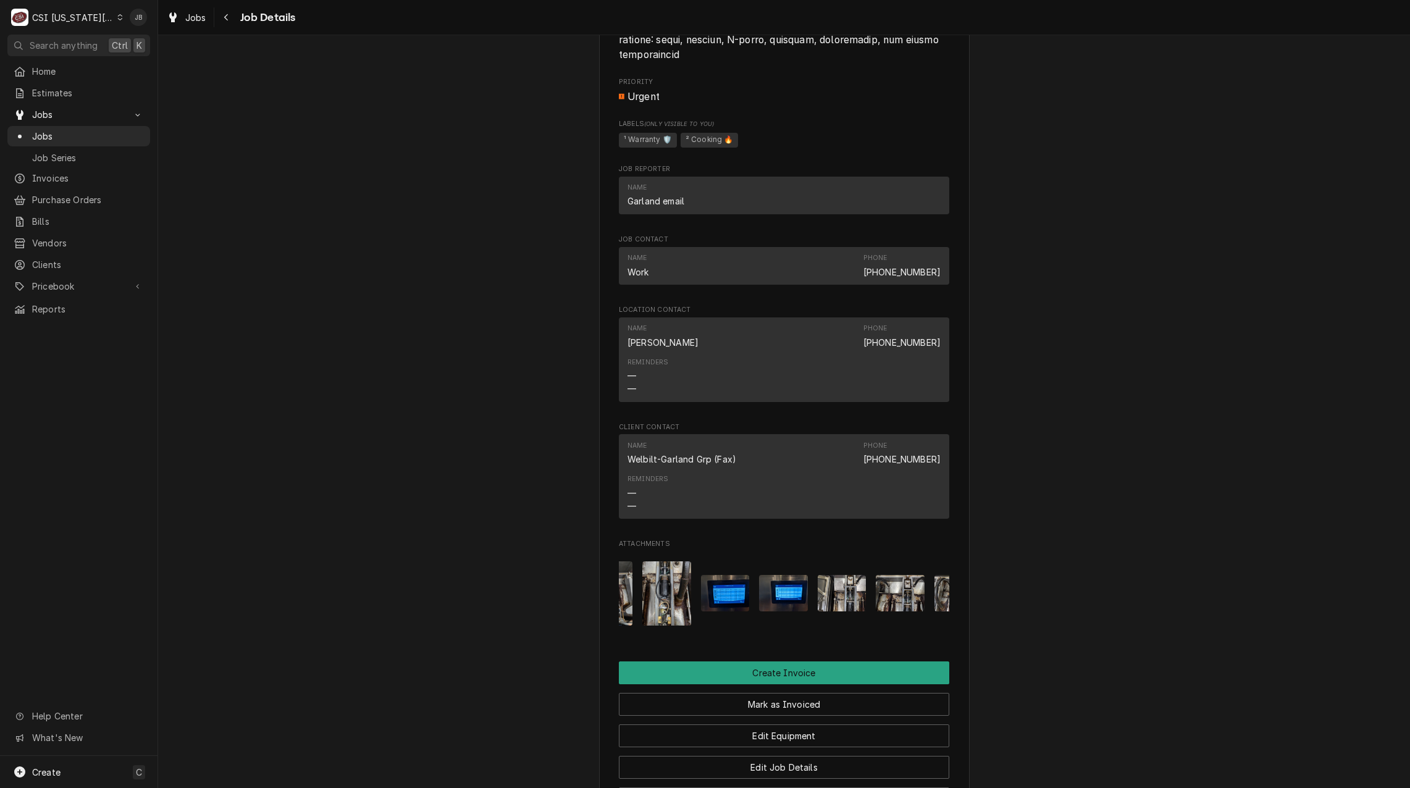
scroll to position [0, 0]
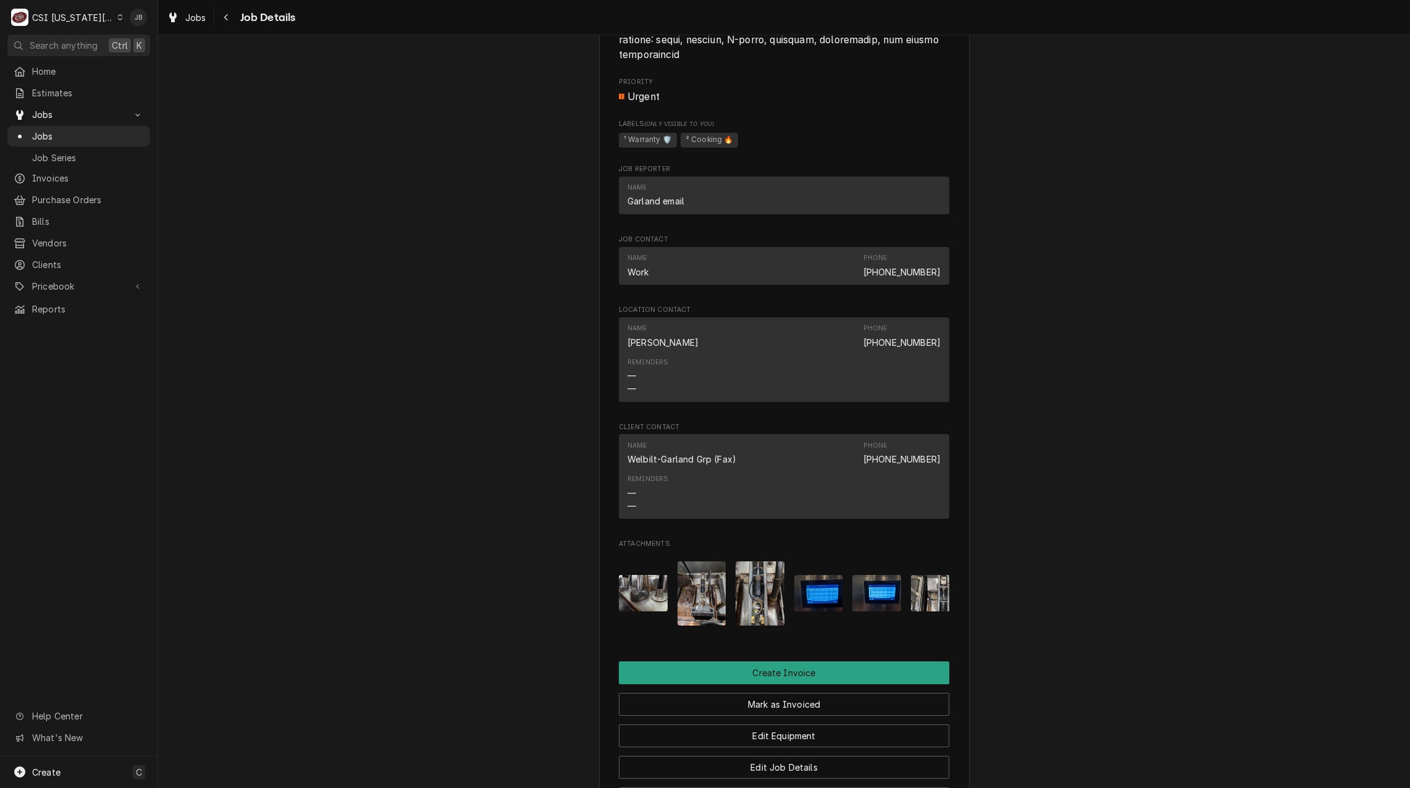
click at [706, 612] on img "Attachments" at bounding box center [702, 593] width 49 height 65
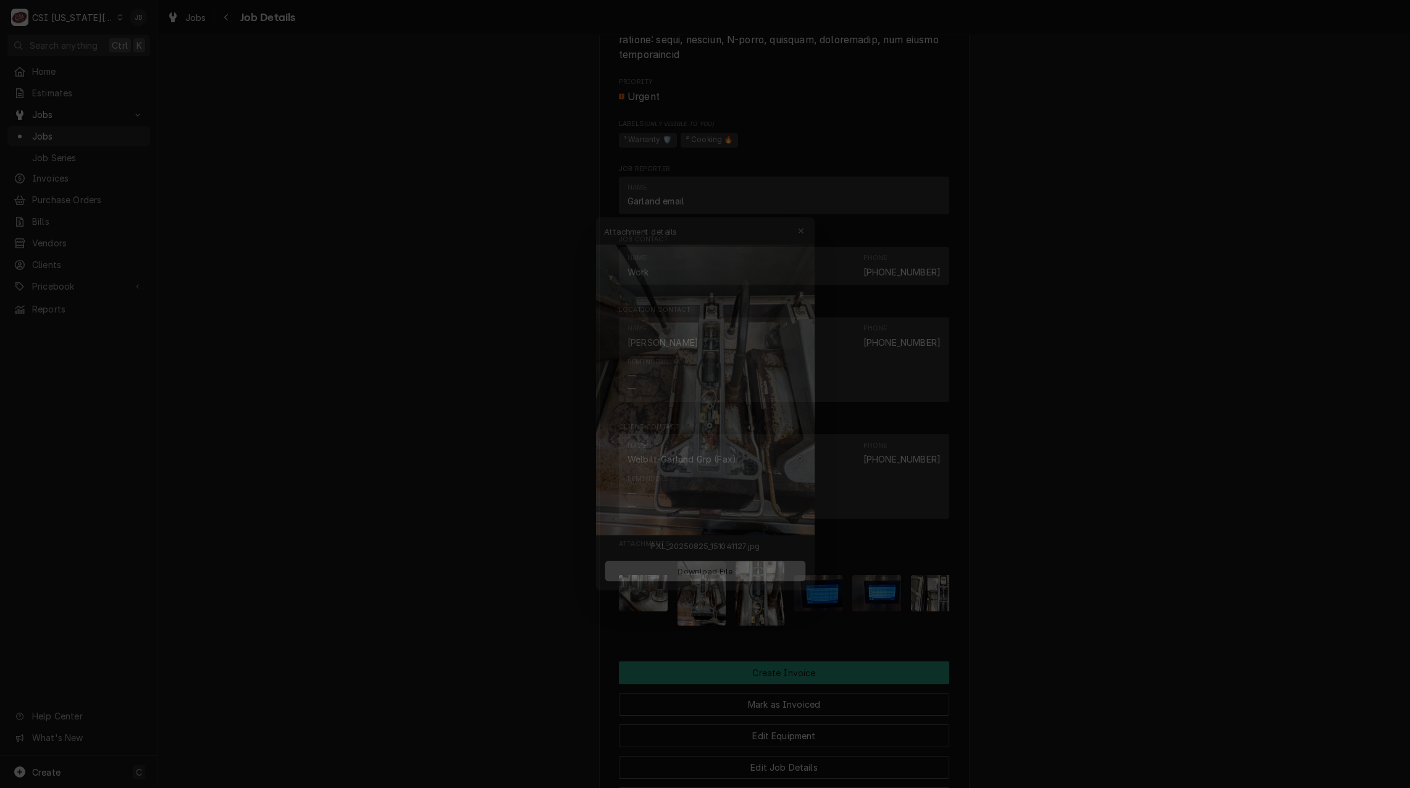
click at [520, 589] on div at bounding box center [705, 394] width 1410 height 788
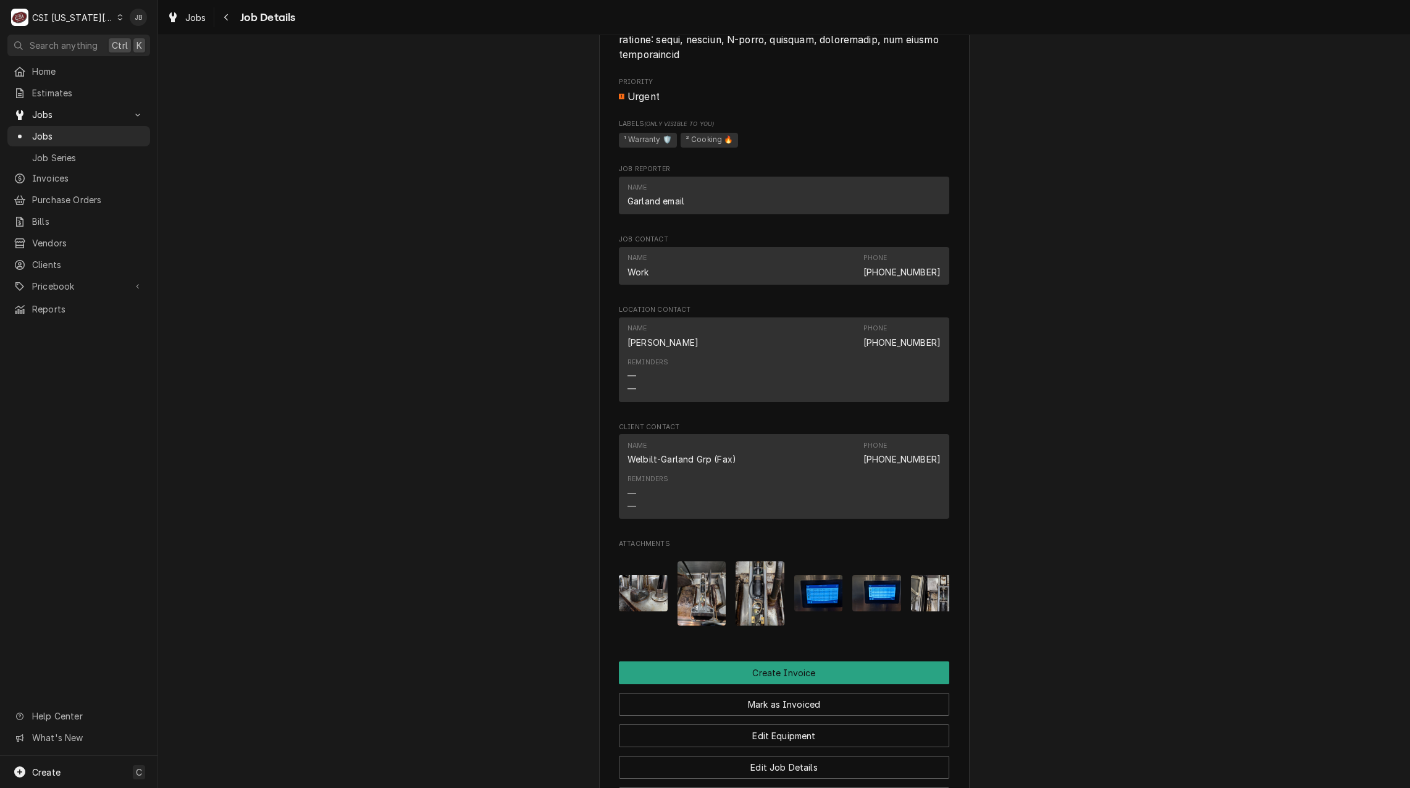
click at [762, 605] on img "Attachments" at bounding box center [760, 593] width 49 height 65
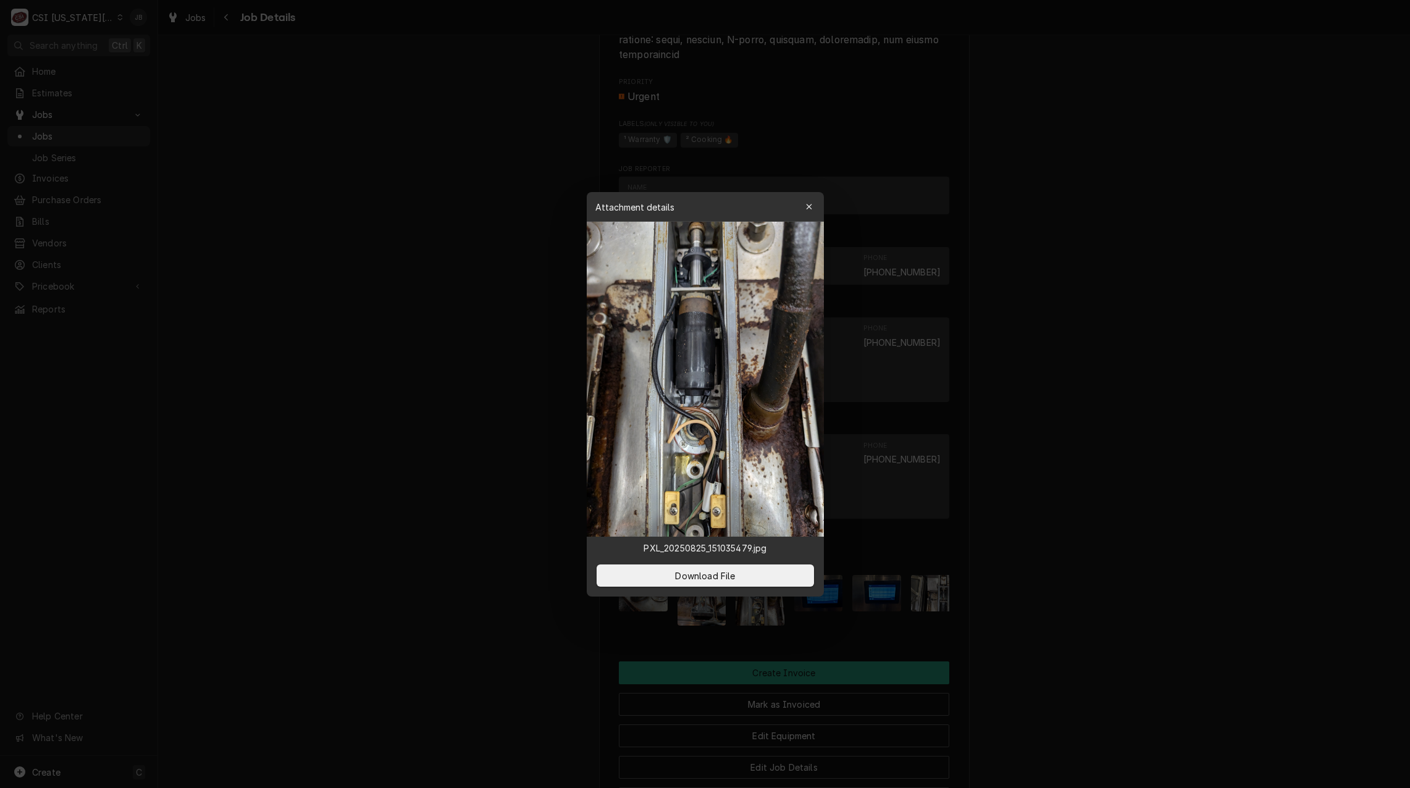
click at [449, 550] on div at bounding box center [705, 394] width 1410 height 788
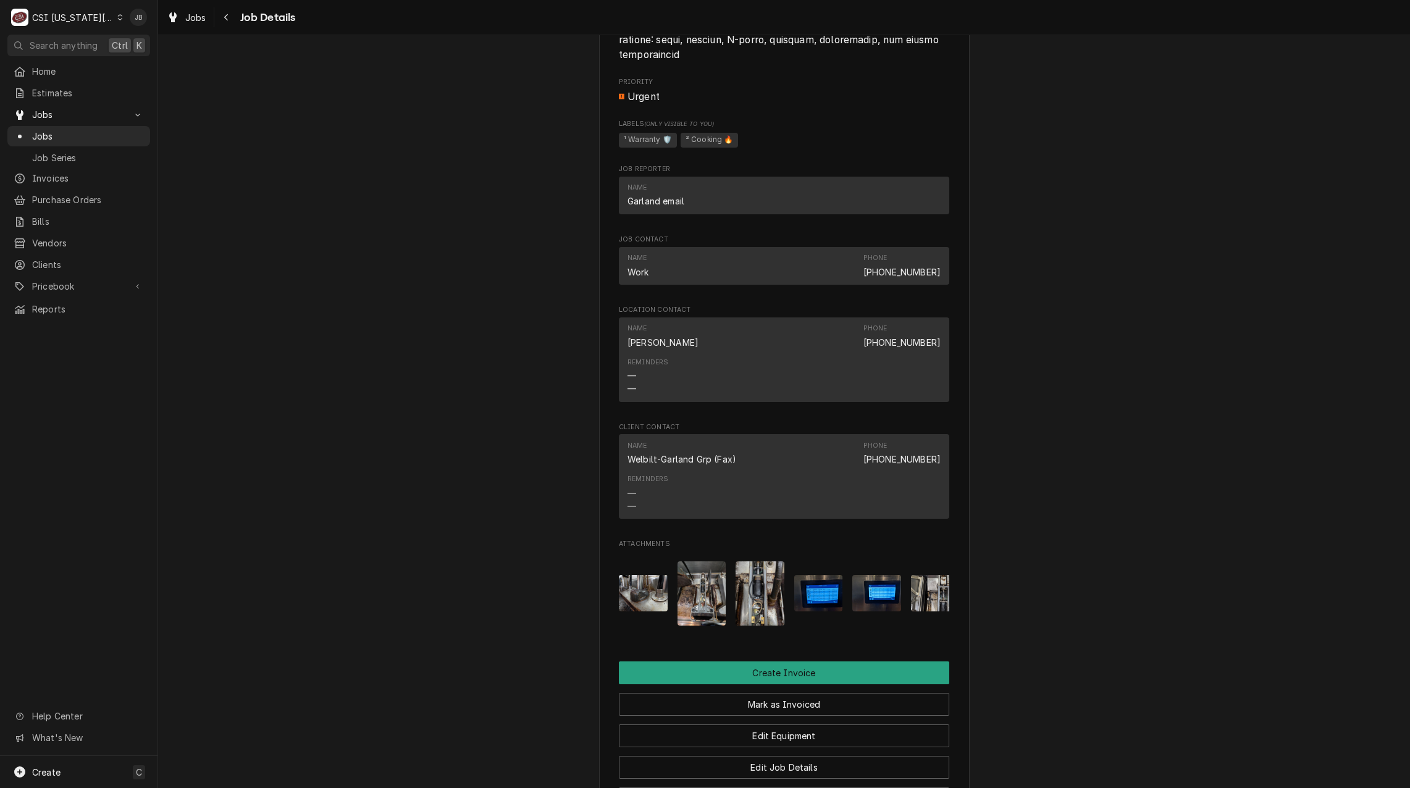
click at [637, 610] on img "Attachments" at bounding box center [643, 593] width 49 height 36
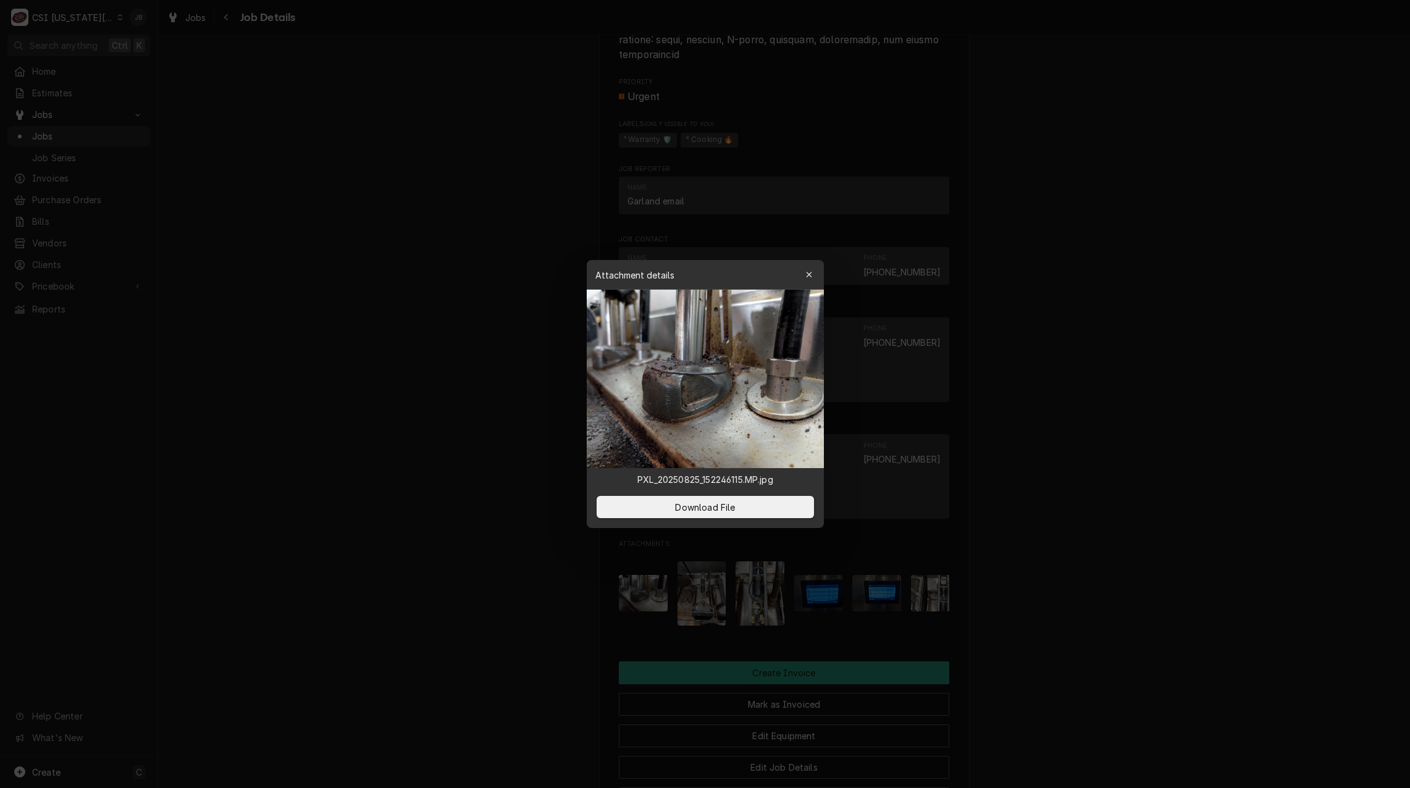
click at [437, 584] on div at bounding box center [705, 394] width 1410 height 788
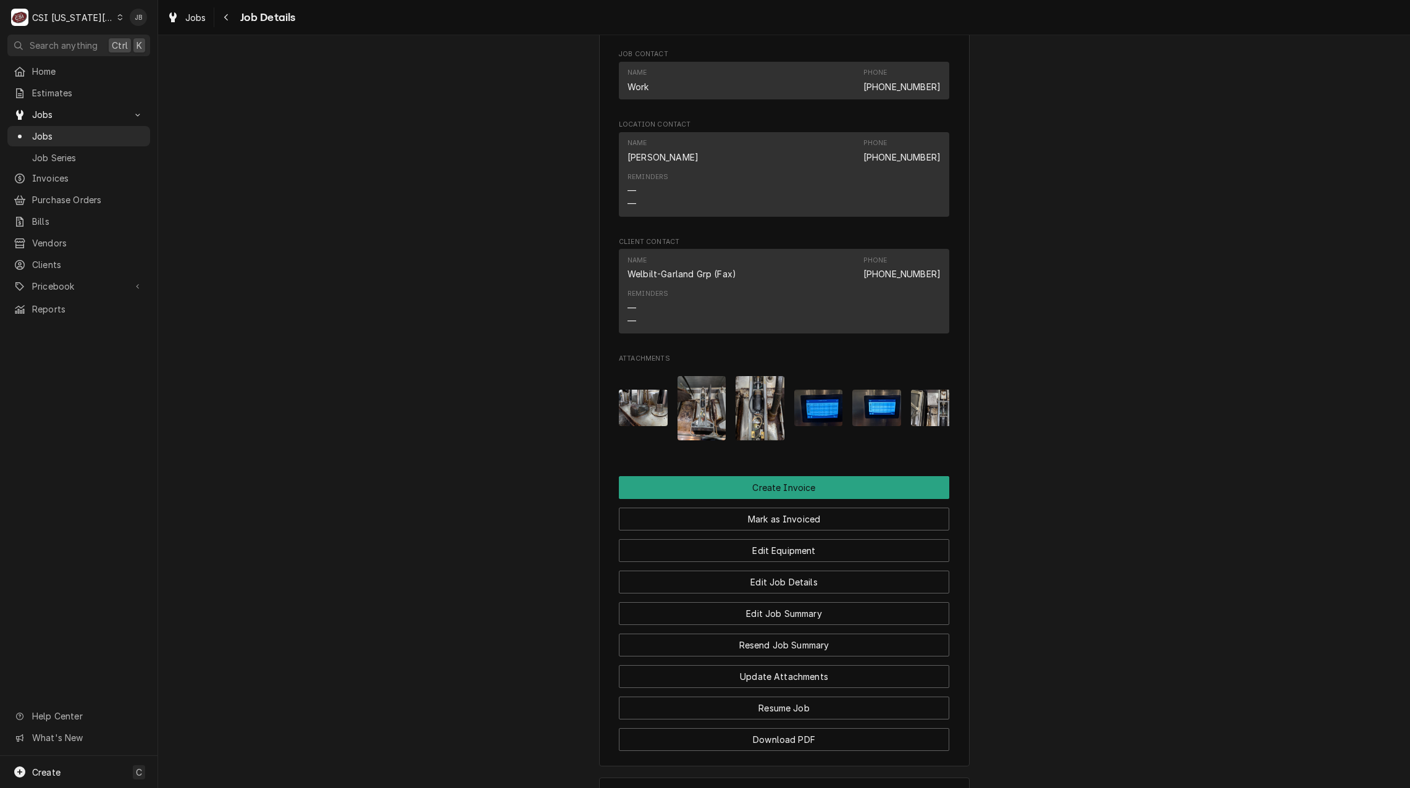
scroll to position [0, 137]
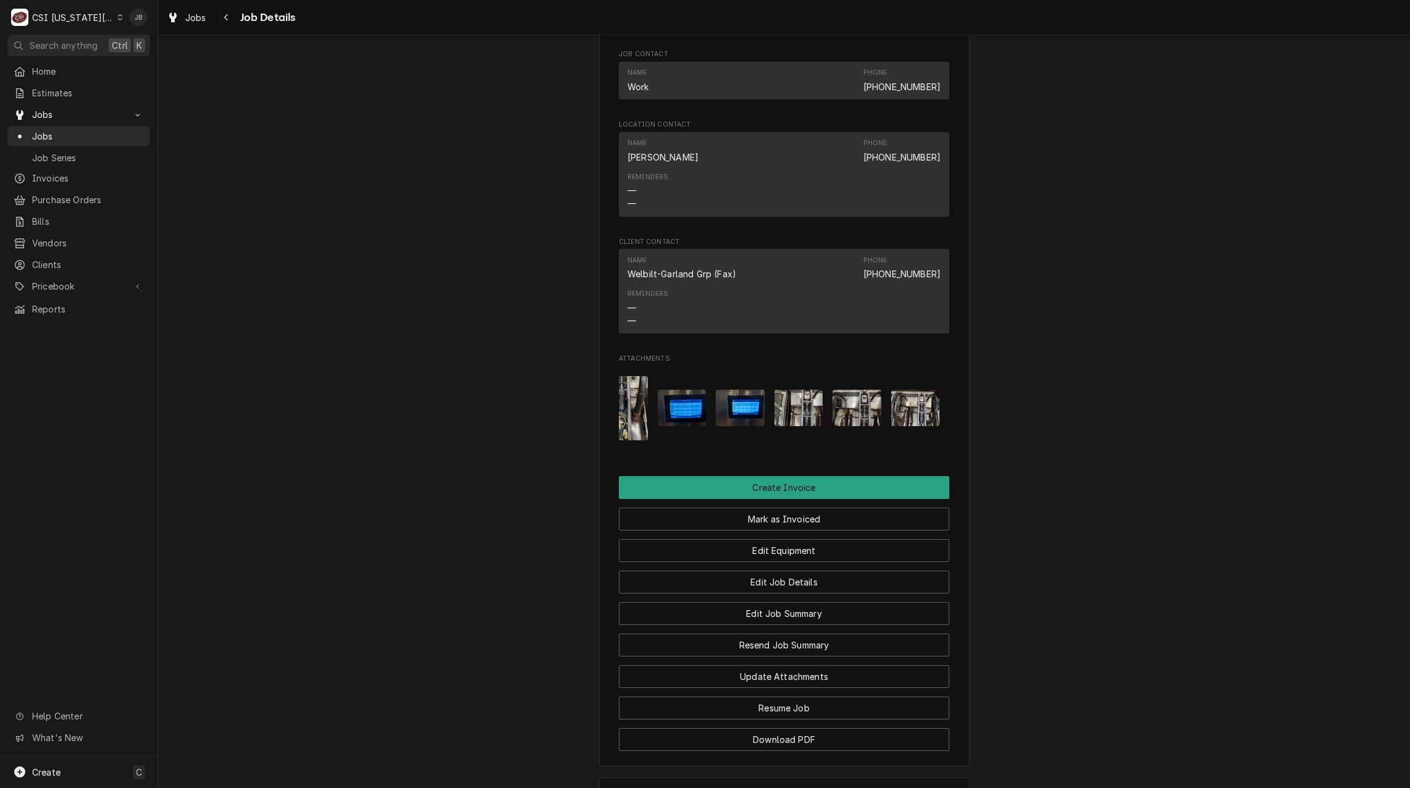
click at [806, 426] on img "Attachments" at bounding box center [799, 408] width 49 height 36
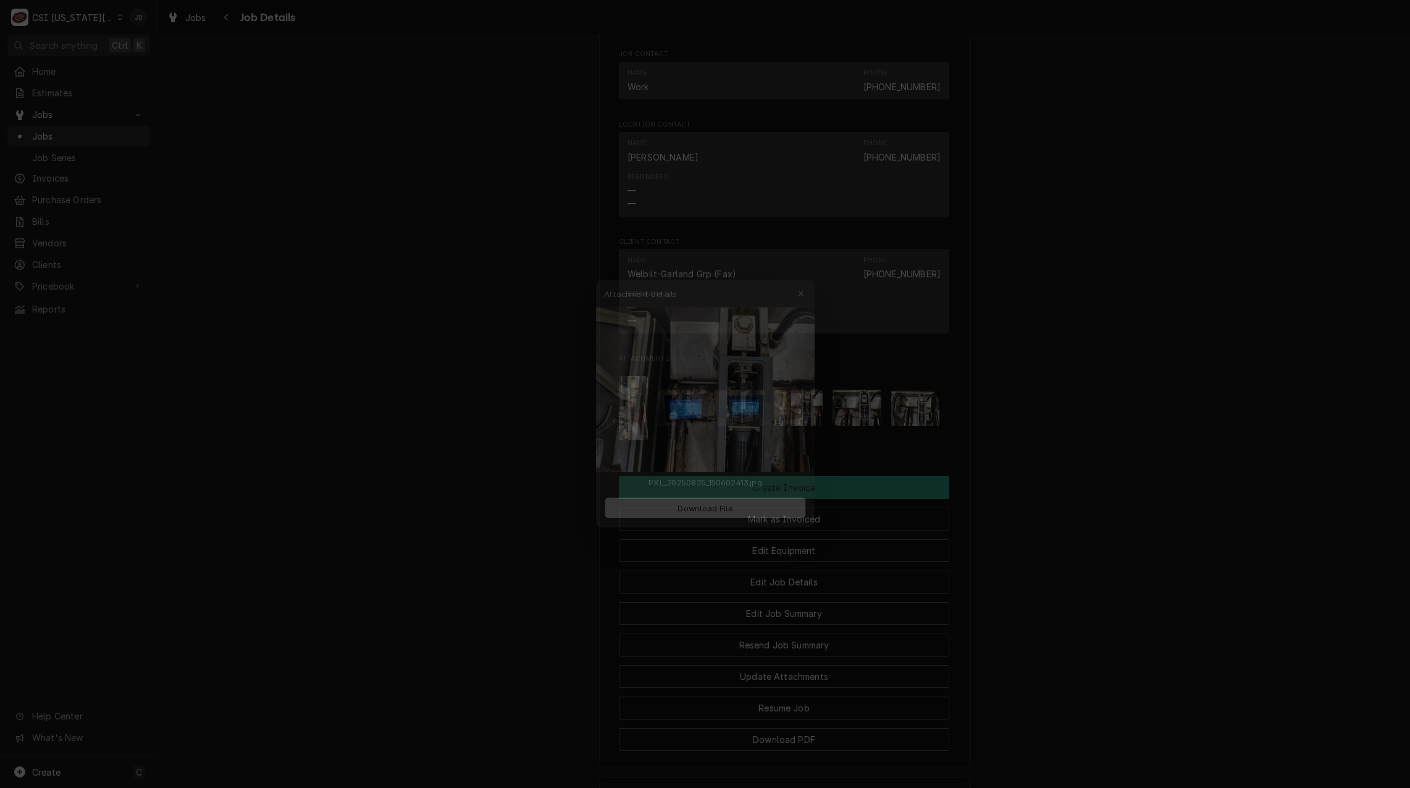
click at [1080, 442] on div at bounding box center [705, 394] width 1410 height 788
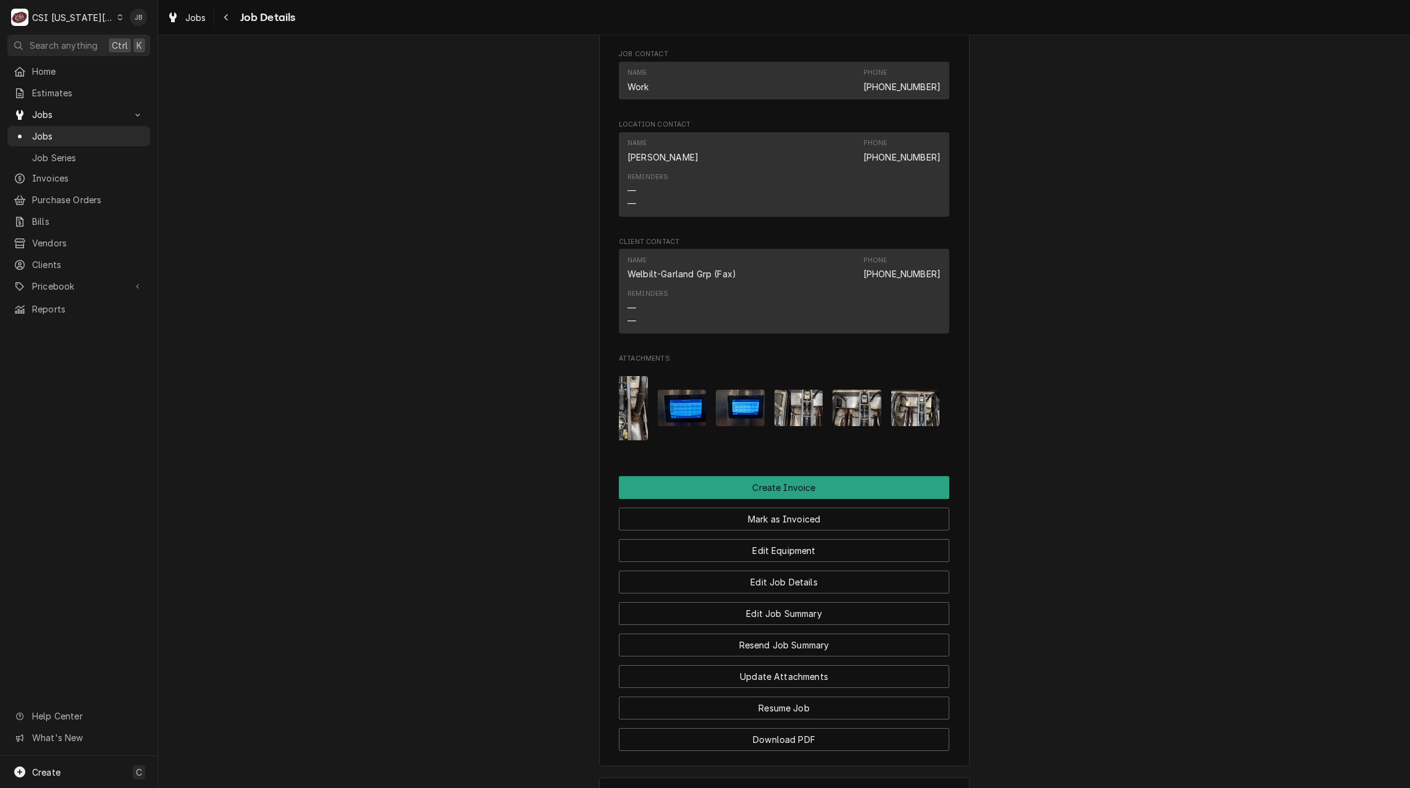
click at [854, 425] on img "Attachments" at bounding box center [857, 408] width 49 height 36
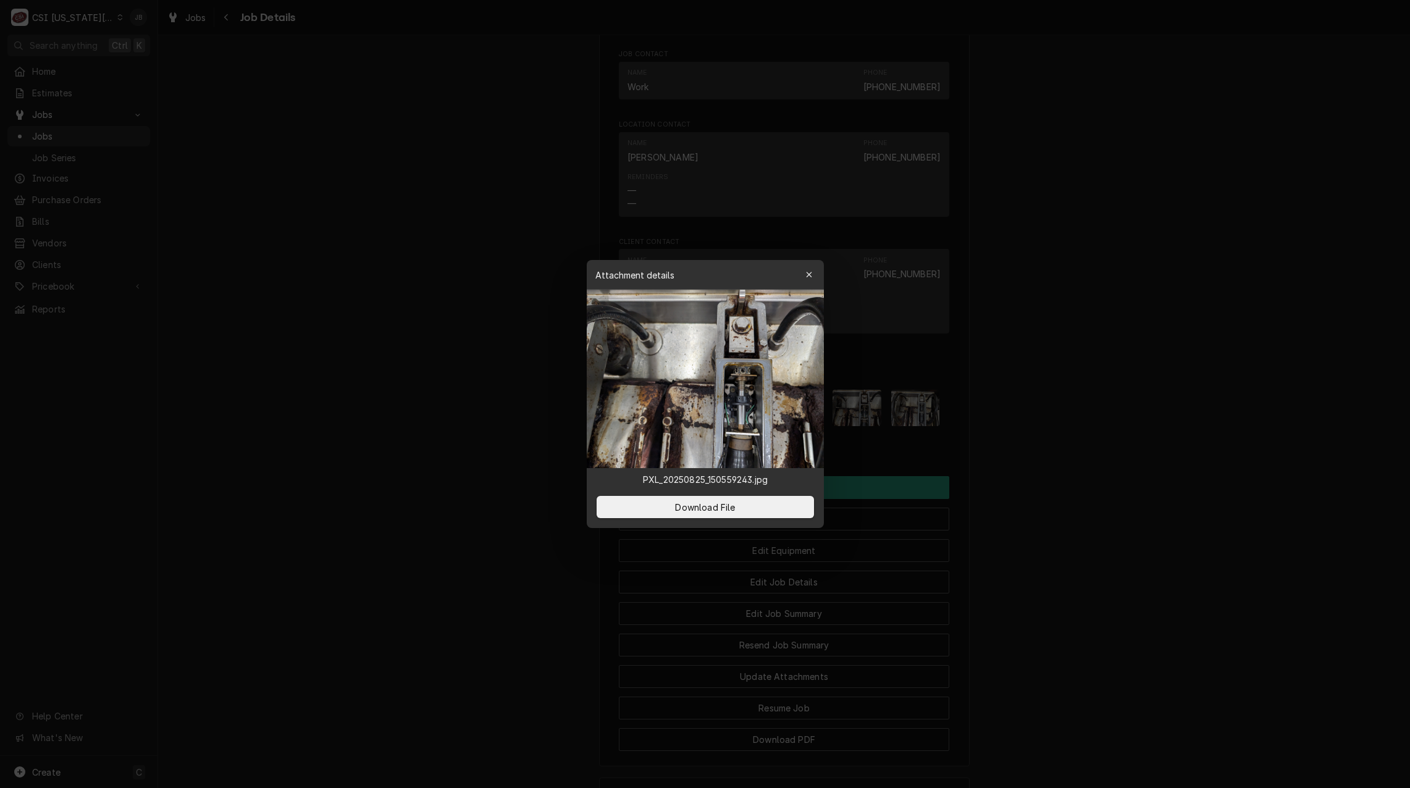
click at [1040, 448] on div at bounding box center [705, 394] width 1410 height 788
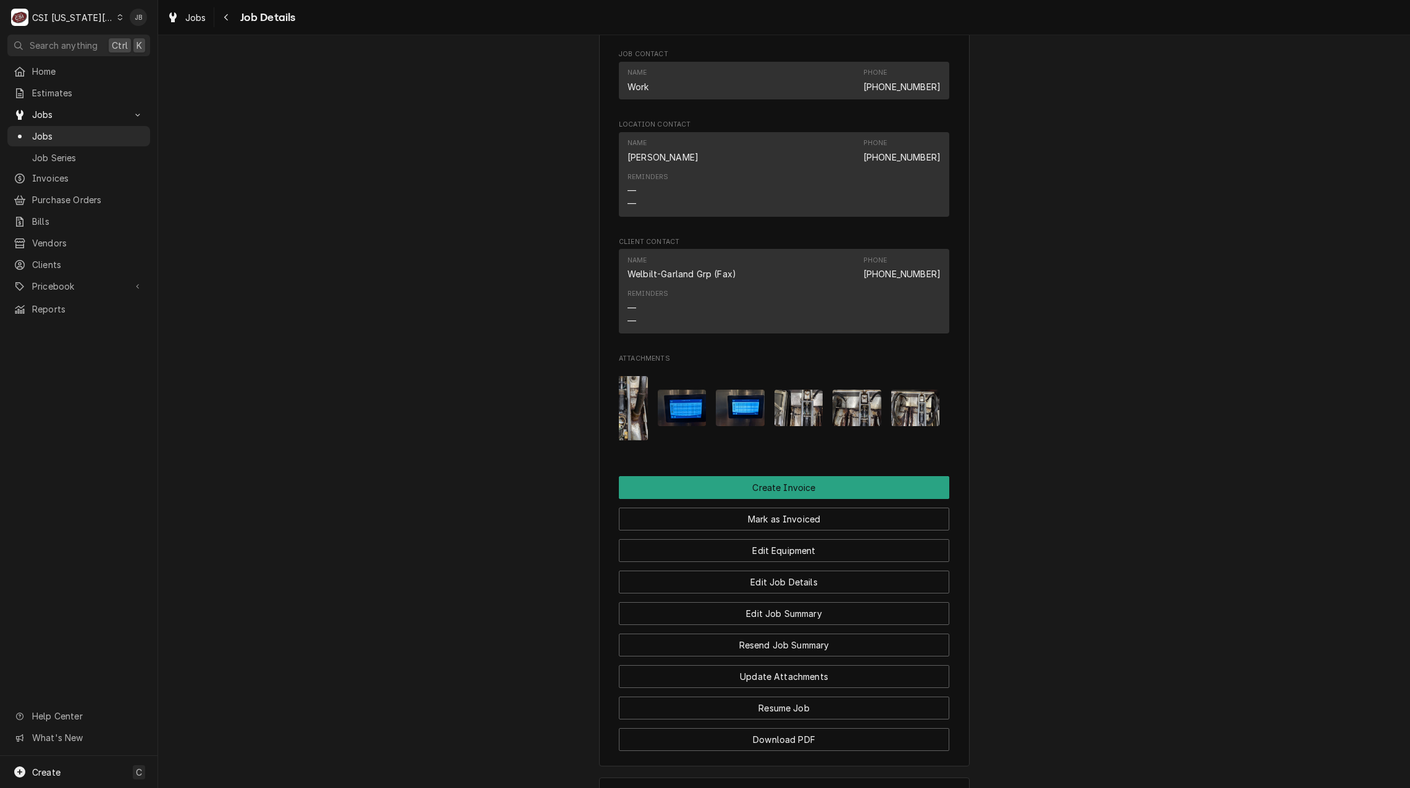
click at [916, 426] on img "Attachments" at bounding box center [915, 408] width 49 height 36
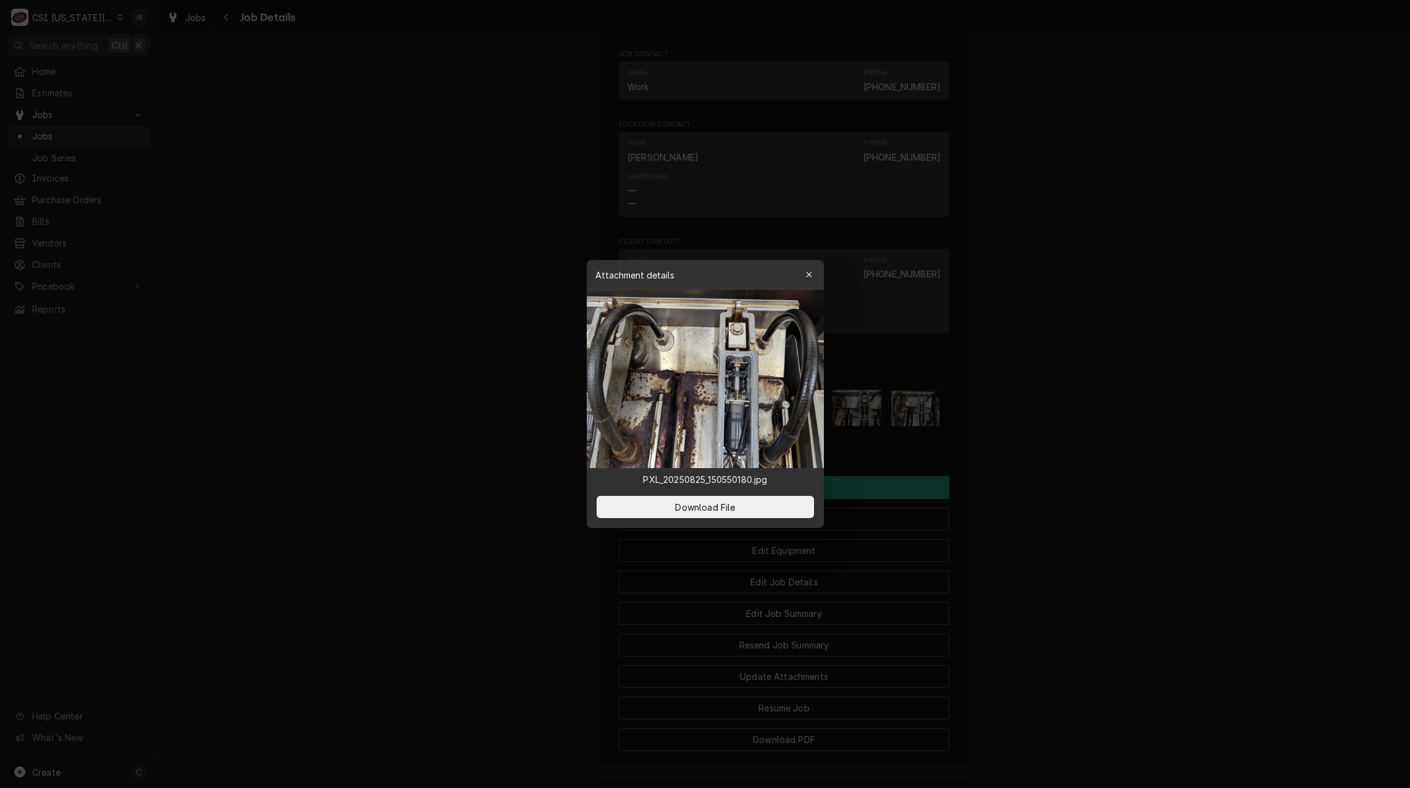
click at [1080, 460] on div at bounding box center [705, 394] width 1410 height 788
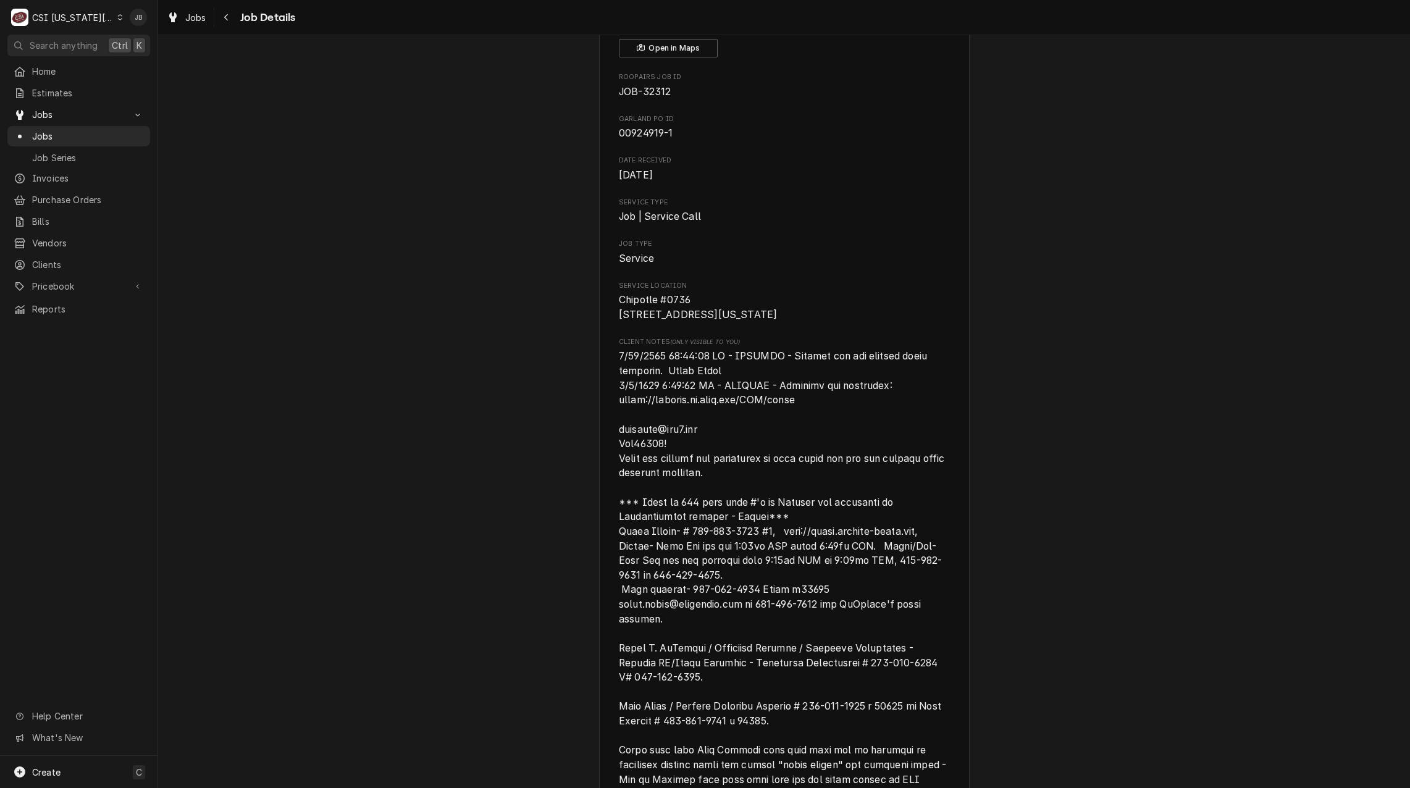
scroll to position [0, 0]
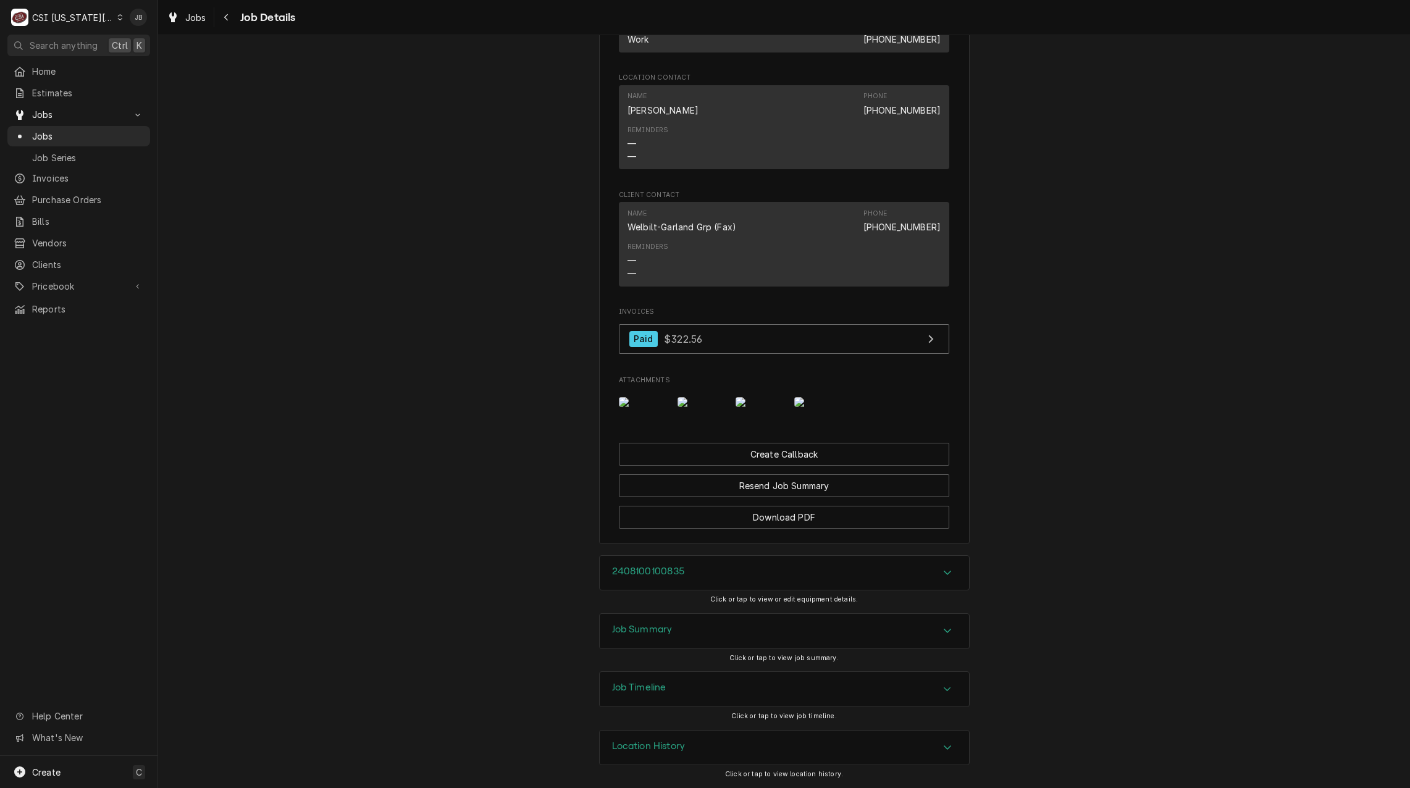
scroll to position [2285, 0]
click at [707, 407] on img "Attachments" at bounding box center [702, 402] width 49 height 10
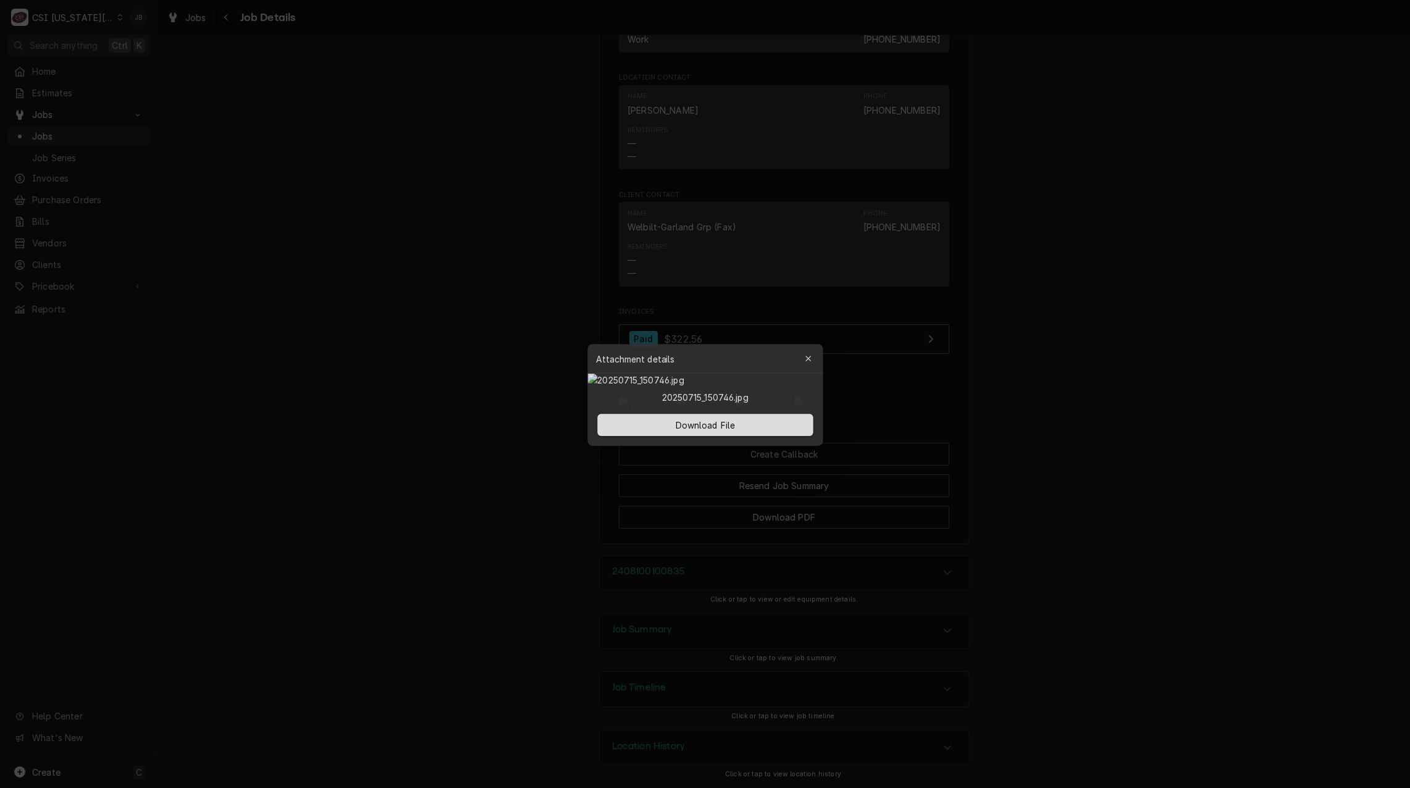
click at [511, 472] on div at bounding box center [705, 394] width 1410 height 788
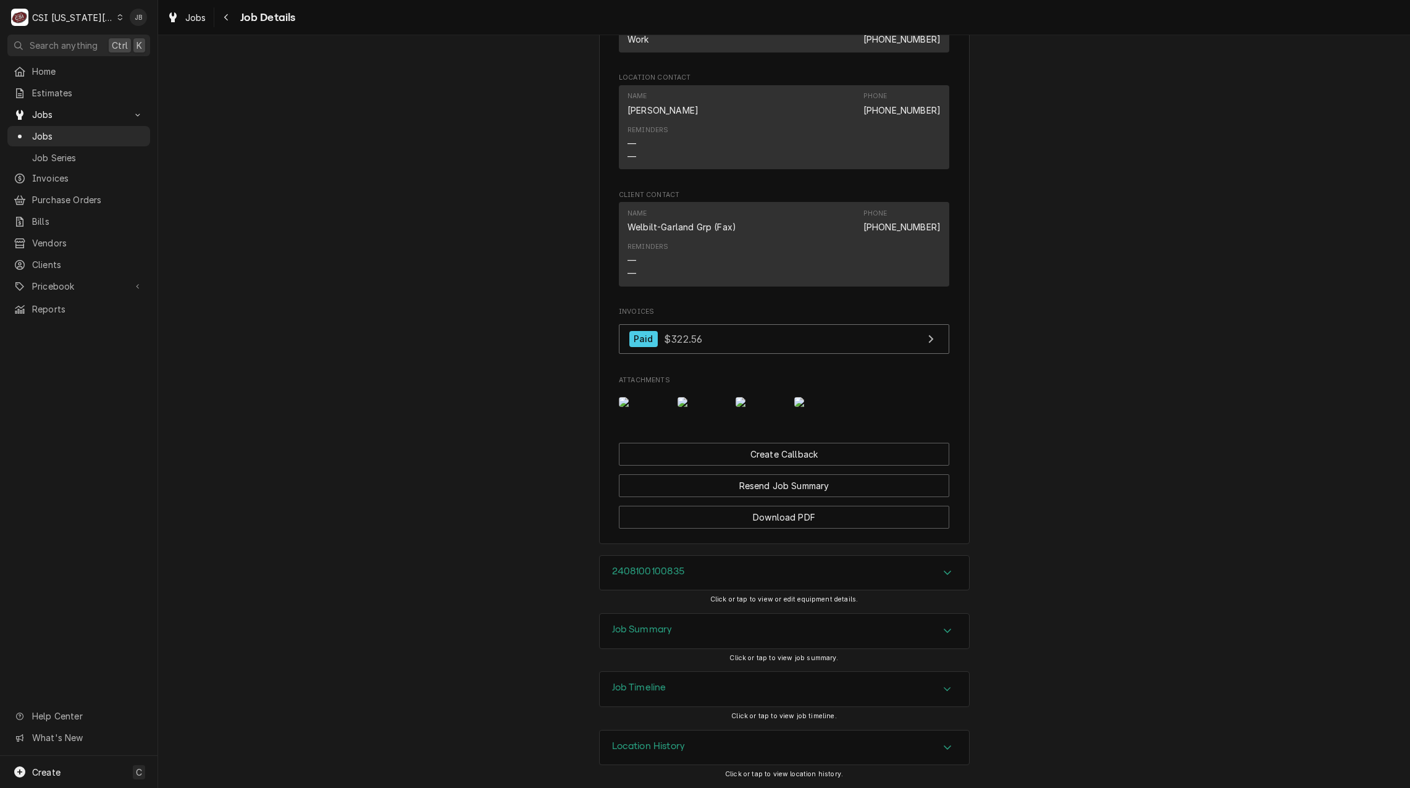
click at [759, 407] on img "Attachments" at bounding box center [760, 402] width 49 height 10
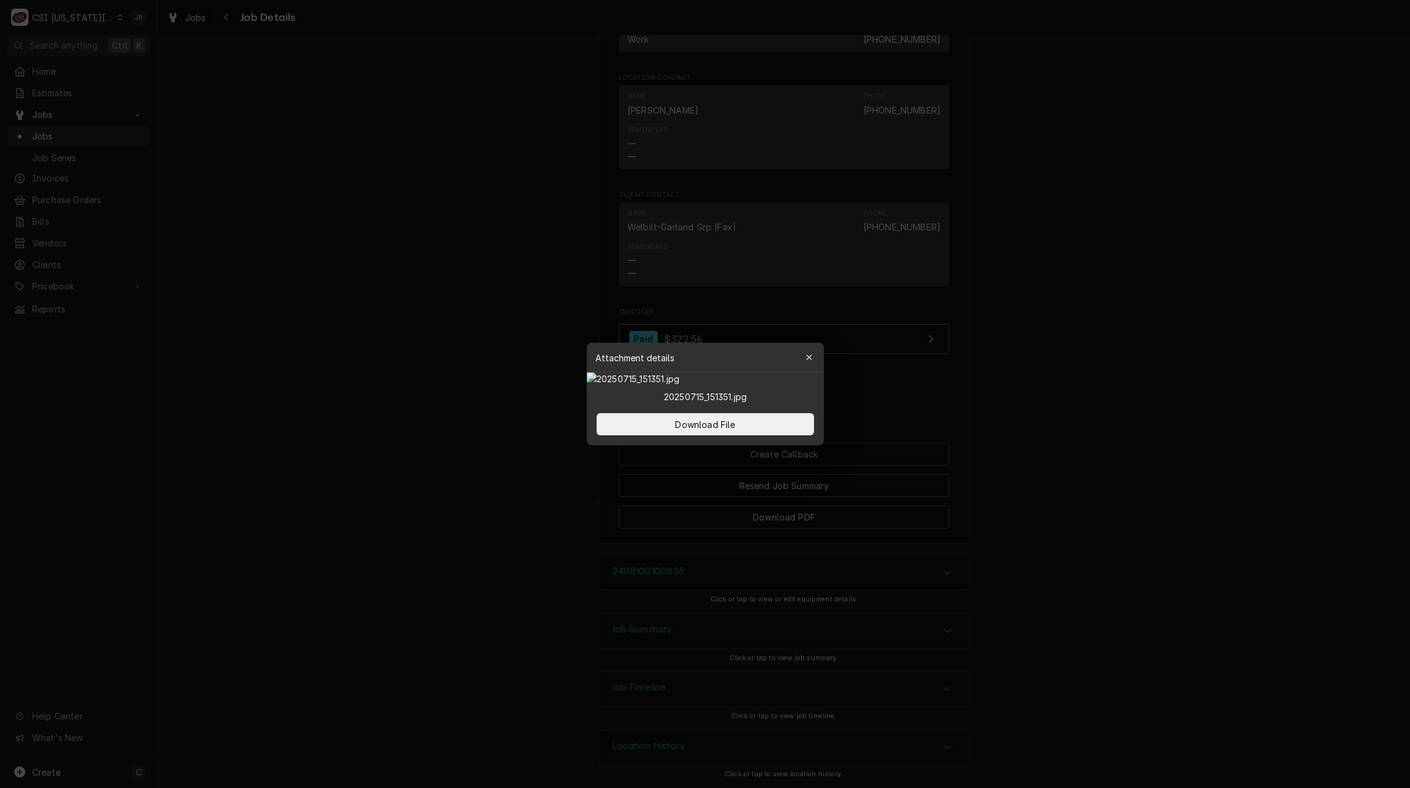
click at [986, 414] on div at bounding box center [705, 394] width 1410 height 788
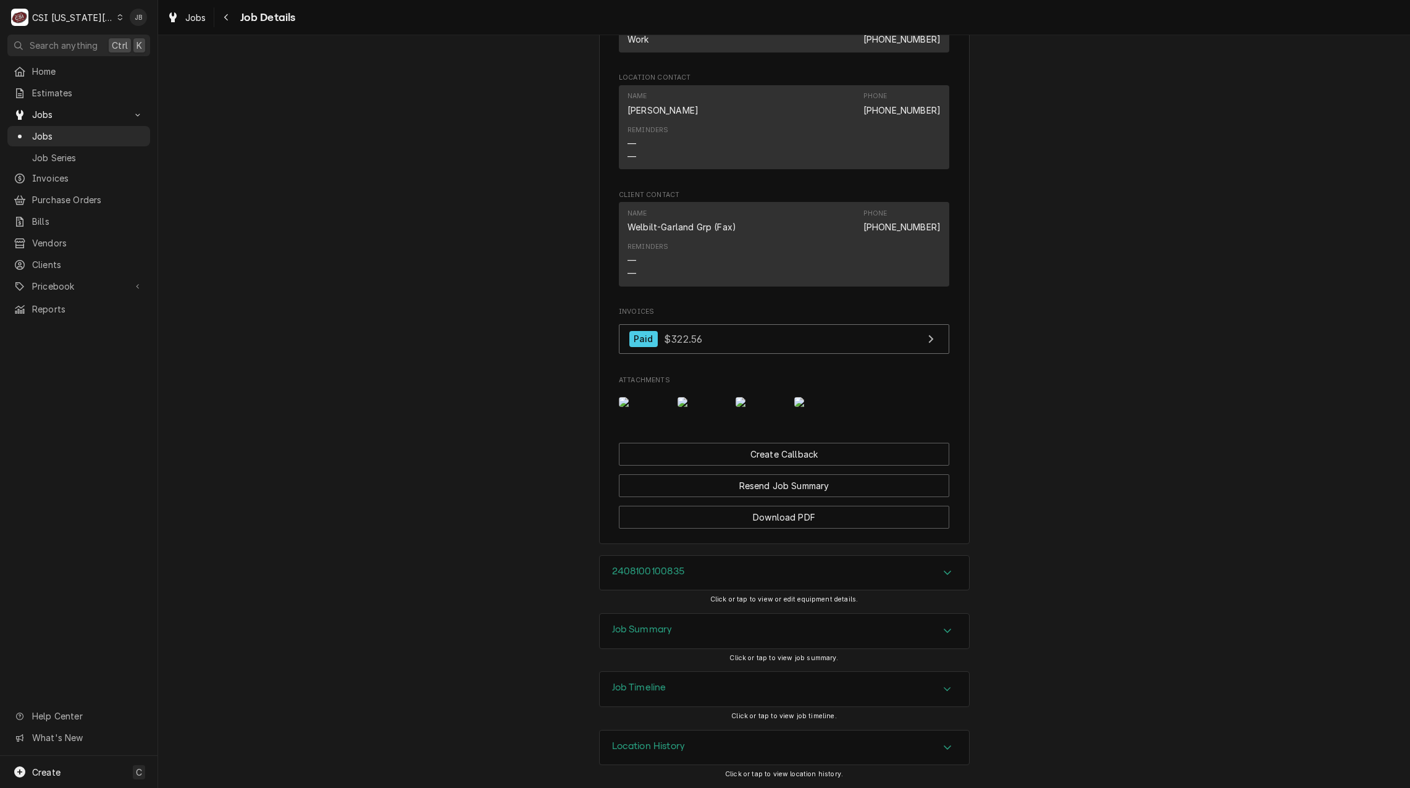
click at [806, 405] on img "Attachments" at bounding box center [818, 402] width 49 height 10
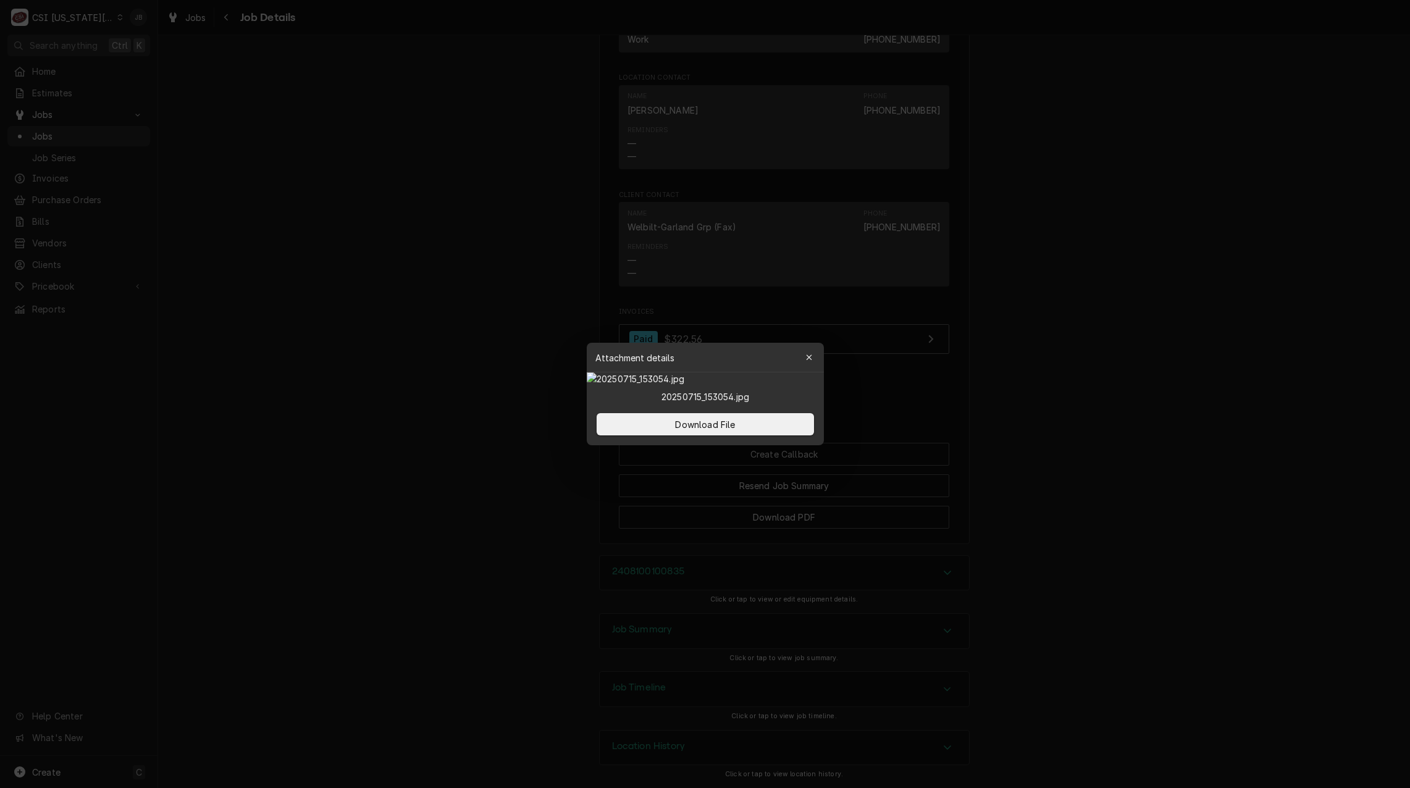
click at [445, 410] on div at bounding box center [705, 394] width 1410 height 788
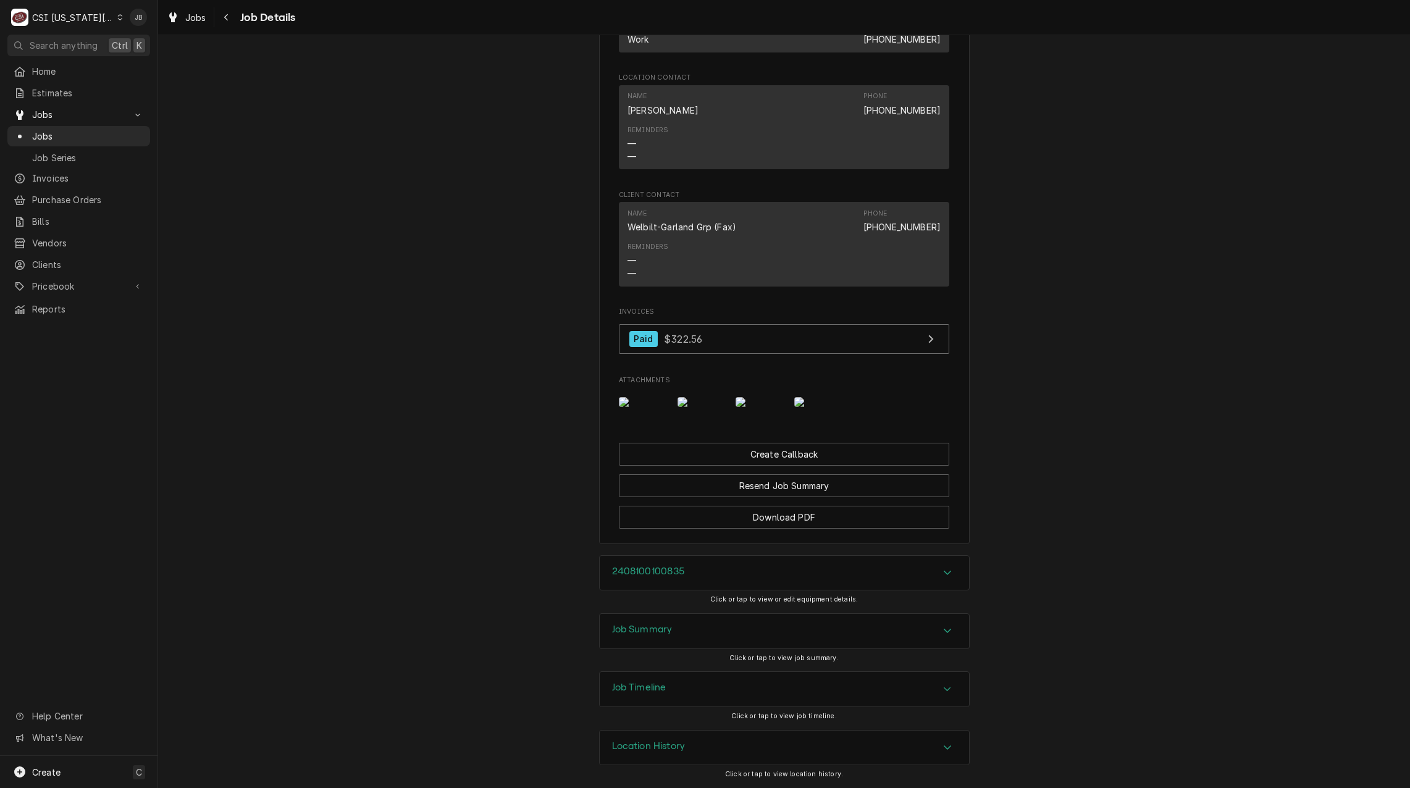
click at [635, 397] on img "Attachments" at bounding box center [643, 402] width 49 height 10
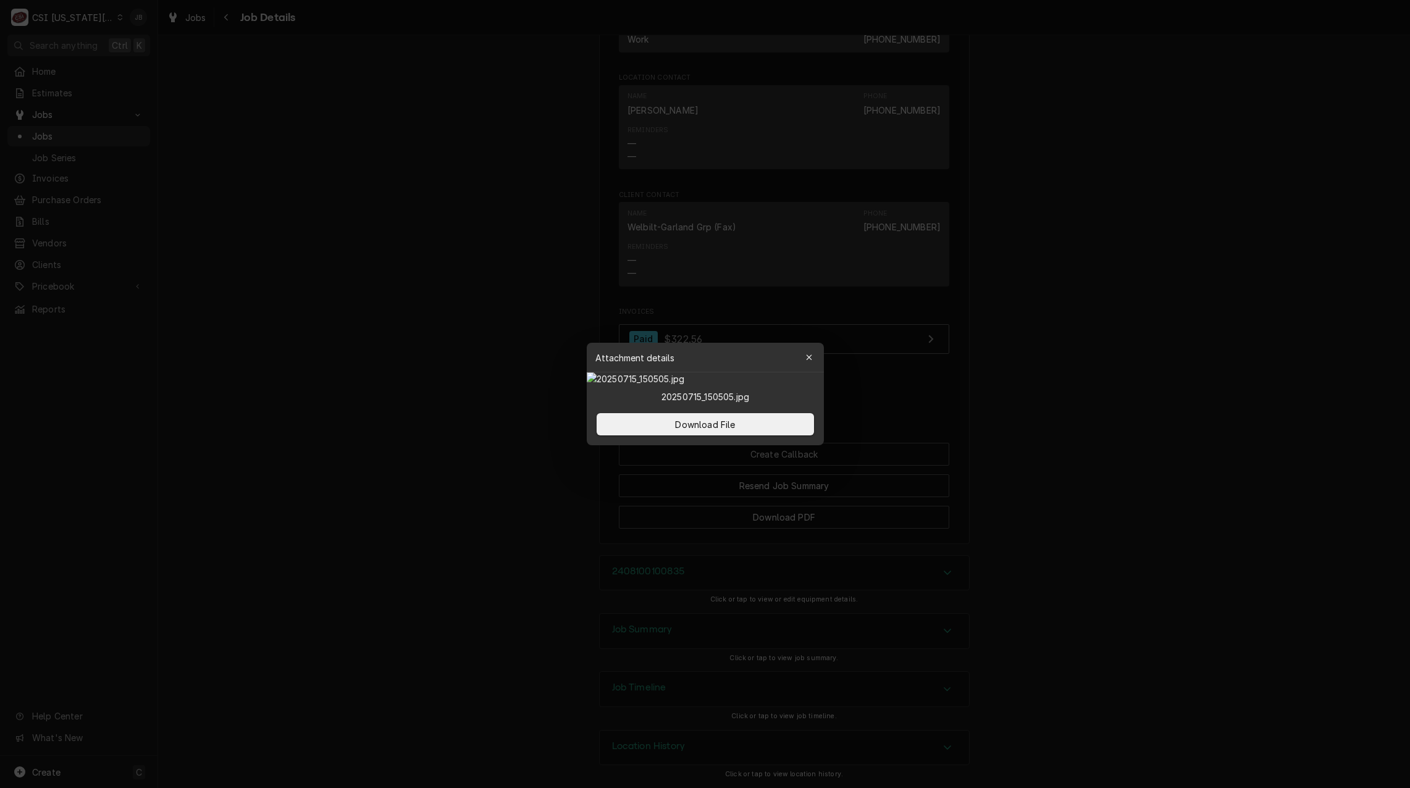
click at [495, 417] on div at bounding box center [705, 394] width 1410 height 788
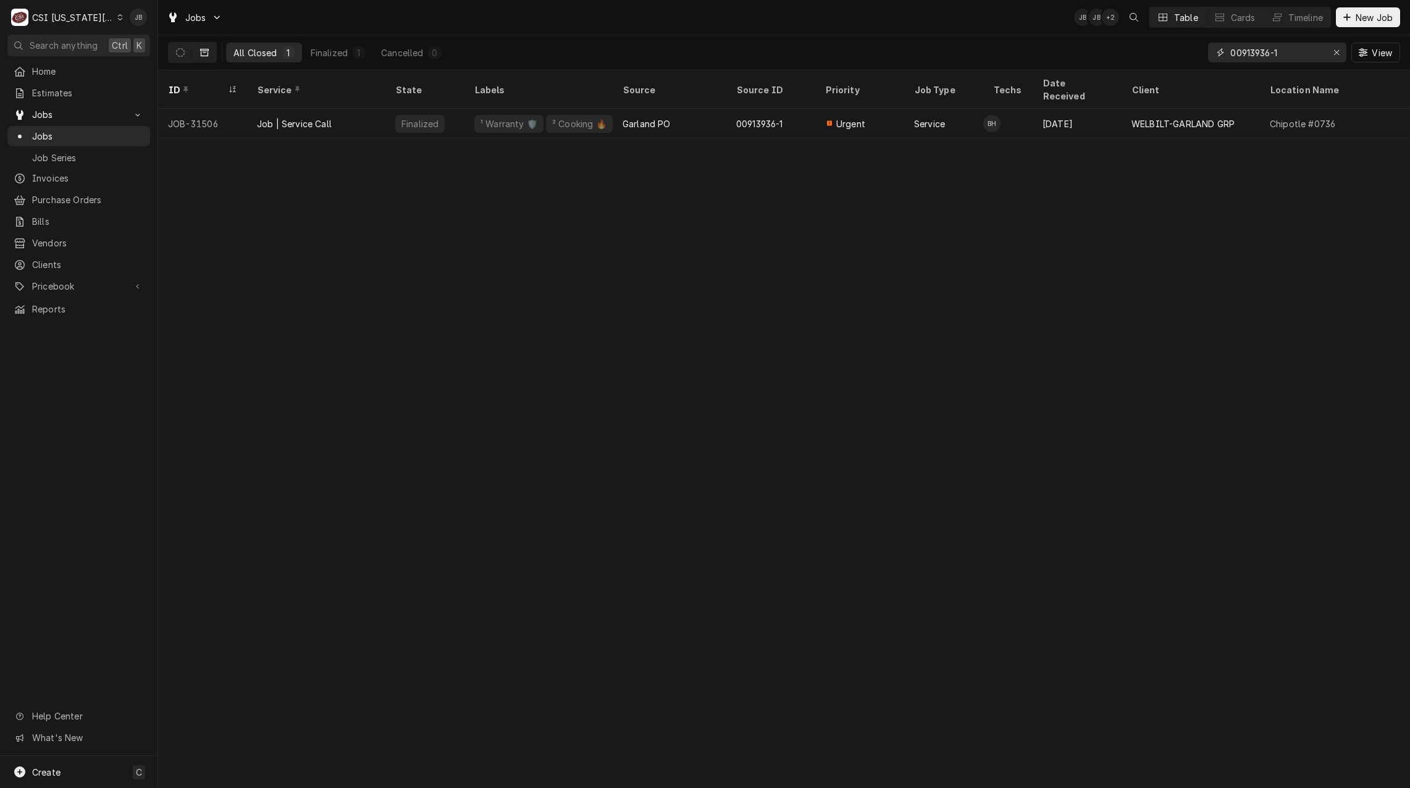
drag, startPoint x: 1301, startPoint y: 57, endPoint x: 1104, endPoint y: 45, distance: 197.4
click at [1107, 45] on div "All Closed 1 Finalized 1 Cancelled 0 00913936-1 View" at bounding box center [784, 52] width 1232 height 35
paste input "1287"
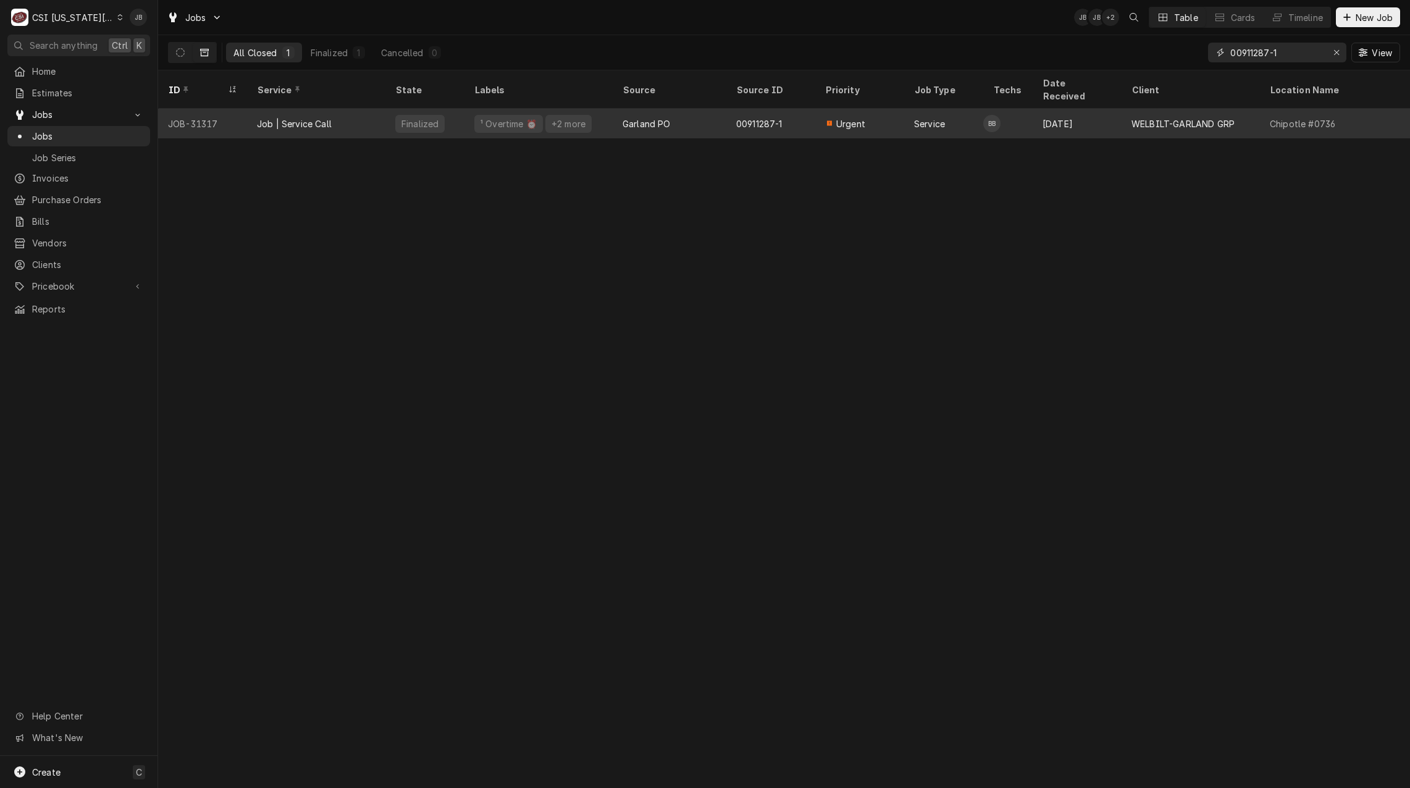
type input "00911287-1"
click at [574, 117] on div "+2 more" at bounding box center [568, 123] width 36 height 13
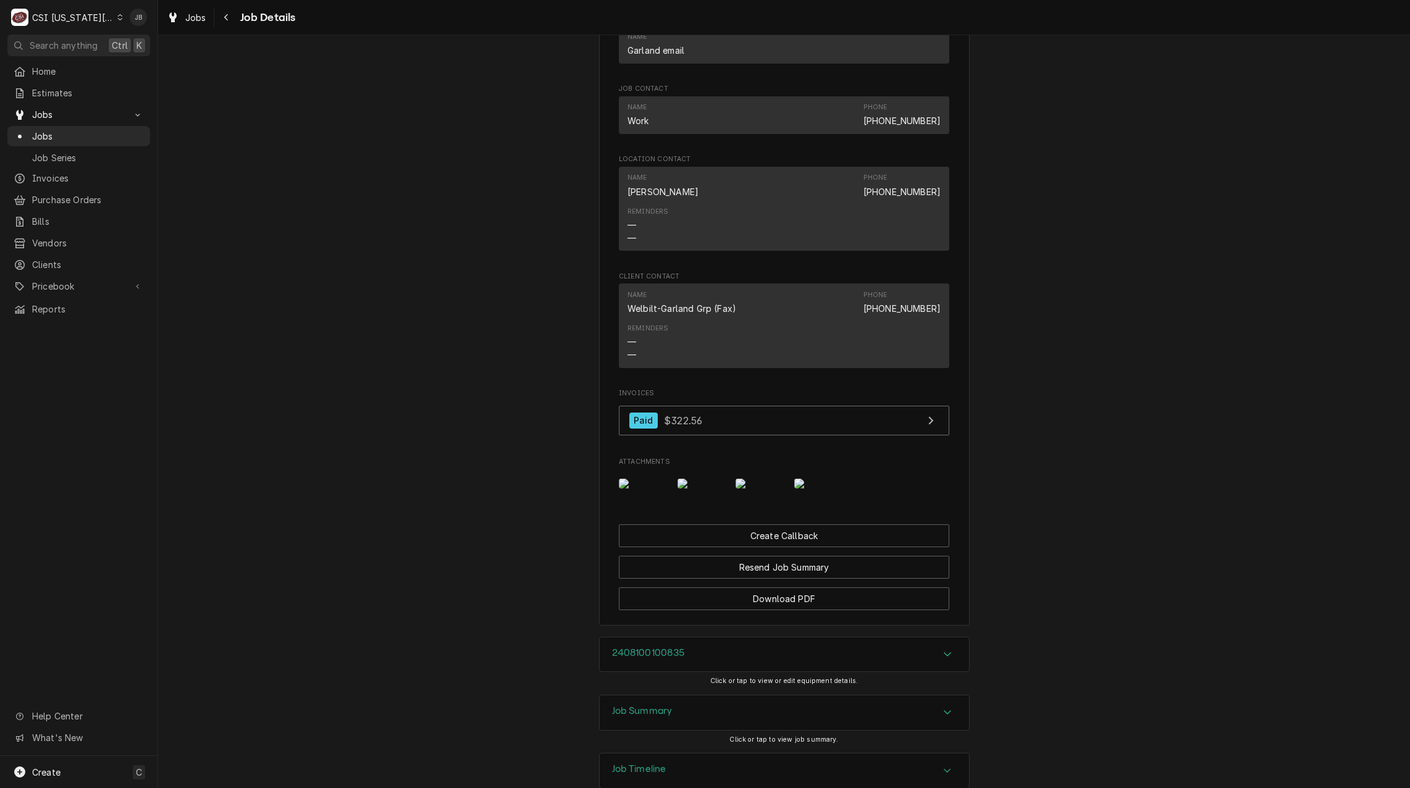
scroll to position [2316, 0]
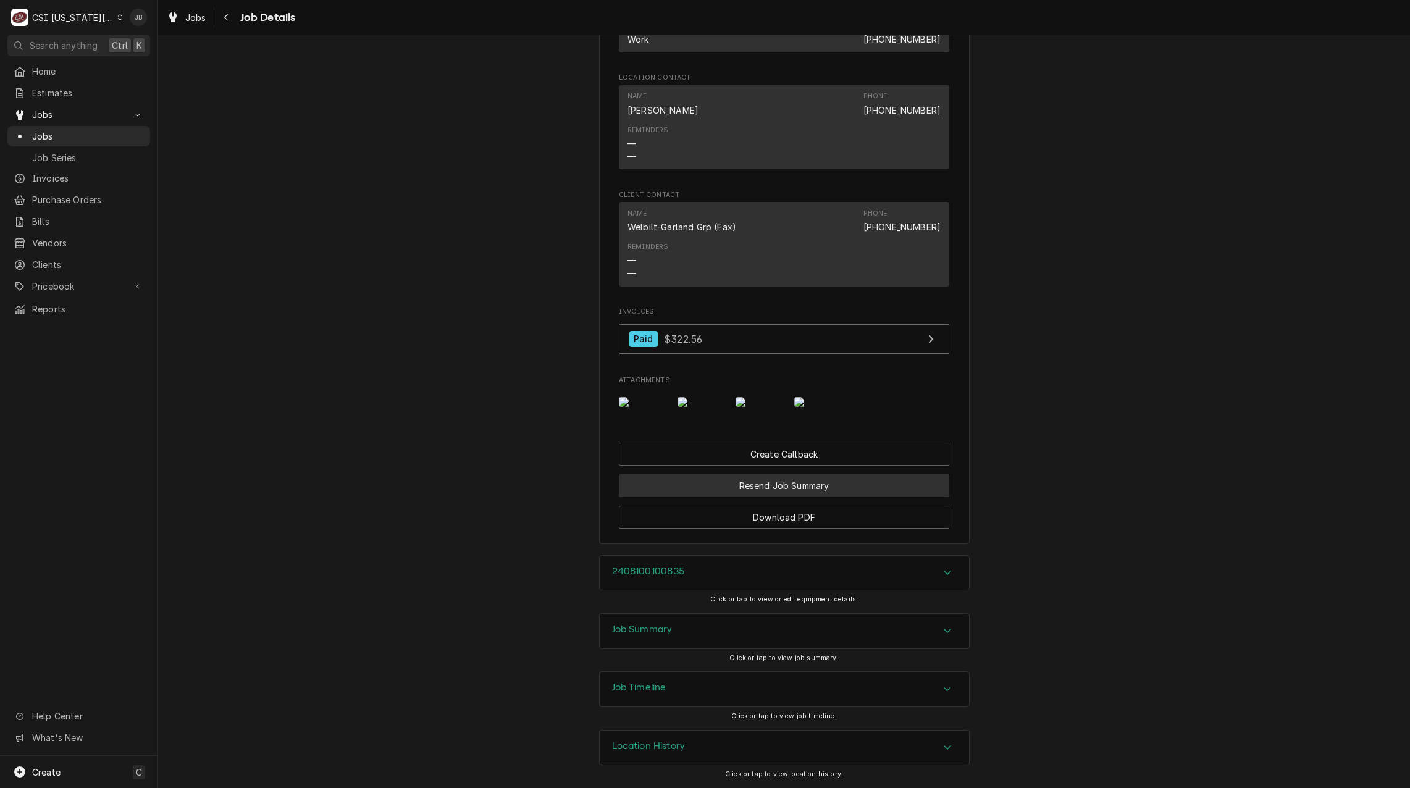
click at [739, 485] on button "Resend Job Summary" at bounding box center [784, 485] width 330 height 23
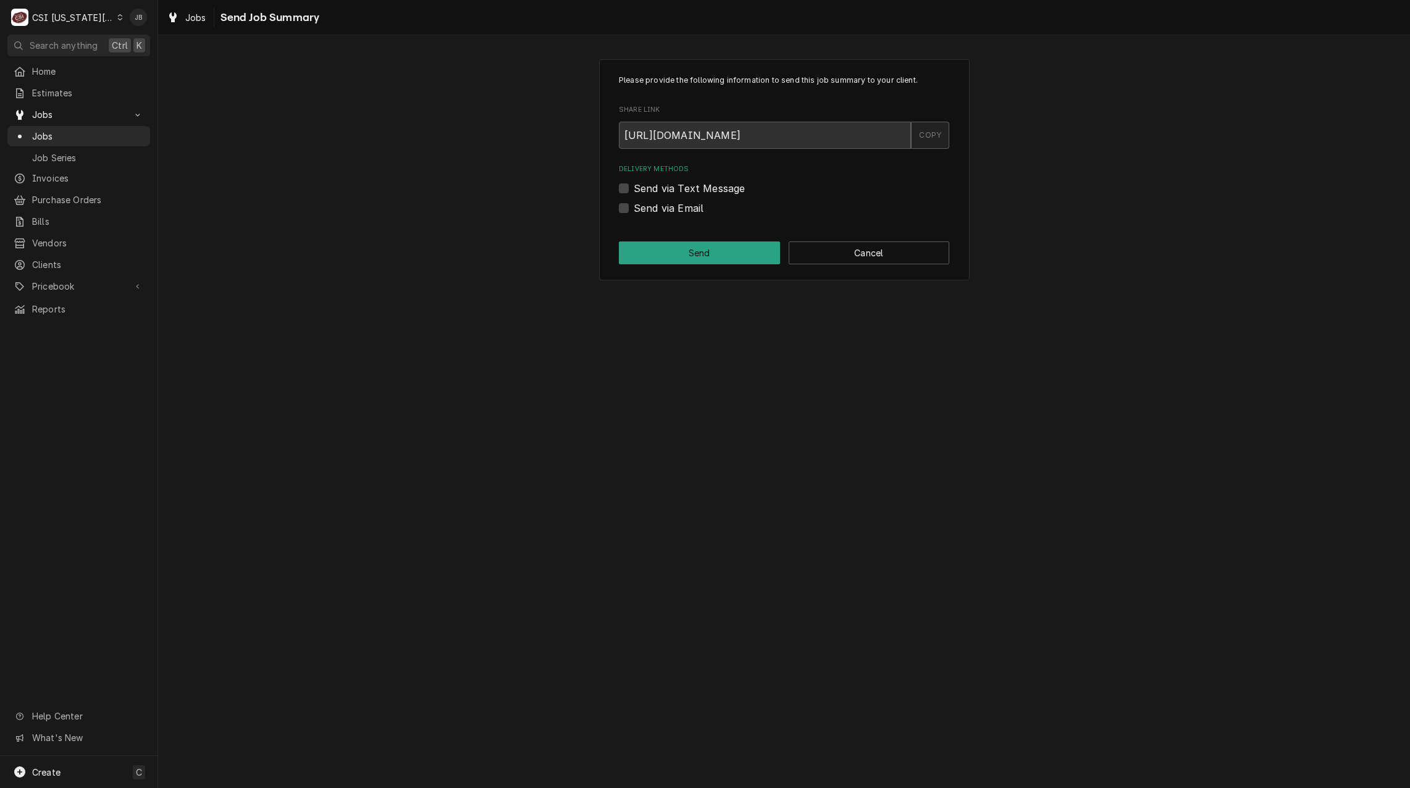
click at [936, 128] on div "COPY" at bounding box center [930, 135] width 38 height 27
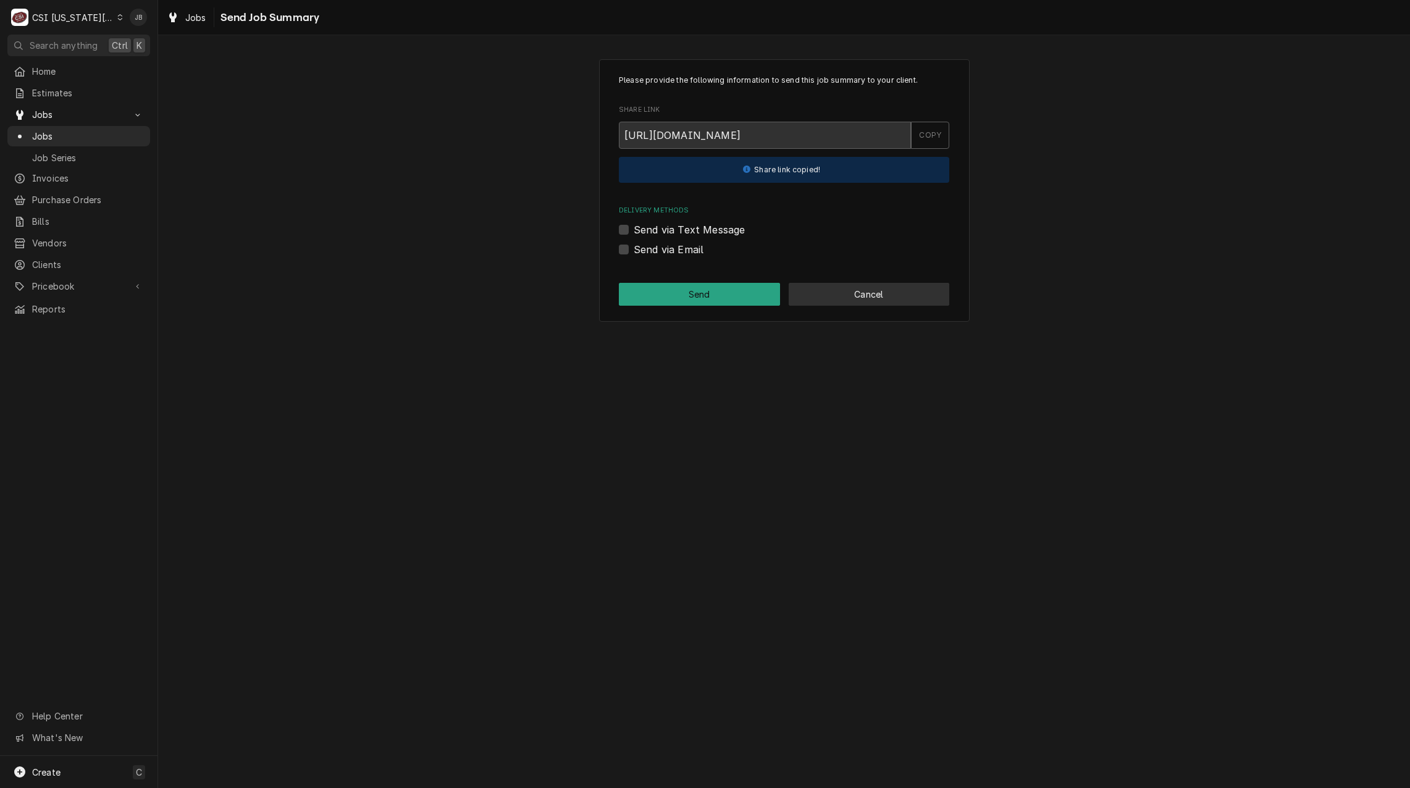
click at [883, 298] on button "Cancel" at bounding box center [869, 294] width 161 height 23
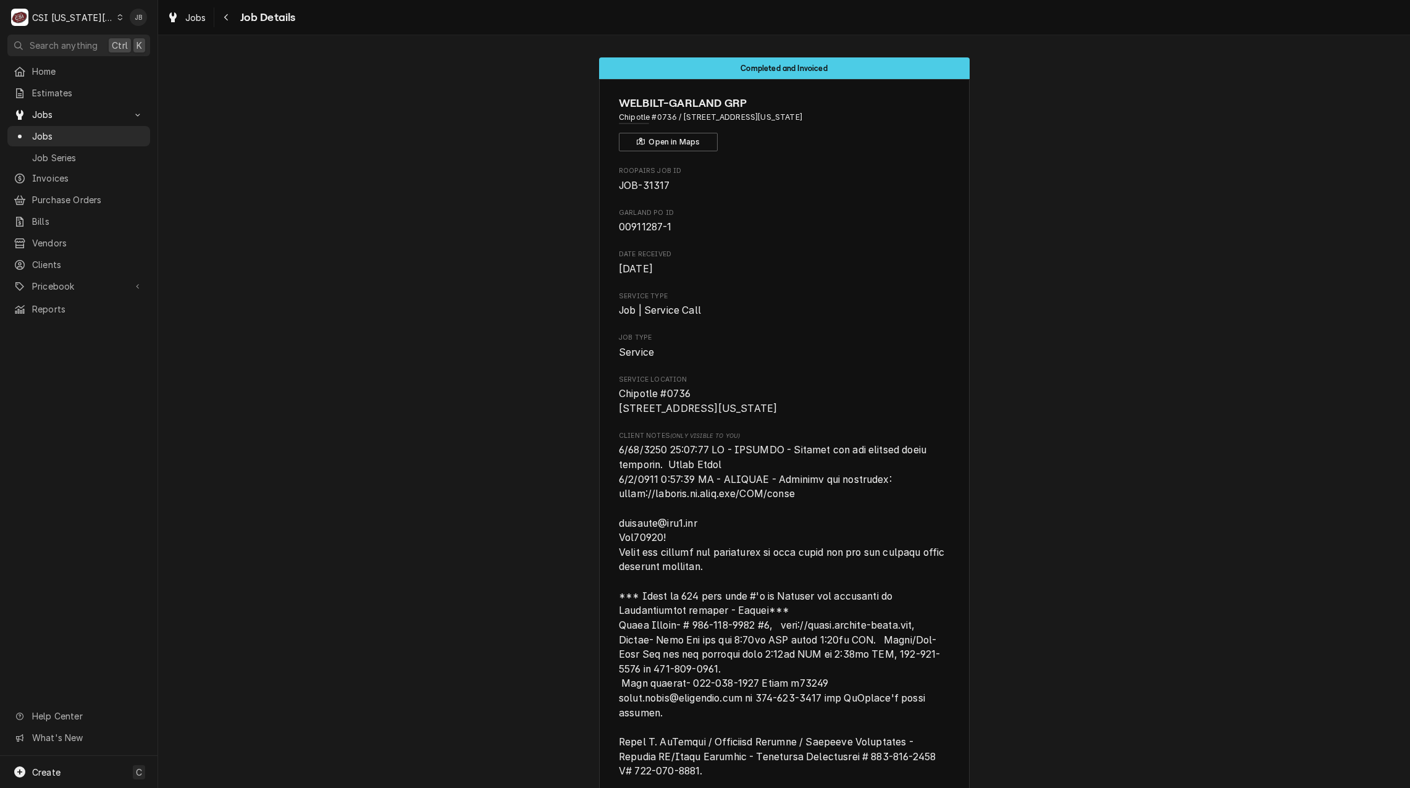
scroll to position [2304, 0]
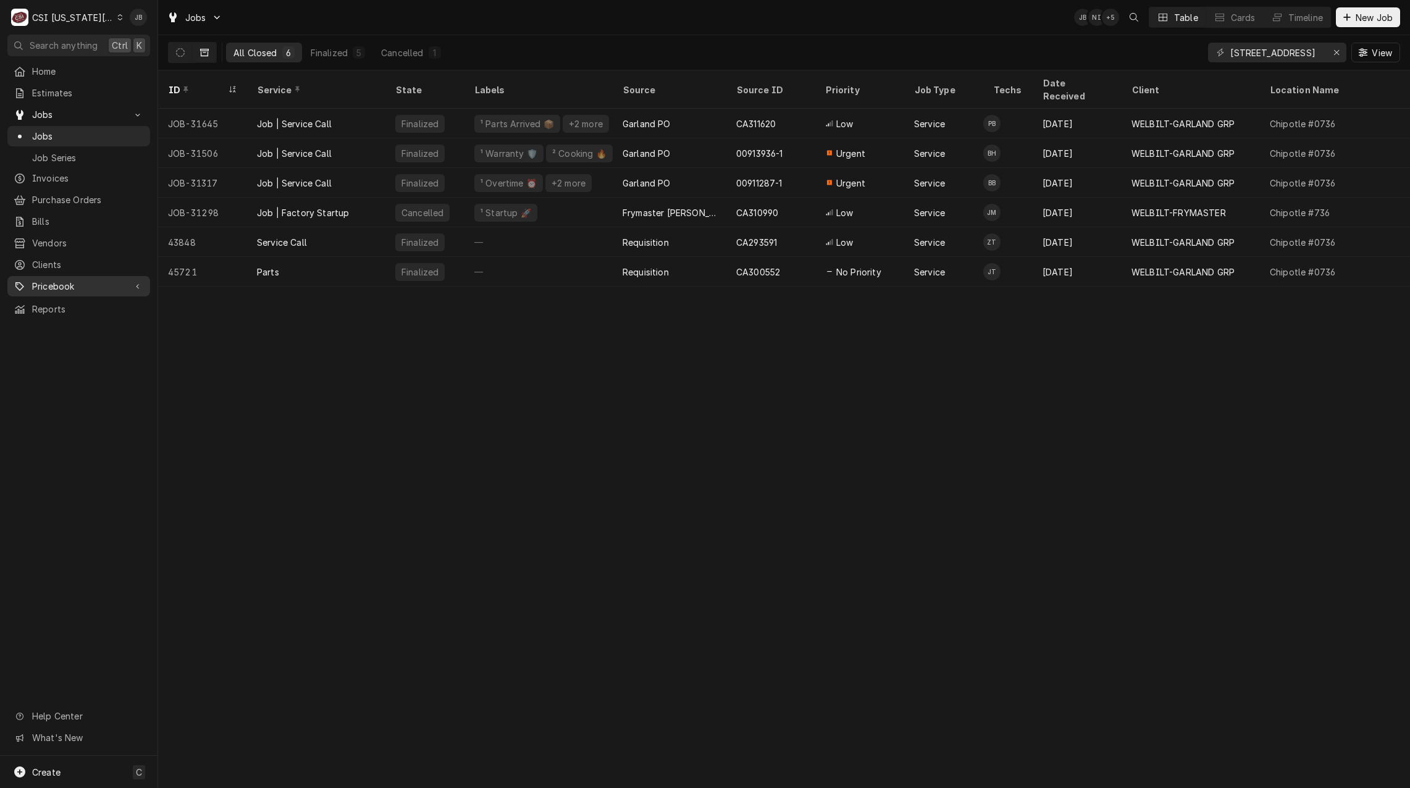
click at [67, 282] on span "Pricebook" at bounding box center [78, 286] width 93 height 13
click at [69, 388] on span "Tax Rates" at bounding box center [88, 394] width 112 height 13
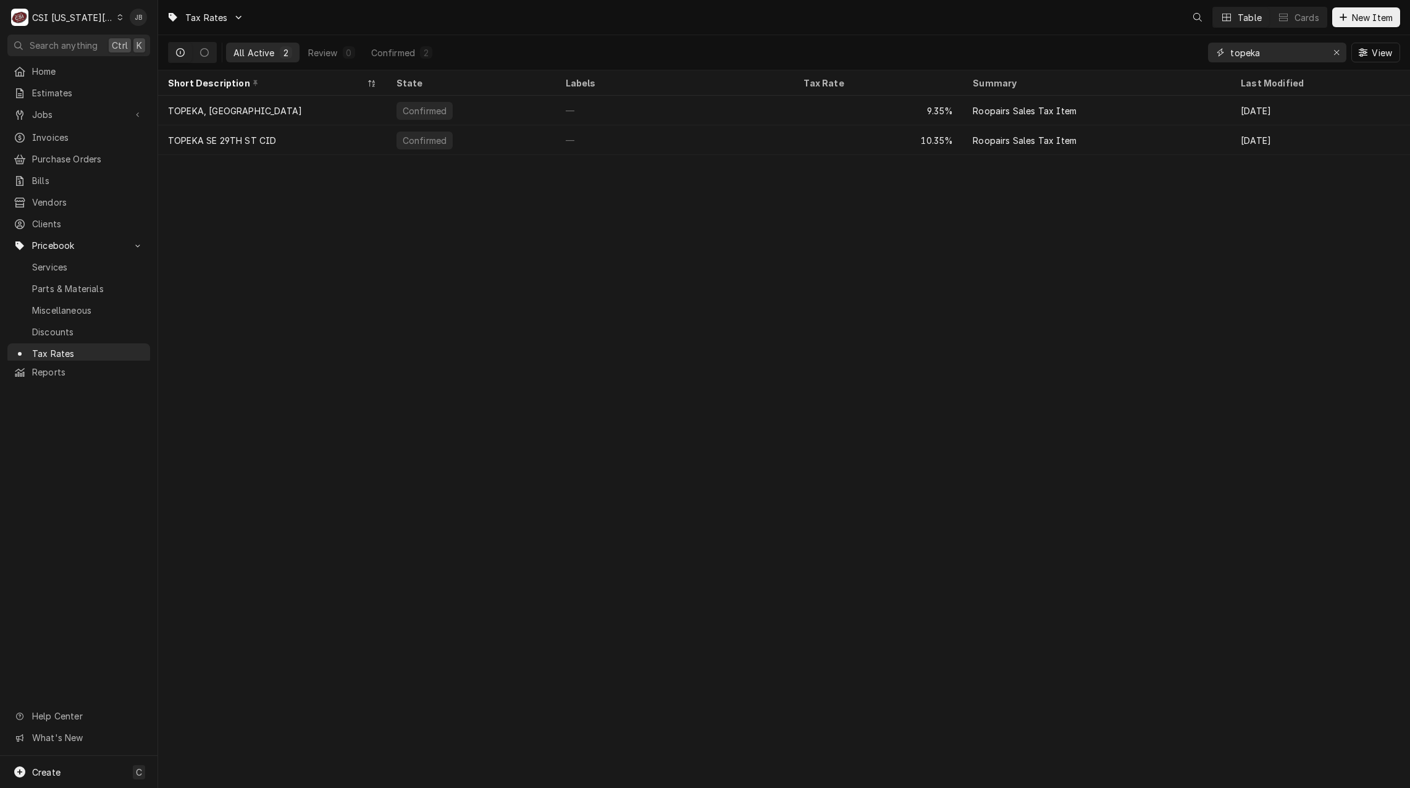
drag, startPoint x: 1266, startPoint y: 51, endPoint x: 1145, endPoint y: 49, distance: 121.1
click at [1170, 49] on div "All Active 2 Review 0 Confirmed 2 topeka View" at bounding box center [784, 52] width 1232 height 35
type input "a"
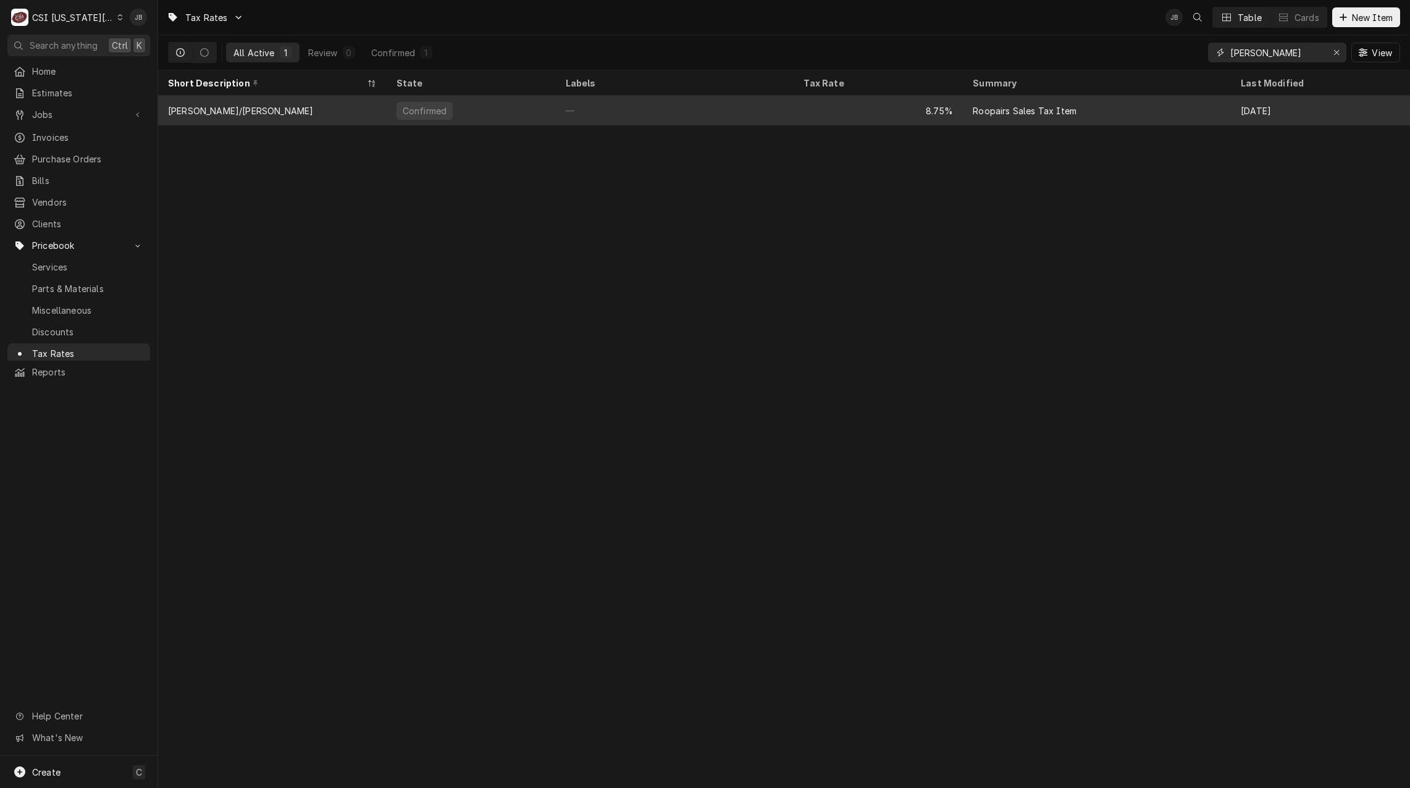
type input "[PERSON_NAME]"
click at [283, 108] on div "[PERSON_NAME]/[PERSON_NAME]" at bounding box center [272, 111] width 229 height 30
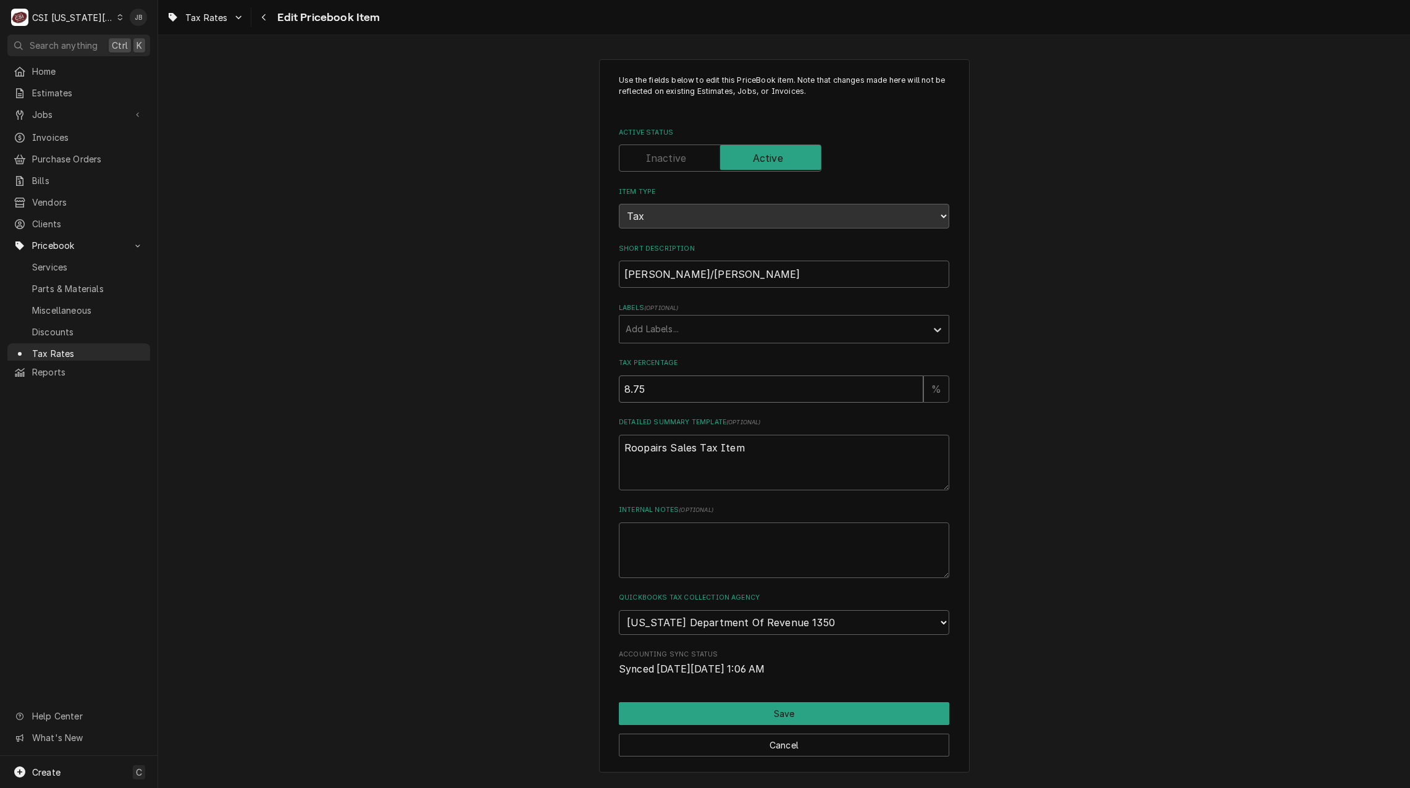
click at [660, 391] on input "8.75" at bounding box center [771, 389] width 305 height 27
type textarea "x"
type input "8.7"
type textarea "x"
type input "8"
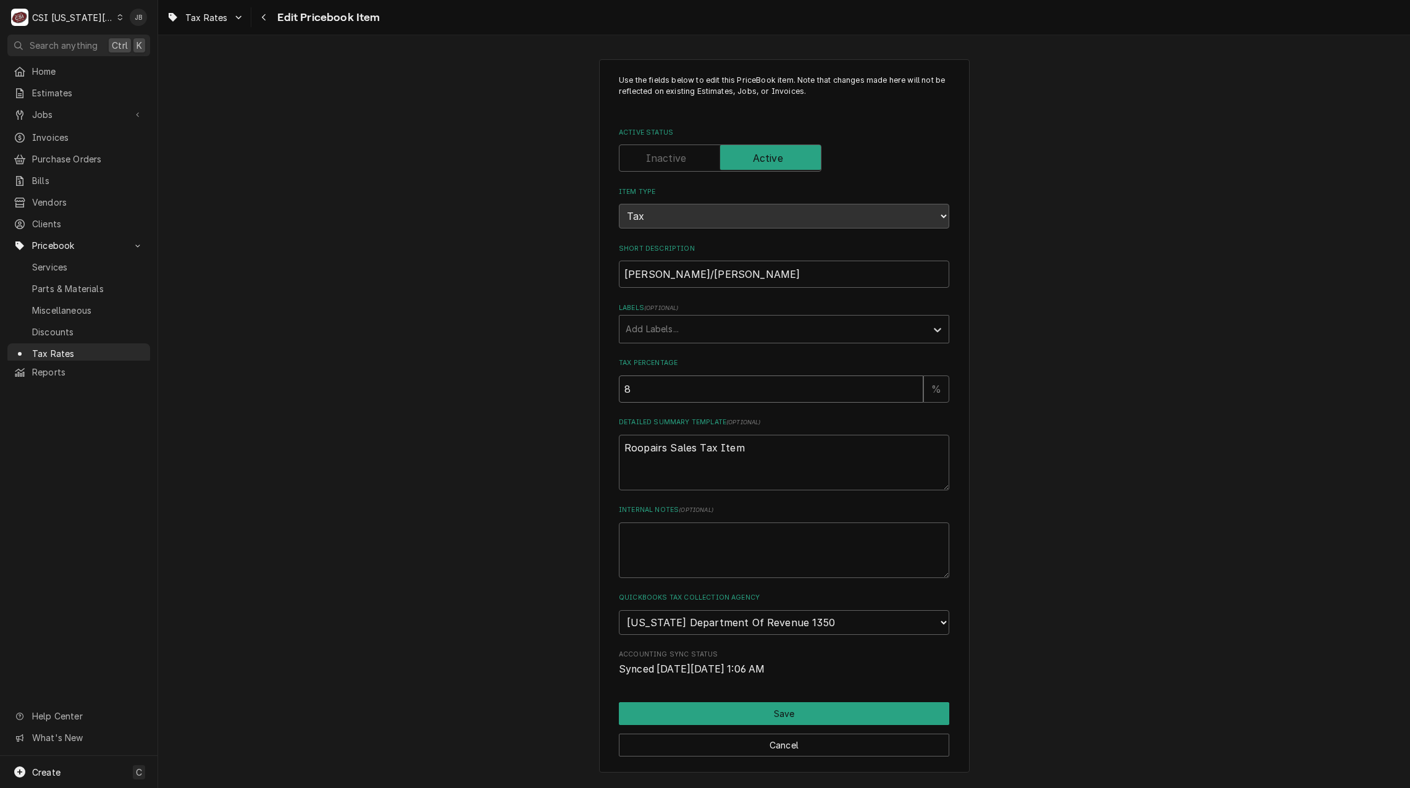
type textarea "x"
type input "8.5"
type textarea "x"
type input "8.50"
click at [726, 712] on button "Save" at bounding box center [784, 713] width 330 height 23
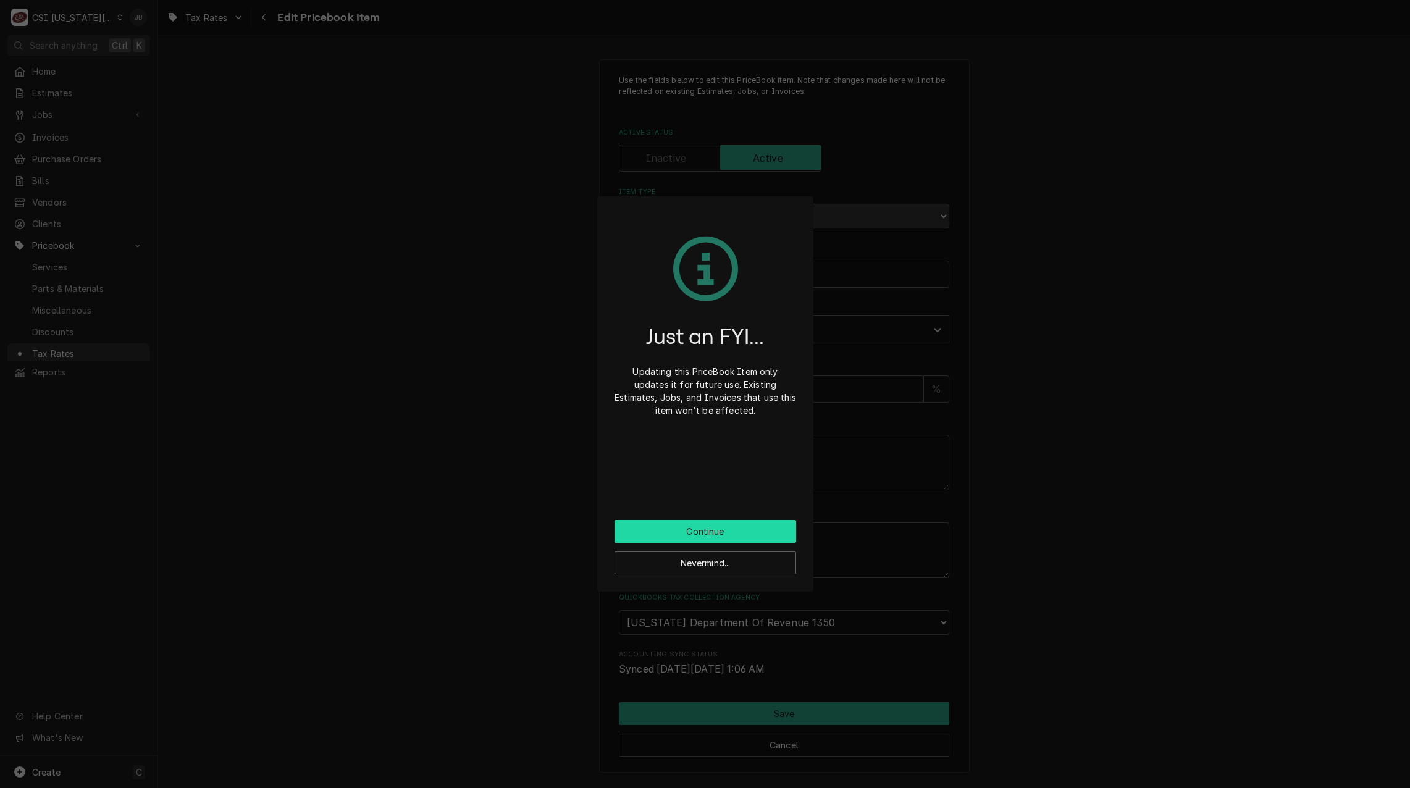
click at [700, 532] on button "Continue" at bounding box center [706, 531] width 182 height 23
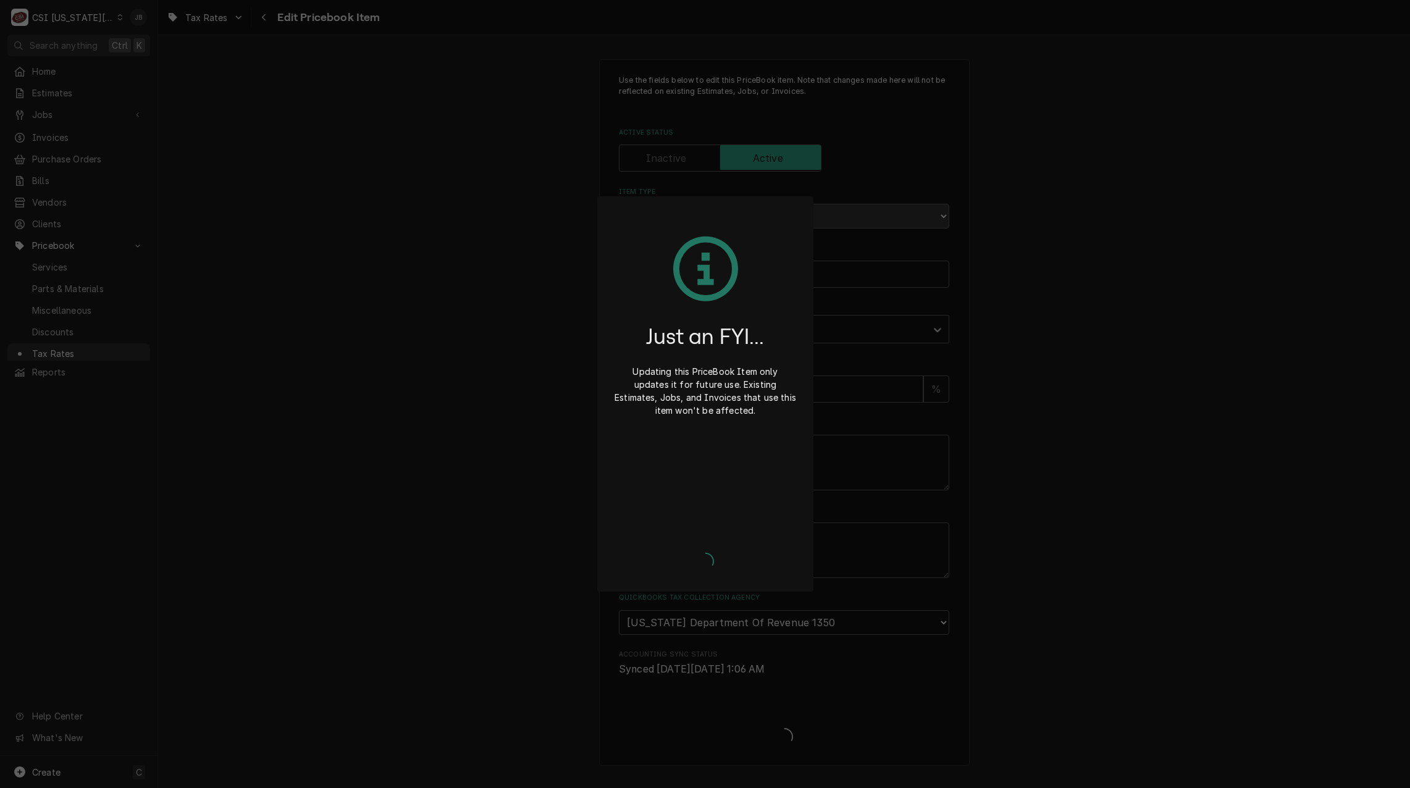
type textarea "x"
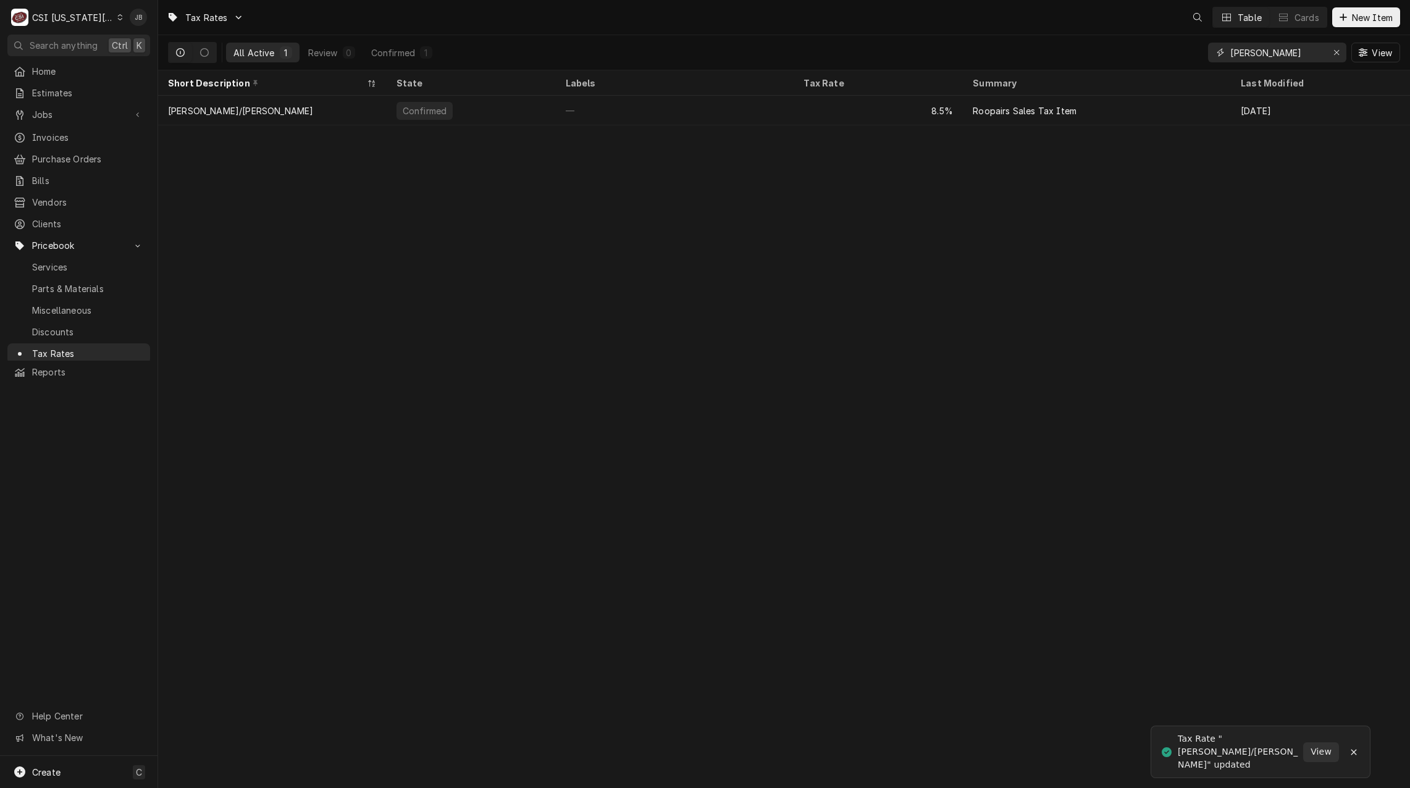
drag, startPoint x: 1282, startPoint y: 51, endPoint x: 893, endPoint y: 51, distance: 389.1
click at [956, 50] on div "All Active 1 Review 0 Confirmed 1 [PERSON_NAME] View" at bounding box center [784, 52] width 1232 height 35
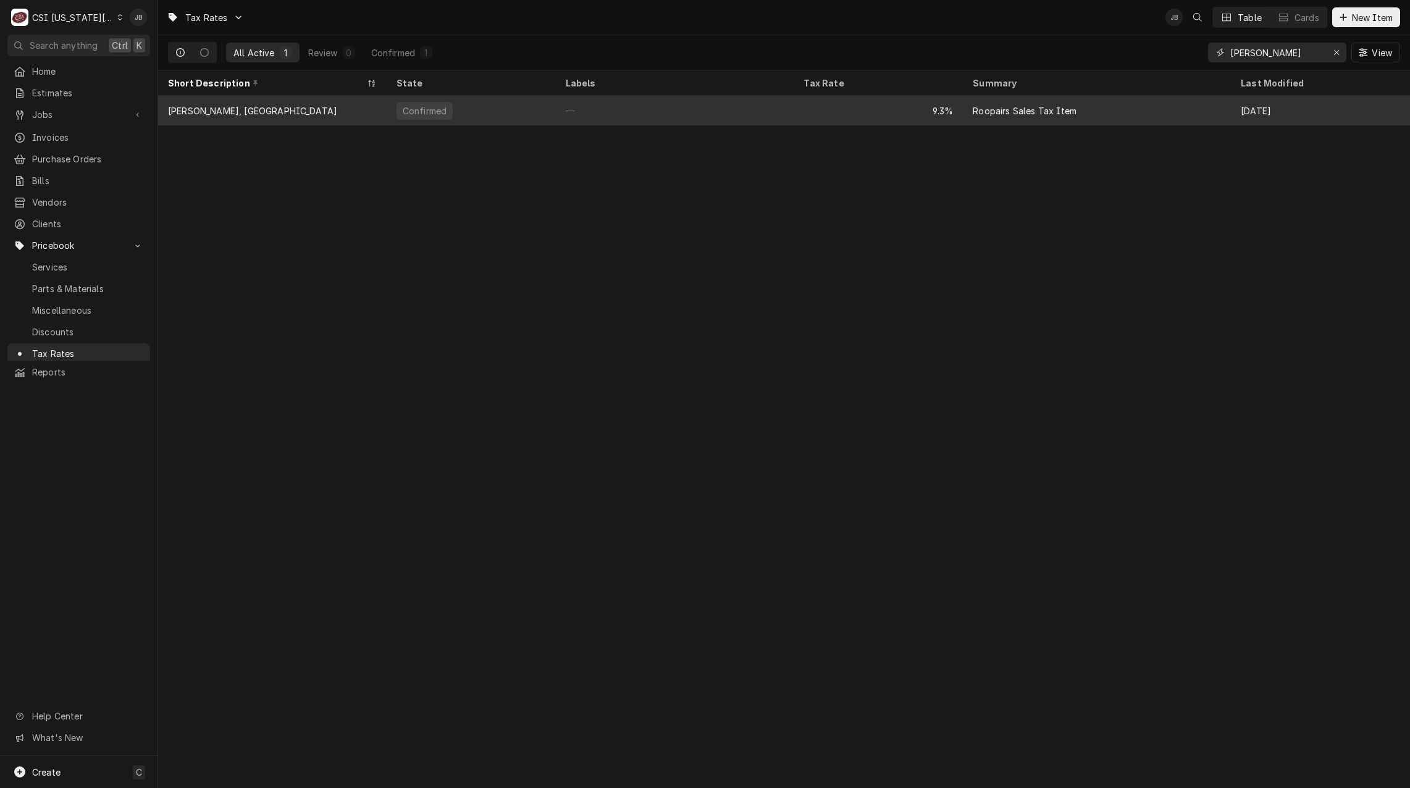
type input "[PERSON_NAME]"
click at [847, 98] on div "9.3%" at bounding box center [878, 111] width 169 height 30
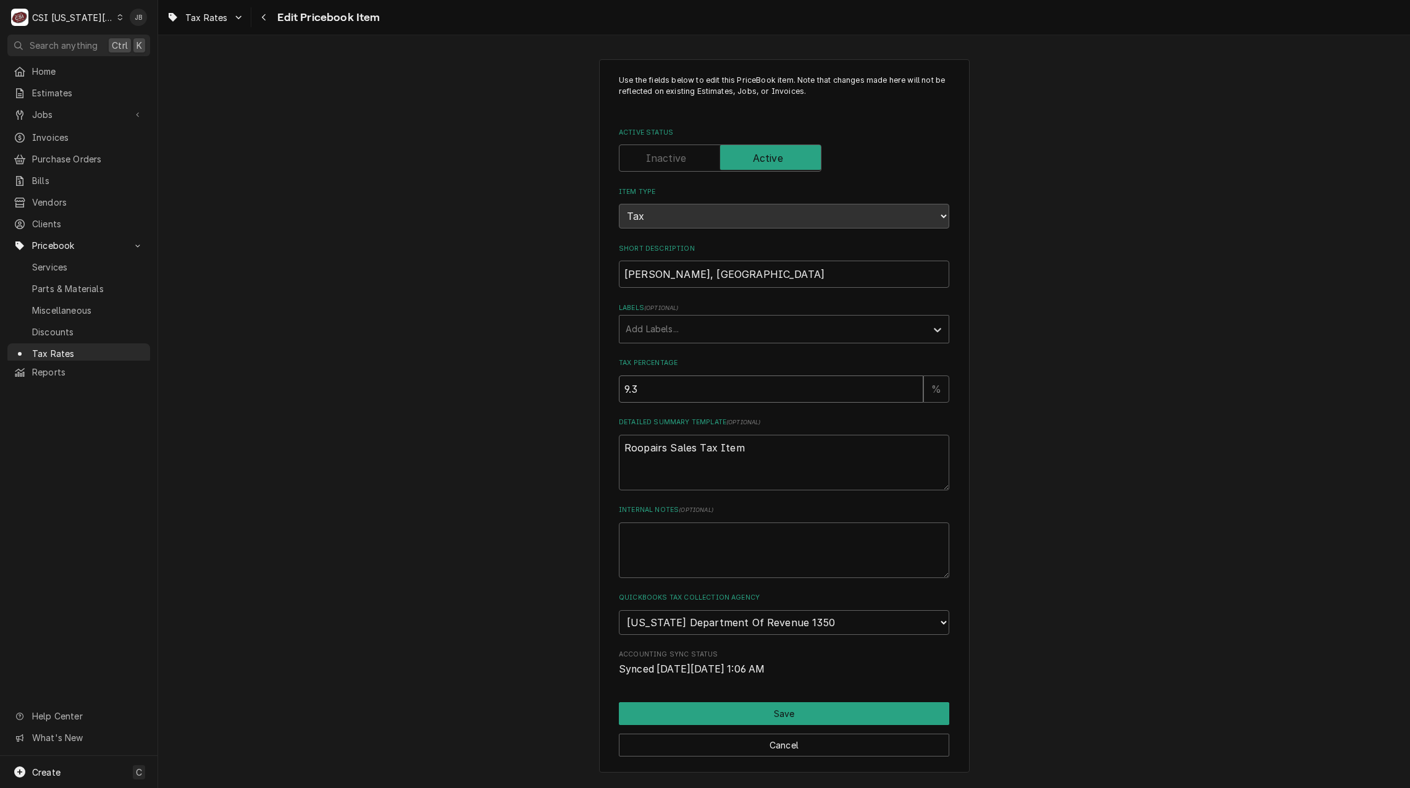
click at [653, 387] on input "9.3" at bounding box center [771, 389] width 305 height 27
type textarea "x"
type input "9.35"
click at [728, 708] on button "Save" at bounding box center [784, 713] width 330 height 23
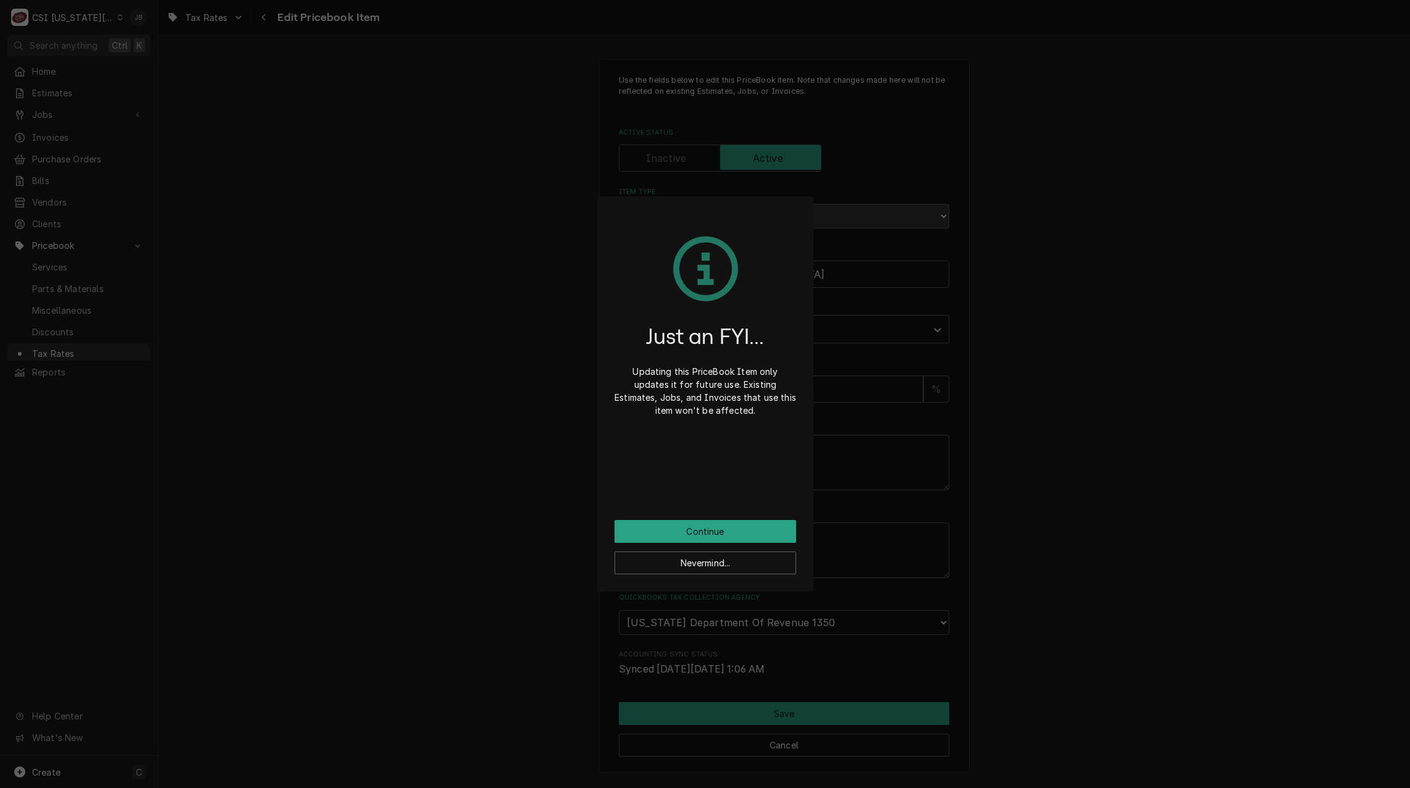
click at [694, 518] on div "Just an FYI... Updating this PriceBook Item only updates it for future use. Exi…" at bounding box center [706, 367] width 182 height 306
click at [694, 524] on button "Continue" at bounding box center [706, 531] width 182 height 23
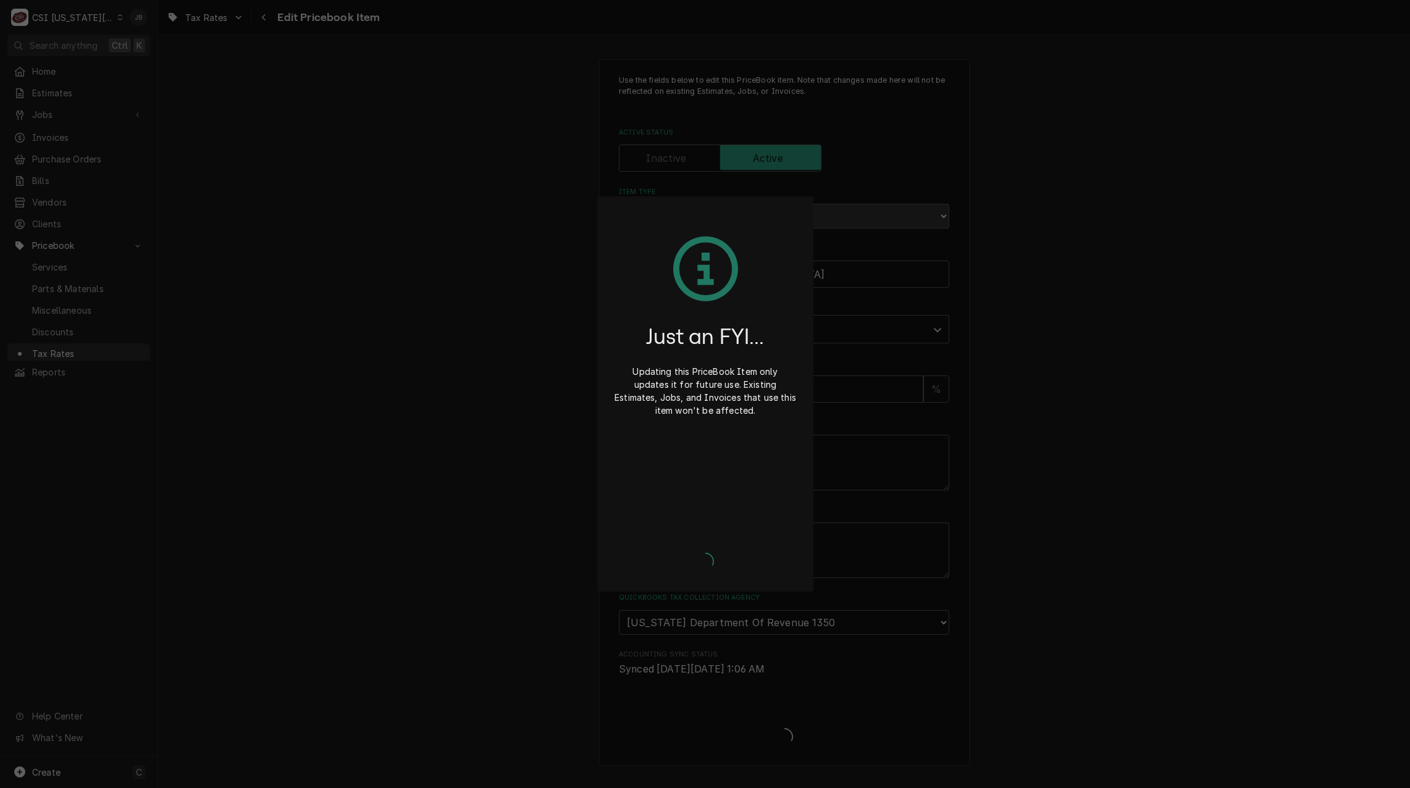
type textarea "x"
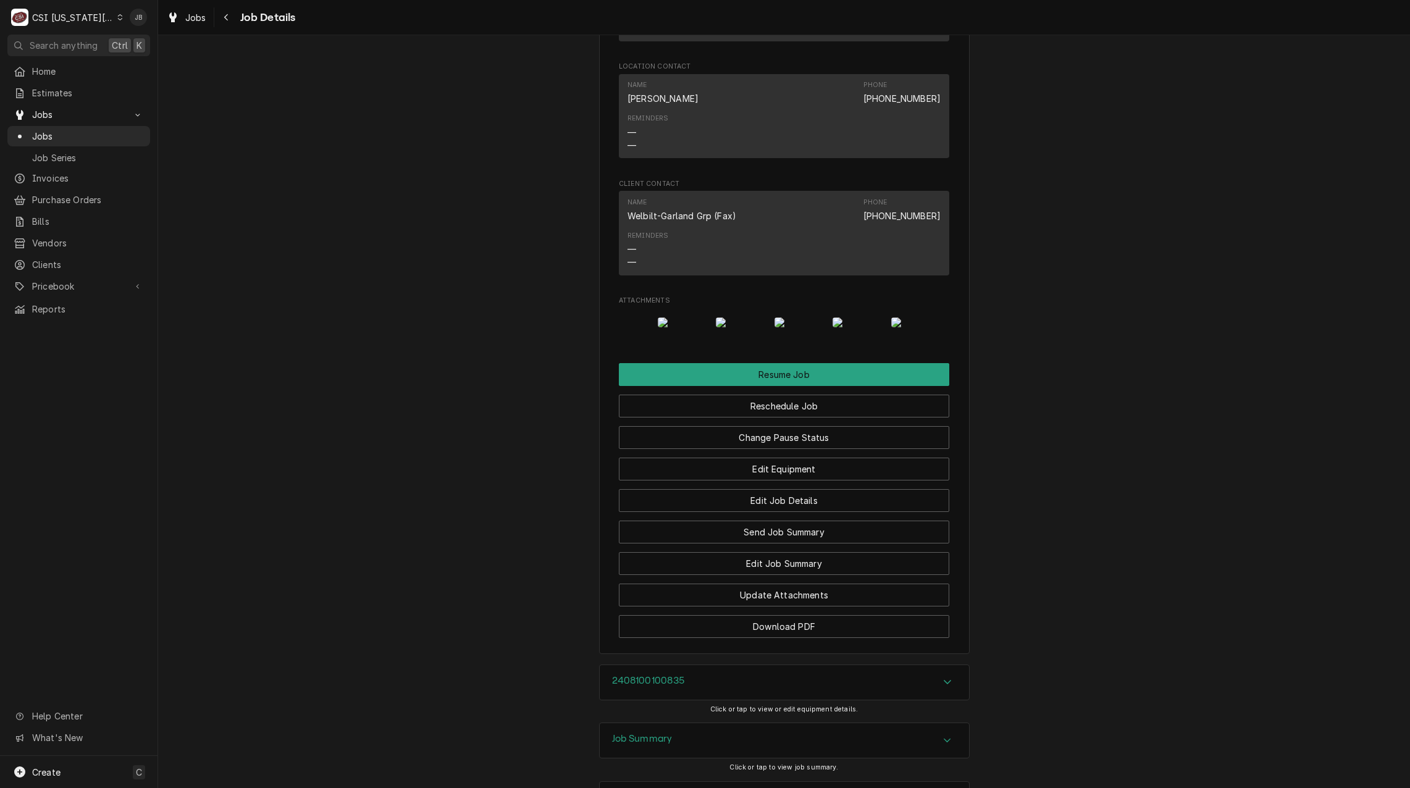
scroll to position [2594, 0]
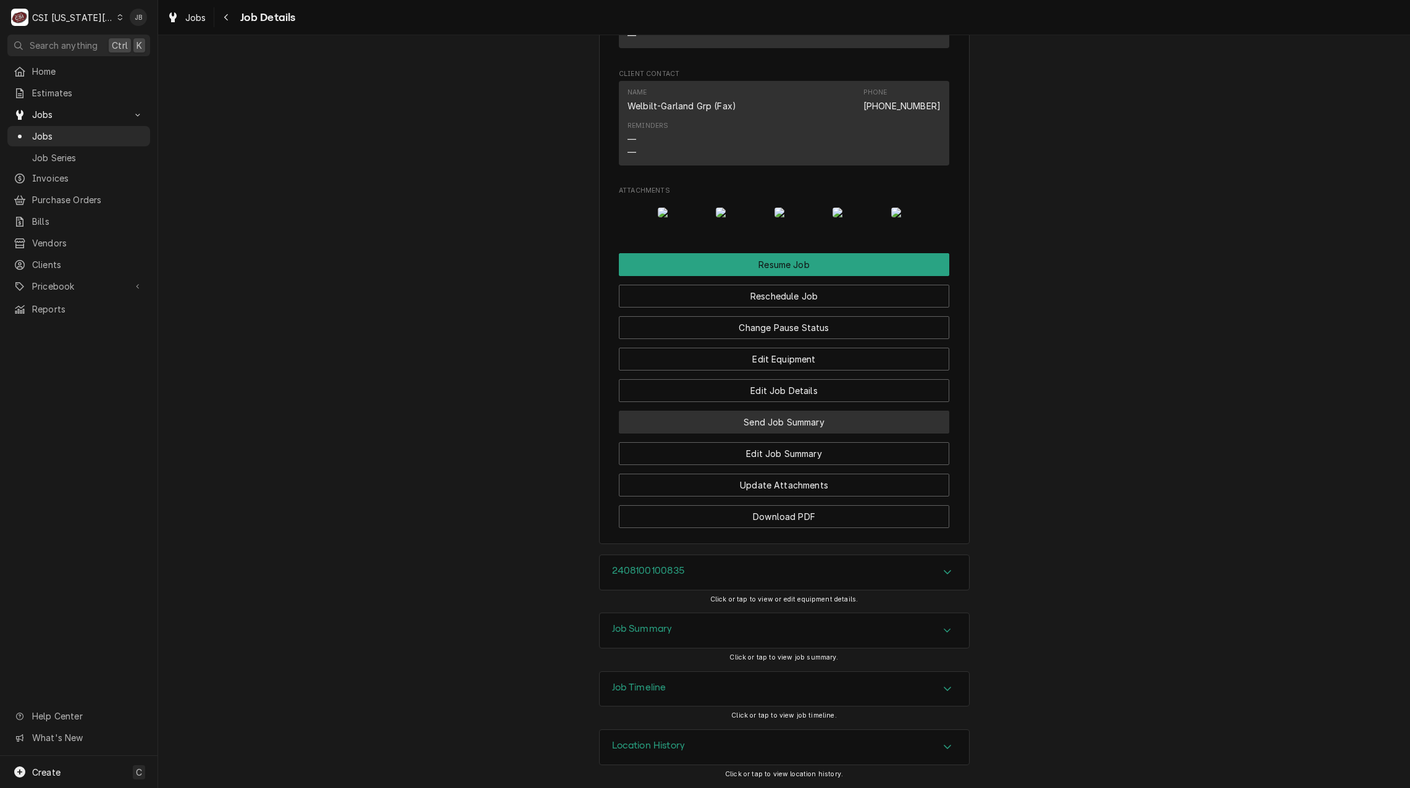
click at [809, 434] on button "Send Job Summary" at bounding box center [784, 422] width 330 height 23
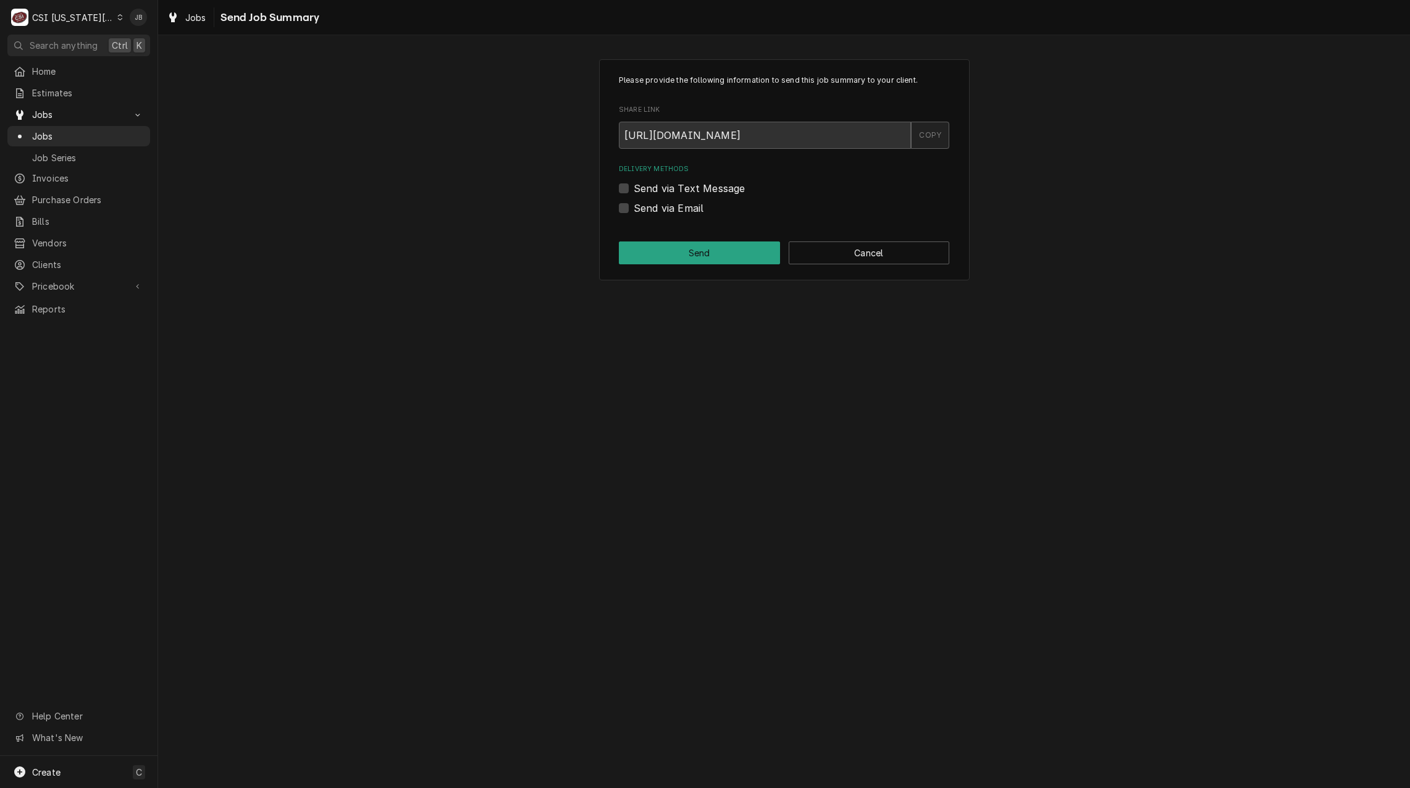
click at [928, 137] on div "COPY" at bounding box center [930, 135] width 38 height 27
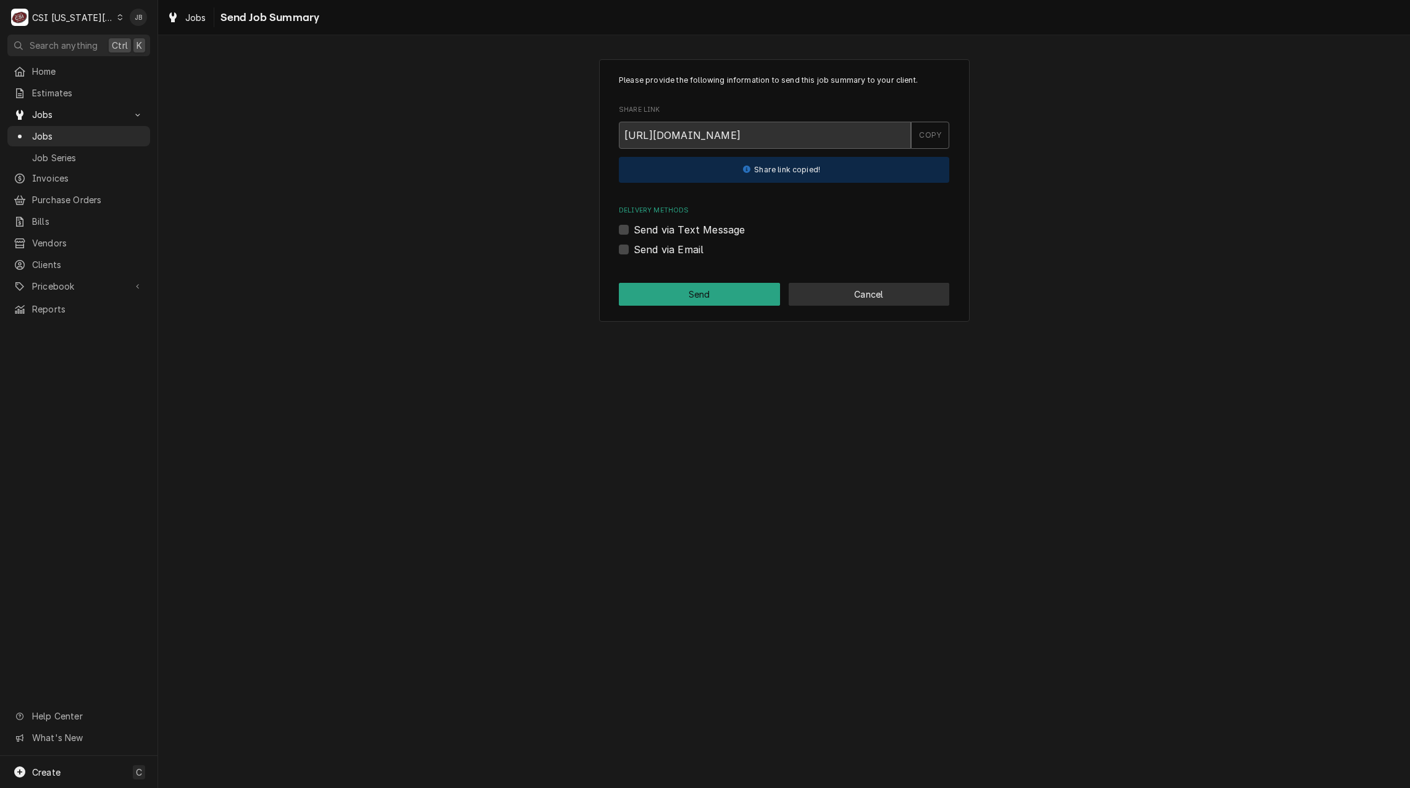
click at [867, 303] on button "Cancel" at bounding box center [869, 294] width 161 height 23
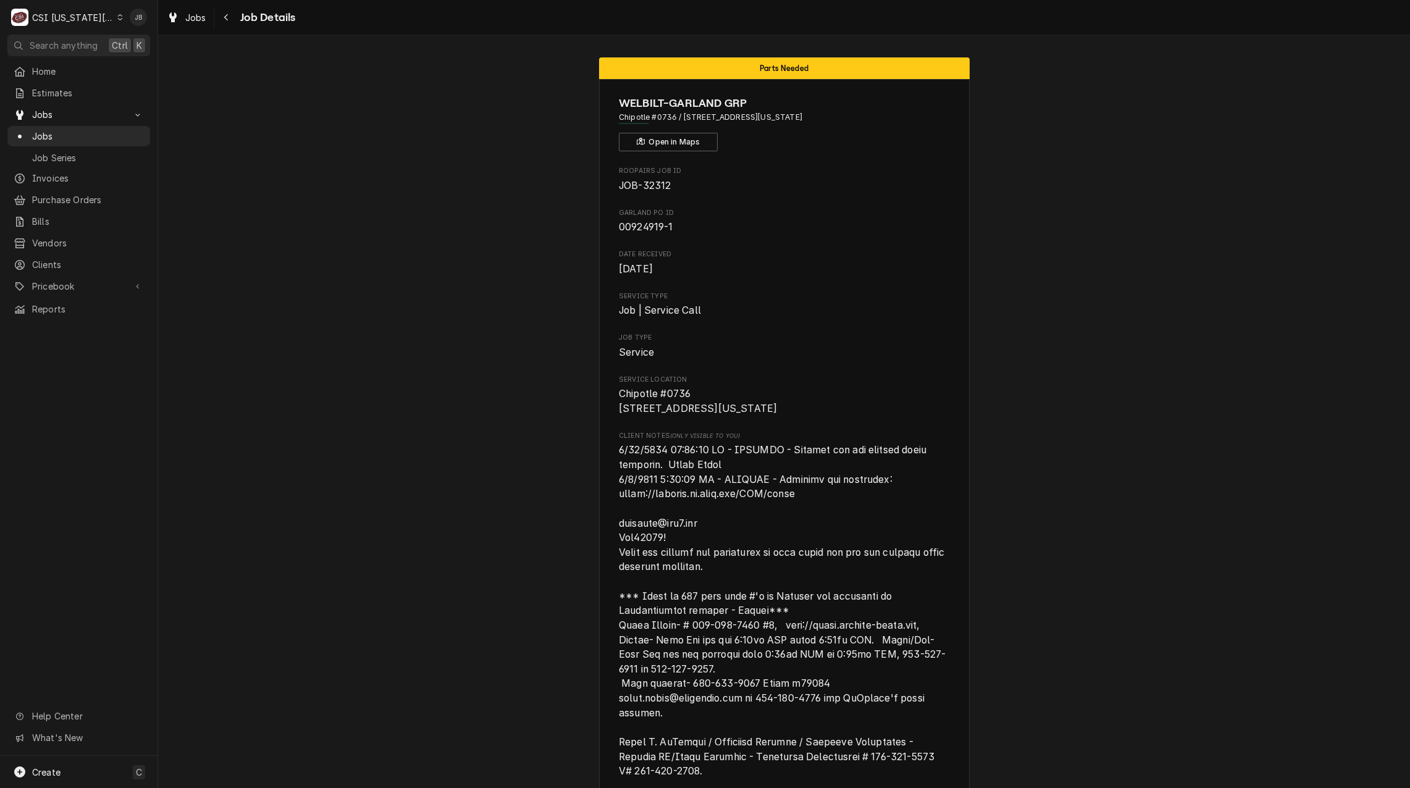
scroll to position [2594, 0]
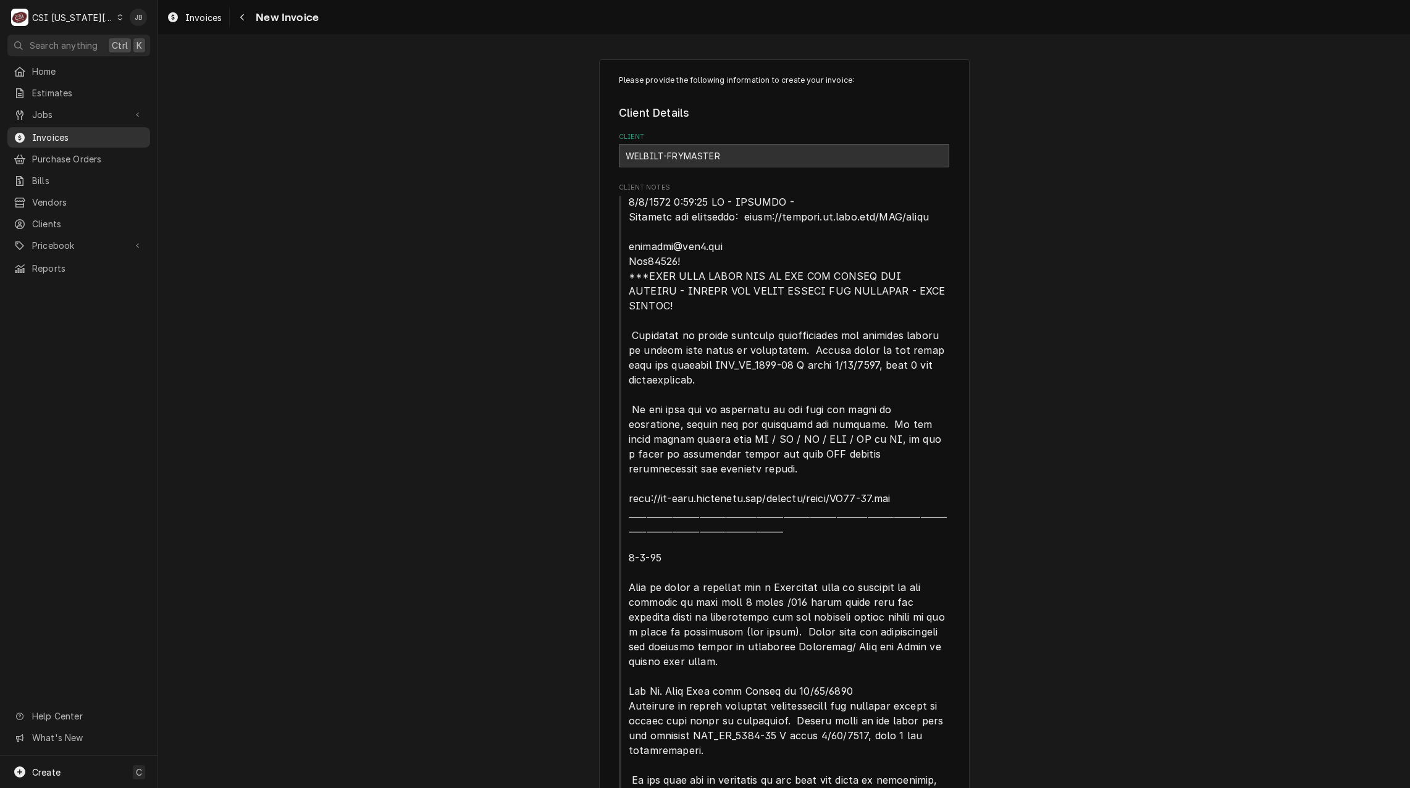
click at [51, 136] on span "Invoices" at bounding box center [88, 137] width 112 height 13
